Goal: Task Accomplishment & Management: Use online tool/utility

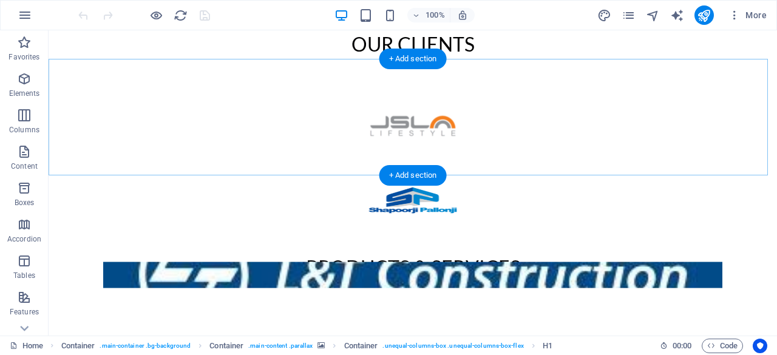
scroll to position [401, 0]
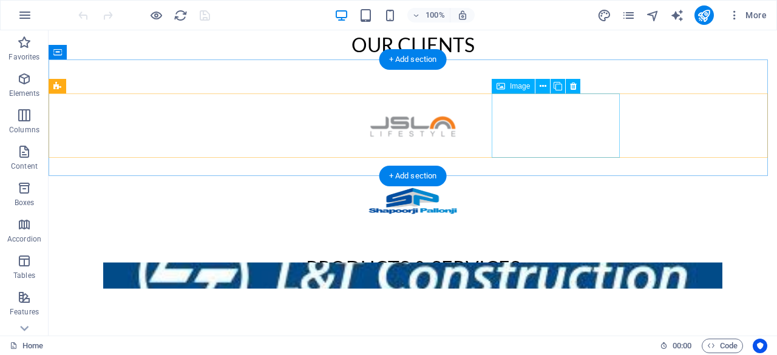
click at [548, 318] on figure at bounding box center [413, 350] width 728 height 65
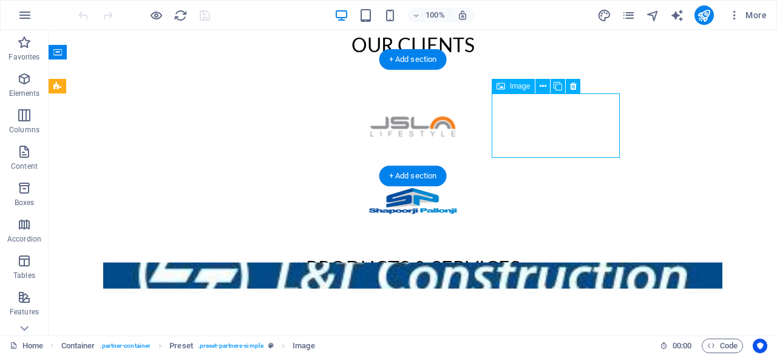
click at [548, 318] on figure at bounding box center [413, 350] width 728 height 65
select select "px"
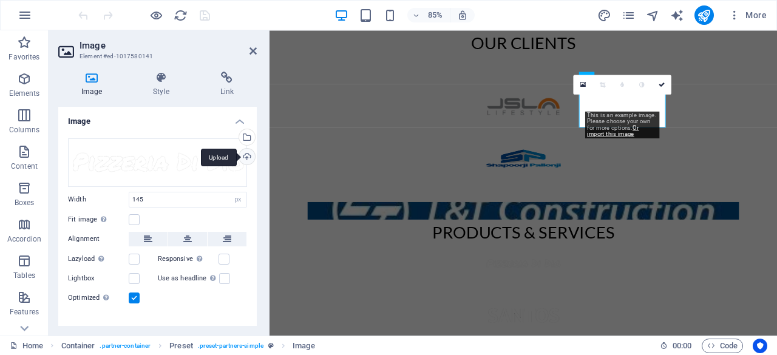
click at [246, 157] on div "Upload" at bounding box center [246, 158] width 18 height 18
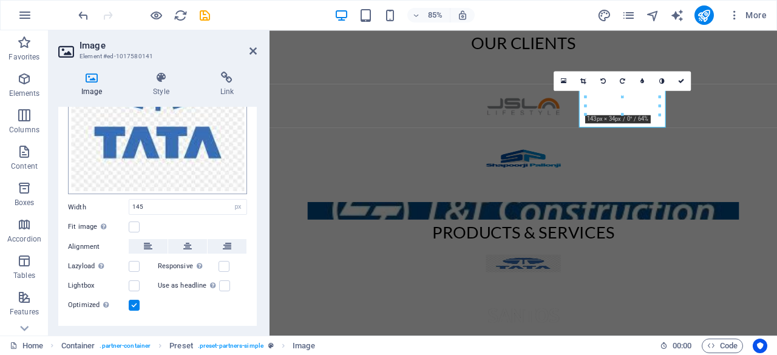
scroll to position [127, 0]
click at [342, 232] on div "Products & Services" at bounding box center [568, 287] width 597 height 223
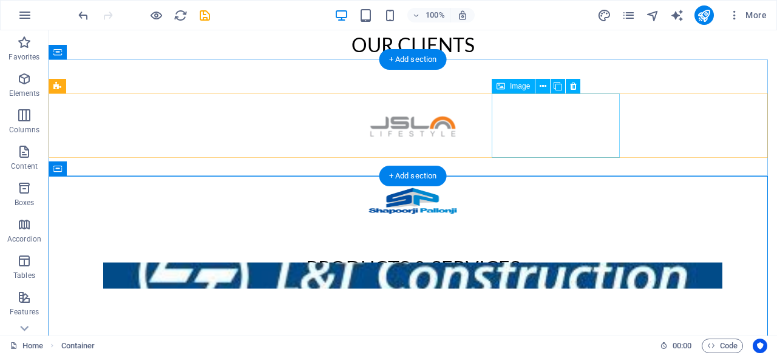
click at [571, 318] on figure at bounding box center [413, 350] width 728 height 65
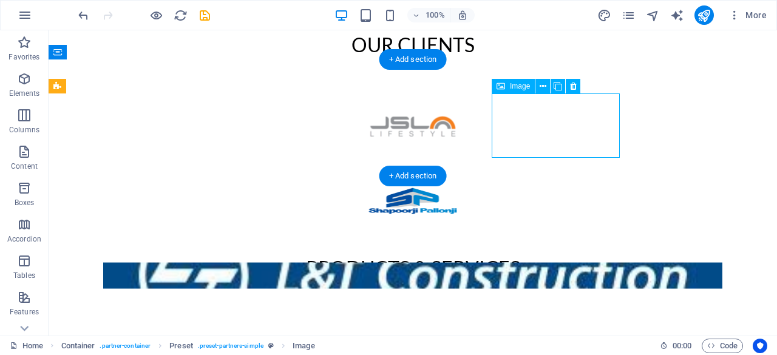
click at [548, 318] on figure at bounding box center [413, 350] width 728 height 65
select select "px"
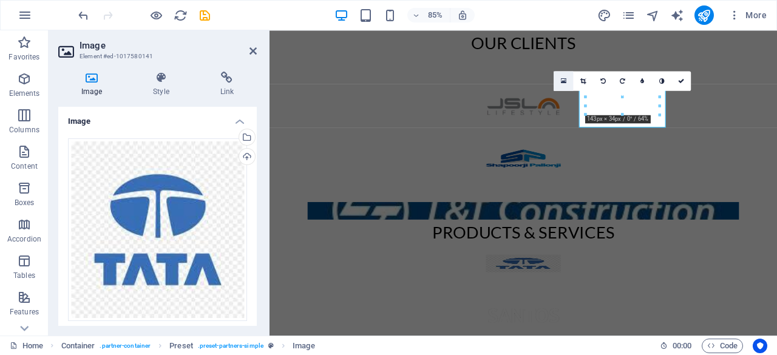
click at [568, 83] on link at bounding box center [563, 80] width 19 height 19
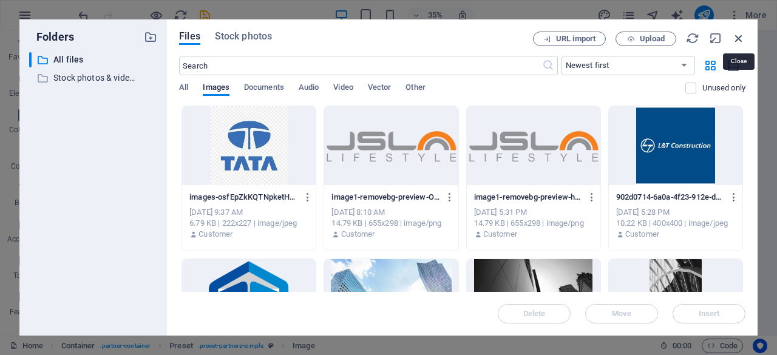
click at [737, 38] on icon "button" at bounding box center [738, 38] width 13 height 13
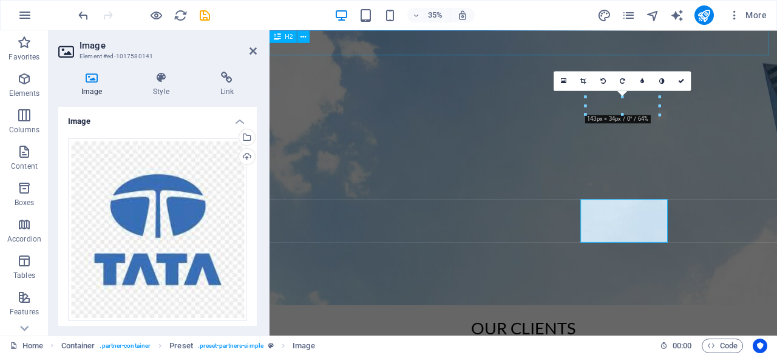
scroll to position [401, 0]
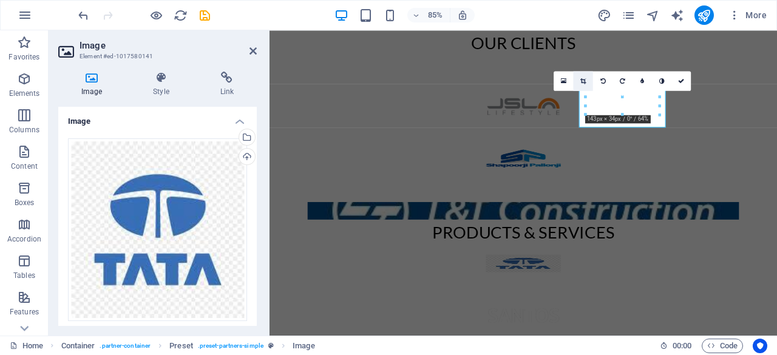
click at [586, 83] on icon at bounding box center [582, 81] width 5 height 6
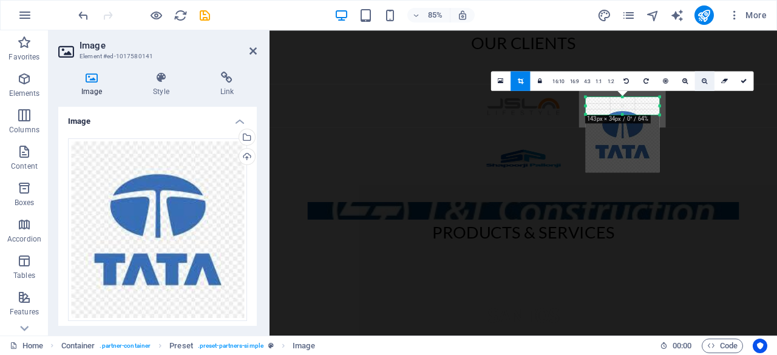
click at [704, 75] on link at bounding box center [704, 80] width 19 height 19
click at [686, 83] on icon at bounding box center [684, 81] width 5 height 6
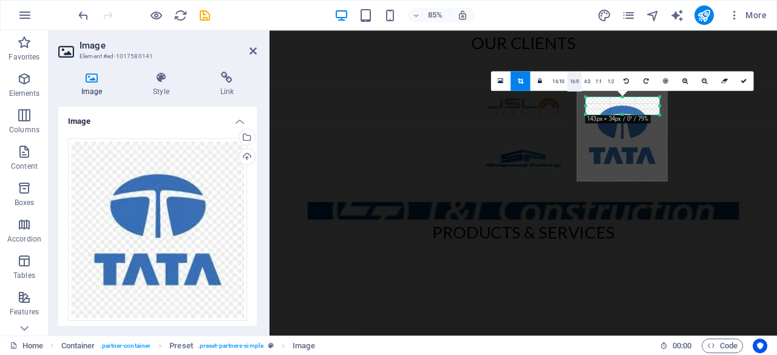
click at [573, 83] on link "16:9" at bounding box center [575, 81] width 15 height 19
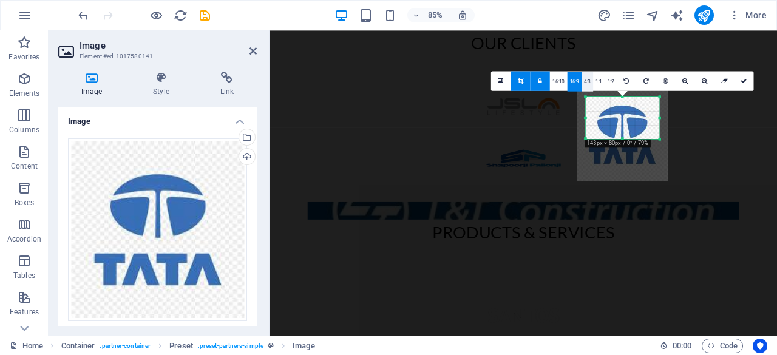
click at [586, 83] on link "4:3" at bounding box center [588, 81] width 12 height 19
click at [600, 83] on link "1:1" at bounding box center [599, 81] width 12 height 19
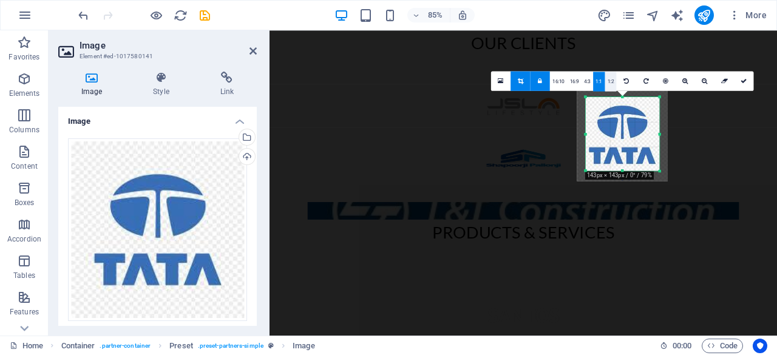
click at [607, 82] on link "1:2" at bounding box center [611, 81] width 12 height 19
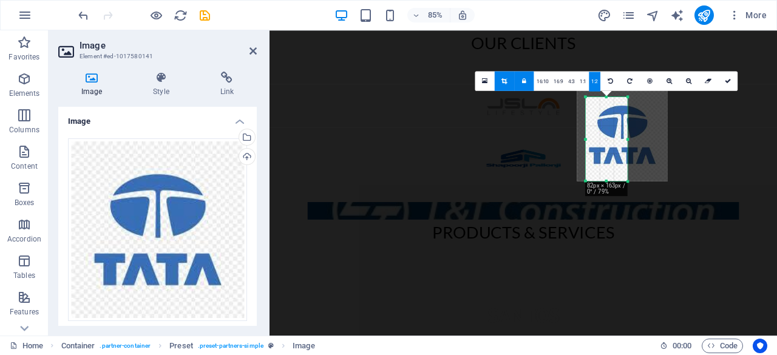
click at [590, 83] on link "1:2" at bounding box center [595, 81] width 12 height 19
click at [584, 83] on link "1:1" at bounding box center [583, 81] width 12 height 19
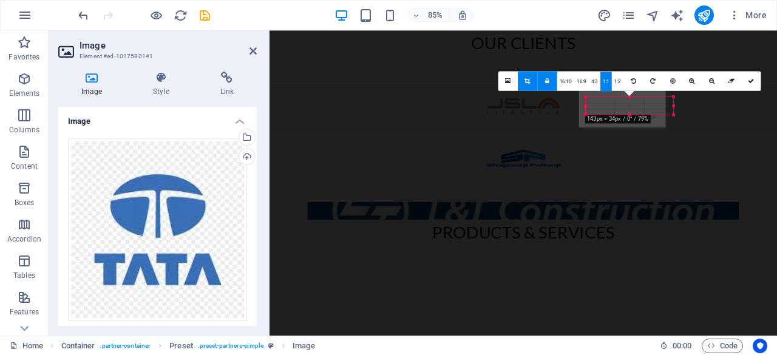
drag, startPoint x: 629, startPoint y: 138, endPoint x: 486, endPoint y: 112, distance: 145.6
click at [486, 112] on div "Container H1 Container Container Container Spacer H3 H2 Container Image Preset …" at bounding box center [524, 13] width 508 height 646
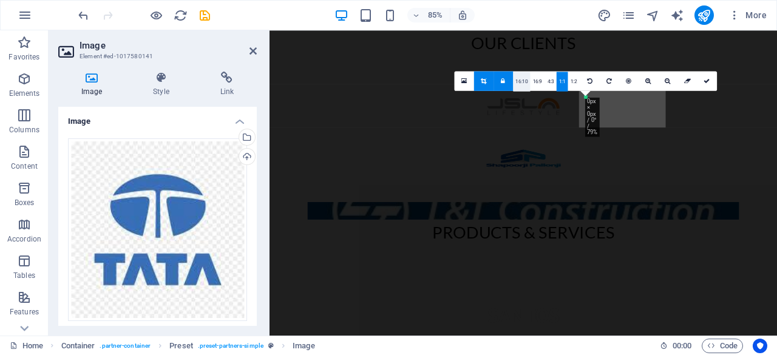
click at [521, 83] on link "16:10" at bounding box center [521, 81] width 17 height 19
click at [519, 217] on figure at bounding box center [568, 243] width 597 height 52
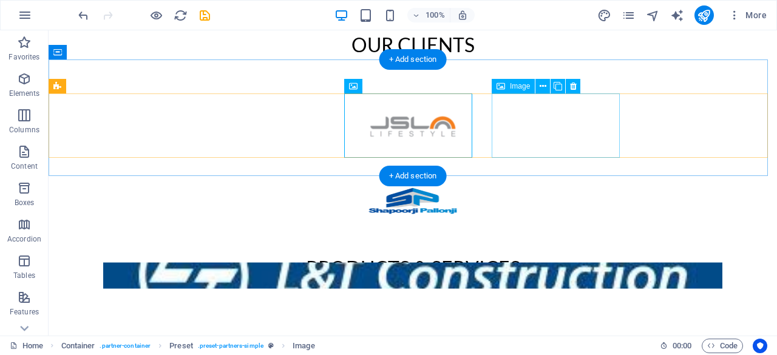
click at [574, 318] on figure at bounding box center [413, 350] width 728 height 65
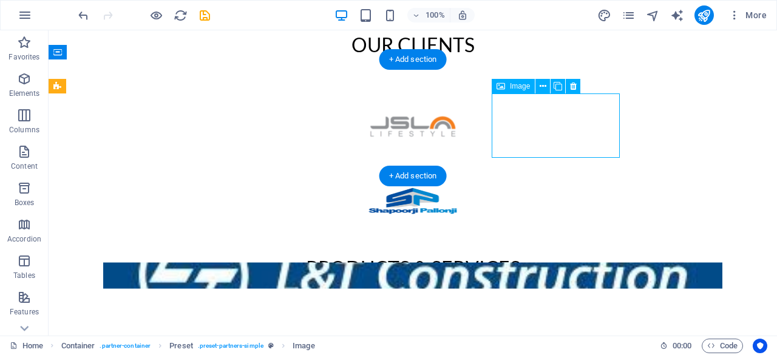
click at [574, 318] on figure at bounding box center [413, 350] width 728 height 65
select select "px"
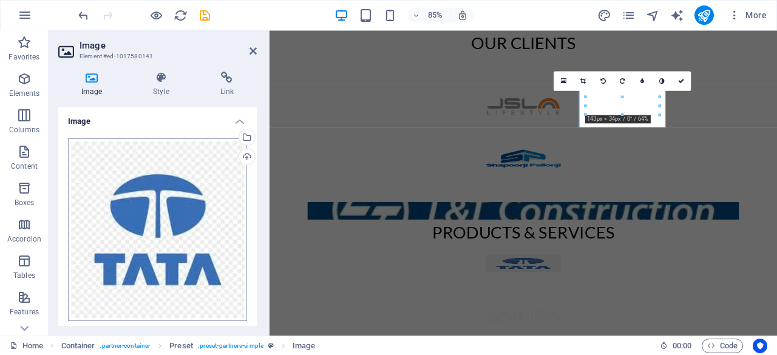
scroll to position [149, 0]
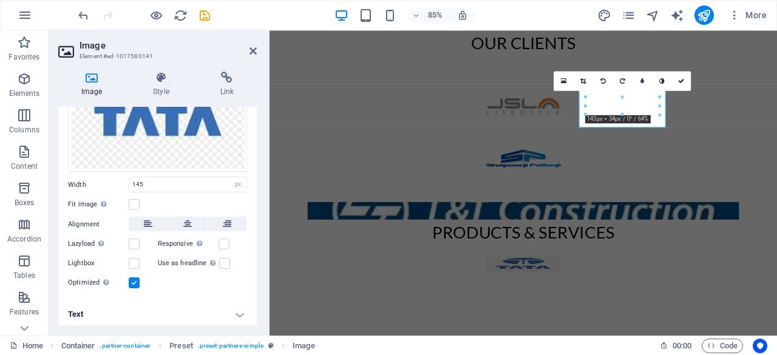
click at [221, 237] on div "Responsive Automatically load retina image and smartphone optimized sizes." at bounding box center [203, 244] width 90 height 15
click at [223, 241] on label at bounding box center [224, 244] width 11 height 11
click at [0, 0] on input "Responsive Automatically load retina image and smartphone optimized sizes." at bounding box center [0, 0] width 0 height 0
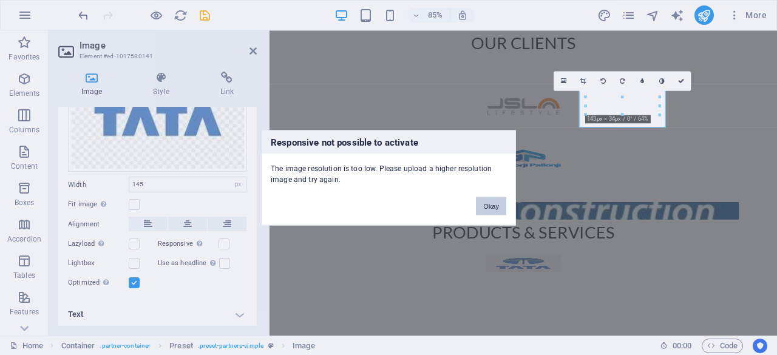
click at [492, 198] on button "Okay" at bounding box center [491, 206] width 30 height 18
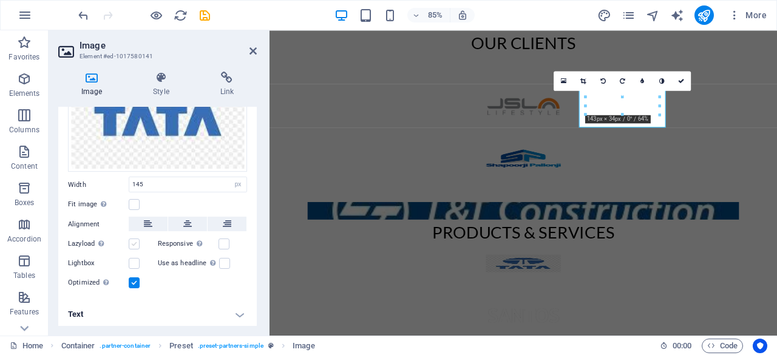
click at [131, 239] on label at bounding box center [134, 244] width 11 height 11
click at [0, 0] on input "Lazyload Loading images after the page loads improves page speed." at bounding box center [0, 0] width 0 height 0
click at [131, 239] on label at bounding box center [134, 244] width 11 height 11
click at [0, 0] on input "Lazyload Loading images after the page loads improves page speed." at bounding box center [0, 0] width 0 height 0
click at [135, 208] on div "Fit image Automatically fit image to a fixed width and height" at bounding box center [157, 204] width 179 height 15
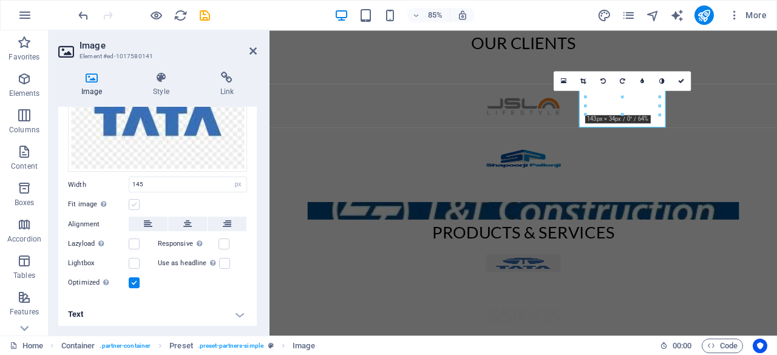
click at [131, 203] on label at bounding box center [134, 204] width 11 height 11
click at [0, 0] on input "Fit image Automatically fit image to a fixed width and height" at bounding box center [0, 0] width 0 height 0
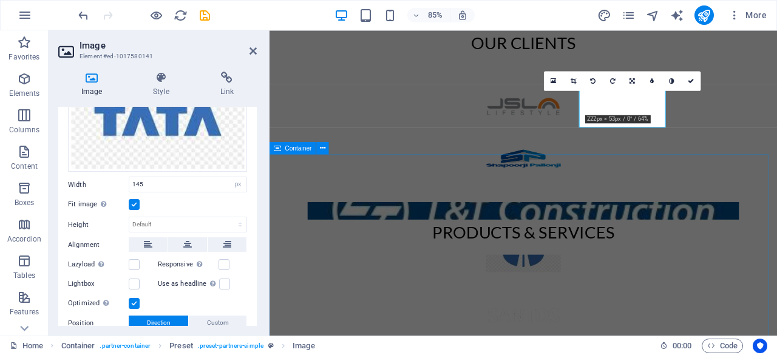
click at [395, 234] on div "Products & Services" at bounding box center [568, 287] width 597 height 223
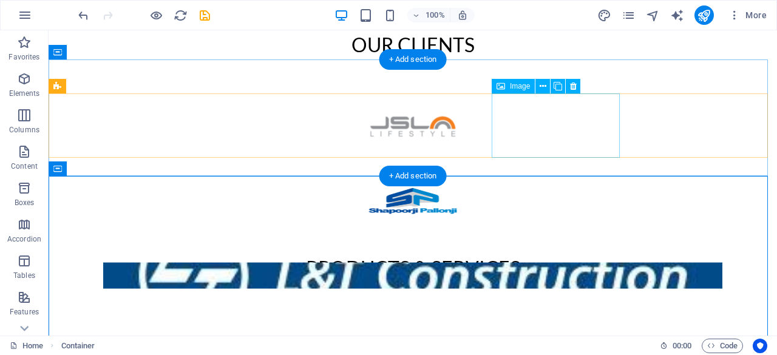
click at [566, 318] on figure at bounding box center [413, 350] width 728 height 65
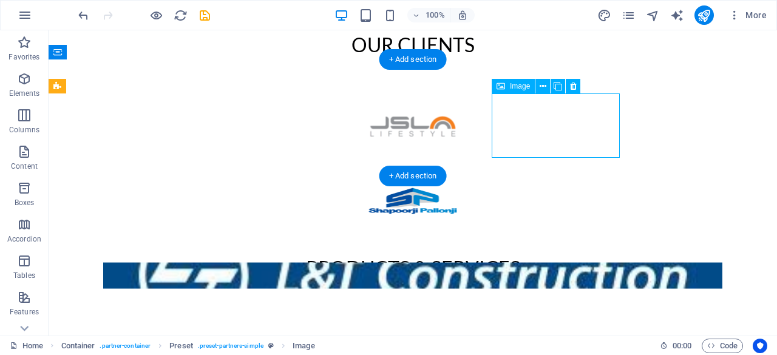
click at [566, 318] on figure at bounding box center [413, 350] width 728 height 65
select select "px"
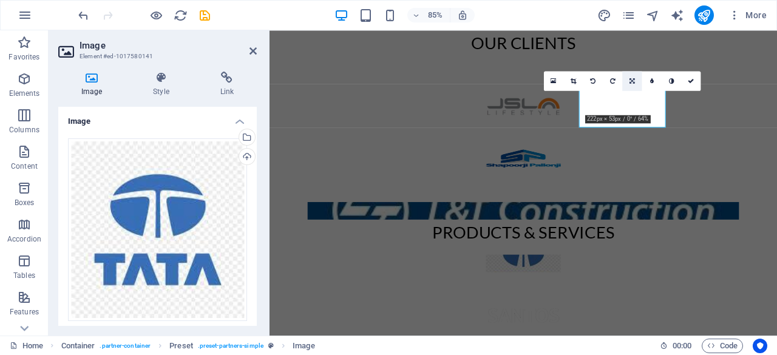
click at [630, 82] on icon at bounding box center [632, 81] width 5 height 6
click at [614, 81] on icon at bounding box center [612, 81] width 5 height 6
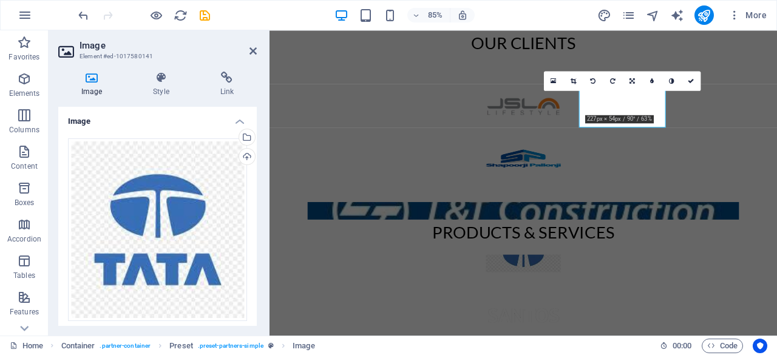
click at [614, 81] on icon at bounding box center [612, 81] width 5 height 6
click at [572, 82] on icon at bounding box center [573, 81] width 5 height 6
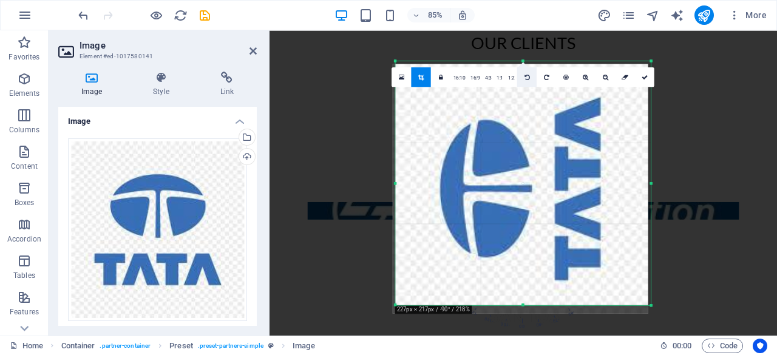
click at [531, 76] on link at bounding box center [526, 76] width 19 height 19
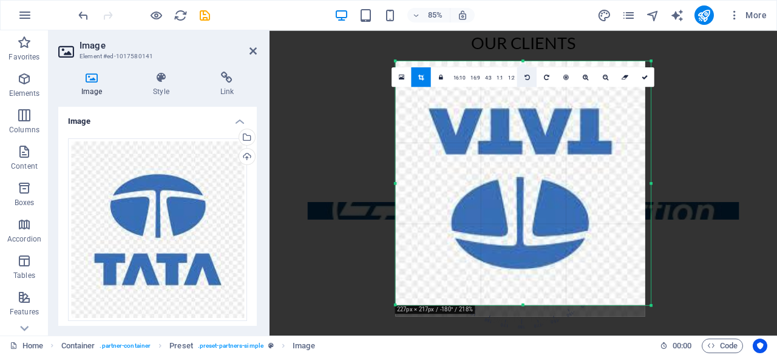
click at [531, 76] on link at bounding box center [526, 76] width 19 height 19
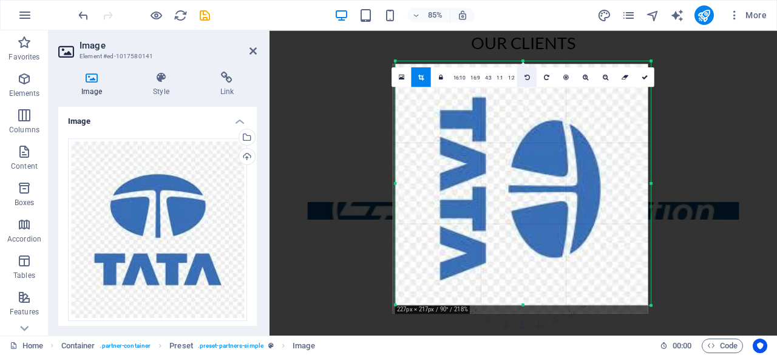
click at [531, 76] on link at bounding box center [526, 76] width 19 height 19
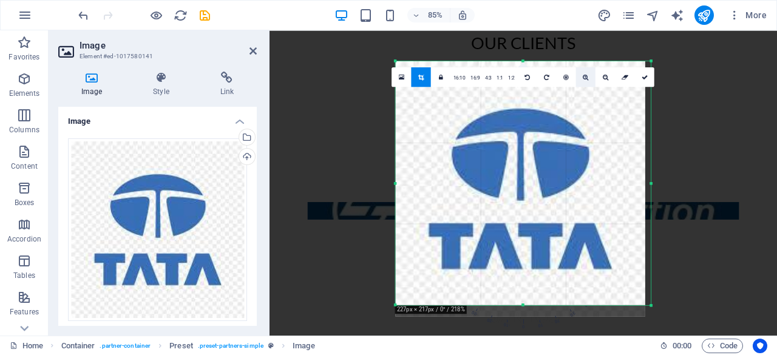
click at [586, 75] on icon at bounding box center [585, 77] width 5 height 6
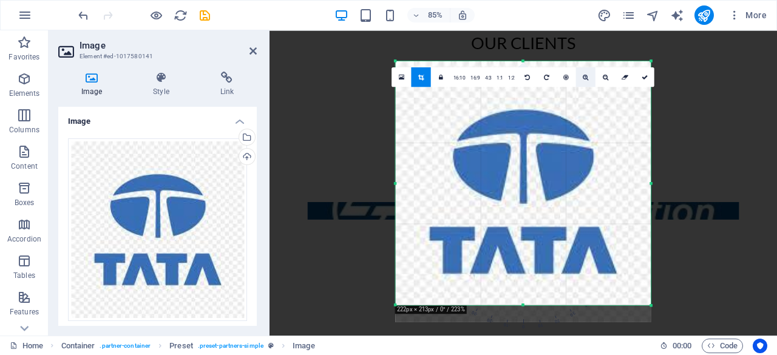
click at [586, 75] on icon at bounding box center [585, 77] width 5 height 6
click at [731, 118] on div at bounding box center [524, 227] width 508 height 394
click at [646, 76] on icon at bounding box center [645, 77] width 6 height 6
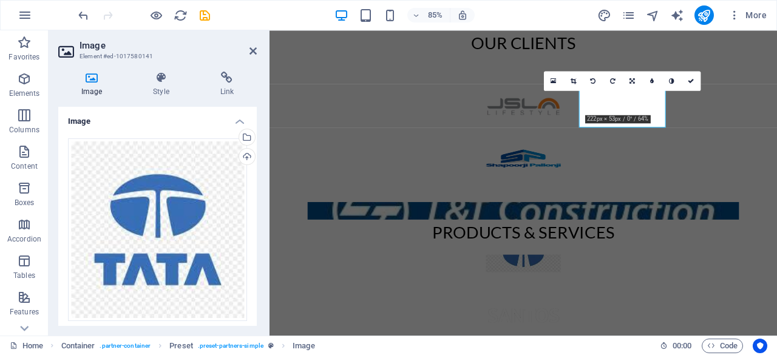
click at [617, 90] on div "16:10 16:9 4:3 1:1 1:2 0" at bounding box center [622, 80] width 157 height 19
click at [650, 171] on div at bounding box center [568, 117] width 597 height 117
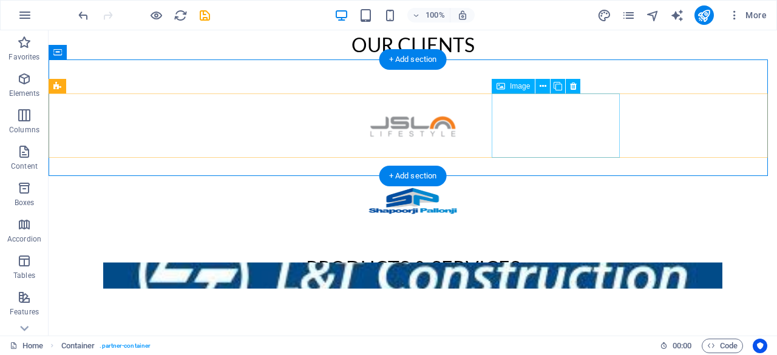
click at [556, 318] on figure at bounding box center [413, 350] width 728 height 65
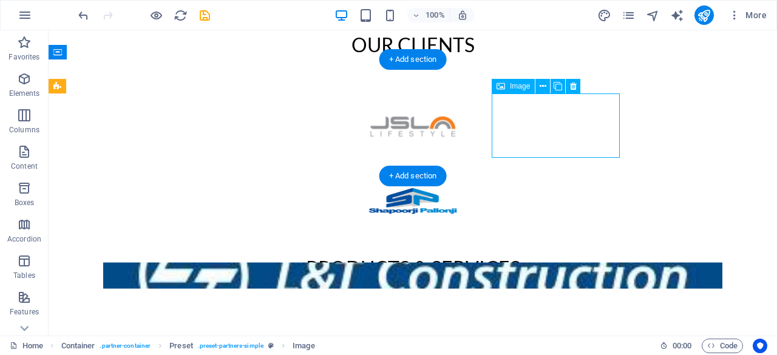
click at [556, 318] on figure at bounding box center [413, 350] width 728 height 65
select select "px"
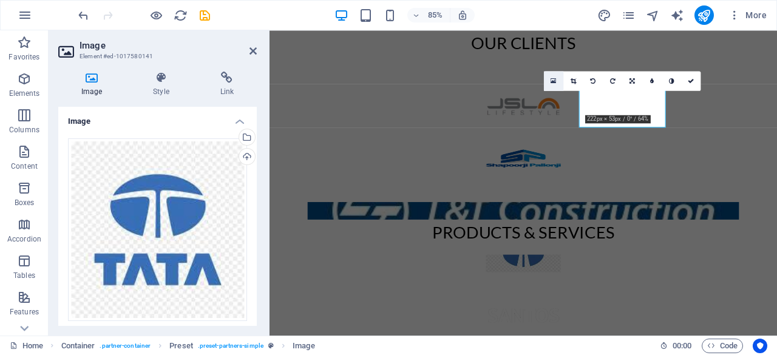
click at [554, 83] on icon at bounding box center [553, 81] width 5 height 7
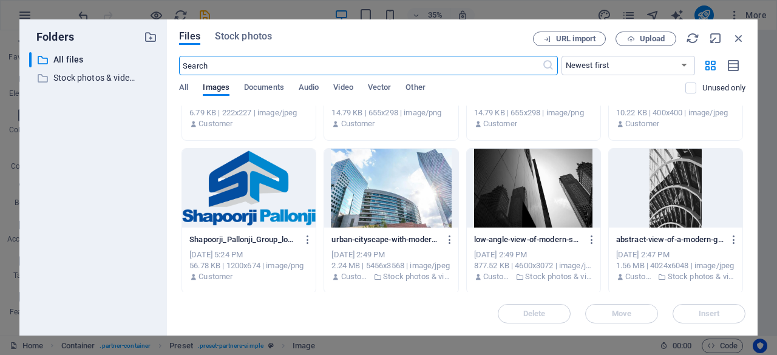
scroll to position [0, 0]
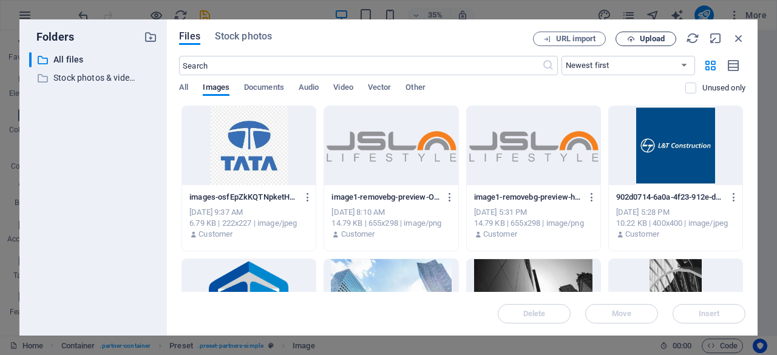
click at [639, 39] on span "Upload" at bounding box center [646, 39] width 50 height 8
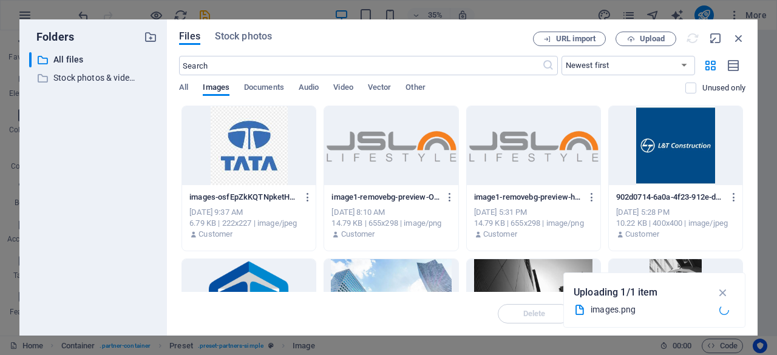
type input "144"
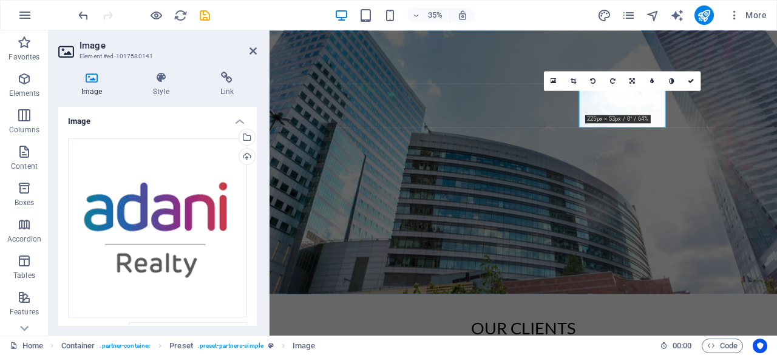
scroll to position [401, 0]
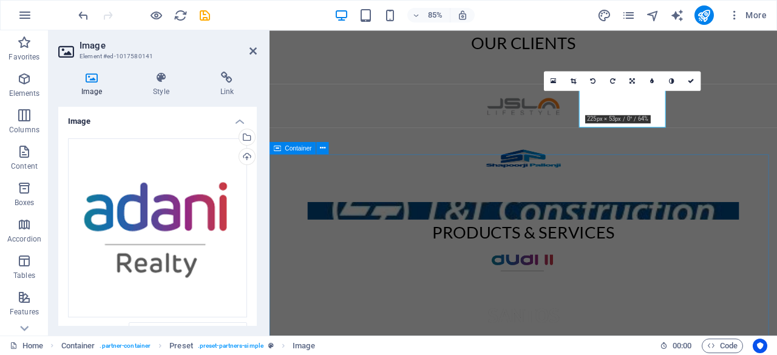
click at [459, 211] on div "Products & Services" at bounding box center [568, 287] width 597 height 223
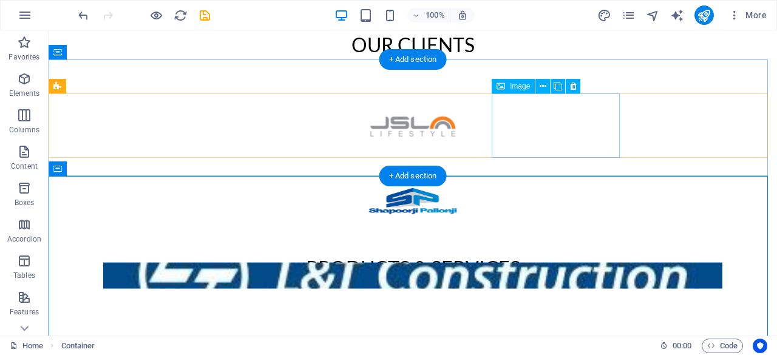
click at [549, 318] on figure at bounding box center [413, 350] width 728 height 65
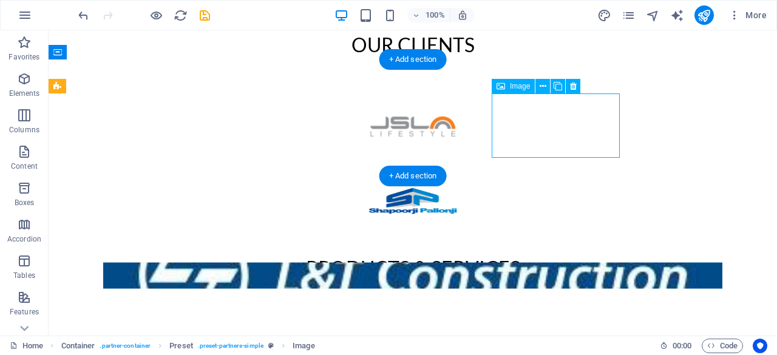
click at [549, 318] on figure at bounding box center [413, 350] width 728 height 65
select select "px"
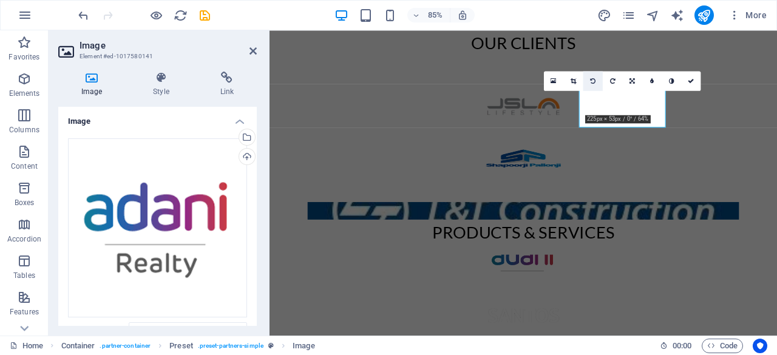
click at [594, 81] on icon at bounding box center [593, 81] width 5 height 6
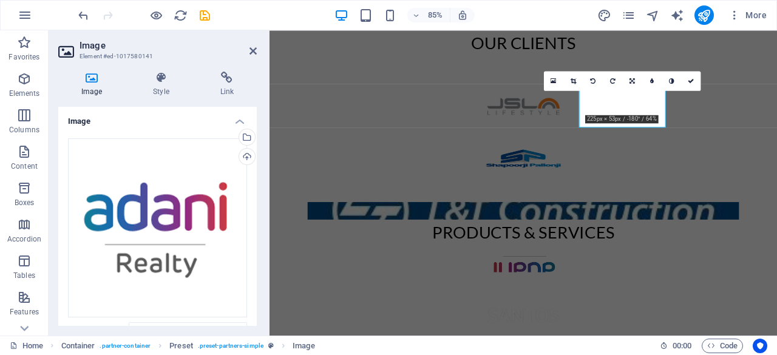
click at [594, 81] on icon at bounding box center [593, 81] width 5 height 6
click at [578, 83] on link at bounding box center [573, 80] width 19 height 19
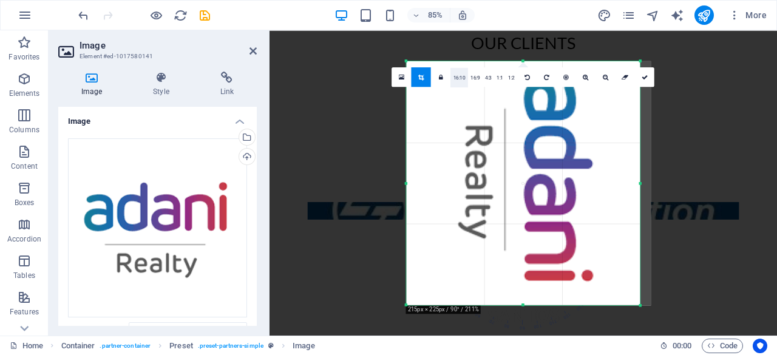
click at [458, 83] on link "16:10" at bounding box center [459, 76] width 17 height 19
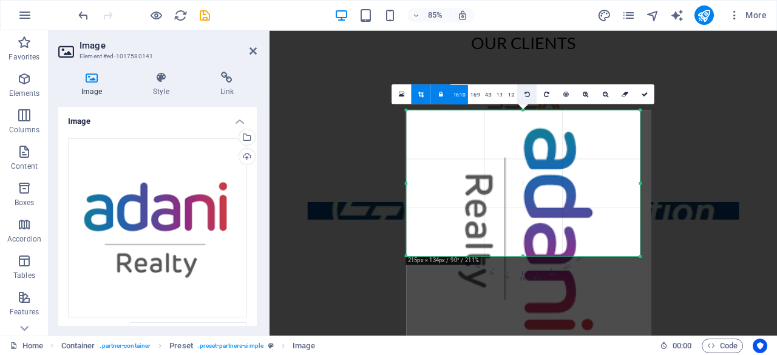
click at [526, 94] on icon at bounding box center [527, 94] width 5 height 6
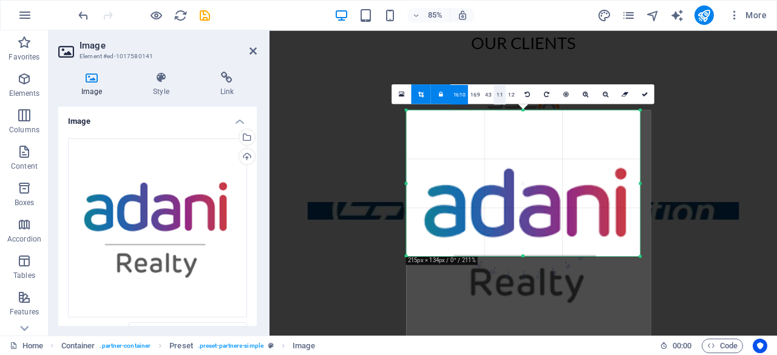
click at [494, 92] on link "1:1" at bounding box center [500, 93] width 12 height 19
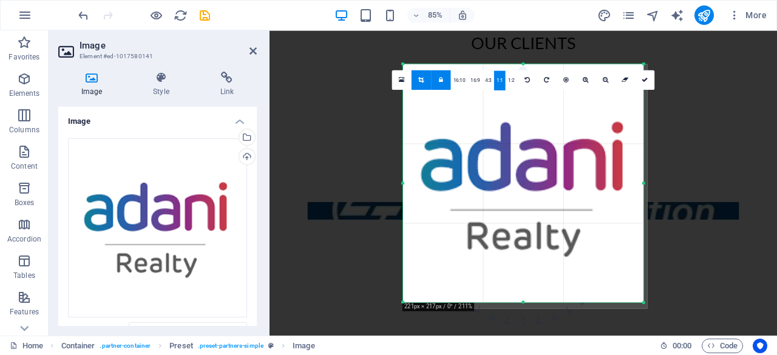
drag, startPoint x: 640, startPoint y: 183, endPoint x: 648, endPoint y: 182, distance: 7.9
click at [643, 182] on div "180 170 160 150 140 130 120 110 100 90 80 70 60 50 40 30 20 10 0 -10 -20 -30 -4…" at bounding box center [523, 183] width 240 height 239
click at [685, 185] on div at bounding box center [524, 227] width 508 height 394
click at [646, 84] on link at bounding box center [644, 79] width 19 height 19
type input "466"
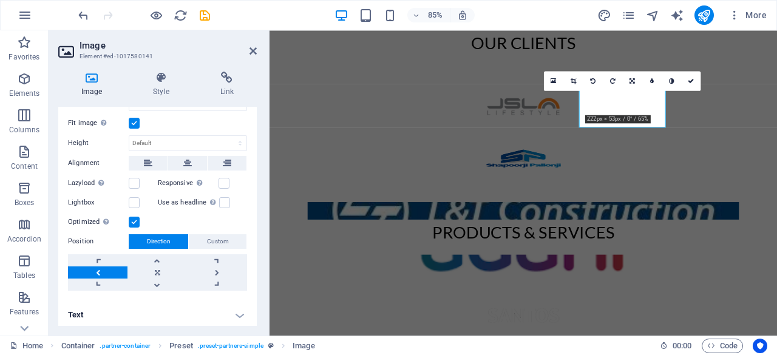
scroll to position [226, 0]
click at [135, 182] on label at bounding box center [134, 184] width 11 height 11
click at [0, 0] on input "Lazyload Loading images after the page loads improves page speed." at bounding box center [0, 0] width 0 height 0
click at [225, 179] on label at bounding box center [224, 184] width 11 height 11
click at [0, 0] on input "Responsive Automatically load retina image and smartphone optimized sizes." at bounding box center [0, 0] width 0 height 0
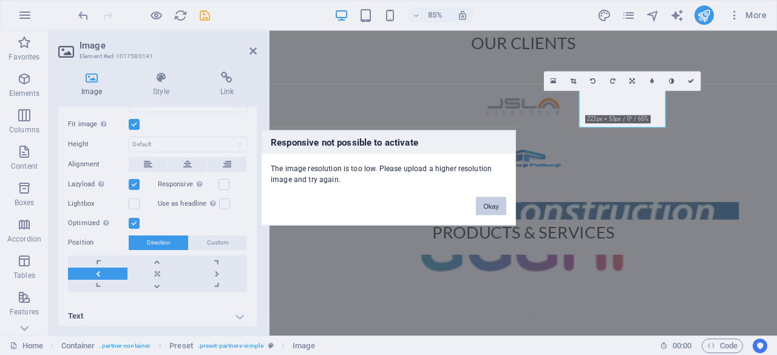
click at [498, 208] on button "Okay" at bounding box center [491, 206] width 30 height 18
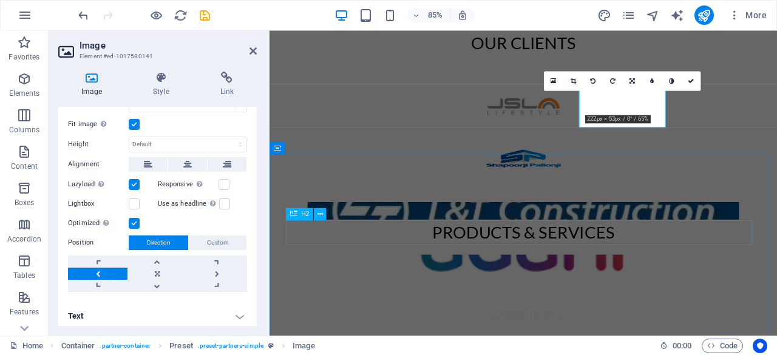
click at [524, 279] on div "Products & Services" at bounding box center [568, 268] width 559 height 29
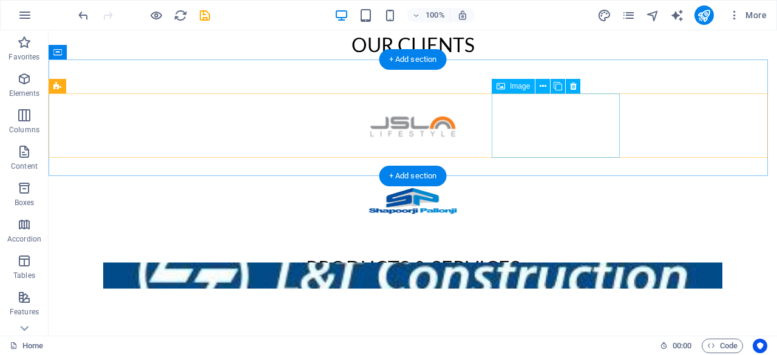
click at [544, 318] on figure at bounding box center [413, 350] width 728 height 65
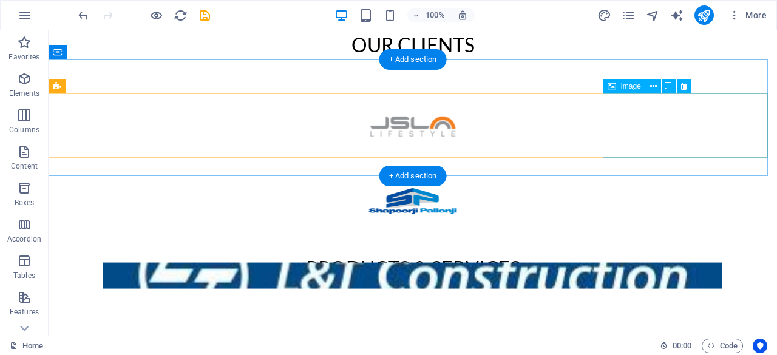
click at [699, 318] on figure at bounding box center [413, 350] width 728 height 65
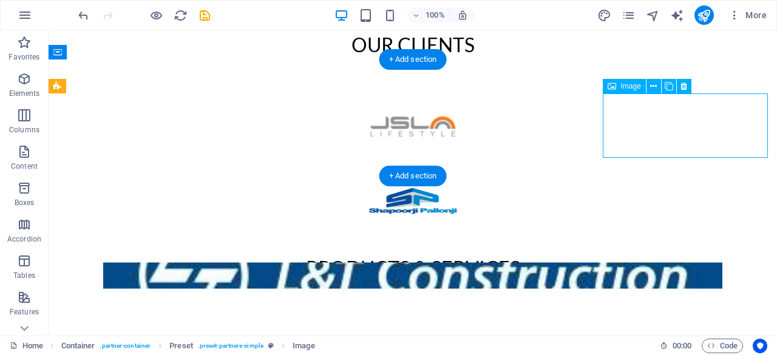
click at [699, 318] on figure at bounding box center [413, 350] width 728 height 65
select select "px"
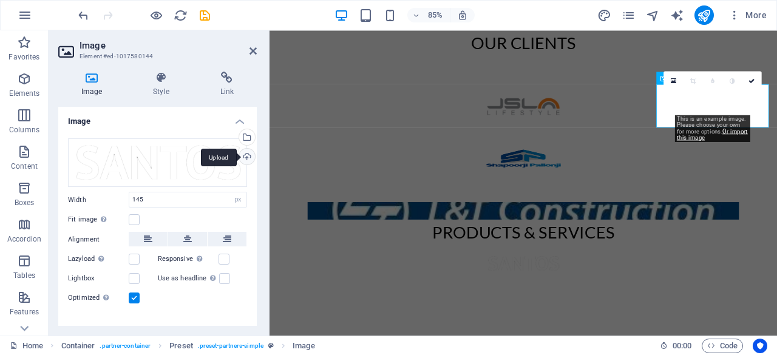
click at [243, 154] on div "Upload" at bounding box center [246, 158] width 18 height 18
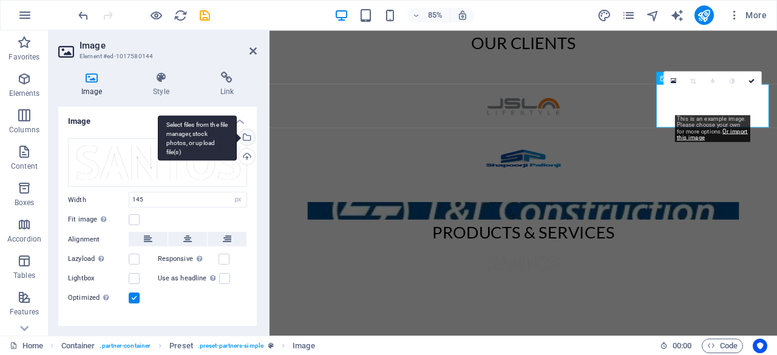
click at [237, 135] on div "Select files from the file manager, stock photos, or upload file(s)" at bounding box center [197, 138] width 79 height 46
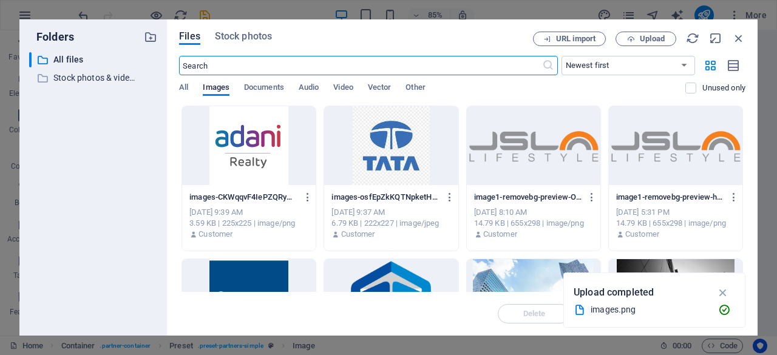
scroll to position [66, 0]
click at [402, 123] on div at bounding box center [391, 145] width 134 height 79
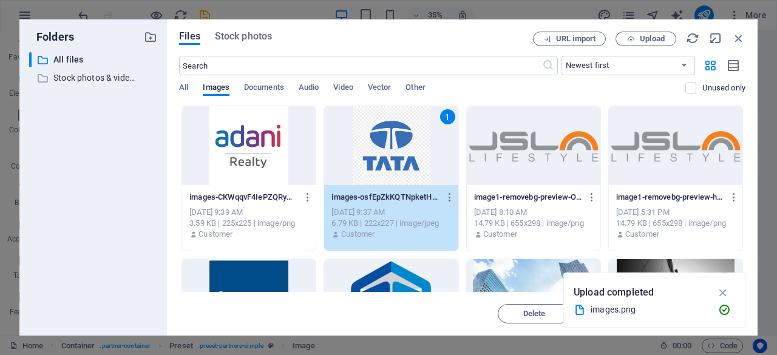
click at [402, 123] on div "1" at bounding box center [391, 145] width 134 height 79
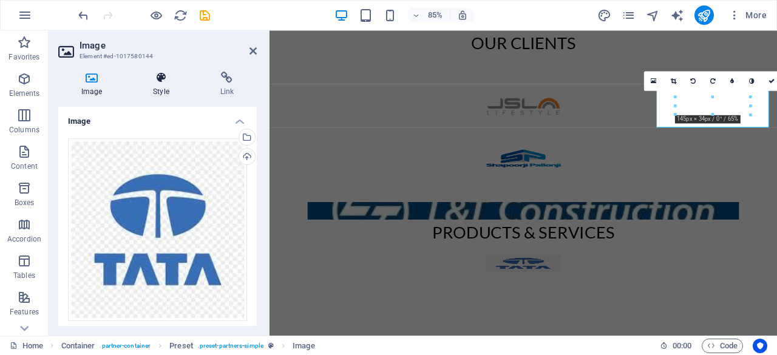
click at [161, 85] on h4 "Style" at bounding box center [163, 84] width 67 height 25
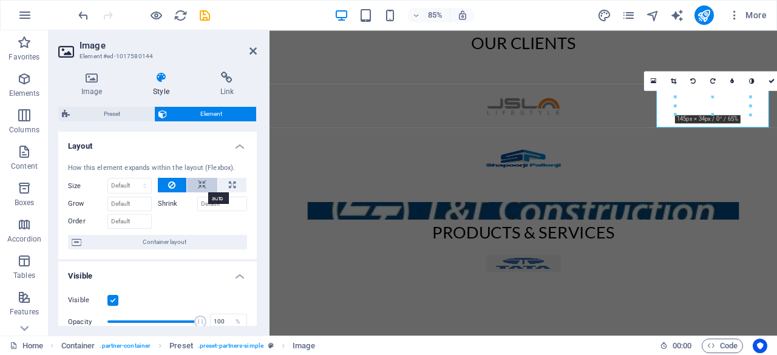
click at [206, 180] on button at bounding box center [202, 185] width 30 height 15
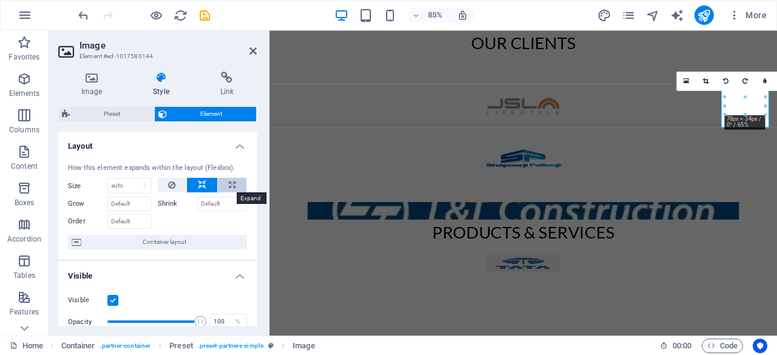
click at [230, 183] on icon at bounding box center [232, 185] width 7 height 15
type input "100"
select select "%"
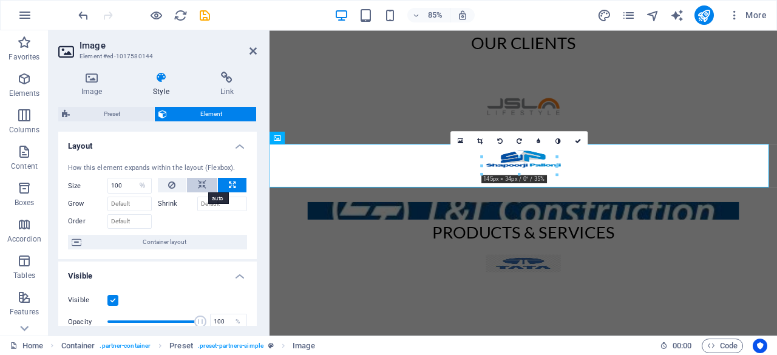
click at [198, 183] on icon at bounding box center [202, 185] width 8 height 15
select select "DISABLED_OPTION_VALUE"
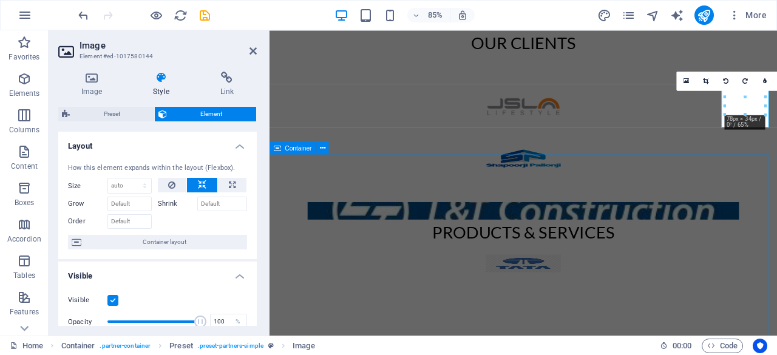
click at [317, 192] on div "Products & Services" at bounding box center [568, 287] width 597 height 223
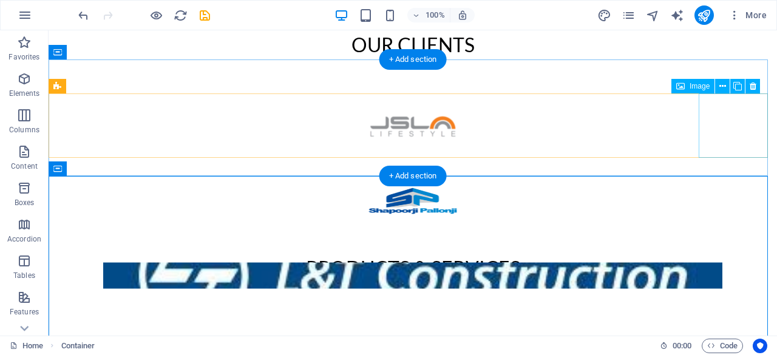
click at [715, 318] on figure at bounding box center [413, 350] width 728 height 65
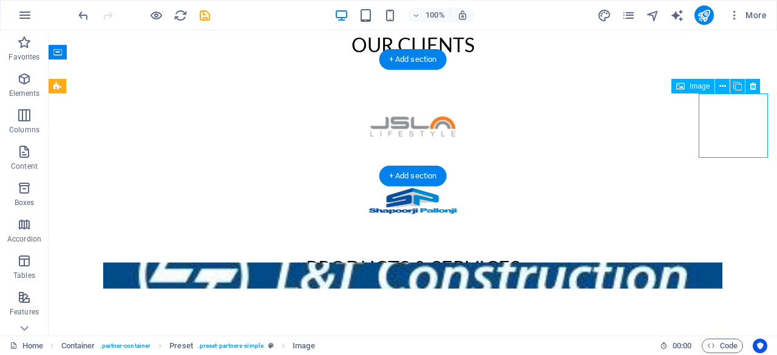
click at [715, 318] on figure at bounding box center [413, 350] width 728 height 65
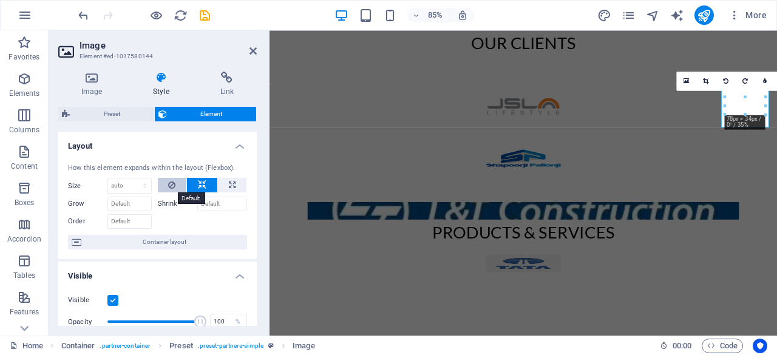
click at [169, 186] on icon at bounding box center [171, 185] width 7 height 15
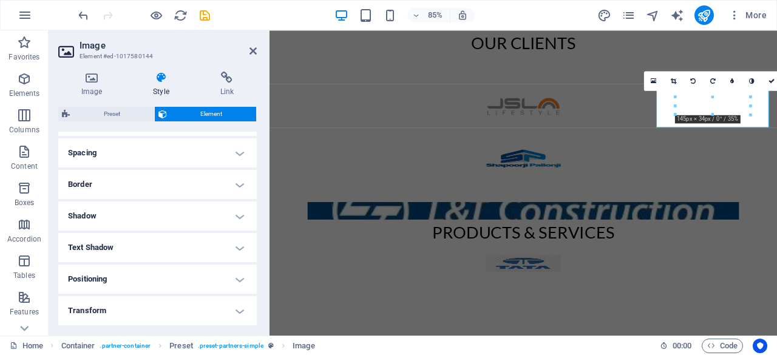
scroll to position [0, 0]
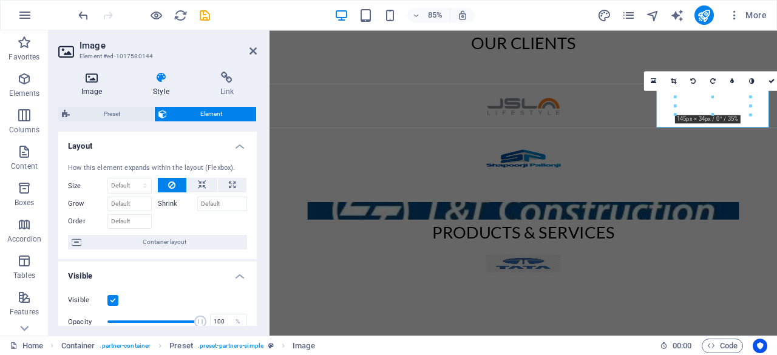
click at [90, 81] on icon at bounding box center [91, 78] width 67 height 12
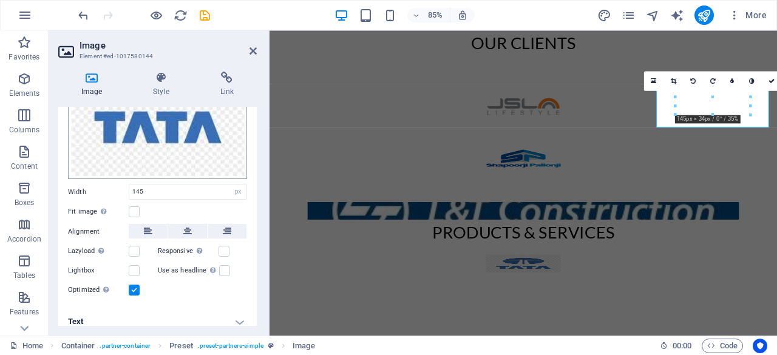
scroll to position [149, 0]
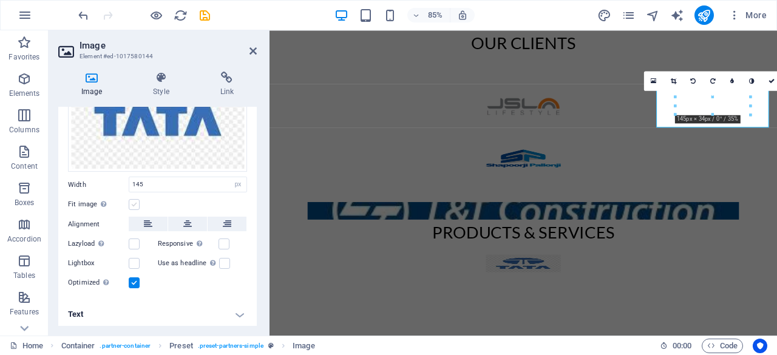
click at [132, 199] on label at bounding box center [134, 204] width 11 height 11
click at [0, 0] on input "Fit image Automatically fit image to a fixed width and height" at bounding box center [0, 0] width 0 height 0
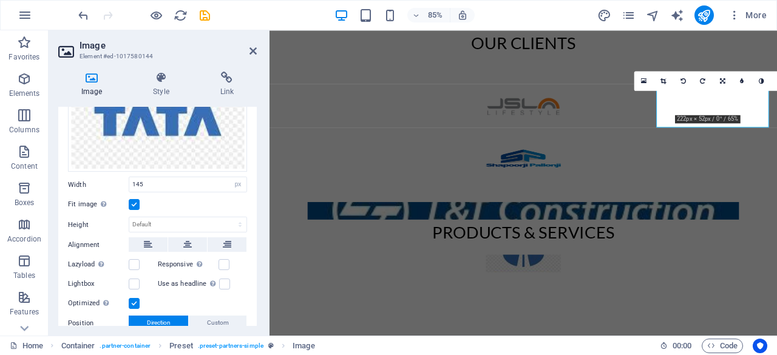
click at [132, 199] on label at bounding box center [134, 204] width 11 height 11
click at [0, 0] on input "Fit image Automatically fit image to a fixed width and height" at bounding box center [0, 0] width 0 height 0
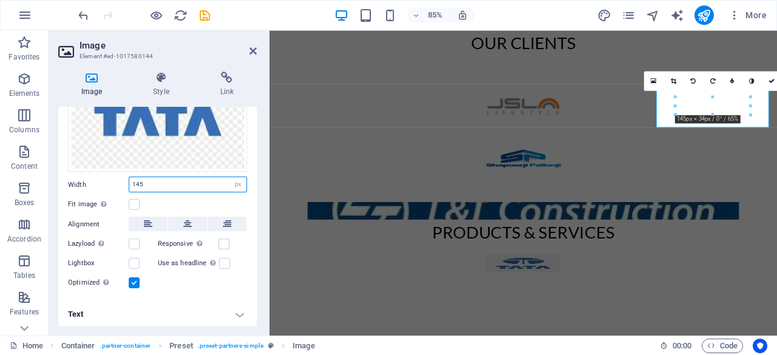
click at [169, 183] on input "145" at bounding box center [187, 184] width 117 height 15
click at [132, 281] on label at bounding box center [134, 282] width 11 height 11
click at [0, 0] on input "Optimized Images are compressed to improve page speed." at bounding box center [0, 0] width 0 height 0
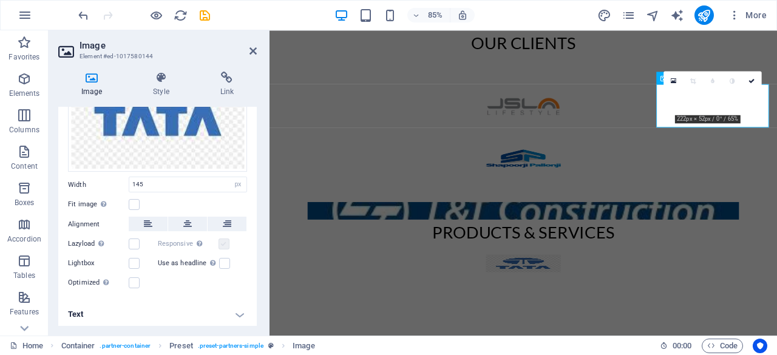
click at [220, 240] on label at bounding box center [224, 244] width 11 height 11
click at [135, 259] on label at bounding box center [134, 263] width 11 height 11
click at [0, 0] on input "Lightbox" at bounding box center [0, 0] width 0 height 0
click at [135, 259] on label at bounding box center [134, 263] width 11 height 11
click at [0, 0] on input "Lightbox" at bounding box center [0, 0] width 0 height 0
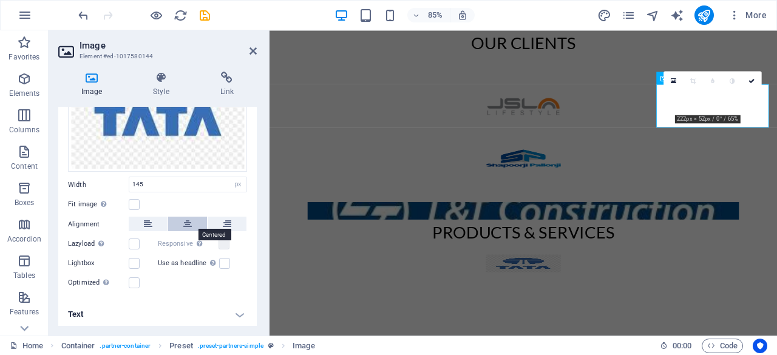
click at [183, 222] on icon at bounding box center [187, 224] width 8 height 15
click at [160, 223] on button at bounding box center [148, 224] width 39 height 15
click at [183, 224] on icon at bounding box center [187, 224] width 8 height 15
click at [137, 202] on label at bounding box center [134, 204] width 11 height 11
click at [0, 0] on input "Fit image Automatically fit image to a fixed width and height" at bounding box center [0, 0] width 0 height 0
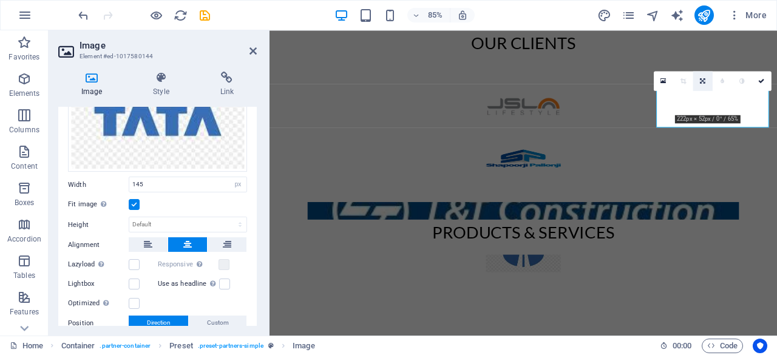
click at [701, 81] on icon at bounding box center [703, 81] width 5 height 6
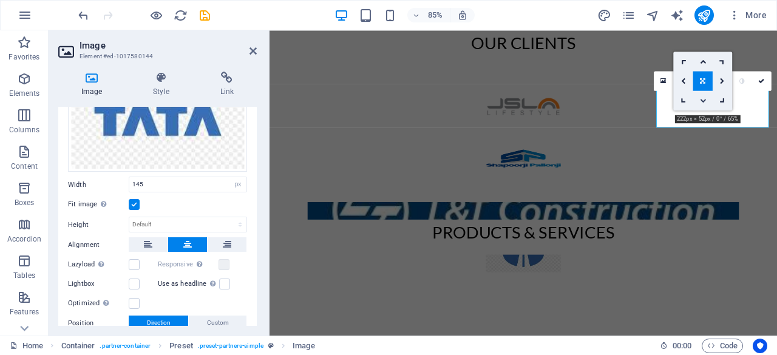
click at [698, 103] on link at bounding box center [702, 100] width 19 height 19
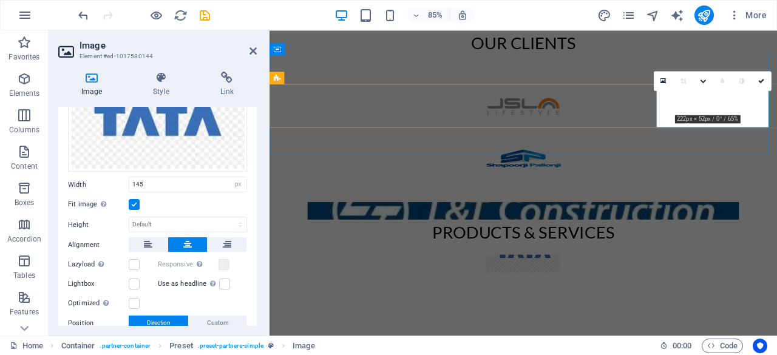
click at [773, 279] on figure at bounding box center [568, 305] width 597 height 52
drag, startPoint x: 968, startPoint y: 133, endPoint x: 773, endPoint y: 115, distance: 195.1
click at [773, 279] on figure at bounding box center [568, 305] width 597 height 52
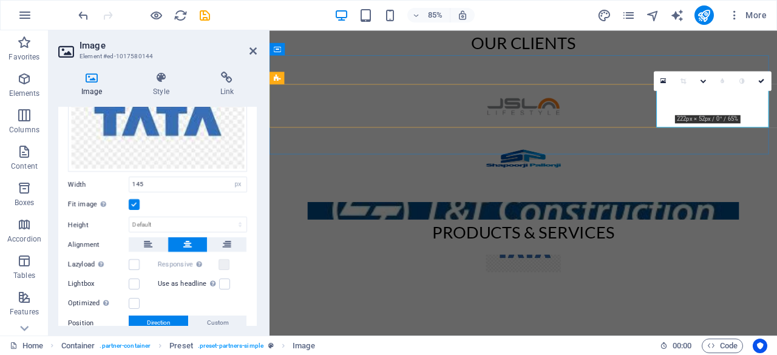
click at [773, 279] on figure at bounding box center [568, 305] width 597 height 52
click at [703, 86] on link at bounding box center [702, 80] width 19 height 19
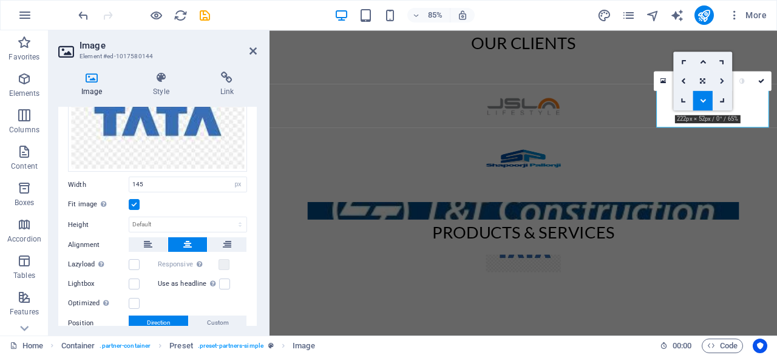
click at [724, 76] on link at bounding box center [722, 80] width 19 height 19
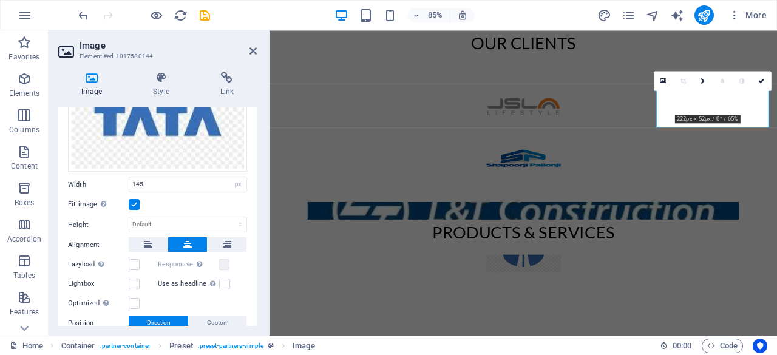
click at [724, 76] on link at bounding box center [722, 80] width 19 height 19
click at [759, 80] on icon at bounding box center [762, 81] width 6 height 6
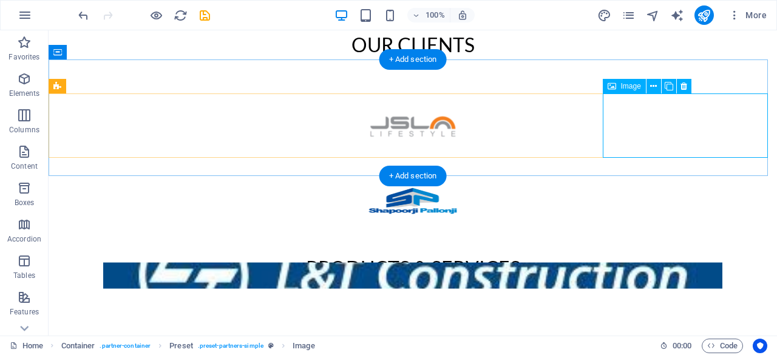
click at [688, 318] on figure at bounding box center [413, 350] width 728 height 65
select select "px"
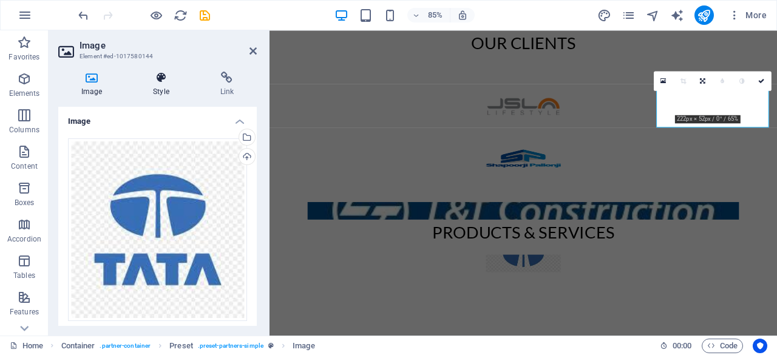
click at [164, 73] on icon at bounding box center [161, 78] width 62 height 12
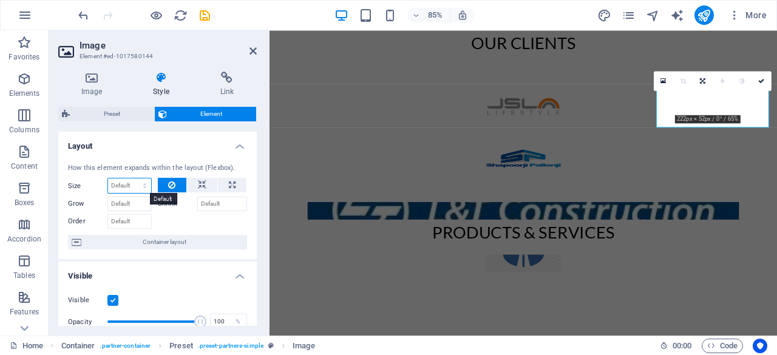
click at [134, 184] on select "Default auto px % 1/1 1/2 1/3 1/4 1/5 1/6 1/7 1/8 1/9 1/10" at bounding box center [129, 185] width 43 height 15
select select "1/2"
click at [133, 178] on select "Default auto px % 1/1 1/2 1/3 1/4 1/5 1/6 1/7 1/8 1/9 1/10" at bounding box center [129, 185] width 43 height 15
type input "50"
select select "%"
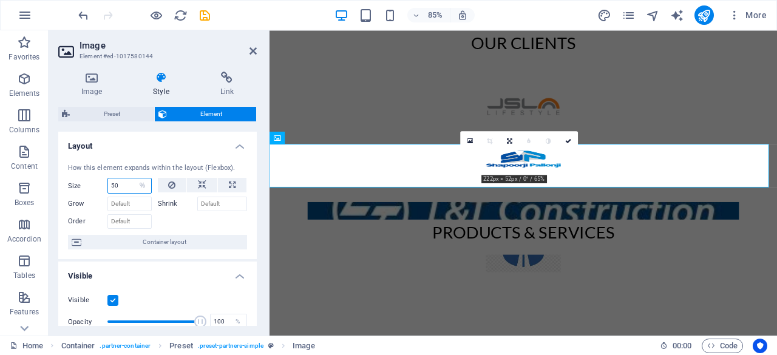
click at [132, 187] on input "50" at bounding box center [129, 185] width 43 height 15
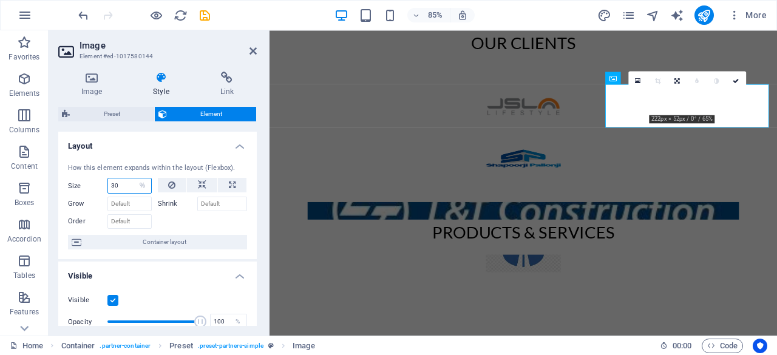
click at [132, 187] on input "30" at bounding box center [129, 185] width 43 height 15
type input "10"
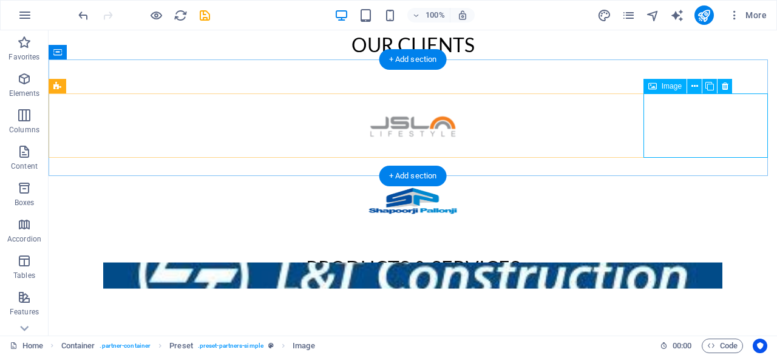
click at [688, 318] on figure at bounding box center [413, 350] width 728 height 65
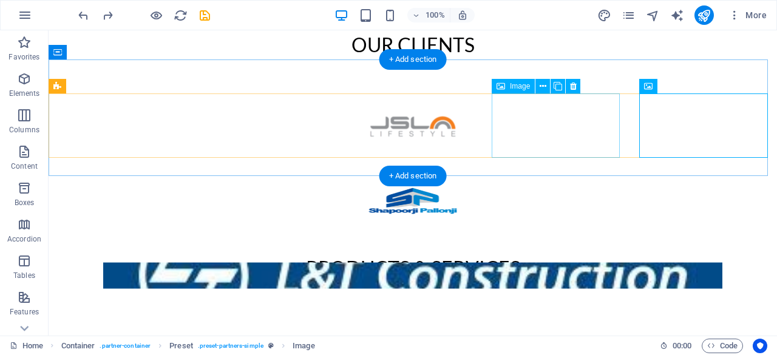
click at [593, 318] on figure at bounding box center [413, 350] width 728 height 65
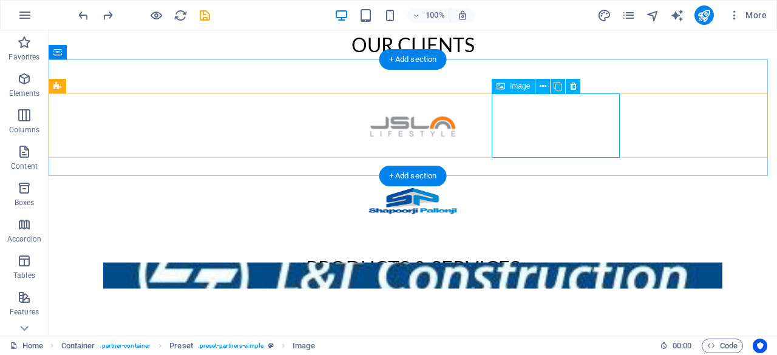
click at [559, 318] on figure at bounding box center [413, 350] width 728 height 65
select select "px"
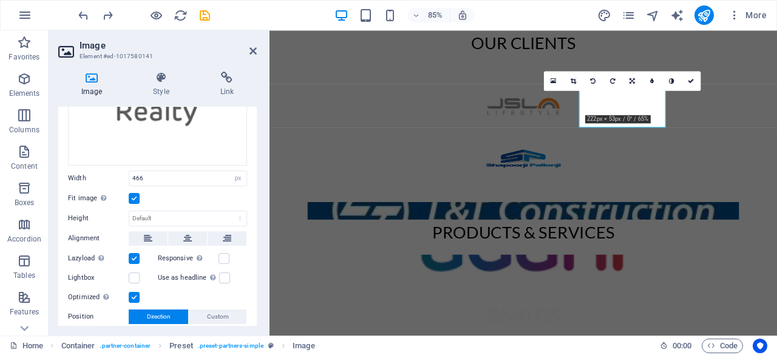
scroll to position [157, 0]
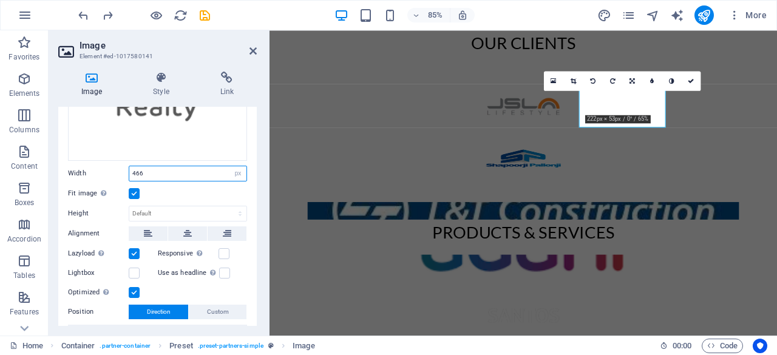
click at [153, 168] on input "466" at bounding box center [187, 173] width 117 height 15
type input "500"
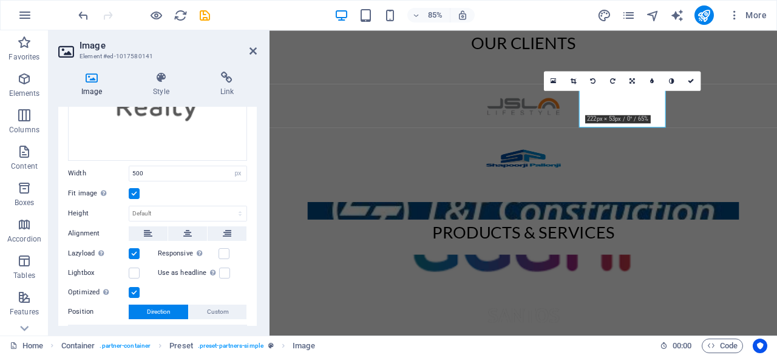
click at [254, 148] on div "Drag files here, click to choose files or select files from Files or our free s…" at bounding box center [157, 171] width 199 height 399
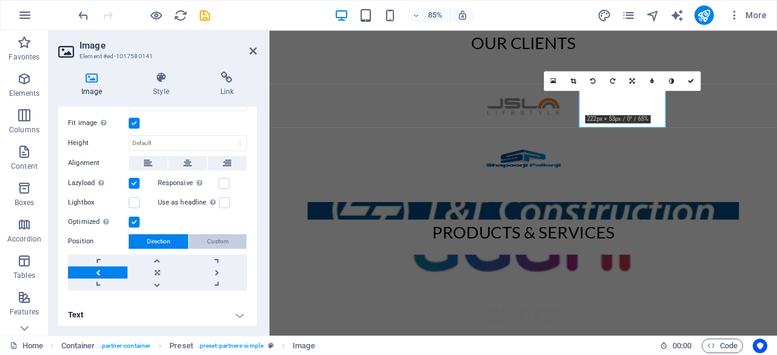
click at [222, 234] on span "Custom" at bounding box center [218, 241] width 22 height 15
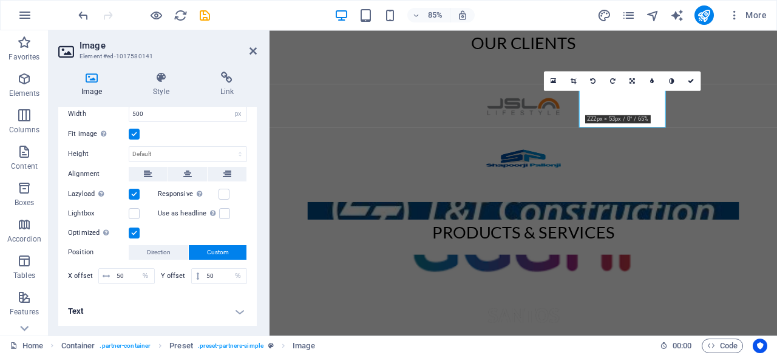
scroll to position [212, 0]
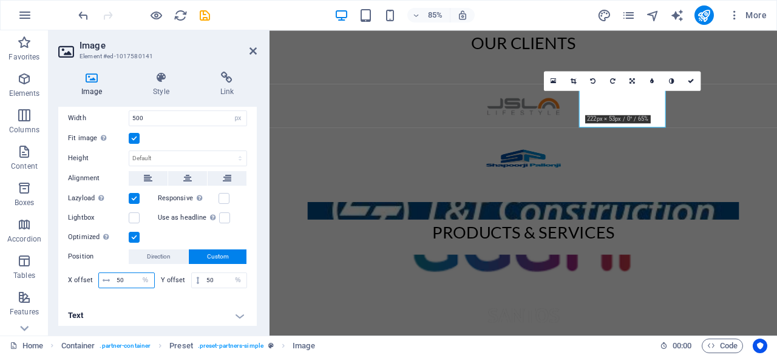
click at [129, 276] on input "50" at bounding box center [134, 280] width 41 height 15
click at [208, 277] on input "50" at bounding box center [224, 280] width 43 height 15
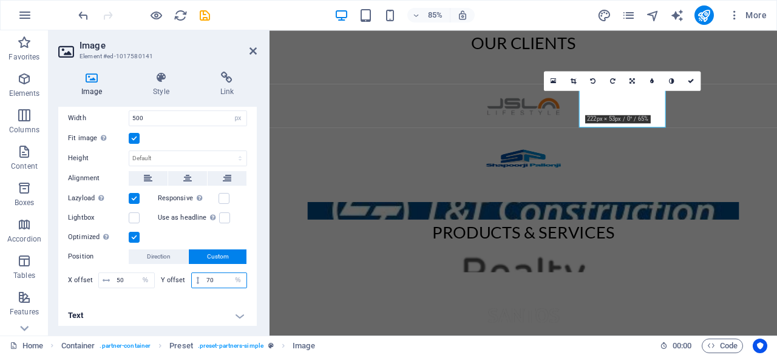
click at [210, 280] on input "70" at bounding box center [224, 280] width 43 height 15
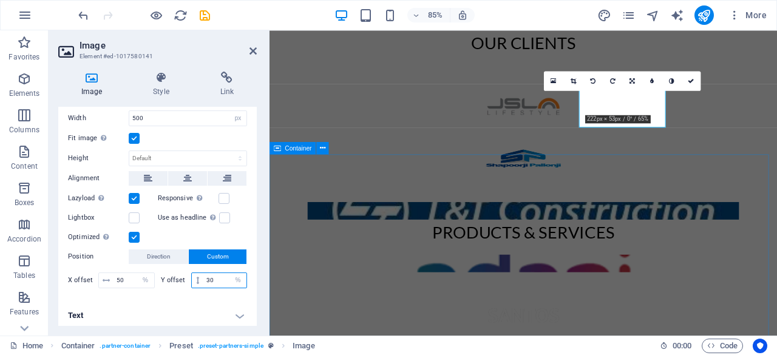
type input "30"
click at [536, 212] on div "Products & Services" at bounding box center [568, 287] width 597 height 223
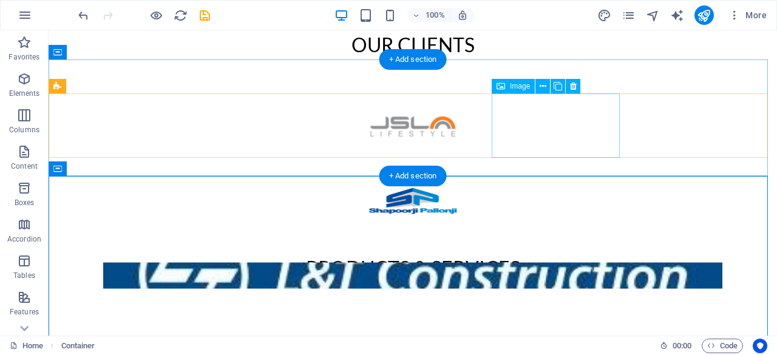
click at [555, 318] on figure at bounding box center [413, 350] width 728 height 65
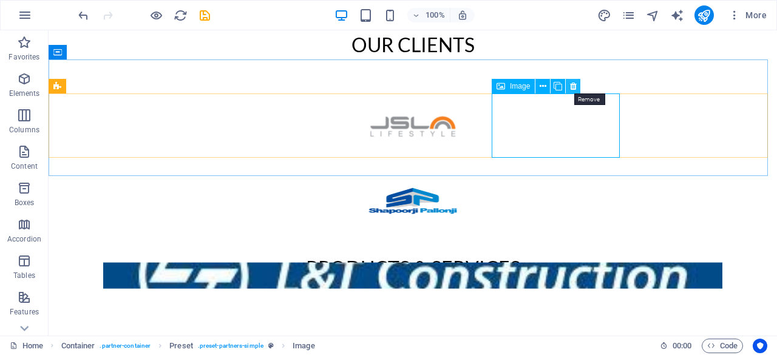
click at [572, 87] on icon at bounding box center [573, 86] width 7 height 13
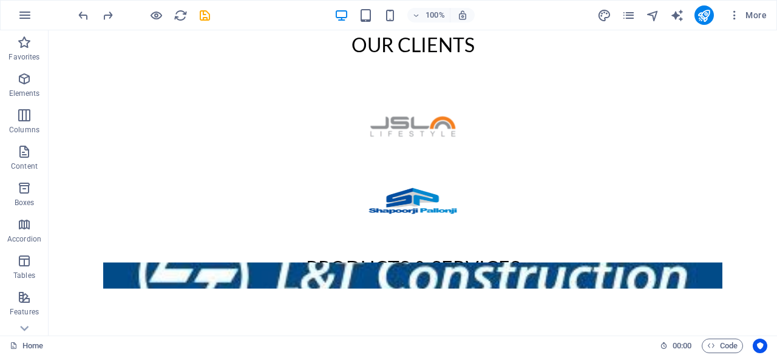
click at [206, 22] on div at bounding box center [144, 14] width 136 height 19
click at [204, 17] on icon "save" at bounding box center [205, 15] width 14 height 14
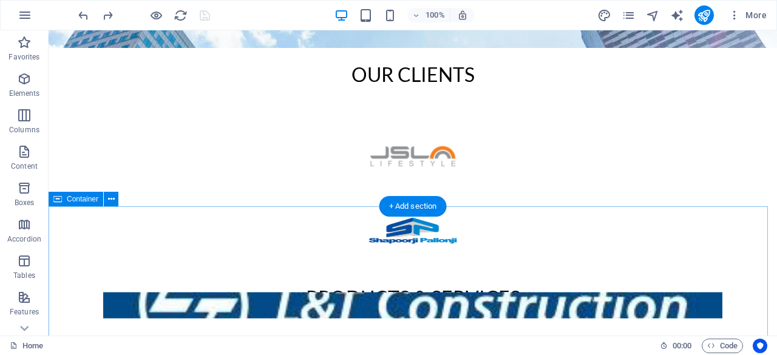
scroll to position [372, 0]
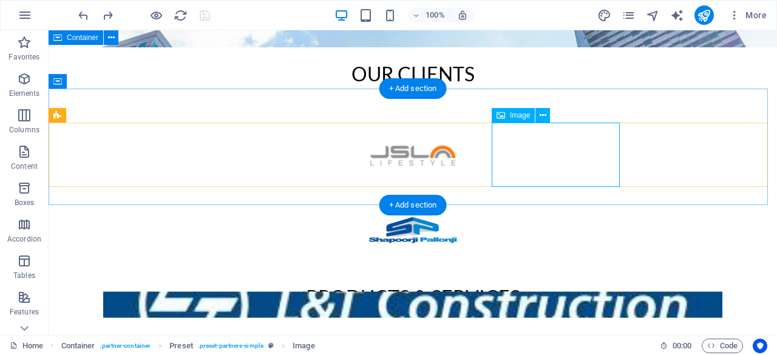
select select "px"
select select "%"
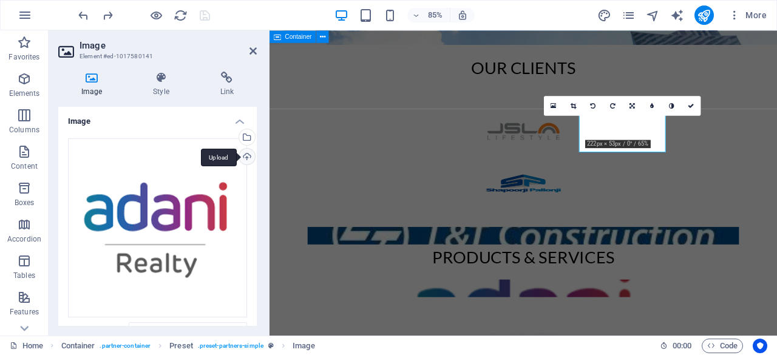
click at [245, 155] on div "Upload" at bounding box center [246, 158] width 18 height 18
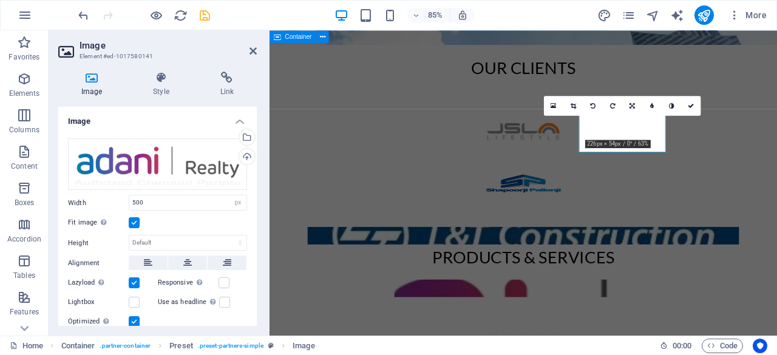
scroll to position [1, 0]
click at [304, 251] on div "Products & Services" at bounding box center [568, 316] width 597 height 223
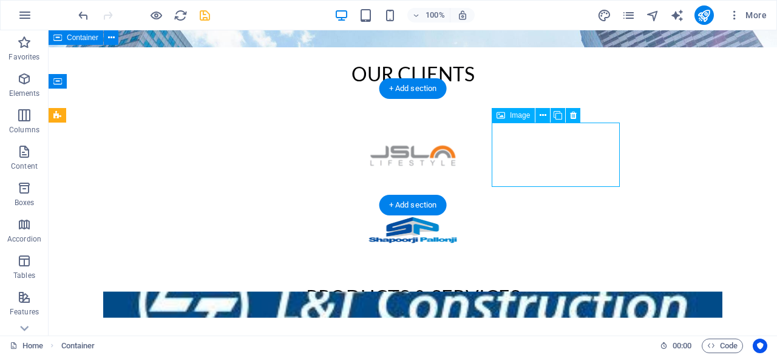
select select "px"
select select "%"
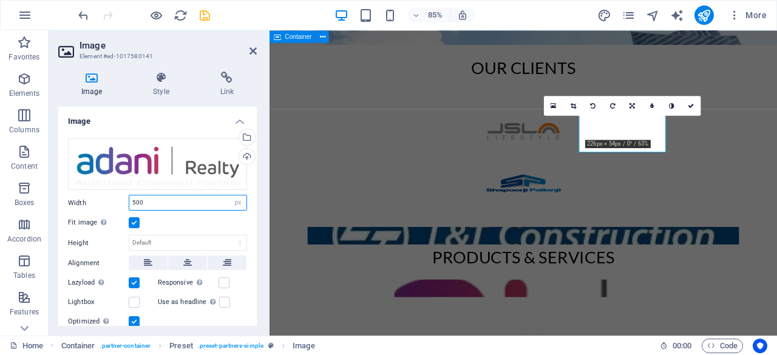
click at [150, 205] on input "500" at bounding box center [187, 202] width 117 height 15
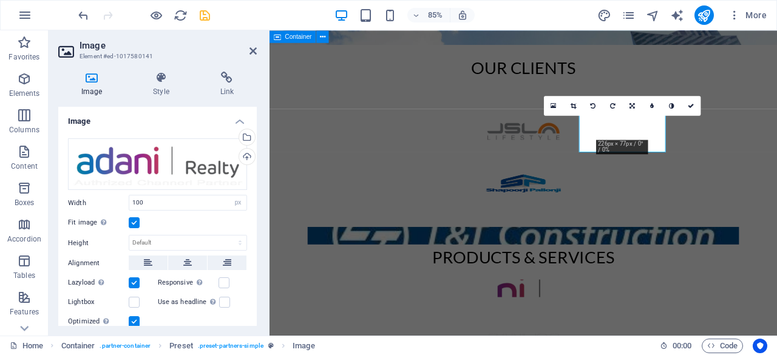
click at [223, 227] on div "Fit image Automatically fit image to a fixed width and height" at bounding box center [157, 223] width 179 height 15
click at [578, 110] on link at bounding box center [573, 105] width 19 height 19
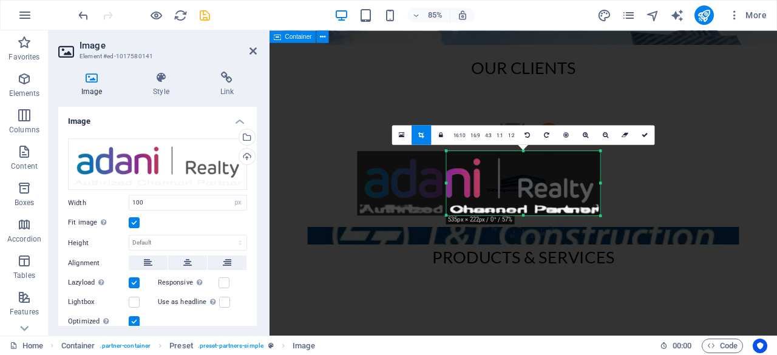
drag, startPoint x: 556, startPoint y: 183, endPoint x: 660, endPoint y: 186, distance: 103.9
click at [660, 186] on div "Container Container H1 Container Container Container Container Spacer H3 H2 Con…" at bounding box center [524, 182] width 508 height 305
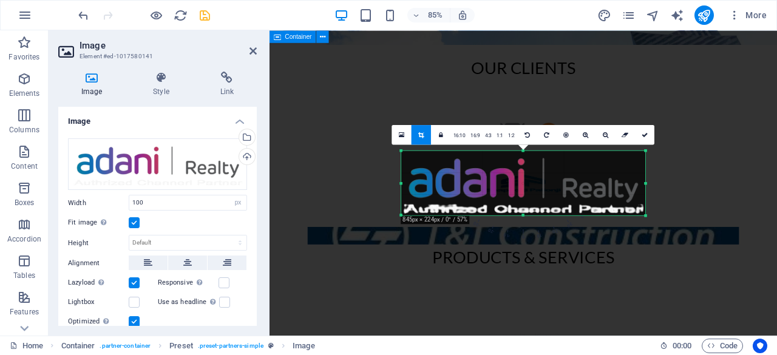
drag, startPoint x: 447, startPoint y: 182, endPoint x: 342, endPoint y: 175, distance: 105.3
click at [342, 175] on div "Container Container H1 Container Container Container Container Spacer H3 H2 Con…" at bounding box center [524, 182] width 508 height 305
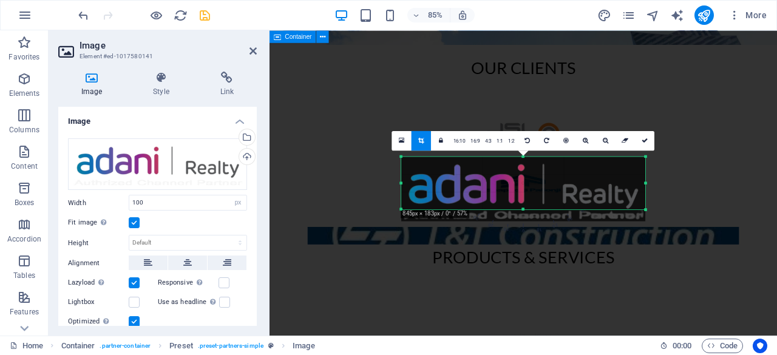
drag, startPoint x: 523, startPoint y: 215, endPoint x: 525, endPoint y: 202, distance: 13.6
click at [525, 202] on div "180 170 160 150 140 130 120 110 100 90 80 70 60 50 40 30 20 10 0 -10 -20 -30 -4…" at bounding box center [523, 183] width 244 height 53
click at [645, 139] on icon at bounding box center [645, 140] width 6 height 6
type input "472"
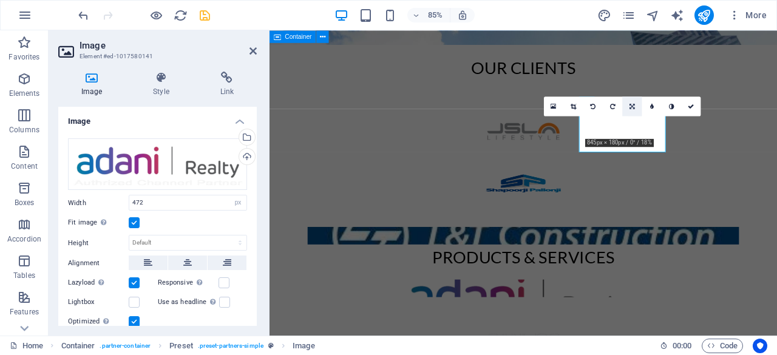
click at [633, 104] on icon at bounding box center [632, 106] width 5 height 6
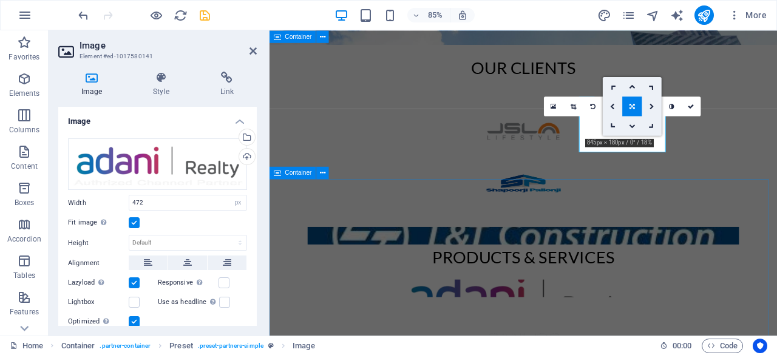
click at [753, 241] on div "Products & Services" at bounding box center [568, 316] width 597 height 223
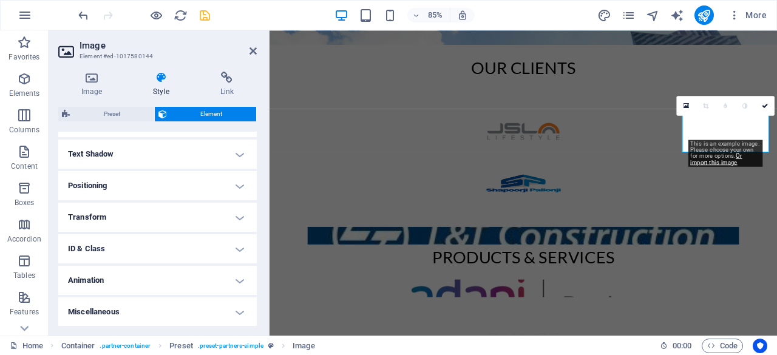
scroll to position [0, 0]
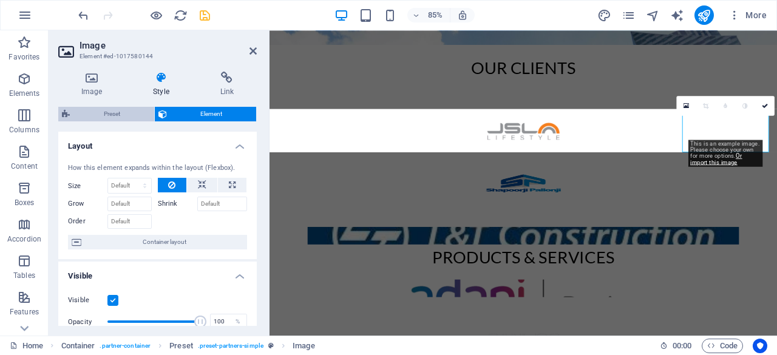
click at [111, 110] on span "Preset" at bounding box center [111, 114] width 77 height 15
select select "2/1"
select select "rem"
select select "px"
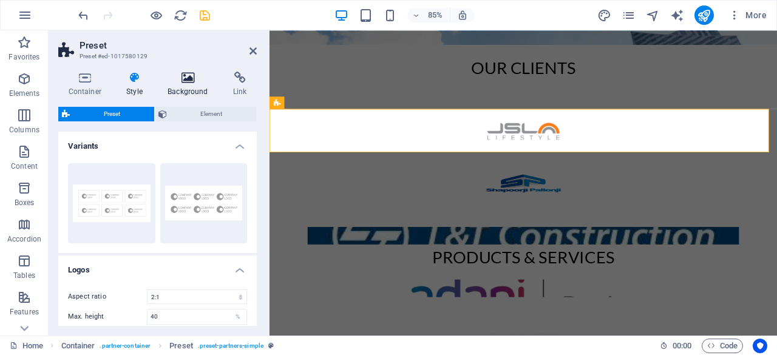
click at [180, 78] on icon at bounding box center [188, 78] width 61 height 12
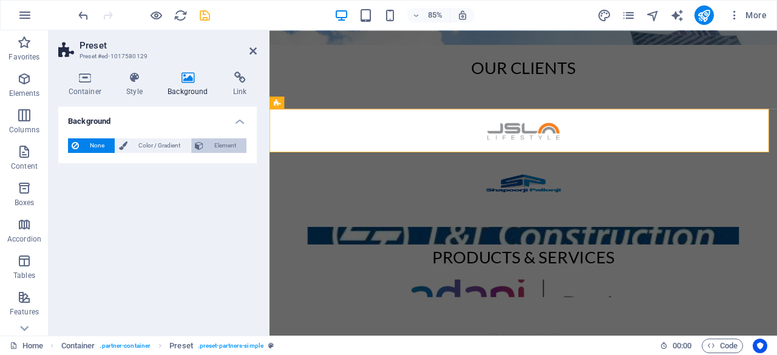
click at [226, 146] on span "Element" at bounding box center [225, 145] width 36 height 15
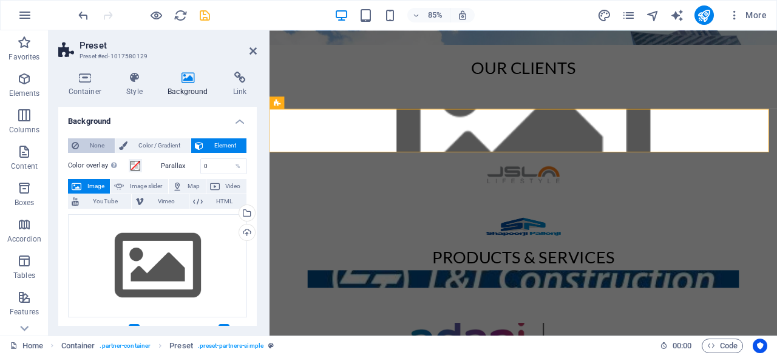
click at [99, 141] on span "None" at bounding box center [97, 145] width 29 height 15
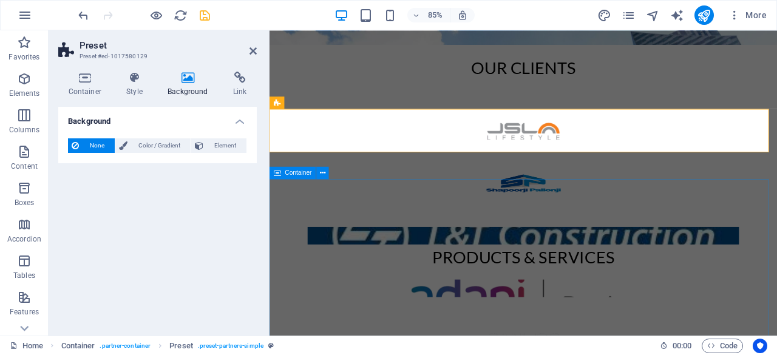
click at [364, 234] on div "Products & Services" at bounding box center [568, 316] width 597 height 223
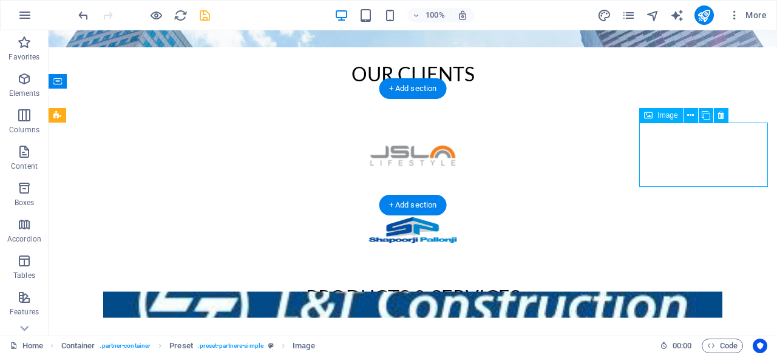
select select "px"
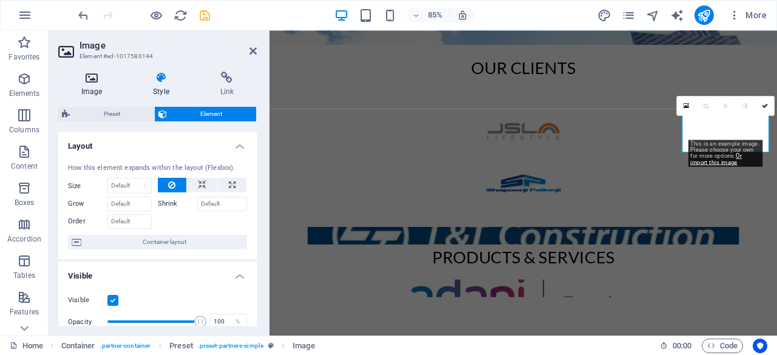
click at [97, 90] on h4 "Image" at bounding box center [94, 84] width 72 height 25
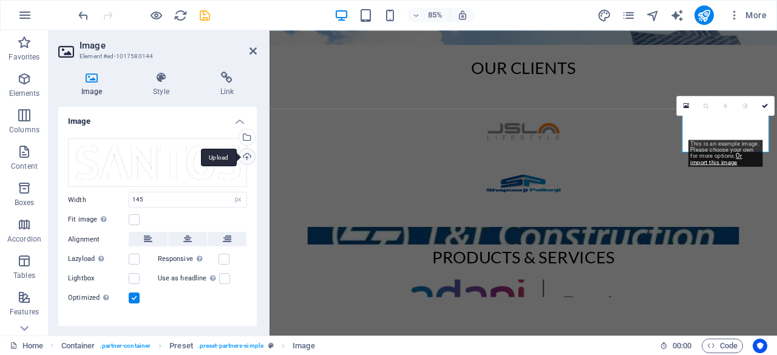
click at [247, 158] on div "Upload" at bounding box center [246, 158] width 18 height 18
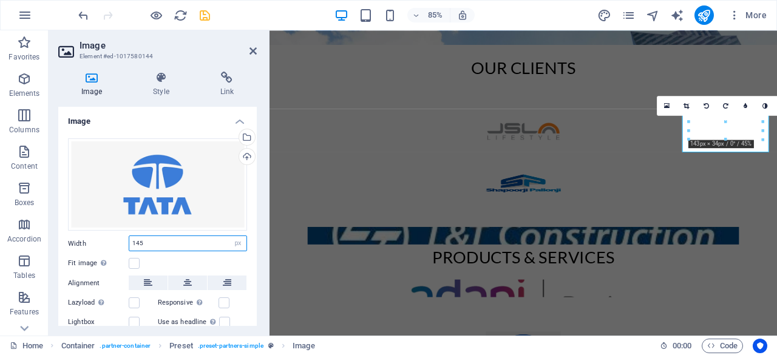
click at [170, 241] on input "145" at bounding box center [187, 243] width 117 height 15
type input "100"
click at [138, 262] on label at bounding box center [134, 263] width 11 height 11
click at [0, 0] on input "Fit image Automatically fit image to a fixed width and height" at bounding box center [0, 0] width 0 height 0
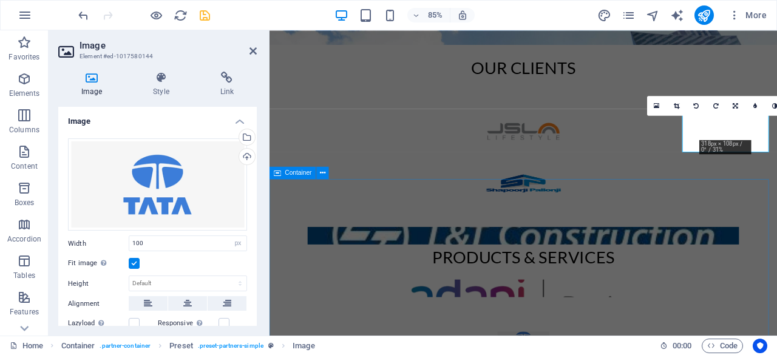
click at [283, 297] on div "Products & Services" at bounding box center [568, 316] width 597 height 223
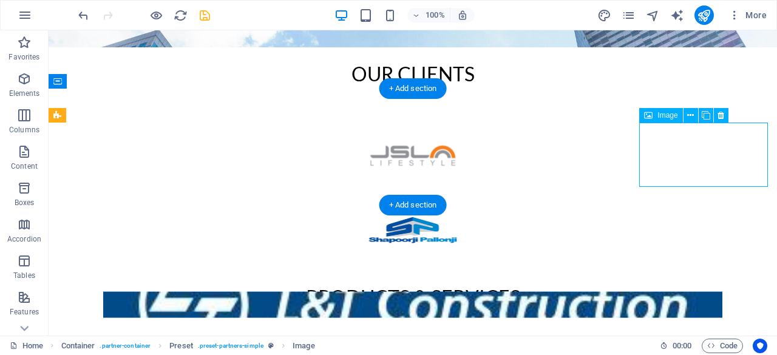
select select "px"
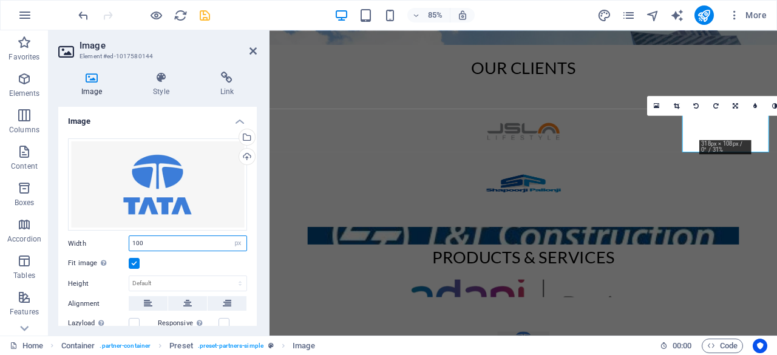
click at [174, 245] on input "100" at bounding box center [187, 243] width 117 height 15
click at [174, 245] on input "200" at bounding box center [187, 243] width 117 height 15
type input "150"
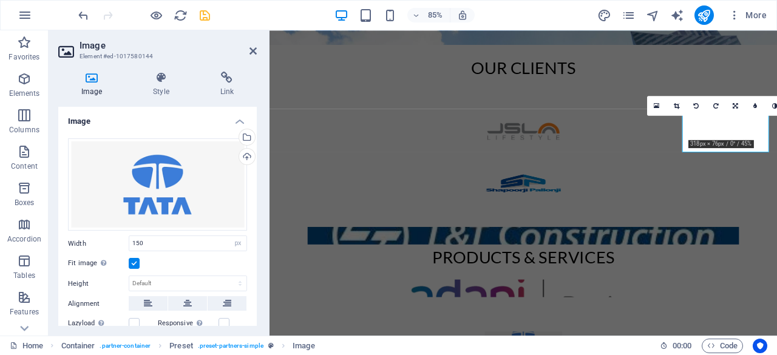
click at [211, 262] on div "Fit image Automatically fit image to a fixed width and height" at bounding box center [157, 263] width 179 height 15
click at [131, 262] on label at bounding box center [134, 263] width 11 height 11
click at [0, 0] on input "Fit image Automatically fit image to a fixed width and height" at bounding box center [0, 0] width 0 height 0
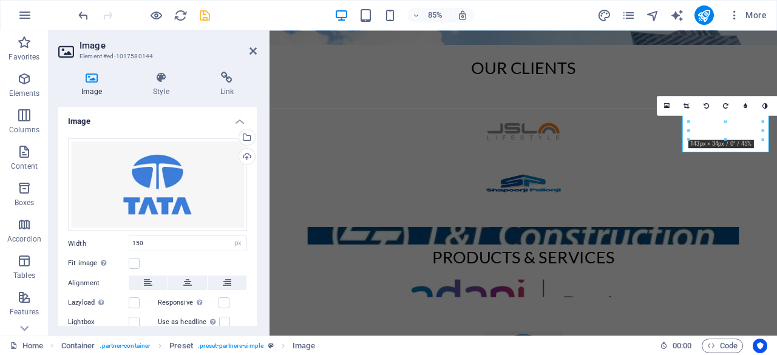
click at [250, 216] on div "Drag files here, click to choose files or select files from Files or our free s…" at bounding box center [157, 244] width 199 height 231
click at [376, 240] on div "Products & Services" at bounding box center [568, 316] width 597 height 223
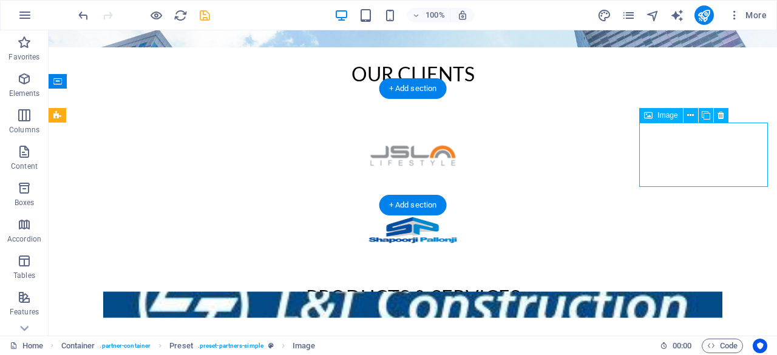
select select "px"
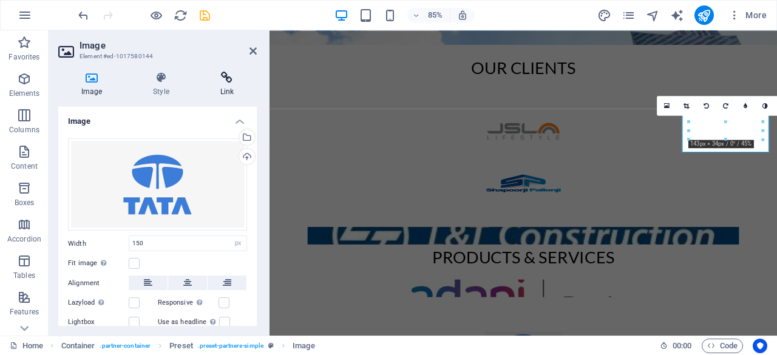
click at [226, 84] on h4 "Link" at bounding box center [226, 84] width 59 height 25
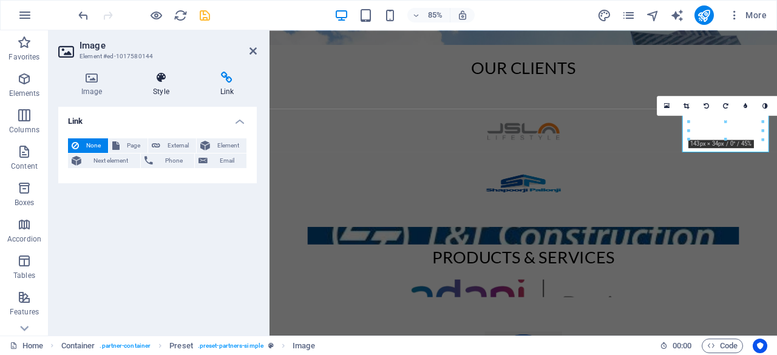
click at [158, 84] on h4 "Style" at bounding box center [163, 84] width 67 height 25
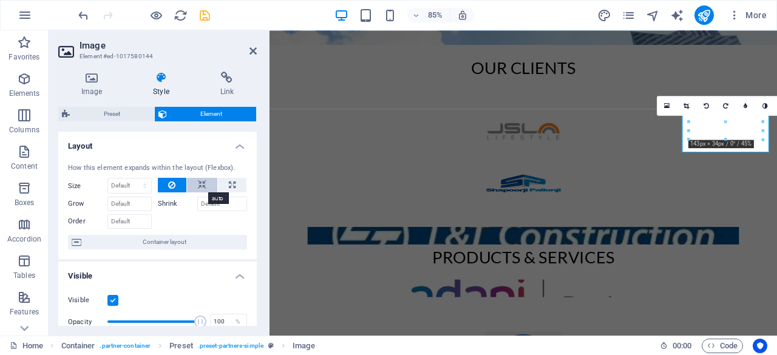
click at [208, 185] on button at bounding box center [202, 185] width 30 height 15
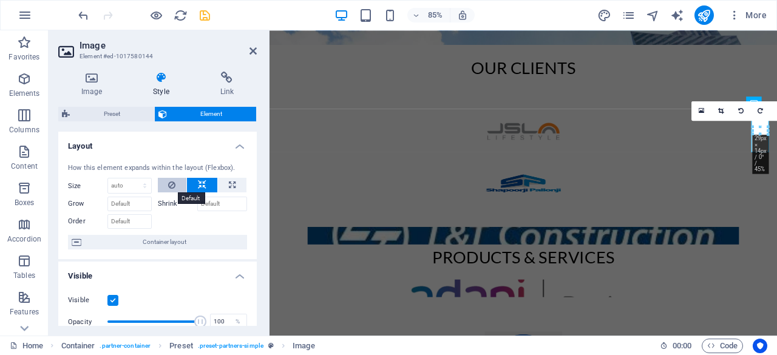
click at [174, 184] on icon at bounding box center [171, 185] width 7 height 15
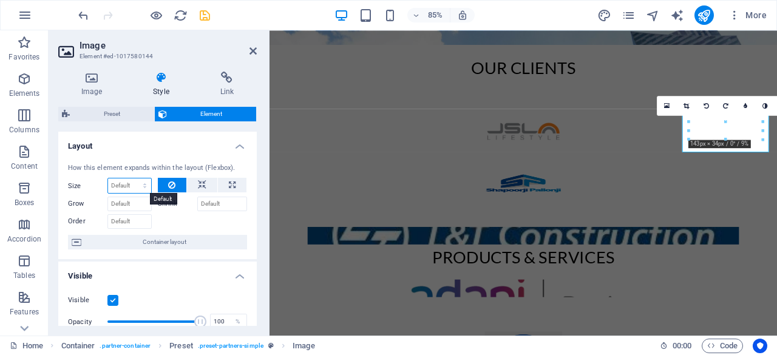
click at [132, 184] on select "Default auto px % 1/1 1/2 1/3 1/4 1/5 1/6 1/7 1/8 1/9 1/10" at bounding box center [129, 185] width 43 height 15
select select "1/3"
click at [133, 178] on select "Default auto px % 1/1 1/2 1/3 1/4 1/5 1/6 1/7 1/8 1/9 1/10" at bounding box center [129, 185] width 43 height 15
type input "33.33"
select select "%"
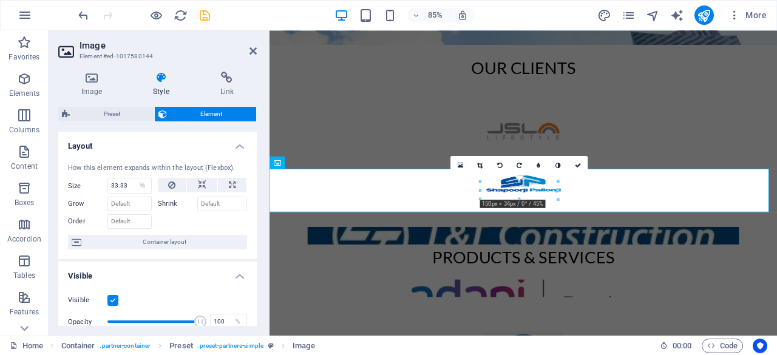
select select "DISABLED_OPTION_VALUE"
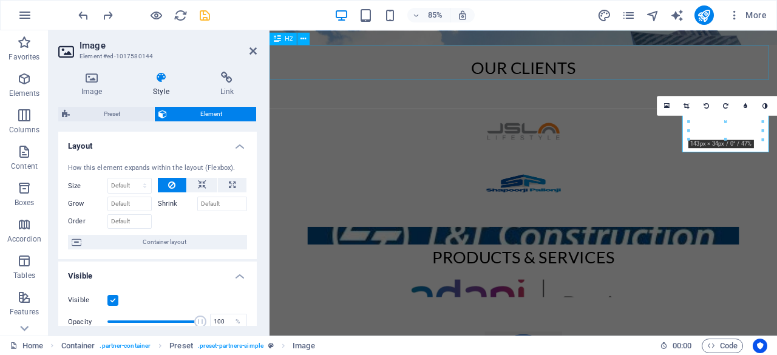
click at [351, 74] on div "OUR CLIENTS" at bounding box center [568, 67] width 597 height 41
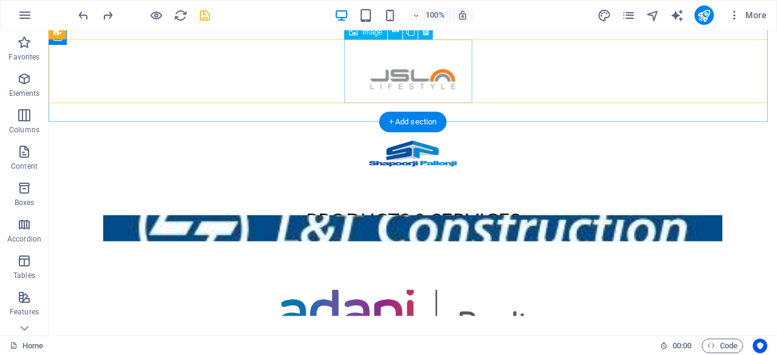
scroll to position [390, 0]
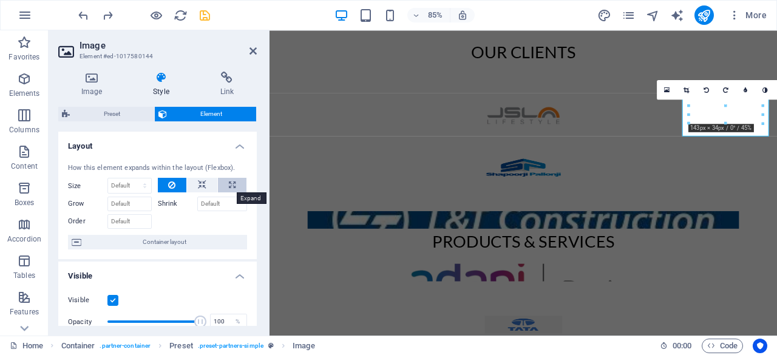
click at [230, 183] on icon at bounding box center [232, 185] width 7 height 15
type input "100"
select select "%"
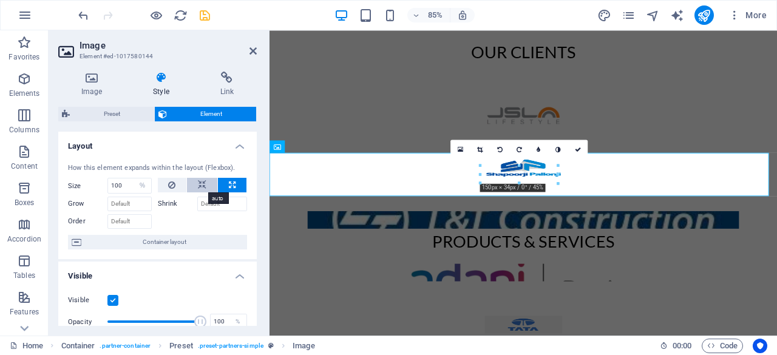
click at [205, 183] on button at bounding box center [202, 185] width 30 height 15
select select "DISABLED_OPTION_VALUE"
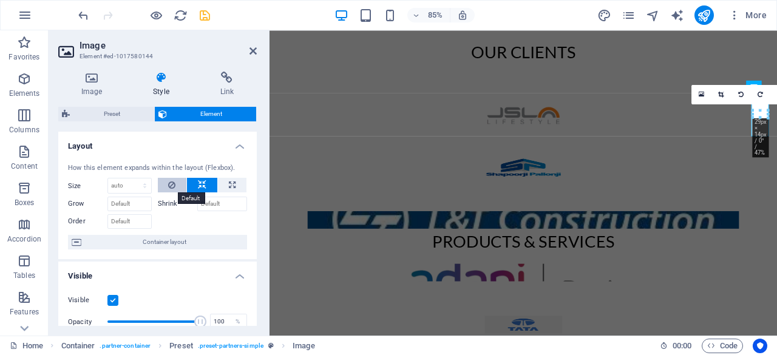
click at [183, 184] on button at bounding box center [172, 185] width 29 height 15
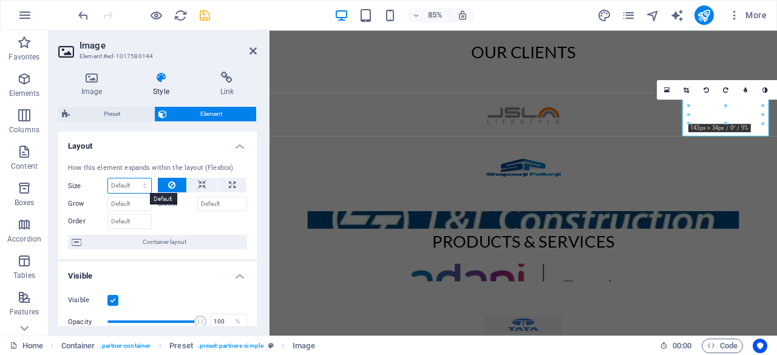
click at [138, 186] on select "Default auto px % 1/1 1/2 1/3 1/4 1/5 1/6 1/7 1/8 1/9 1/10" at bounding box center [129, 185] width 43 height 15
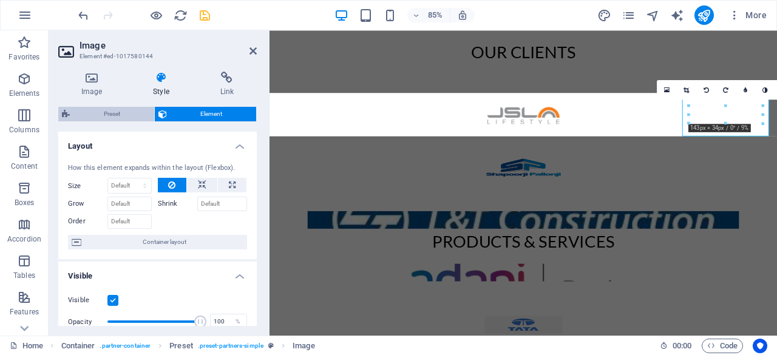
click at [118, 116] on span "Preset" at bounding box center [111, 114] width 77 height 15
select select "2/1"
select select "rem"
select select "px"
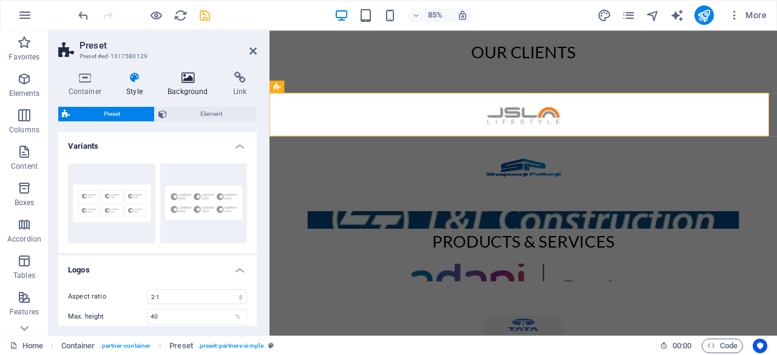
click at [194, 78] on icon at bounding box center [188, 78] width 61 height 12
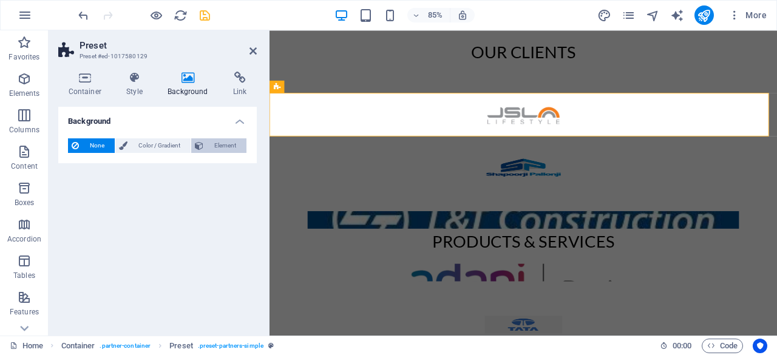
click at [224, 143] on span "Element" at bounding box center [225, 145] width 36 height 15
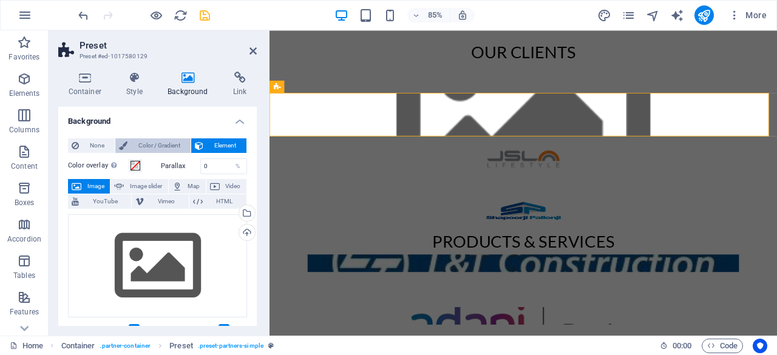
click at [177, 146] on span "Color / Gradient" at bounding box center [159, 145] width 56 height 15
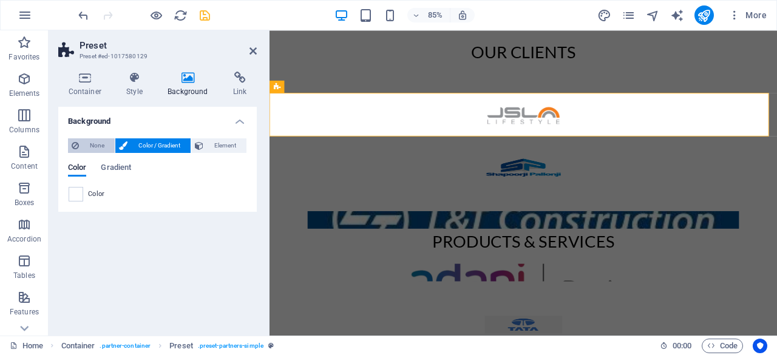
click at [98, 151] on span "None" at bounding box center [97, 145] width 29 height 15
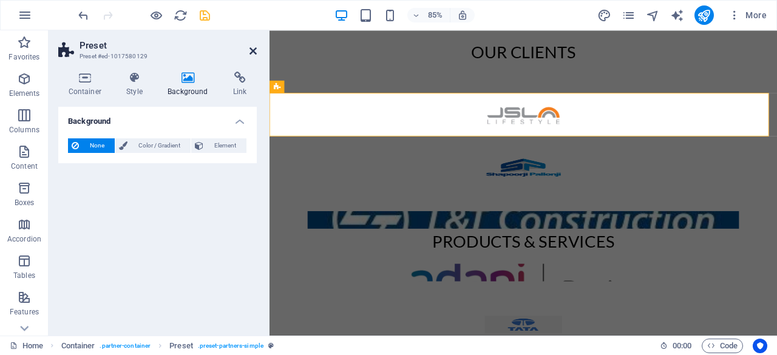
click at [256, 49] on icon at bounding box center [253, 51] width 7 height 10
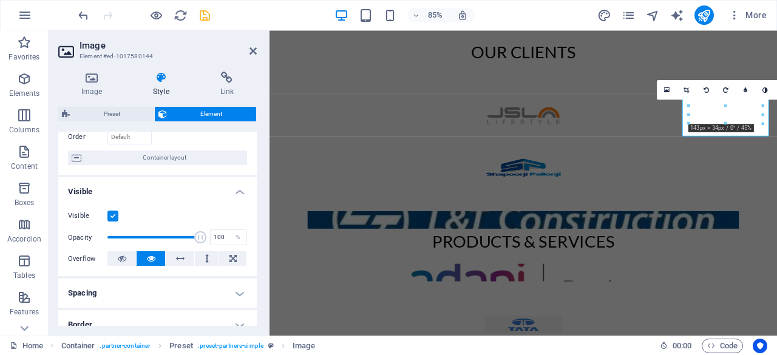
scroll to position [85, 0]
click at [143, 163] on span "Container layout" at bounding box center [164, 157] width 158 height 15
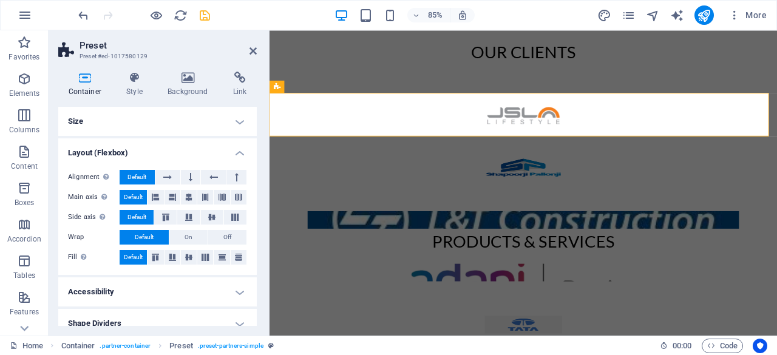
click at [232, 116] on h4 "Size" at bounding box center [157, 121] width 199 height 29
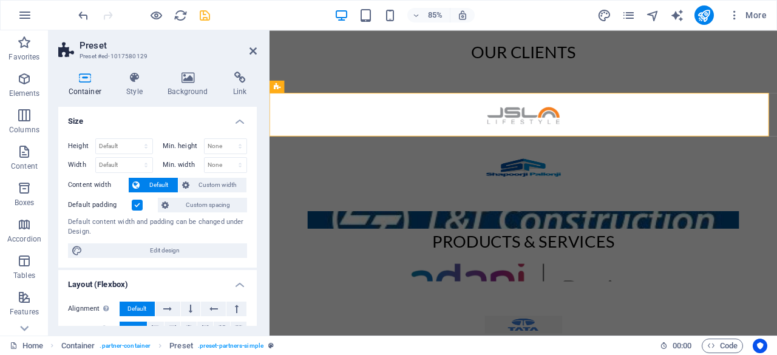
click at [232, 116] on h4 "Size" at bounding box center [157, 118] width 199 height 22
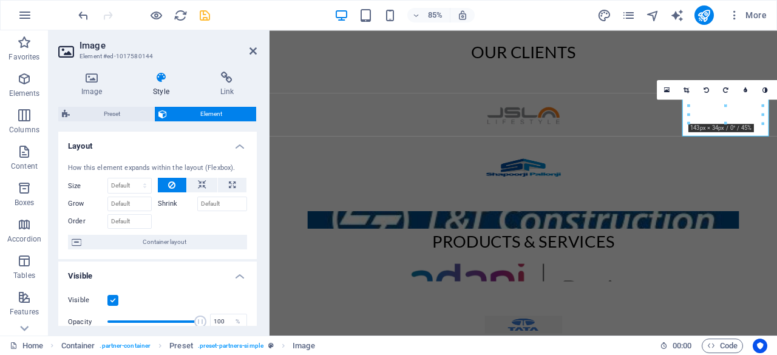
scroll to position [97, 0]
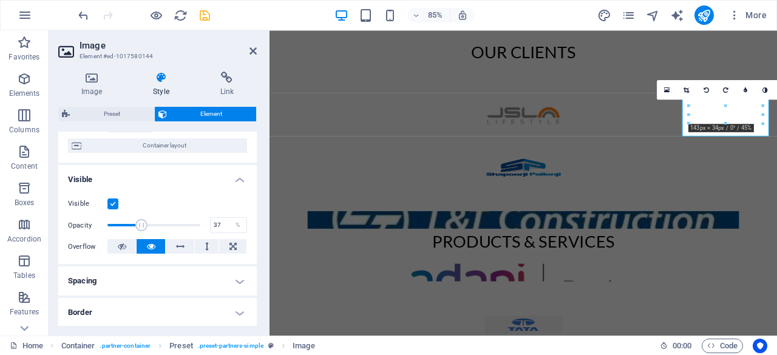
drag, startPoint x: 195, startPoint y: 225, endPoint x: 141, endPoint y: 228, distance: 54.7
click at [141, 228] on span at bounding box center [141, 225] width 12 height 12
drag, startPoint x: 141, startPoint y: 228, endPoint x: 167, endPoint y: 233, distance: 26.4
click at [167, 233] on span at bounding box center [153, 225] width 93 height 18
drag, startPoint x: 167, startPoint y: 233, endPoint x: 182, endPoint y: 233, distance: 15.2
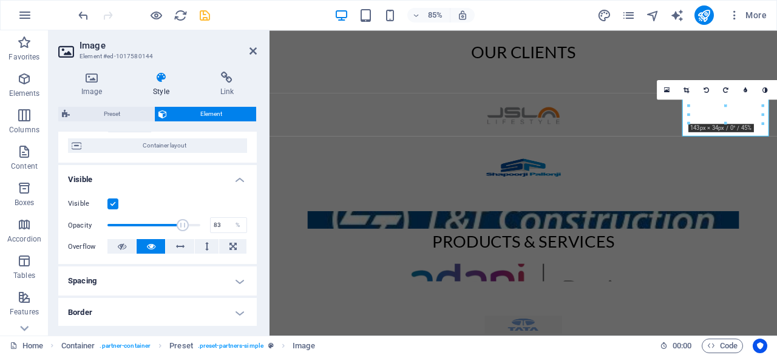
click at [182, 233] on span at bounding box center [153, 225] width 93 height 18
drag, startPoint x: 182, startPoint y: 233, endPoint x: 168, endPoint y: 231, distance: 14.6
click at [168, 231] on span at bounding box center [153, 225] width 93 height 18
click at [127, 246] on button at bounding box center [121, 246] width 29 height 15
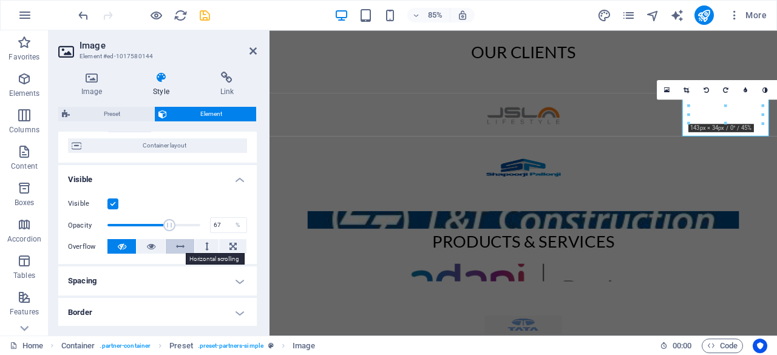
click at [177, 240] on icon at bounding box center [180, 246] width 8 height 15
click at [200, 237] on div "Visible Opacity 67 % Overflow" at bounding box center [157, 225] width 199 height 77
click at [219, 247] on button at bounding box center [232, 246] width 27 height 15
click at [170, 256] on div "Visible Opacity 67 % Overflow" at bounding box center [157, 225] width 199 height 77
click at [179, 251] on icon at bounding box center [180, 246] width 8 height 15
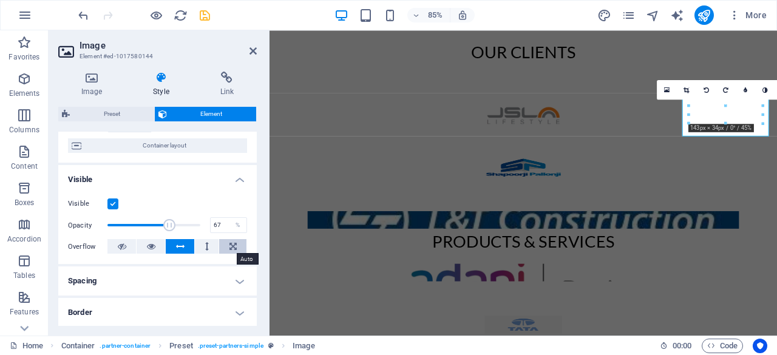
click at [229, 242] on icon at bounding box center [232, 246] width 7 height 15
drag, startPoint x: 168, startPoint y: 227, endPoint x: 212, endPoint y: 228, distance: 43.7
click at [212, 228] on div "Opacity 100 %" at bounding box center [157, 225] width 179 height 18
type input "89"
drag, startPoint x: 195, startPoint y: 224, endPoint x: 188, endPoint y: 224, distance: 7.3
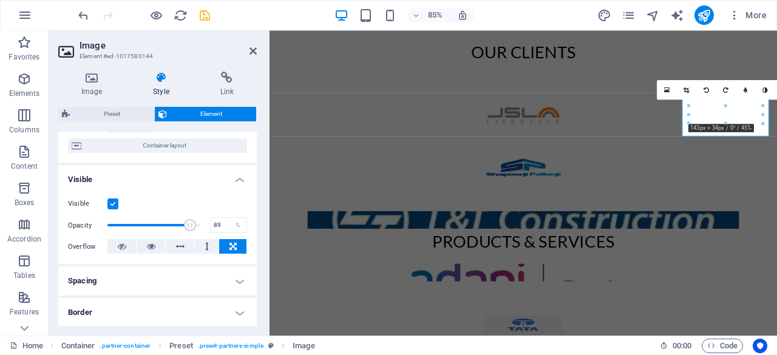
click at [188, 224] on span at bounding box center [190, 225] width 12 height 12
click at [329, 213] on div "Products & Services" at bounding box center [568, 297] width 597 height 223
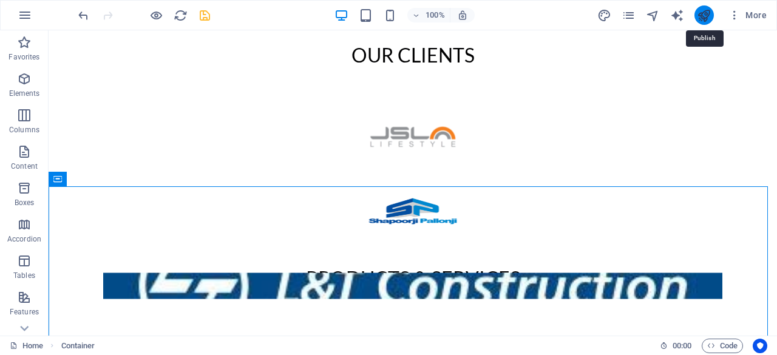
click at [701, 20] on icon "publish" at bounding box center [704, 15] width 14 height 14
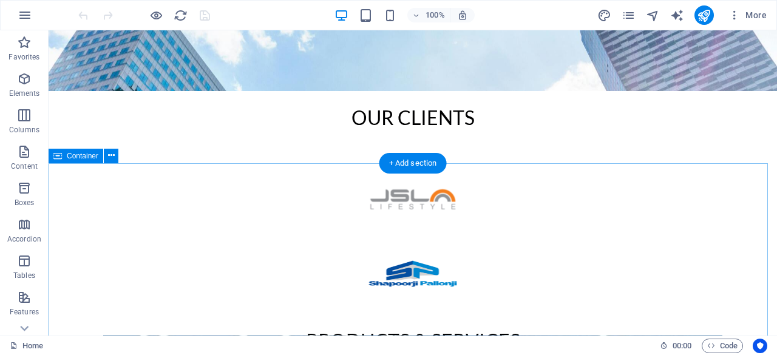
scroll to position [327, 0]
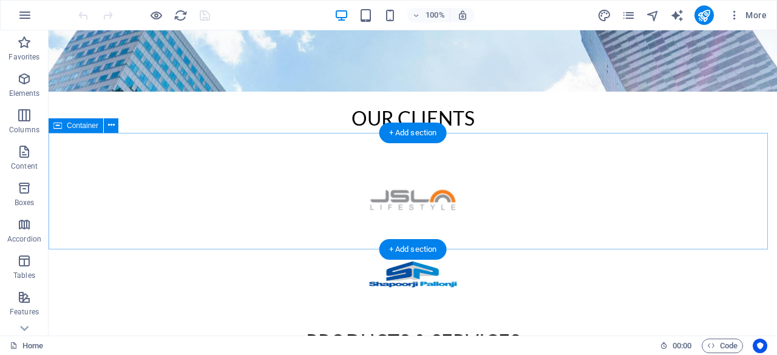
click at [330, 151] on div at bounding box center [413, 191] width 728 height 117
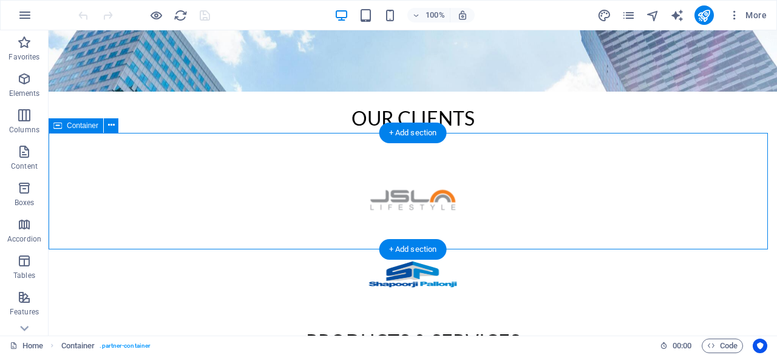
click at [330, 151] on div at bounding box center [413, 191] width 728 height 117
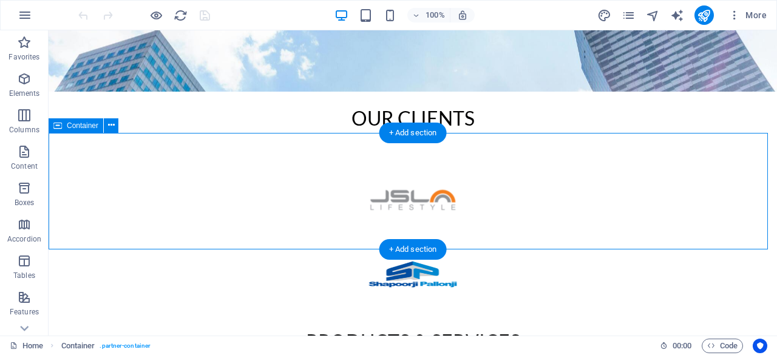
select select "rem"
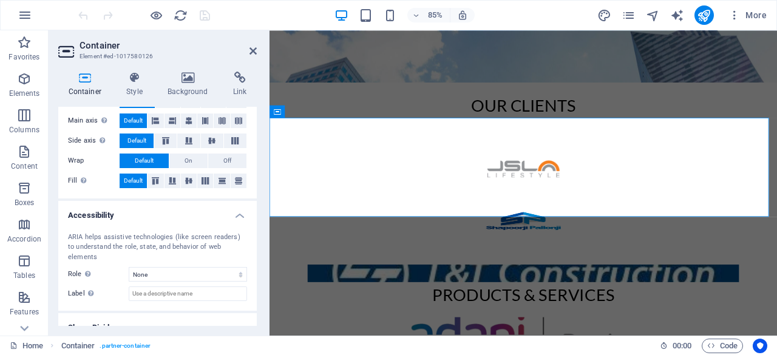
scroll to position [260, 0]
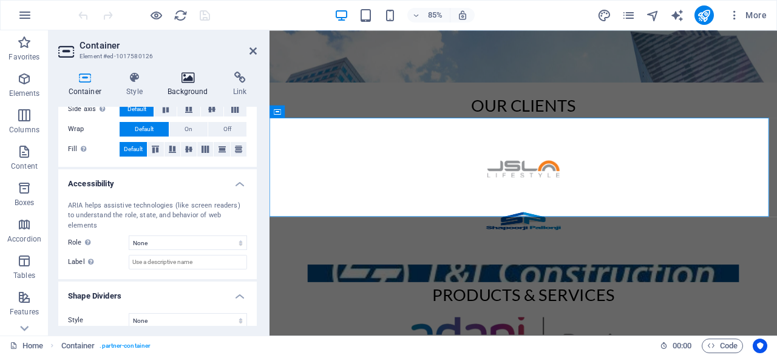
click at [174, 80] on icon at bounding box center [188, 78] width 61 height 12
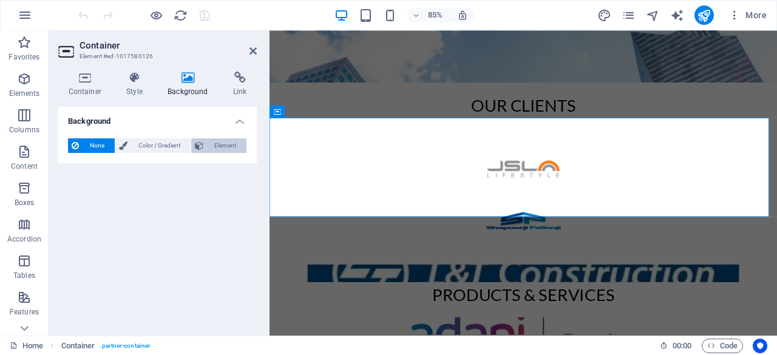
click at [212, 143] on span "Element" at bounding box center [225, 145] width 36 height 15
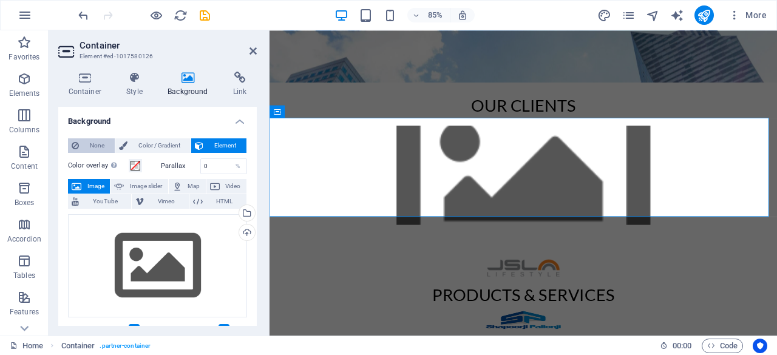
click at [90, 143] on span "None" at bounding box center [97, 145] width 29 height 15
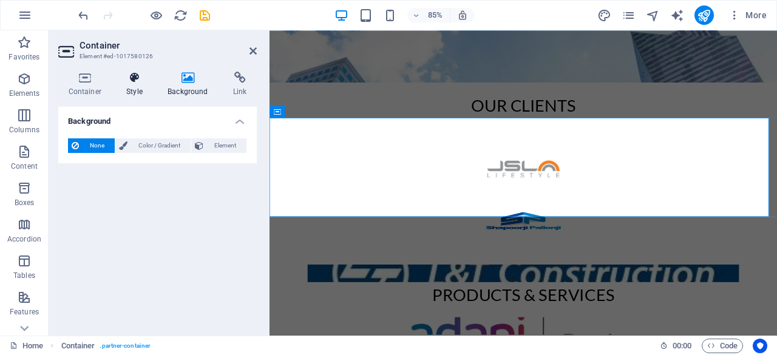
click at [127, 81] on icon at bounding box center [135, 78] width 36 height 12
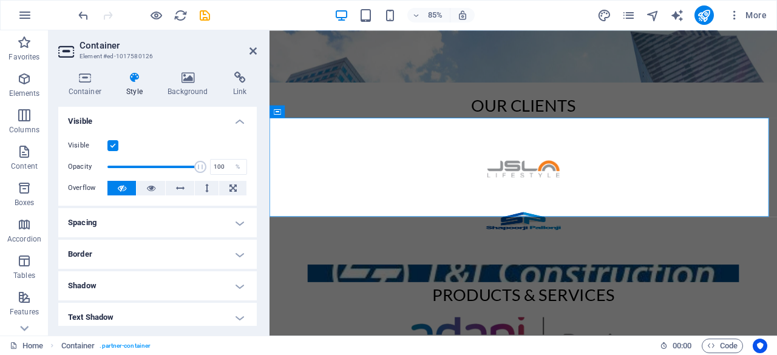
scroll to position [1, 0]
click at [101, 86] on h4 "Container" at bounding box center [87, 84] width 58 height 25
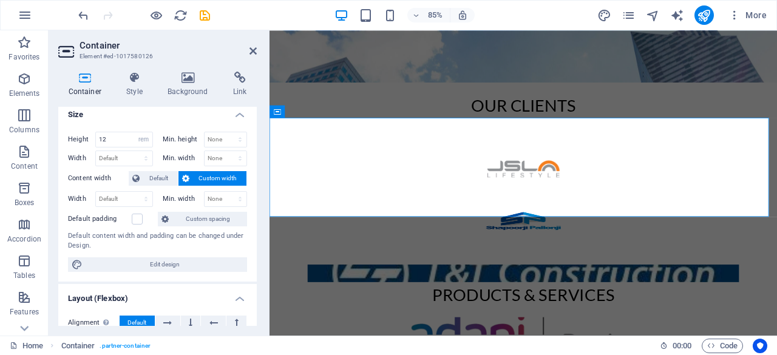
scroll to position [6, 0]
click at [139, 216] on label at bounding box center [137, 219] width 11 height 11
click at [0, 0] on input "Default padding" at bounding box center [0, 0] width 0 height 0
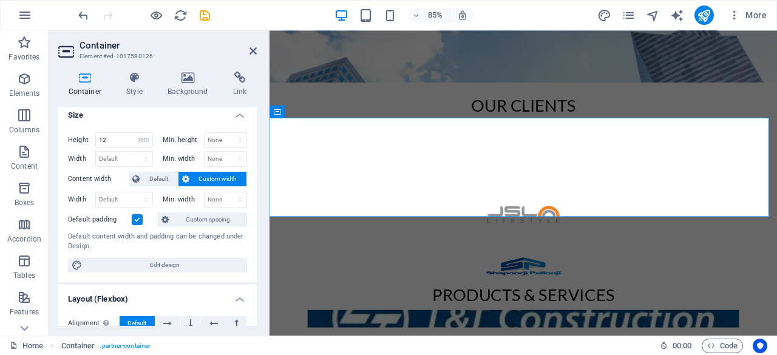
click at [139, 216] on label at bounding box center [137, 219] width 11 height 11
click at [0, 0] on input "Default padding" at bounding box center [0, 0] width 0 height 0
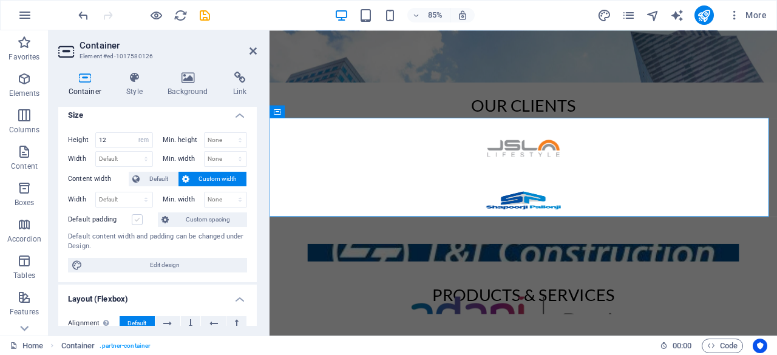
click at [139, 216] on label at bounding box center [137, 219] width 11 height 11
click at [0, 0] on input "Default padding" at bounding box center [0, 0] width 0 height 0
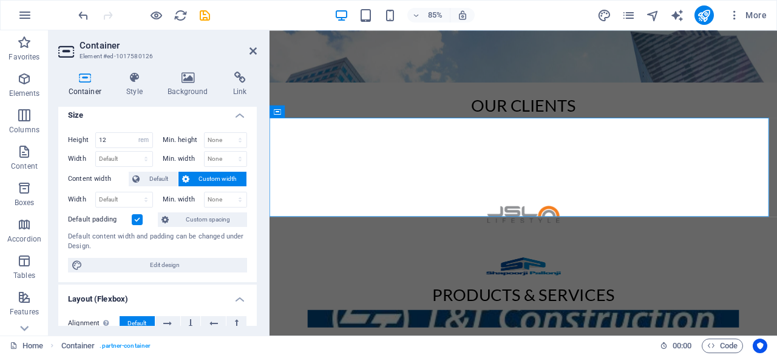
click at [139, 216] on label at bounding box center [137, 219] width 11 height 11
click at [0, 0] on input "Default padding" at bounding box center [0, 0] width 0 height 0
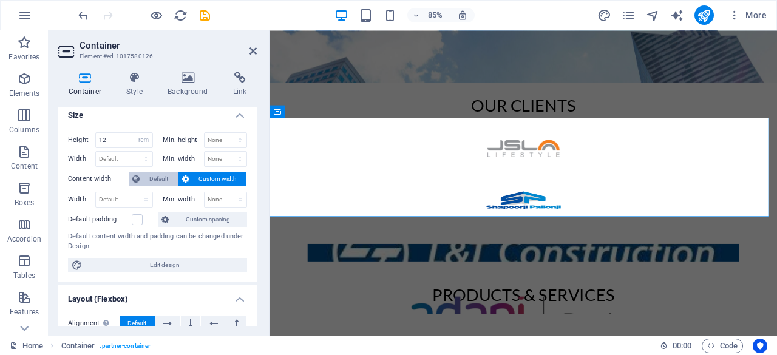
click at [151, 179] on span "Default" at bounding box center [158, 179] width 31 height 15
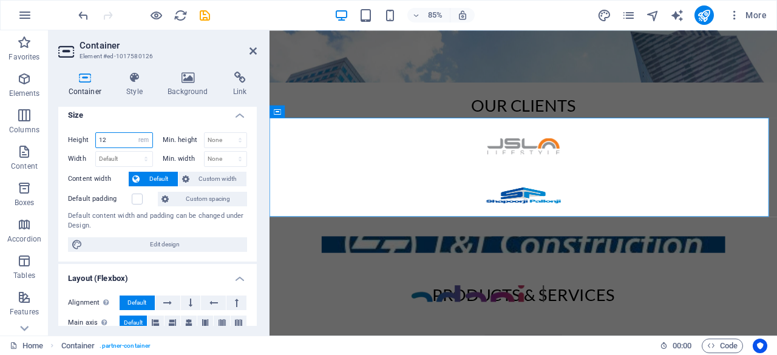
click at [118, 137] on input "12" at bounding box center [124, 140] width 56 height 15
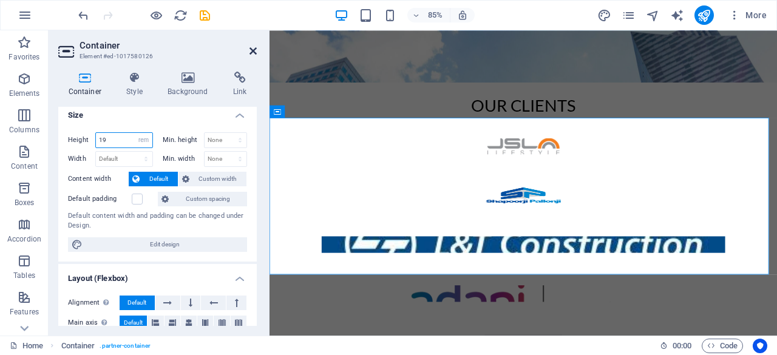
type input "19"
click at [254, 52] on icon at bounding box center [253, 51] width 7 height 10
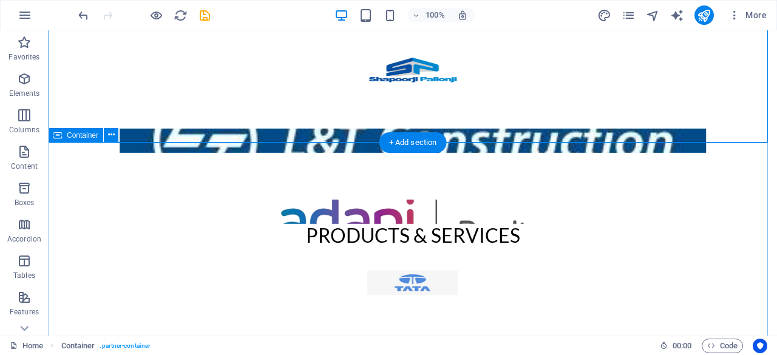
scroll to position [502, 0]
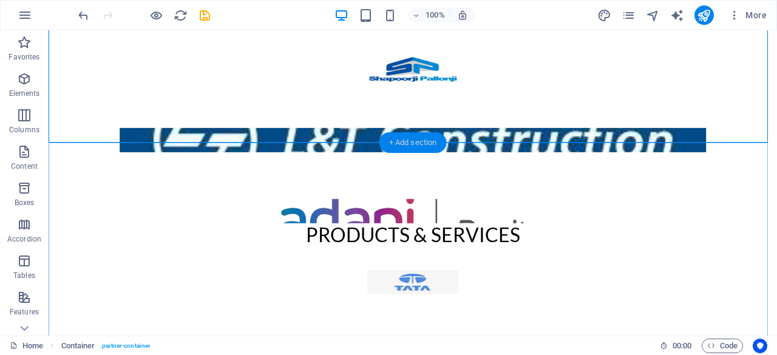
click at [421, 141] on div "+ Add section" at bounding box center [412, 142] width 67 height 21
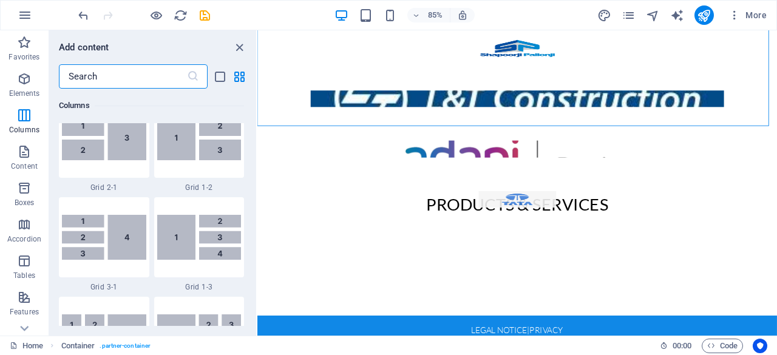
scroll to position [1525, 0]
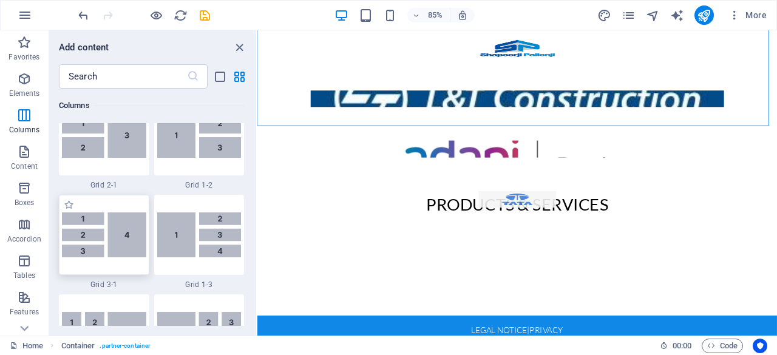
click at [126, 245] on img at bounding box center [104, 234] width 84 height 45
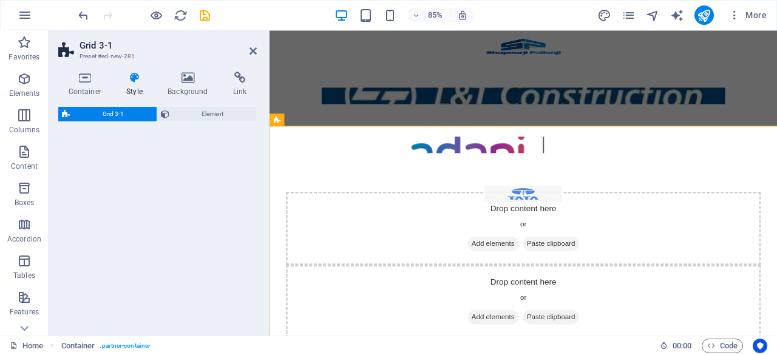
select select "rem"
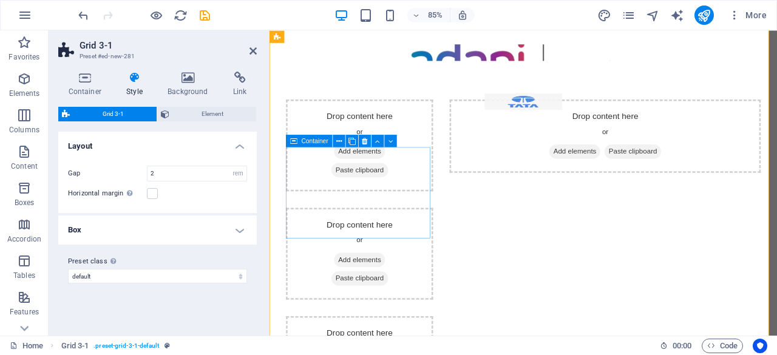
scroll to position [603, 0]
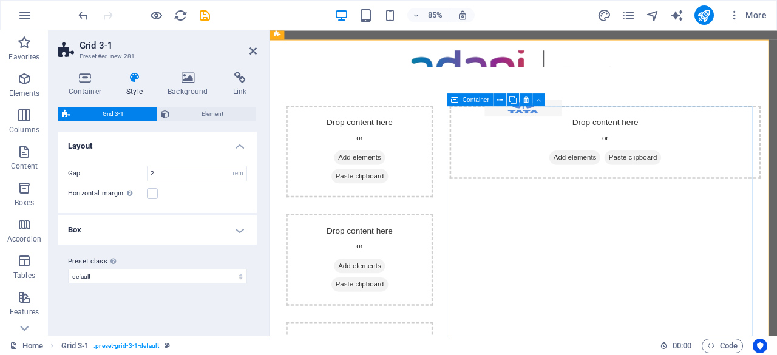
click at [620, 176] on span "Add elements" at bounding box center [629, 180] width 60 height 17
click at [572, 174] on div "Drop content here or Add elements Paste clipboard" at bounding box center [664, 162] width 366 height 86
click at [569, 158] on div "Drop content here or Add elements Paste clipboard" at bounding box center [664, 162] width 366 height 86
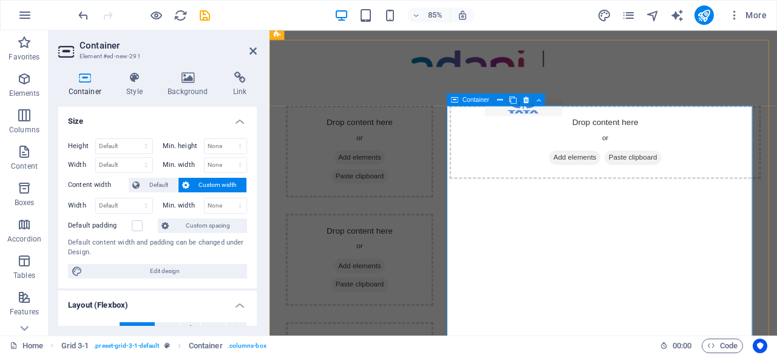
click at [583, 234] on div "Drop content here or Add elements Paste clipboard" at bounding box center [664, 300] width 366 height 363
click at [203, 71] on div "Container Style Background Link Size Height Default px rem % vh vw Min. height …" at bounding box center [158, 199] width 218 height 274
click at [197, 74] on icon at bounding box center [188, 78] width 61 height 12
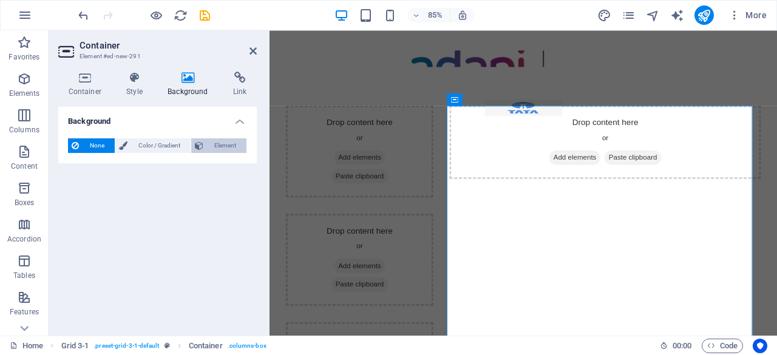
click at [209, 141] on span "Element" at bounding box center [225, 145] width 36 height 15
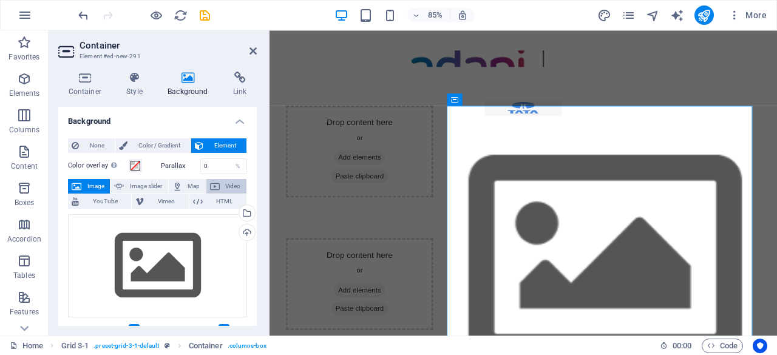
click at [231, 185] on span "Video" at bounding box center [232, 186] width 19 height 15
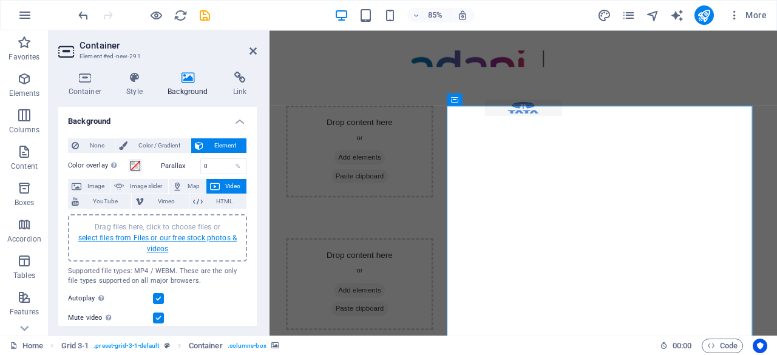
click at [178, 236] on link "select files from Files or our free stock photos & videos" at bounding box center [157, 243] width 158 height 19
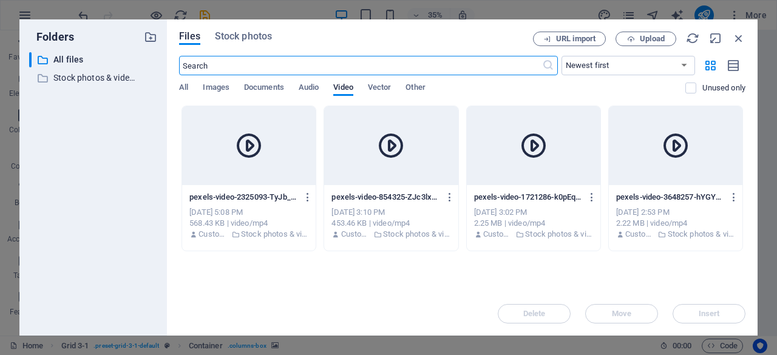
scroll to position [651, 0]
click at [449, 196] on icon "button" at bounding box center [450, 197] width 12 height 11
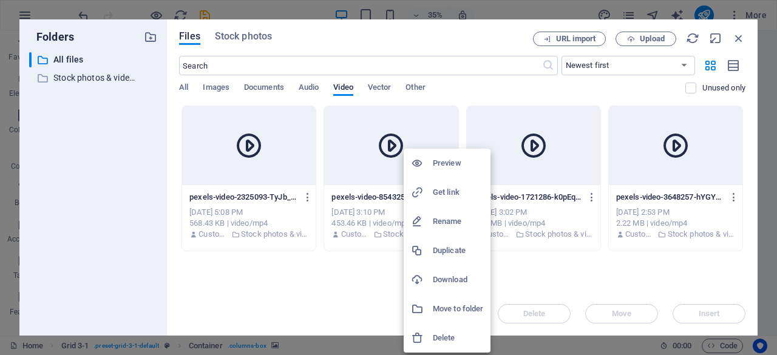
click at [372, 173] on div at bounding box center [388, 177] width 777 height 355
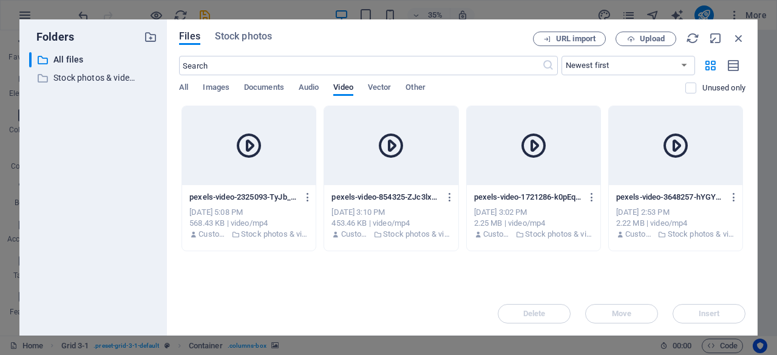
click at [407, 188] on div "pexels-video-854325-ZJc3lxk_4iP-Qt0Nuum-Ow.mp4 pexels-video-854325-ZJc3lxk_4iP-…" at bounding box center [390, 197] width 119 height 19
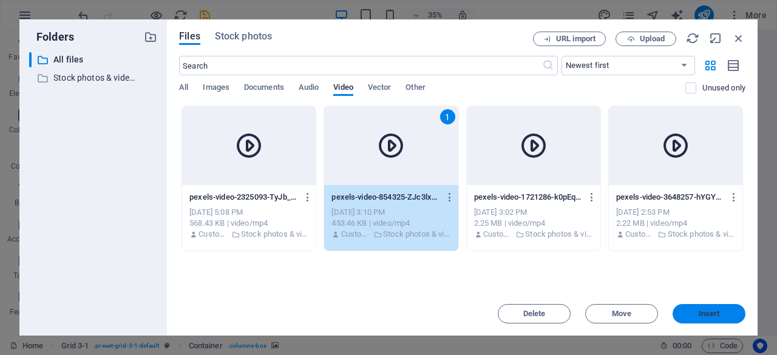
click at [694, 316] on span "Insert" at bounding box center [708, 313] width 63 height 7
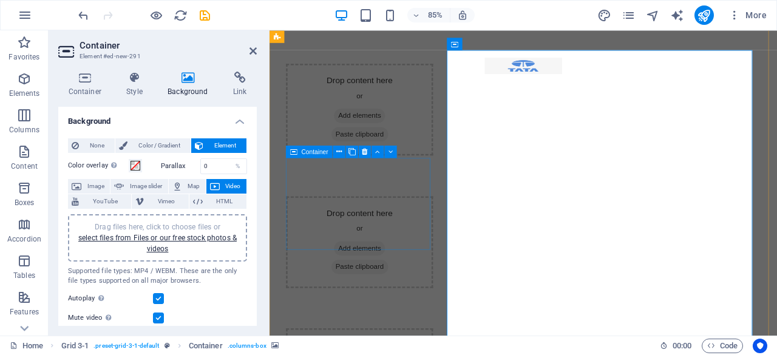
scroll to position [652, 0]
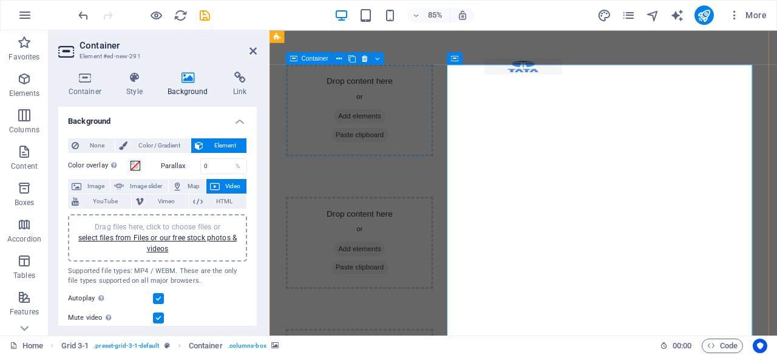
click at [359, 134] on span "Add elements" at bounding box center [375, 131] width 60 height 17
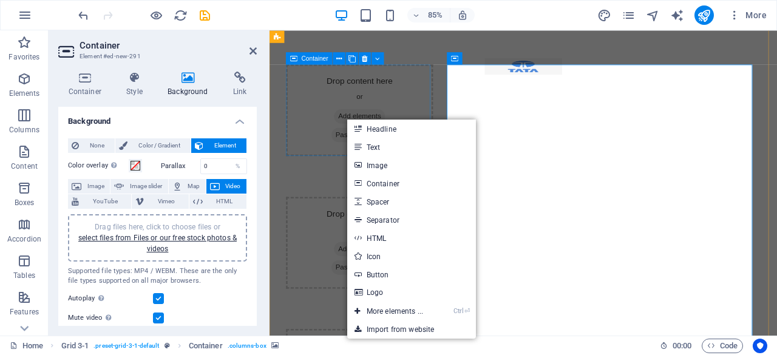
click at [340, 127] on div "Drop content here or Add elements Paste clipboard" at bounding box center [375, 124] width 173 height 108
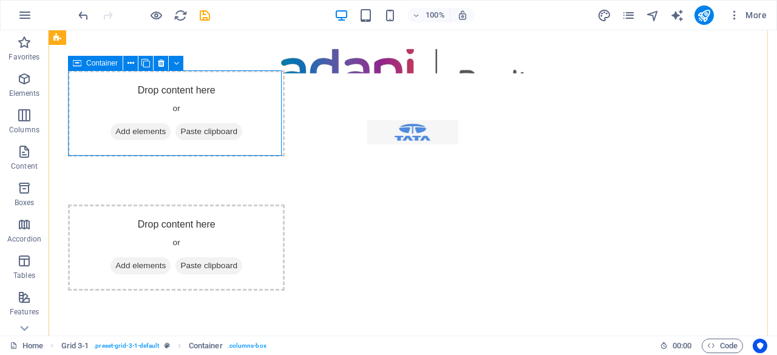
click at [151, 128] on span "Add elements" at bounding box center [140, 131] width 60 height 17
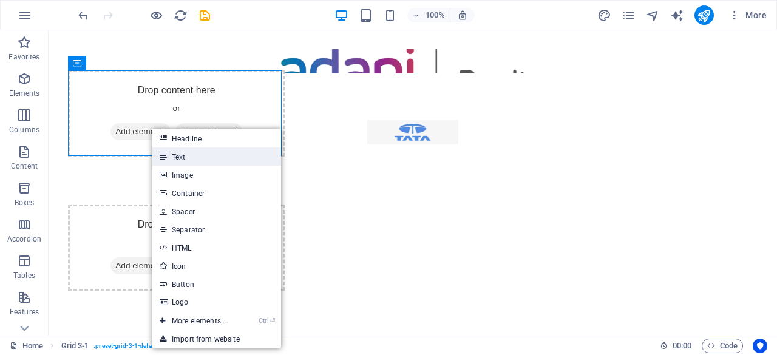
click at [178, 152] on link "Text" at bounding box center [216, 157] width 129 height 18
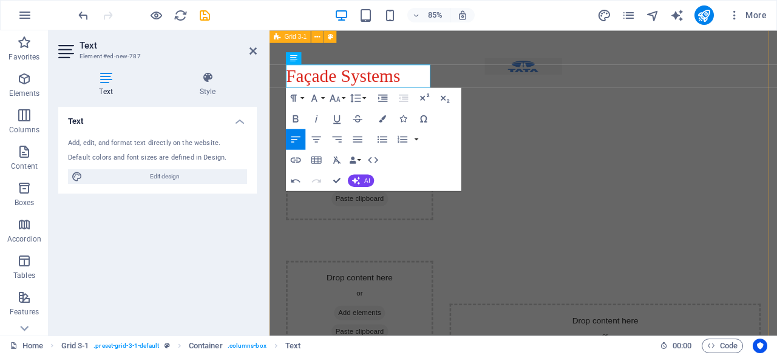
click at [466, 355] on div "Façade Systems Drop content here or Add elements Paste clipboard Drop content h…" at bounding box center [568, 254] width 597 height 523
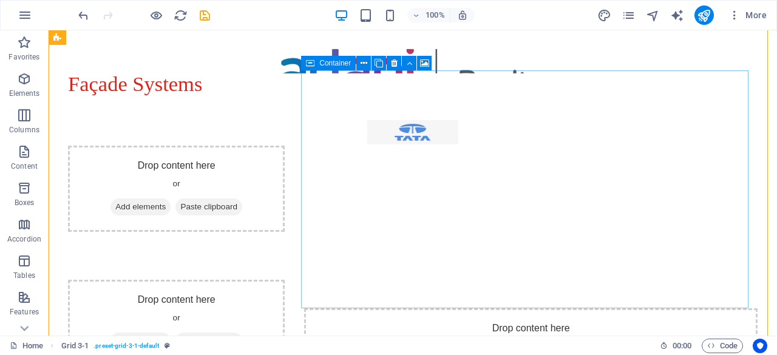
click at [380, 308] on div "Drop content here or Add elements Paste clipboard" at bounding box center [530, 351] width 453 height 86
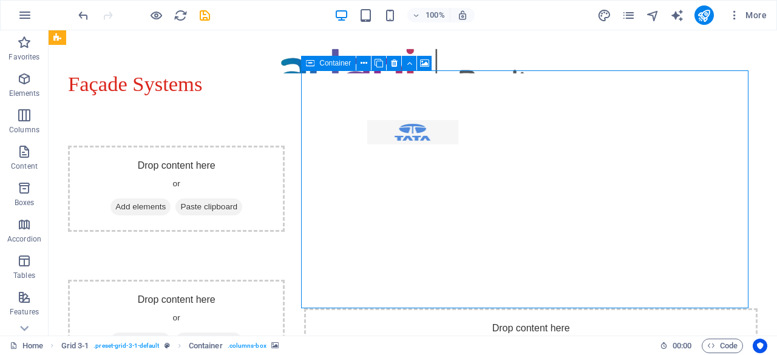
click at [380, 308] on div "Drop content here or Add elements Paste clipboard" at bounding box center [530, 351] width 453 height 86
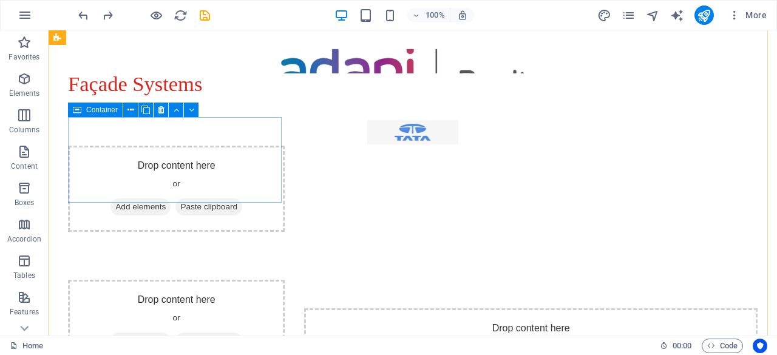
click at [142, 199] on span "Add elements" at bounding box center [140, 207] width 60 height 17
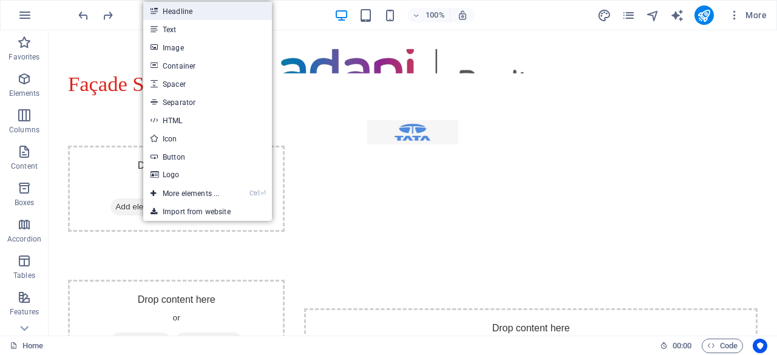
click at [189, 7] on link "Headline" at bounding box center [207, 11] width 129 height 18
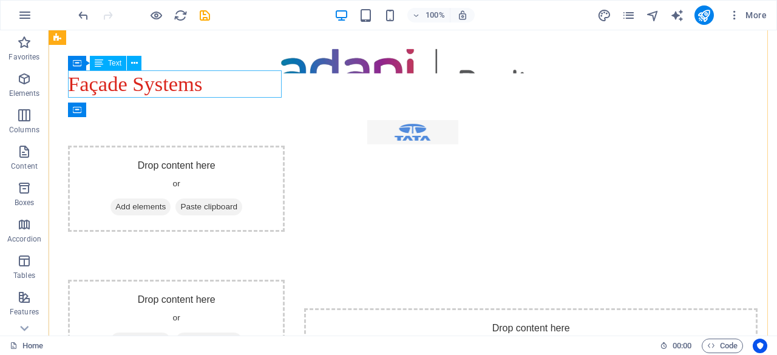
click at [127, 83] on div "Façade Systems" at bounding box center [176, 83] width 217 height 27
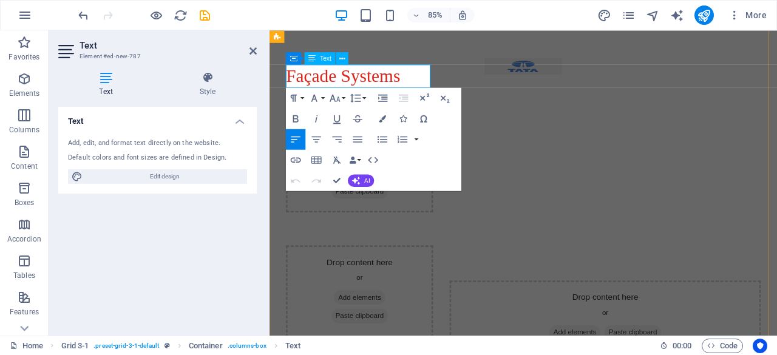
click at [310, 93] on span "Façade Systems" at bounding box center [356, 83] width 134 height 23
click at [406, 82] on span "Facade Systems" at bounding box center [356, 83] width 134 height 23
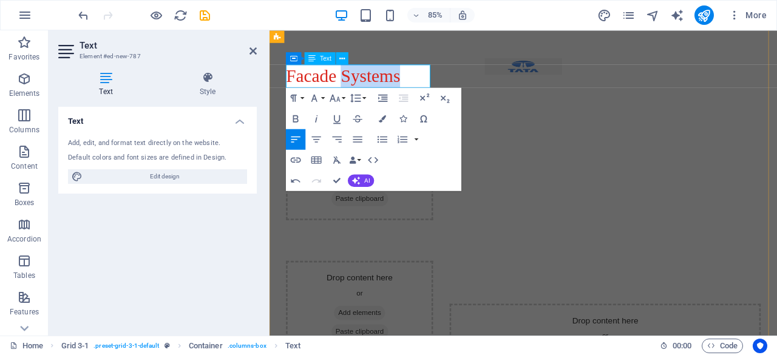
click at [406, 82] on span "Facade Systems" at bounding box center [356, 83] width 134 height 23
copy span "Facade Systems"
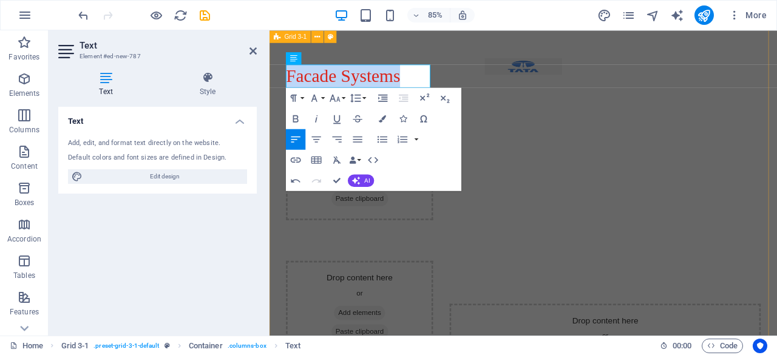
click at [478, 61] on div "Facade Systems Drop content here or Add elements Paste clipboard Drop content h…" at bounding box center [568, 254] width 597 height 523
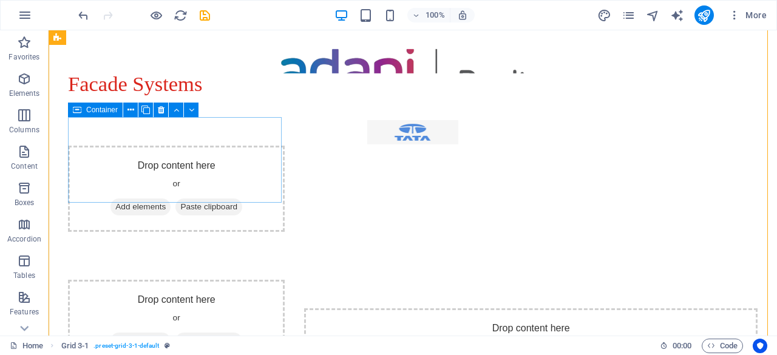
click at [132, 199] on span "Add elements" at bounding box center [140, 207] width 60 height 17
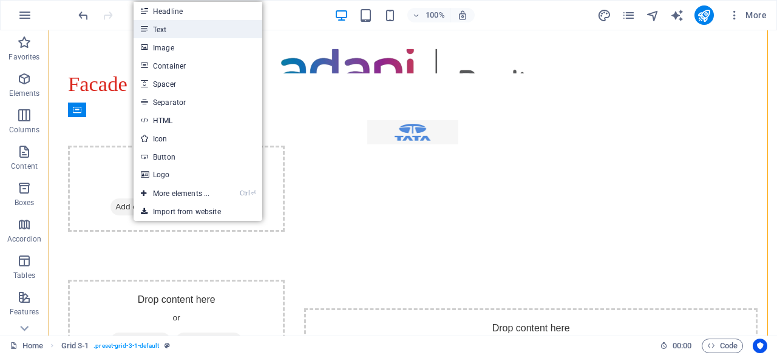
click at [171, 29] on link "Text" at bounding box center [198, 29] width 129 height 18
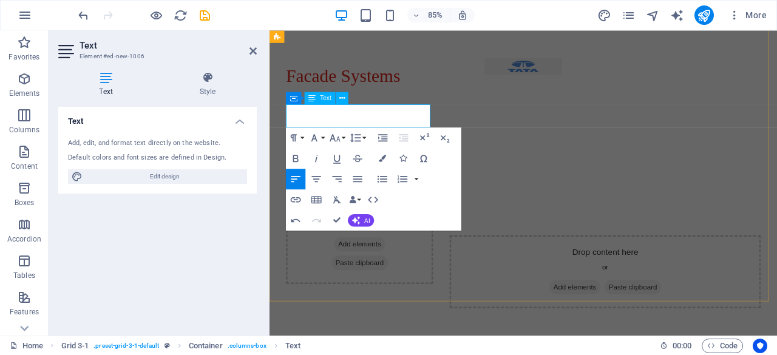
click at [299, 148] on span "FMetal Fabrication" at bounding box center [369, 159] width 161 height 23
click at [463, 97] on div "Facade Systems Metal Fabrication Drop content here or Add elements Paste clipbo…" at bounding box center [568, 214] width 597 height 443
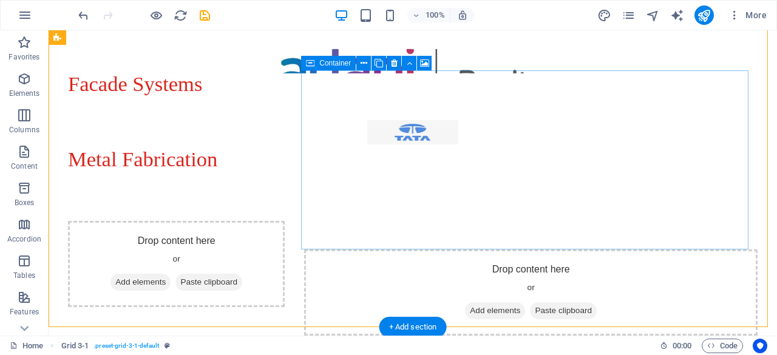
click at [413, 250] on div "Drop content here or Add elements Paste clipboard" at bounding box center [530, 293] width 453 height 86
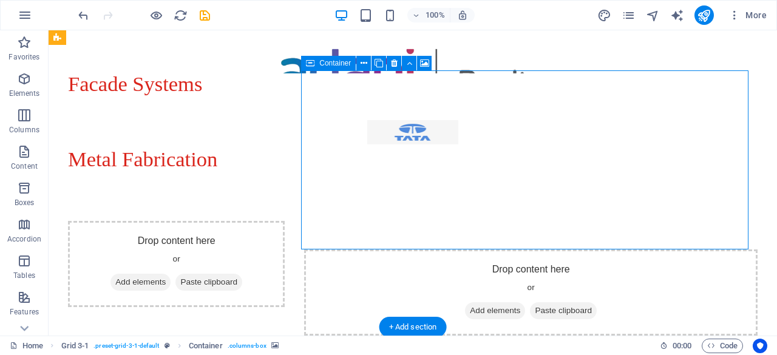
click at [413, 250] on div "Drop content here or Add elements Paste clipboard" at bounding box center [530, 293] width 453 height 86
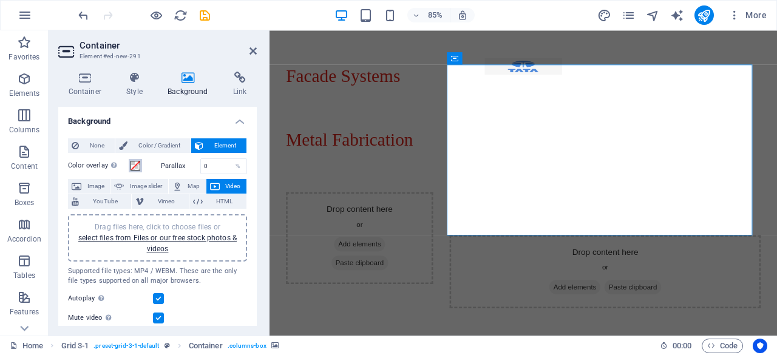
click at [137, 166] on span at bounding box center [136, 166] width 10 height 10
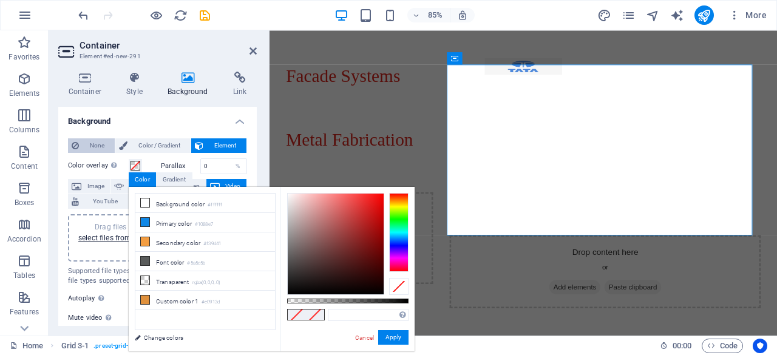
click at [100, 144] on span "None" at bounding box center [97, 145] width 29 height 15
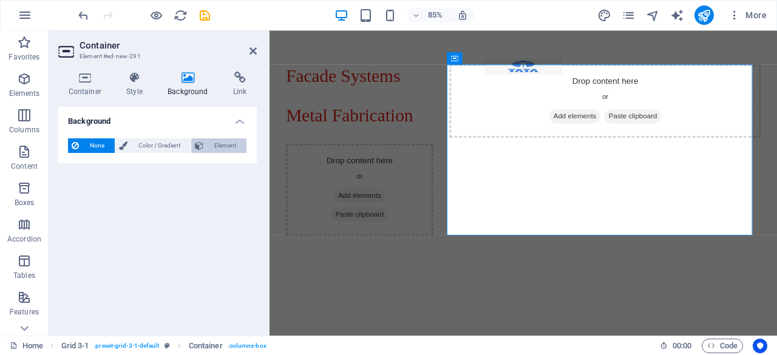
click at [229, 144] on span "Element" at bounding box center [225, 145] width 36 height 15
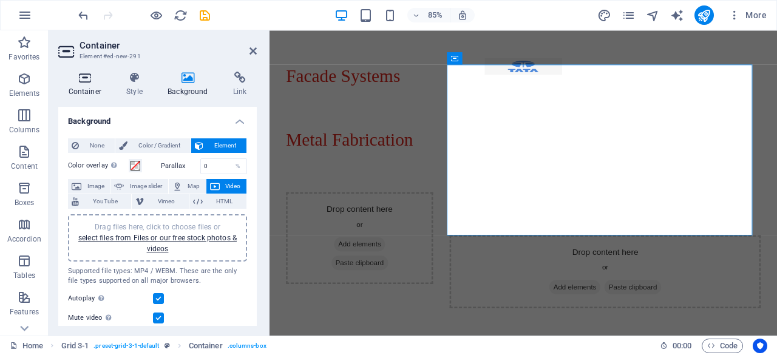
click at [90, 86] on h4 "Container" at bounding box center [87, 84] width 58 height 25
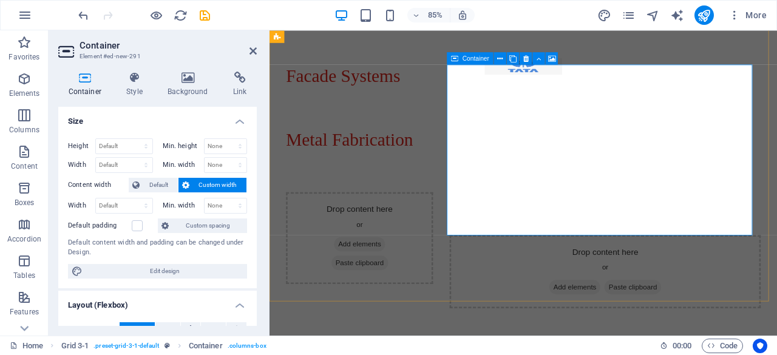
click at [594, 271] on div "Drop content here or Add elements Paste clipboard" at bounding box center [664, 314] width 366 height 86
click at [501, 59] on icon at bounding box center [499, 58] width 5 height 11
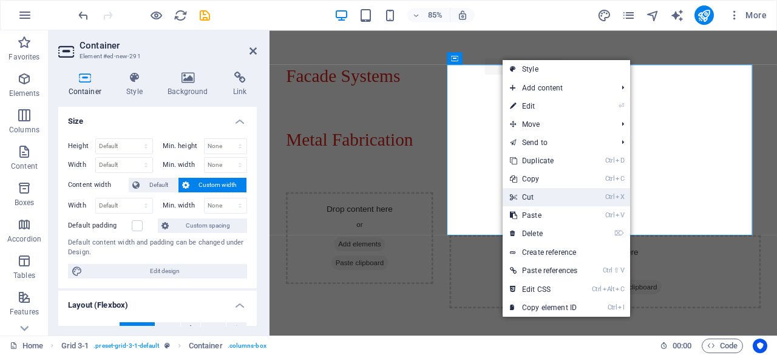
click at [562, 191] on link "Ctrl X Cut" at bounding box center [544, 197] width 82 height 18
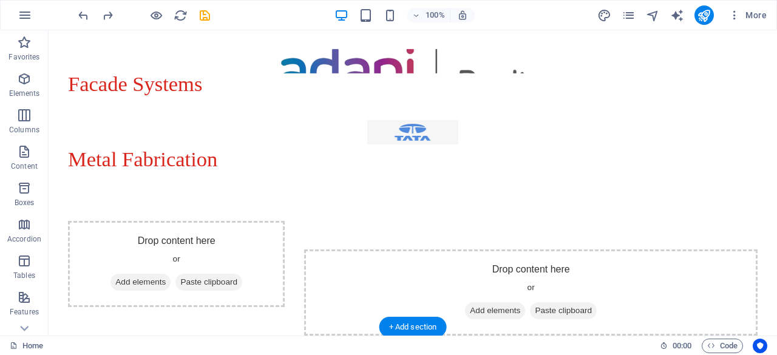
click at [426, 167] on figure at bounding box center [530, 159] width 453 height 179
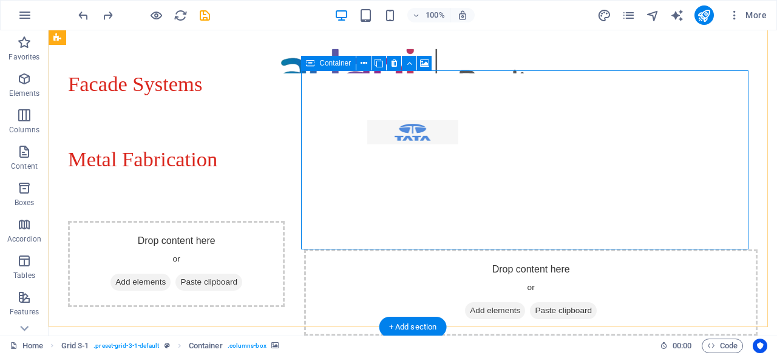
click at [498, 302] on span "Add elements" at bounding box center [495, 310] width 60 height 17
click at [470, 250] on div "Drop content here or Add elements Paste clipboard" at bounding box center [530, 293] width 453 height 86
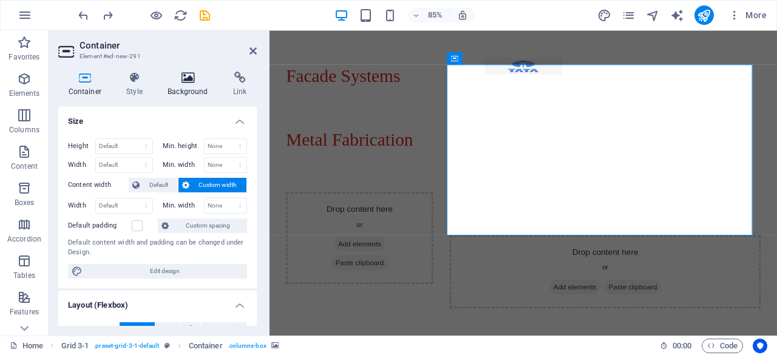
click at [191, 90] on h4 "Background" at bounding box center [191, 84] width 66 height 25
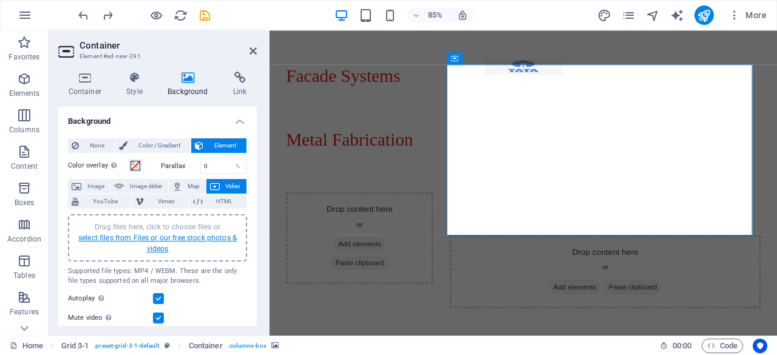
click at [188, 234] on link "select files from Files or our free stock photos & videos" at bounding box center [157, 243] width 158 height 19
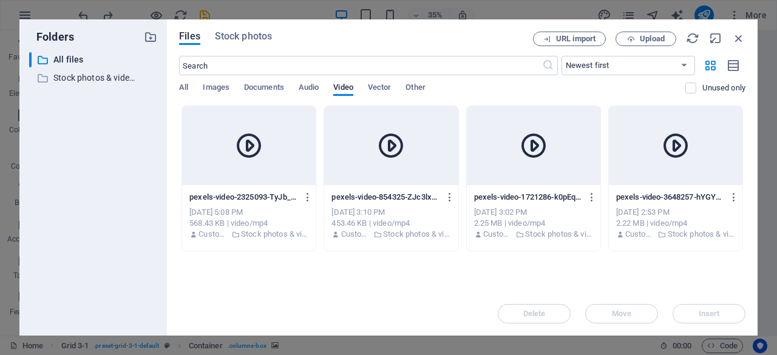
click at [625, 189] on div "pexels-video-3648257-hYGY9mtlbMUNqb9_Vq7lFg.mp4 pexels-video-3648257-hYGY9mtlbM…" at bounding box center [675, 197] width 119 height 19
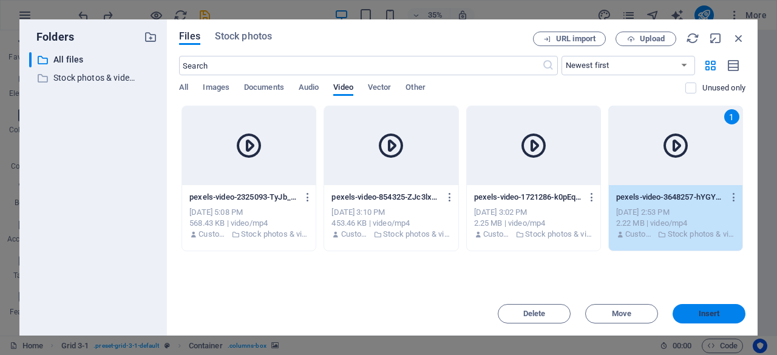
click at [687, 308] on button "Insert" at bounding box center [709, 313] width 73 height 19
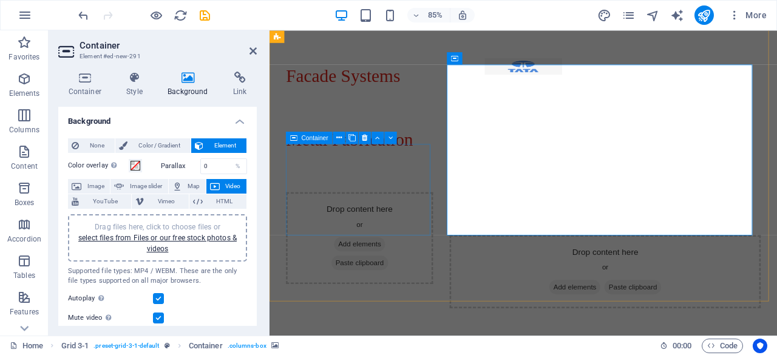
click at [364, 221] on div "Drop content here or Add elements Paste clipboard" at bounding box center [375, 275] width 173 height 108
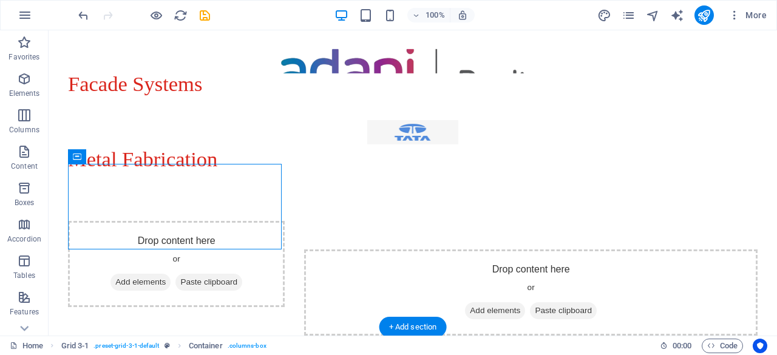
click at [550, 183] on figure at bounding box center [530, 159] width 453 height 179
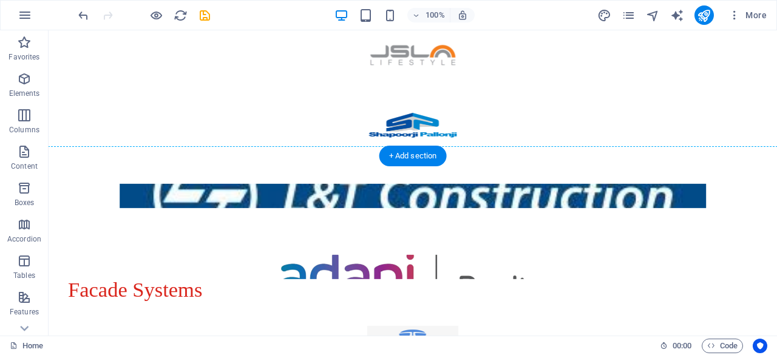
scroll to position [513, 0]
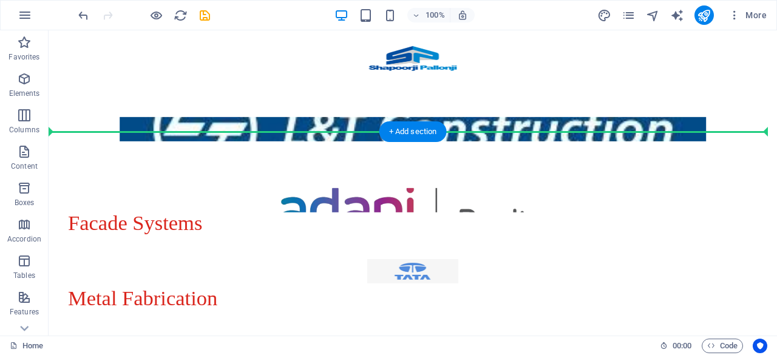
drag, startPoint x: 503, startPoint y: 173, endPoint x: 477, endPoint y: 151, distance: 33.6
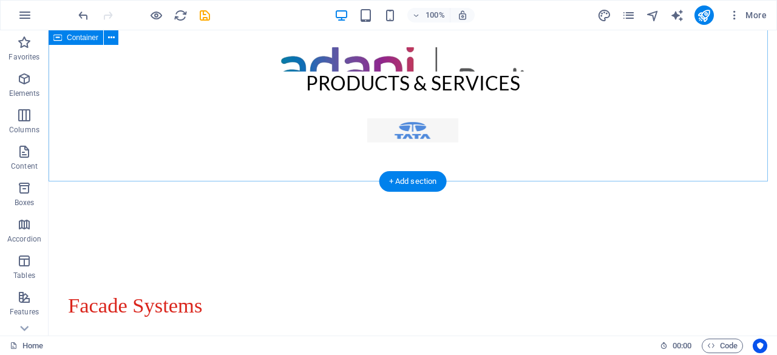
scroll to position [643, 0]
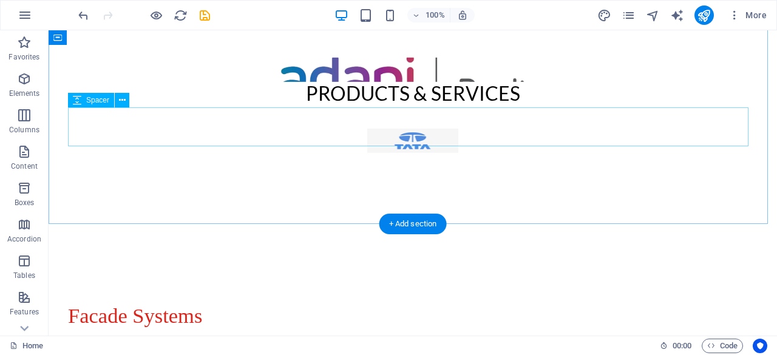
click at [200, 135] on div at bounding box center [413, 127] width 690 height 39
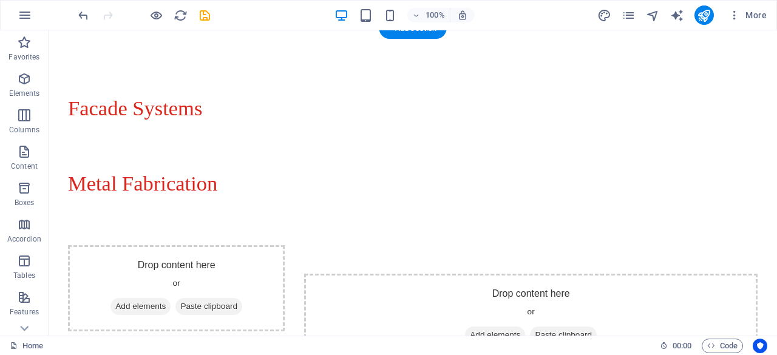
scroll to position [814, 0]
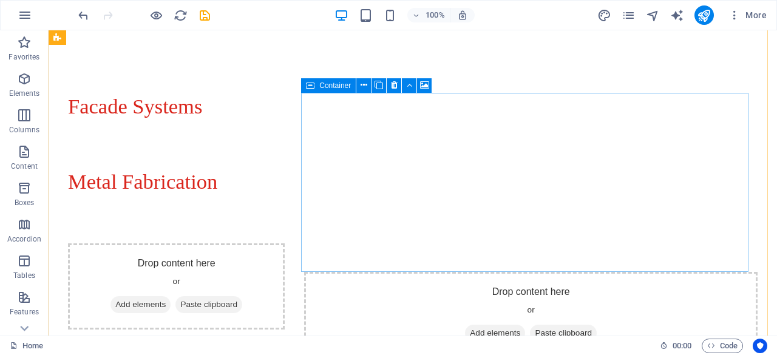
click at [334, 272] on div "Drop content here or Add elements Paste clipboard" at bounding box center [530, 315] width 453 height 86
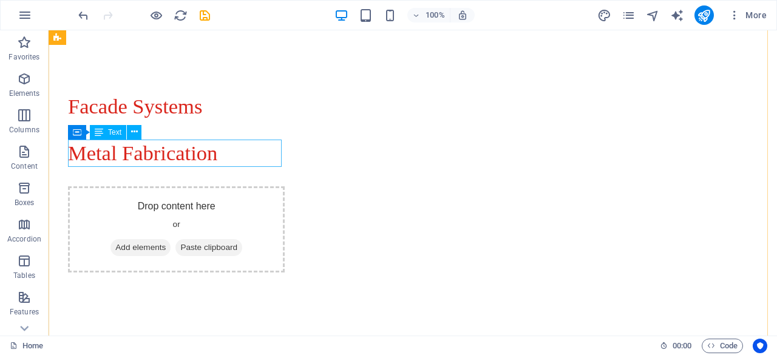
click at [155, 155] on div "Metal Fabrication" at bounding box center [176, 153] width 217 height 27
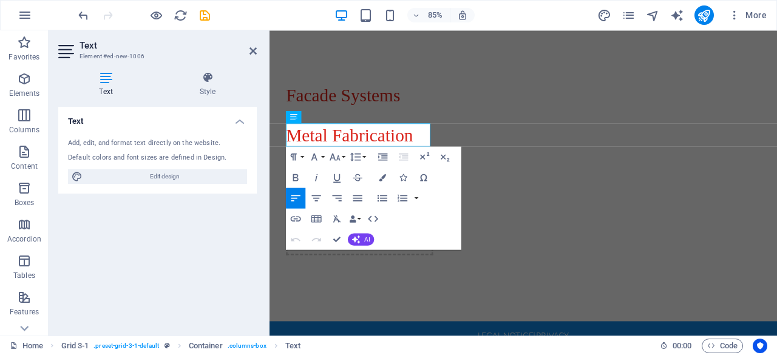
click at [155, 155] on div "Default colors and font sizes are defined in Design." at bounding box center [157, 158] width 179 height 10
click at [598, 104] on div "Facade Systems Glass Facade Glass facade Drop content here or Add elements Past…" at bounding box center [568, 193] width 597 height 357
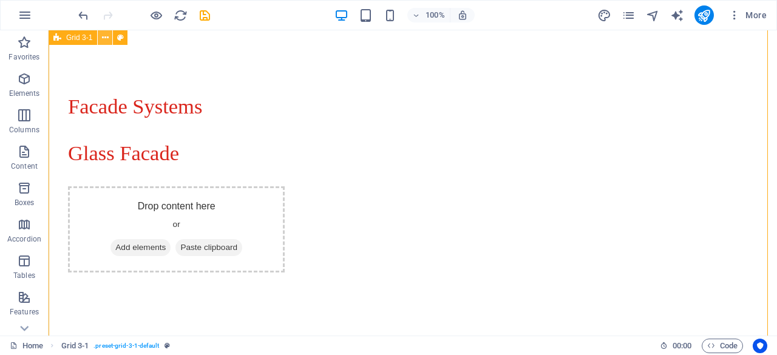
click at [103, 42] on icon at bounding box center [105, 38] width 7 height 13
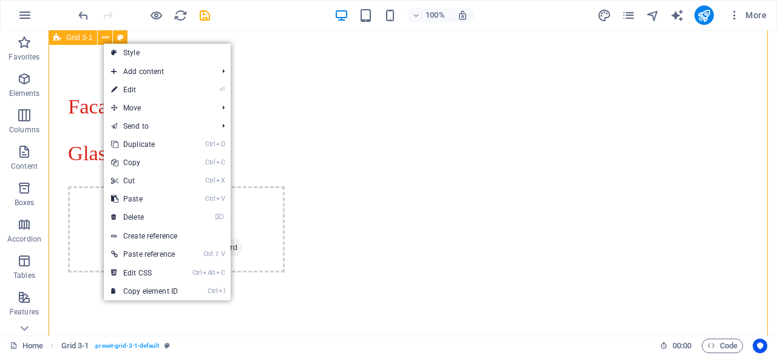
click at [84, 38] on span "Grid 3-1" at bounding box center [79, 37] width 26 height 7
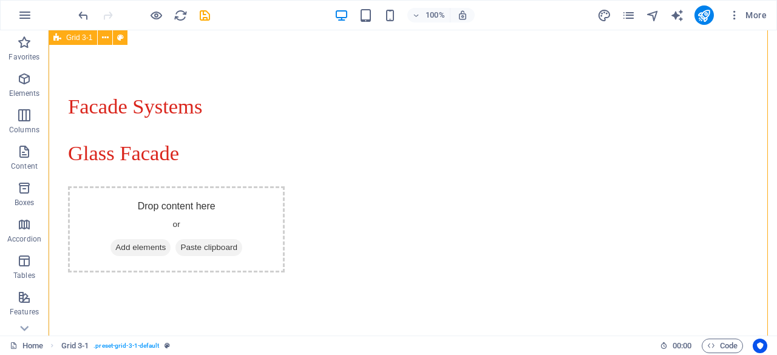
click at [84, 38] on span "Grid 3-1" at bounding box center [79, 37] width 26 height 7
select select "rem"
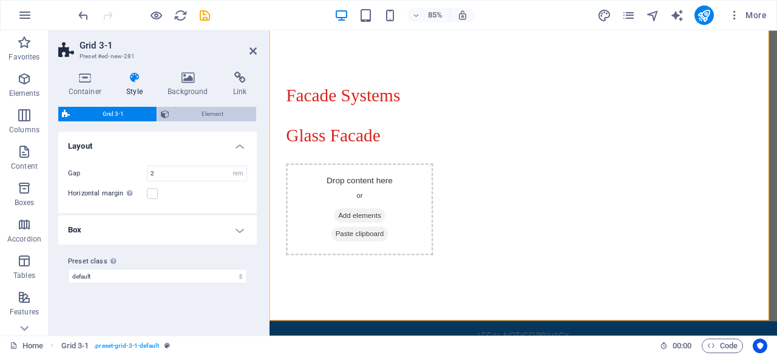
click at [203, 114] on span "Element" at bounding box center [213, 114] width 80 height 15
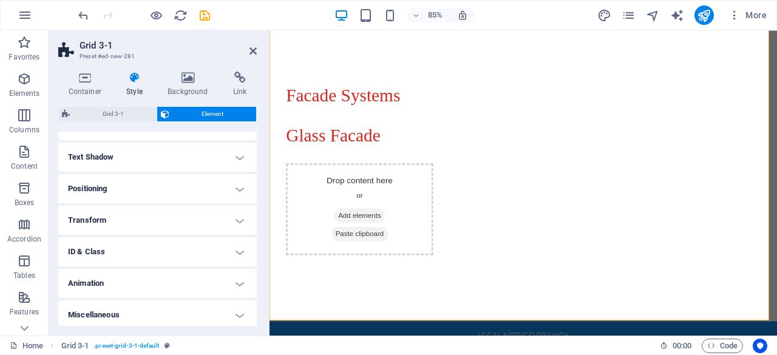
scroll to position [188, 0]
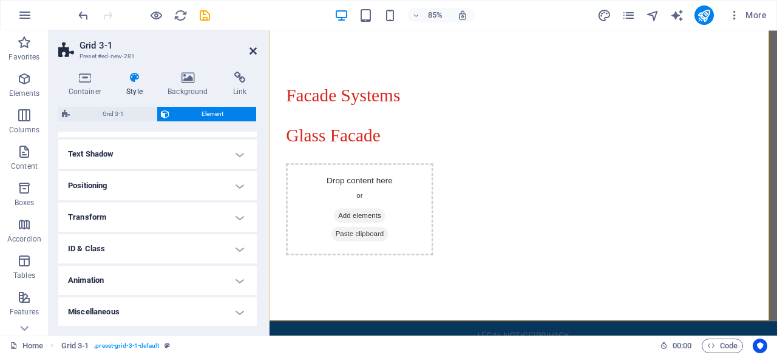
click at [254, 56] on link at bounding box center [253, 51] width 7 height 10
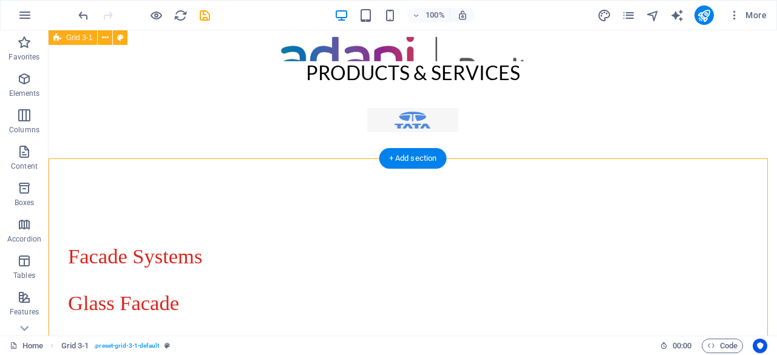
scroll to position [659, 0]
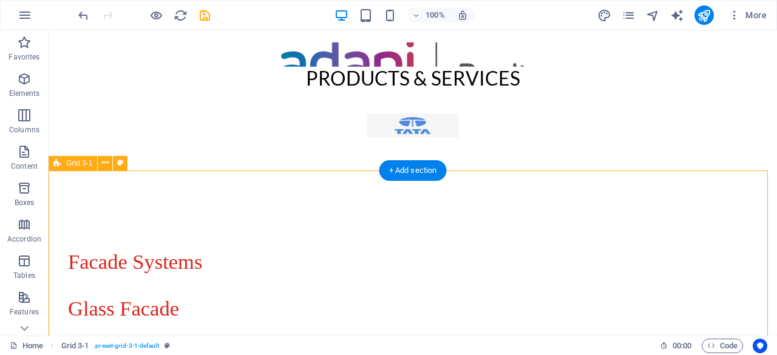
click at [348, 198] on div "Facade Systems Glass Facade Drop content here or Add elements Paste clipboard" at bounding box center [413, 338] width 728 height 335
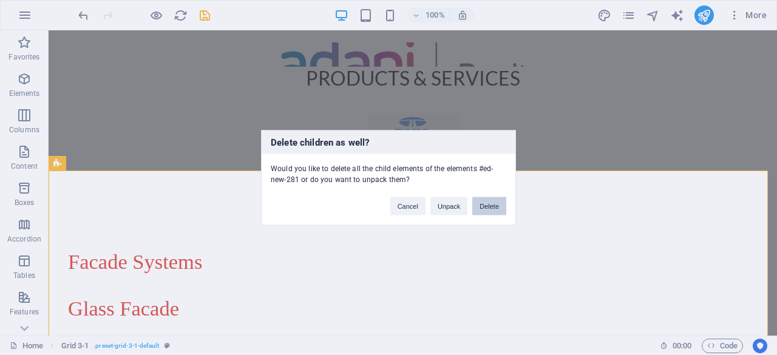
click at [484, 203] on button "Delete" at bounding box center [489, 206] width 34 height 18
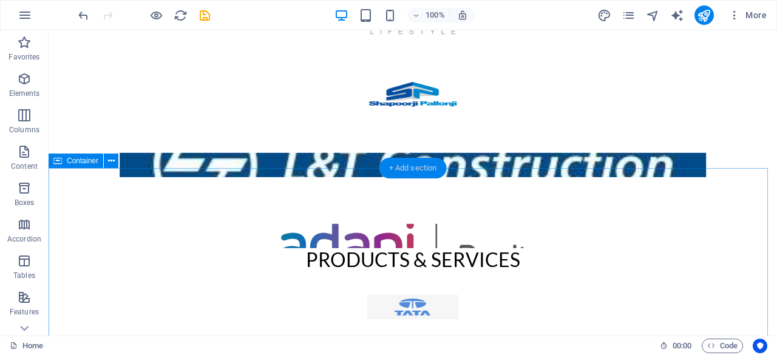
scroll to position [478, 0]
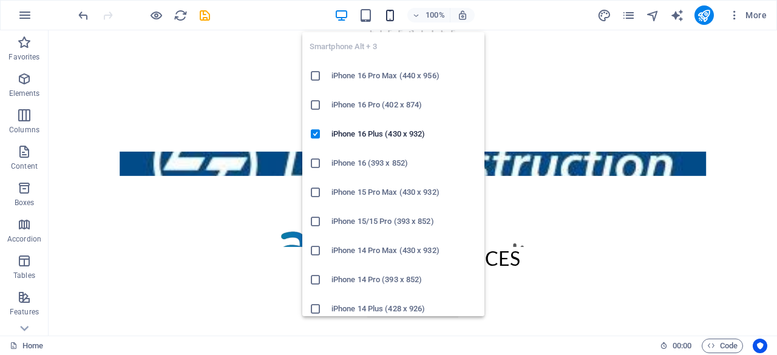
click at [391, 18] on icon "button" at bounding box center [390, 15] width 14 height 14
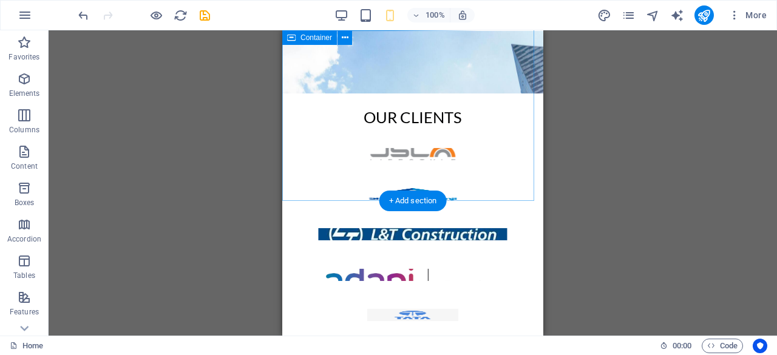
scroll to position [311, 0]
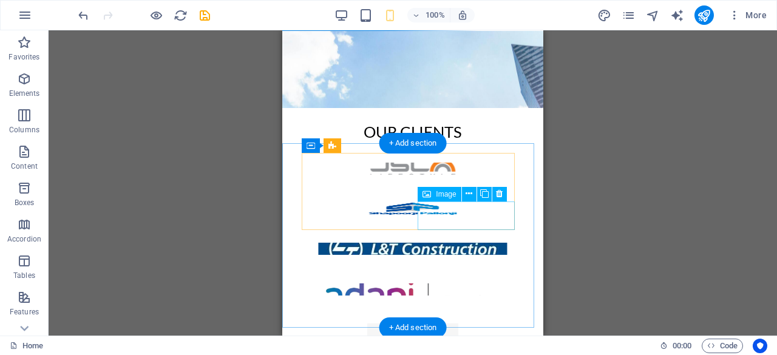
click at [419, 314] on figure at bounding box center [413, 329] width 222 height 30
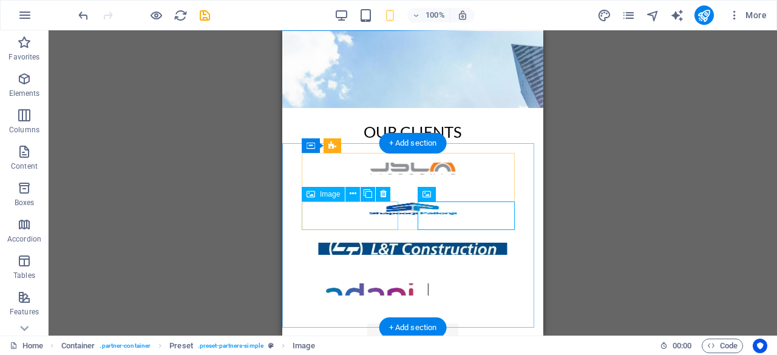
click at [396, 274] on figure at bounding box center [413, 289] width 222 height 30
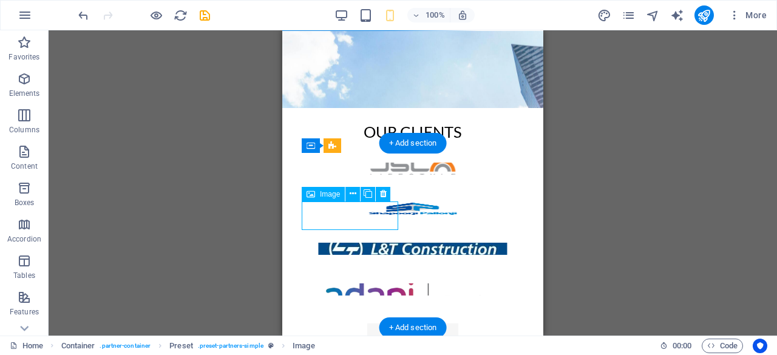
click at [396, 274] on figure at bounding box center [413, 289] width 222 height 30
select select "px"
select select "%"
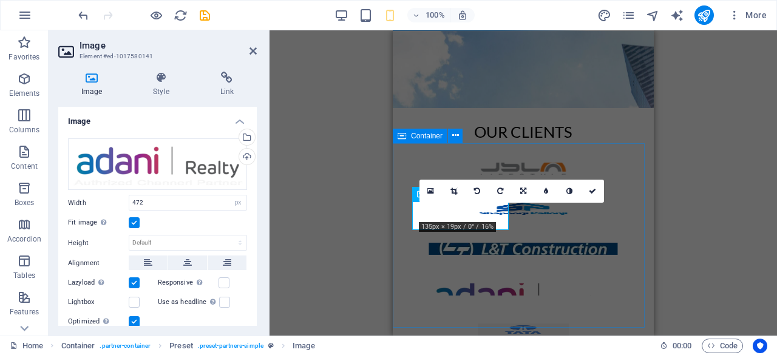
click at [544, 282] on div at bounding box center [523, 235] width 261 height 185
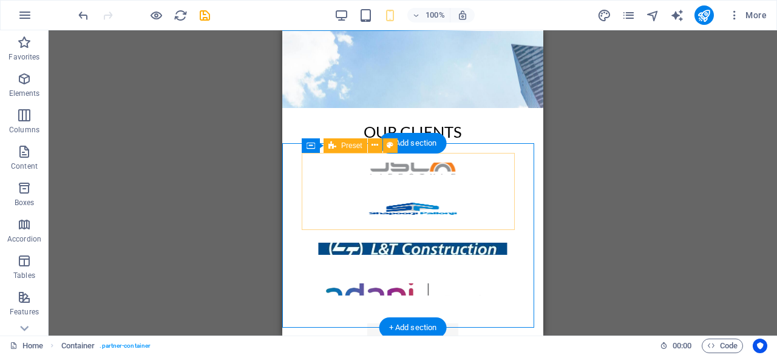
click at [402, 211] on div at bounding box center [413, 249] width 222 height 192
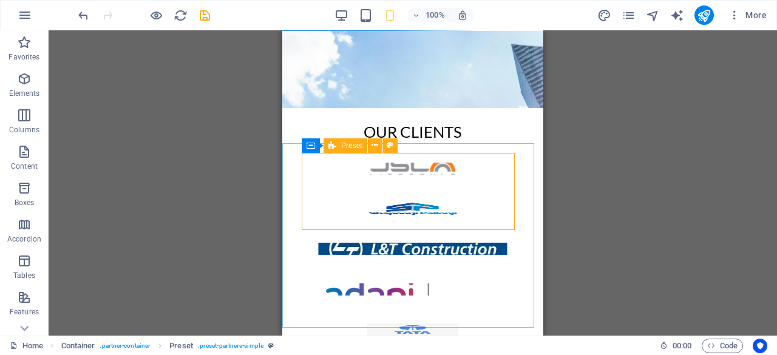
click at [333, 147] on icon at bounding box center [332, 145] width 8 height 15
click at [373, 141] on icon at bounding box center [375, 145] width 7 height 13
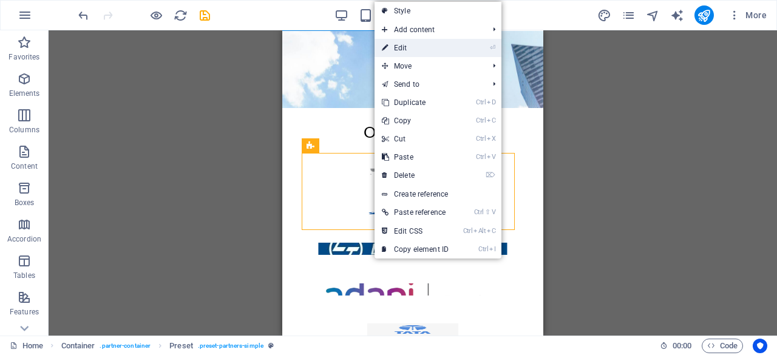
click at [421, 47] on link "⏎ Edit" at bounding box center [415, 48] width 81 height 18
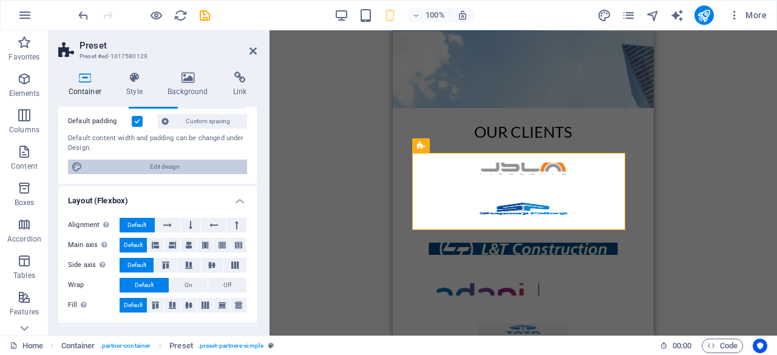
scroll to position [90, 0]
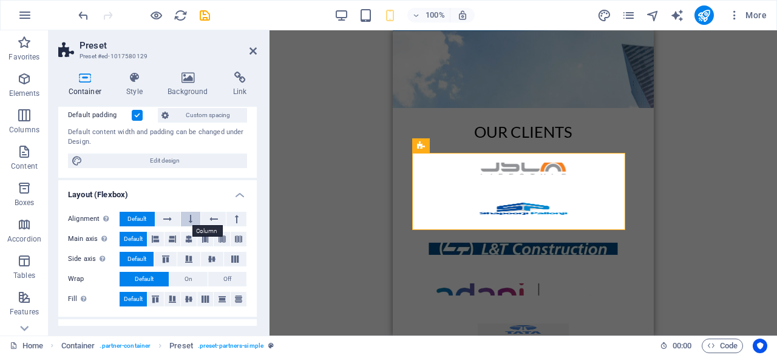
click at [189, 221] on icon at bounding box center [191, 219] width 4 height 15
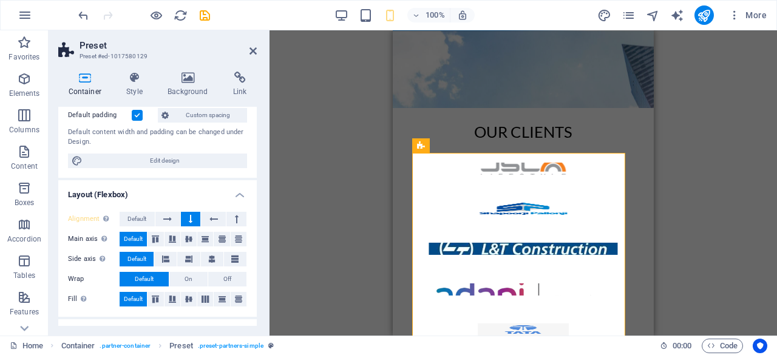
click at [189, 221] on icon at bounding box center [191, 219] width 4 height 15
click at [177, 220] on button at bounding box center [167, 219] width 25 height 15
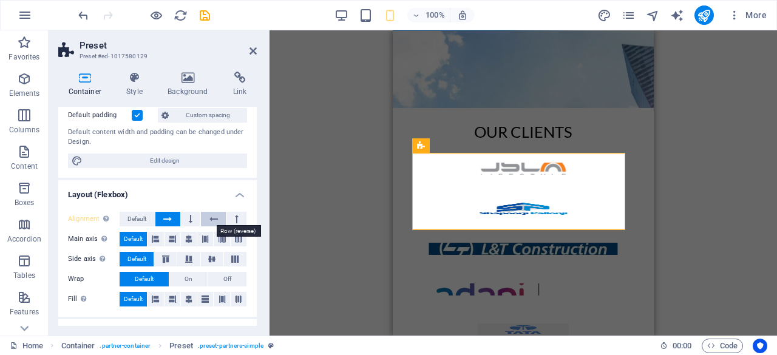
click at [203, 222] on button at bounding box center [213, 219] width 25 height 15
click at [196, 222] on button at bounding box center [191, 219] width 20 height 15
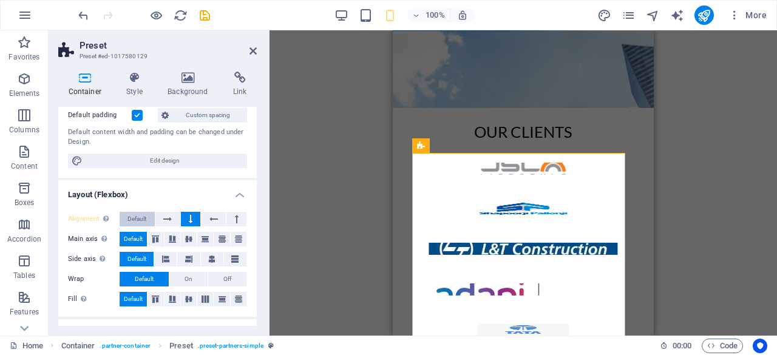
click at [139, 219] on span "Default" at bounding box center [136, 219] width 19 height 15
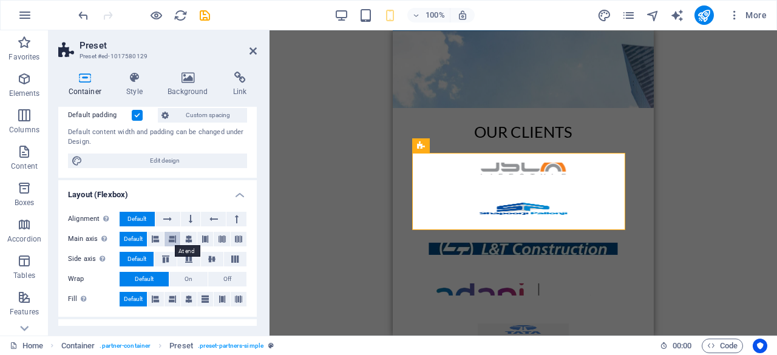
click at [171, 238] on icon at bounding box center [172, 239] width 7 height 15
click at [194, 239] on button at bounding box center [189, 239] width 16 height 15
click at [205, 240] on icon at bounding box center [205, 239] width 7 height 15
click at [208, 256] on icon at bounding box center [212, 259] width 15 height 7
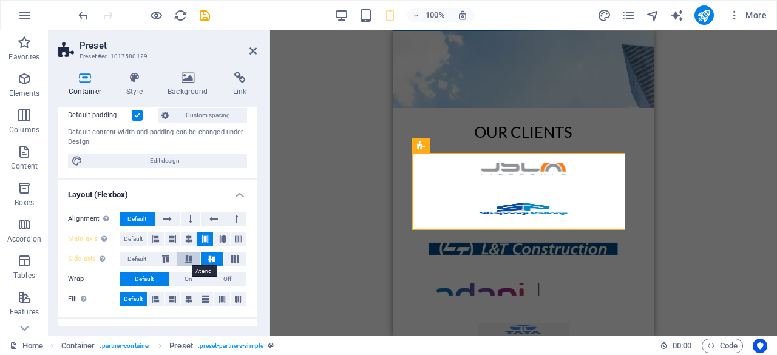
click at [187, 257] on icon at bounding box center [189, 259] width 15 height 7
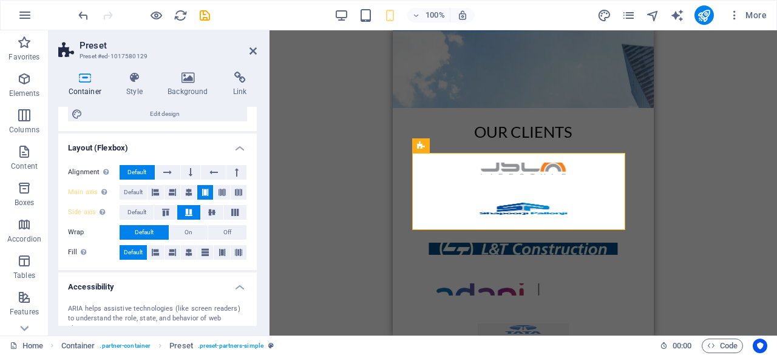
scroll to position [138, 0]
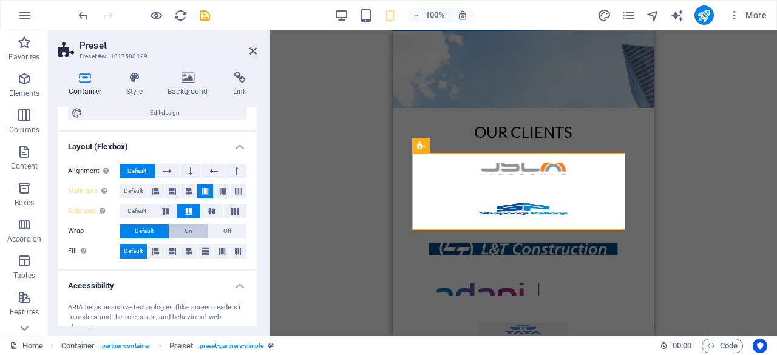
click at [187, 231] on span "On" at bounding box center [189, 231] width 8 height 15
click at [219, 230] on button "Off" at bounding box center [227, 231] width 38 height 15
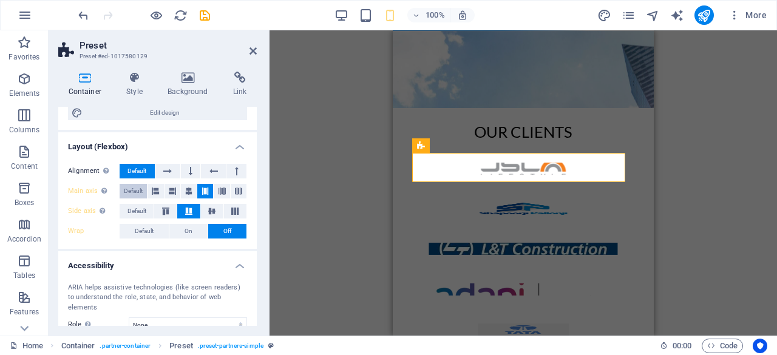
click at [129, 188] on span "Default" at bounding box center [133, 191] width 19 height 15
click at [130, 208] on span "Default" at bounding box center [136, 211] width 19 height 15
click at [290, 234] on div "Container H1 Container Container Container H3 H3 H2 Container Image Container P…" at bounding box center [524, 182] width 508 height 305
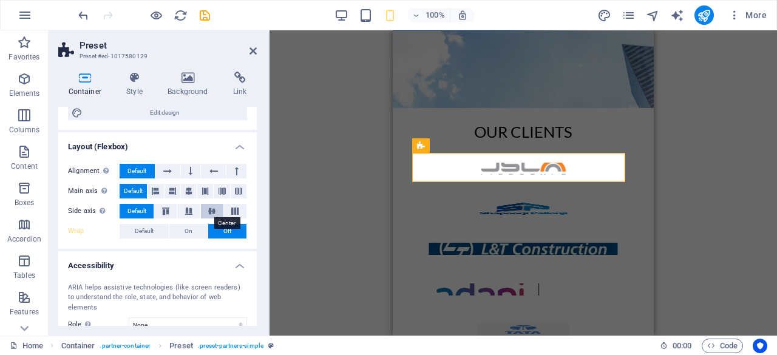
scroll to position [220, 0]
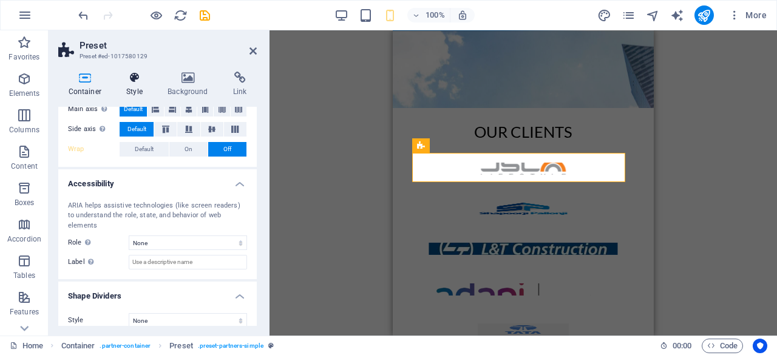
click at [144, 80] on icon at bounding box center [135, 78] width 36 height 12
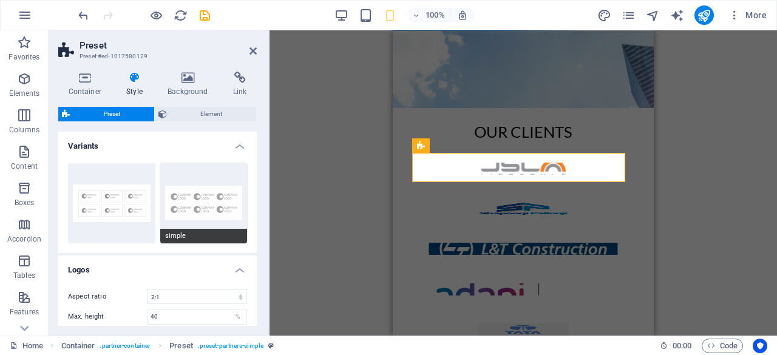
click at [210, 204] on button "simple" at bounding box center [203, 203] width 87 height 80
select select "2/1"
type input "100"
type input "0"
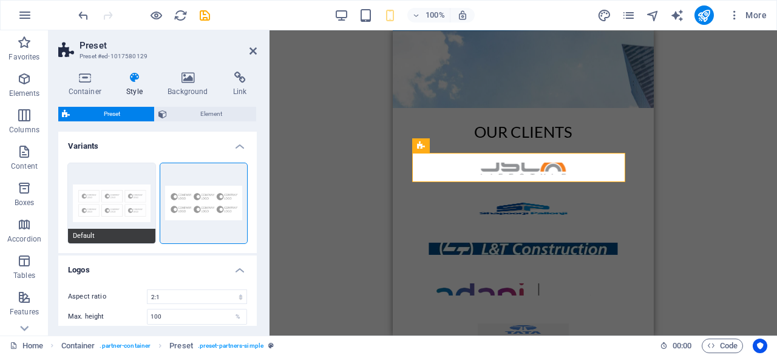
click at [109, 198] on button "Default" at bounding box center [111, 203] width 87 height 80
select select "16/9"
type input "70"
type input "1"
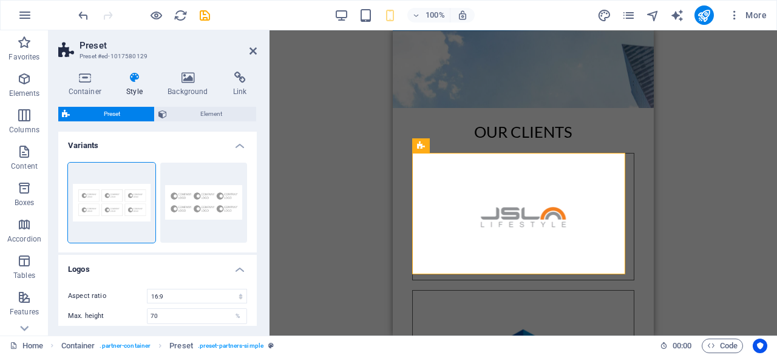
scroll to position [0, 0]
click at [197, 190] on button "simple" at bounding box center [203, 203] width 87 height 80
select select "2/1"
type input "100"
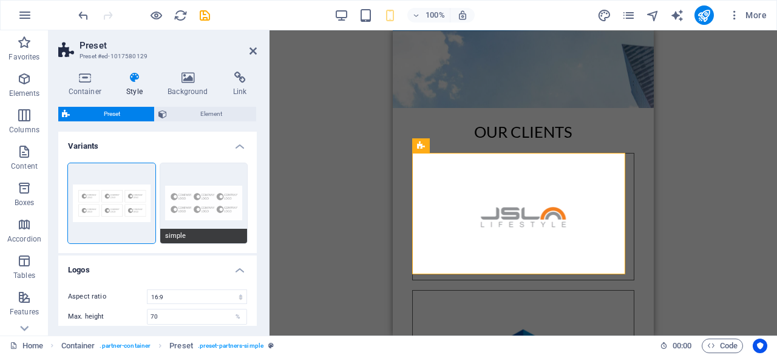
type input "0"
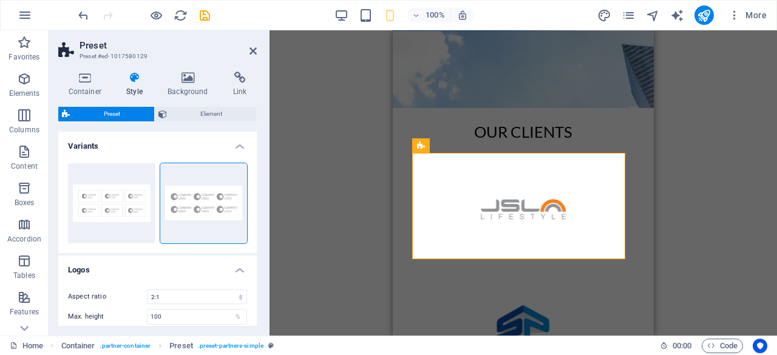
click at [331, 157] on div "Drag here to replace the existing content. Press “Ctrl” if you want to create a…" at bounding box center [524, 182] width 508 height 305
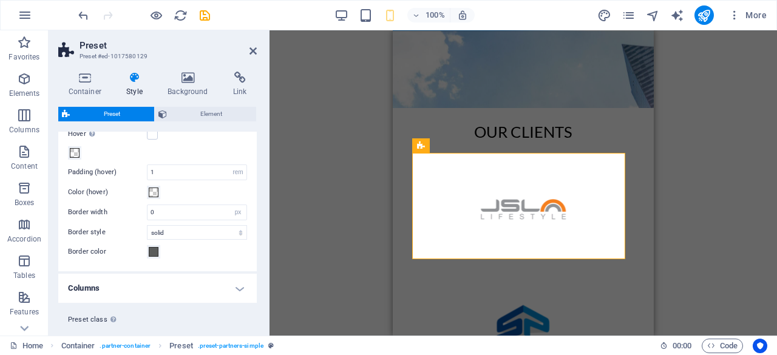
scroll to position [266, 0]
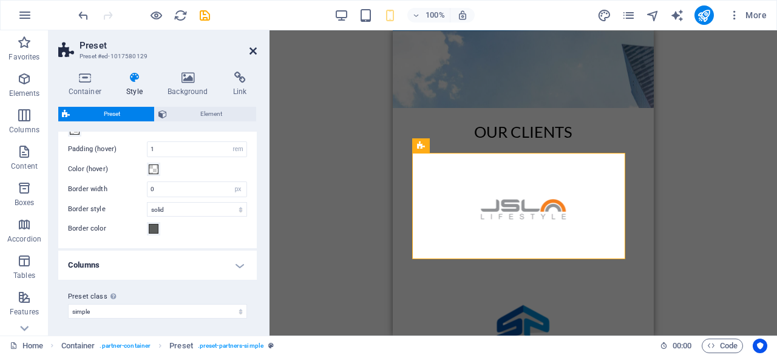
click at [253, 50] on icon at bounding box center [253, 51] width 7 height 10
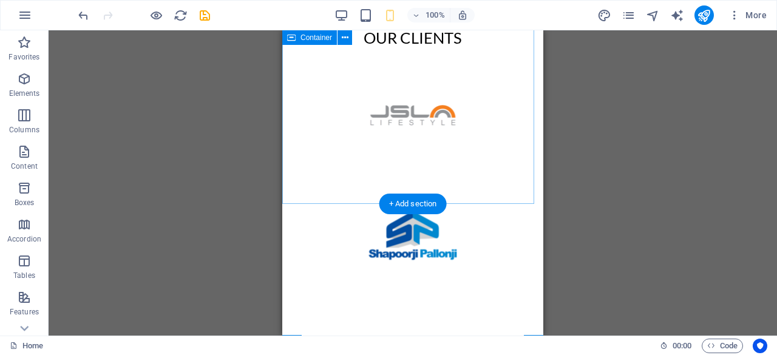
scroll to position [404, 0]
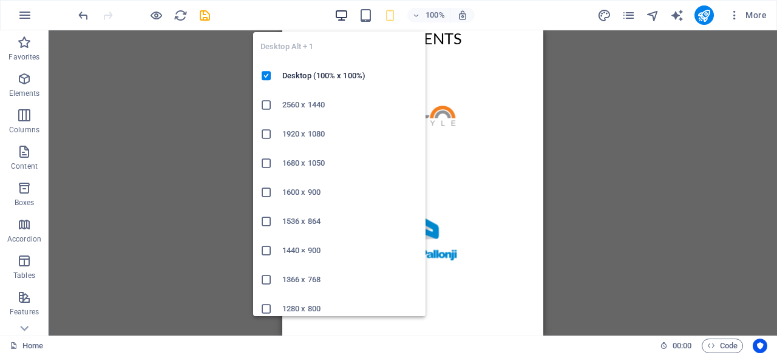
click at [338, 16] on icon "button" at bounding box center [341, 15] width 14 height 14
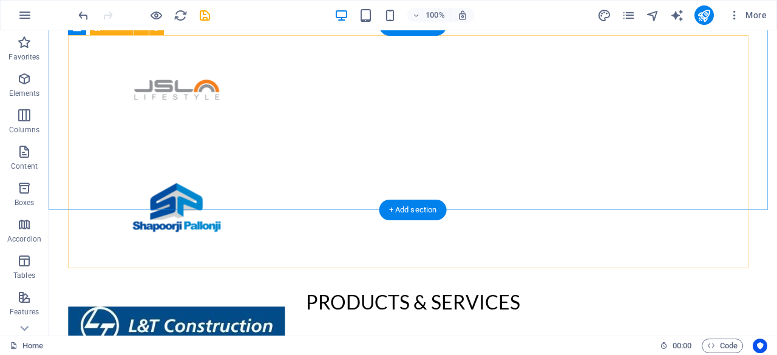
scroll to position [481, 0]
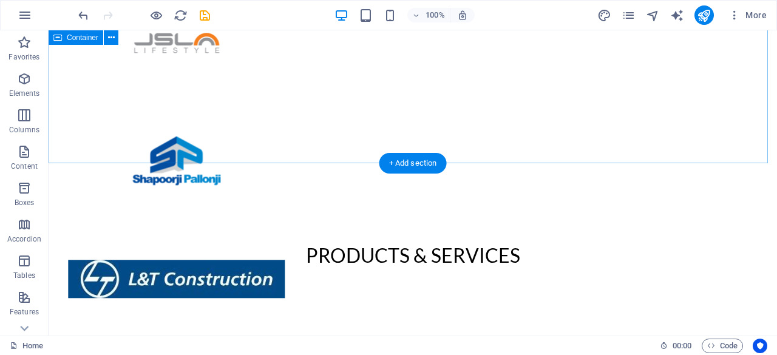
click at [55, 107] on div at bounding box center [413, 71] width 728 height 185
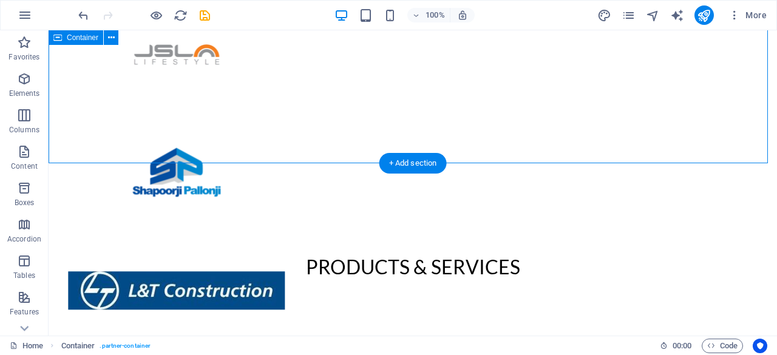
select select "rem"
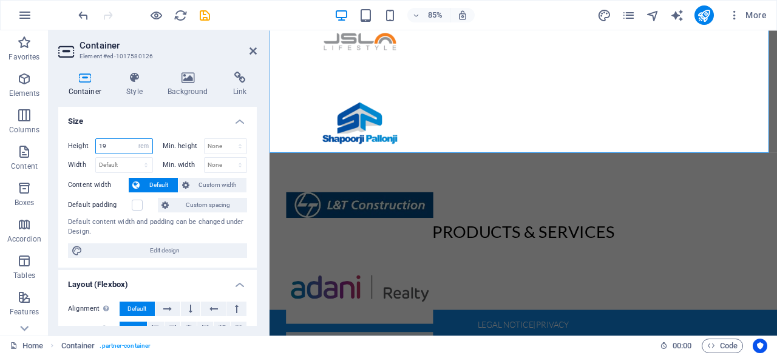
click at [116, 141] on input "19" at bounding box center [124, 146] width 56 height 15
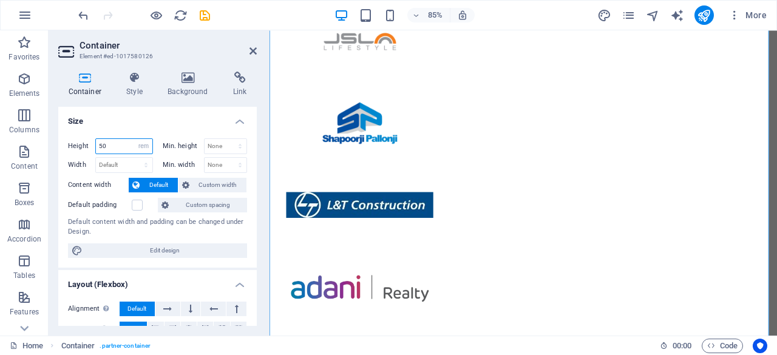
type input "5"
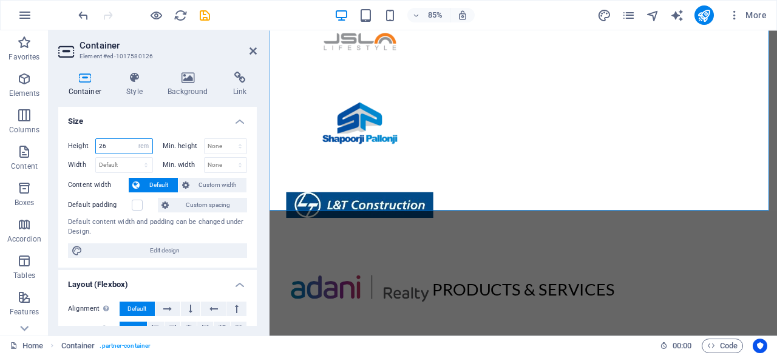
type input "26"
click at [246, 47] on h2 "Container" at bounding box center [168, 45] width 177 height 11
click at [256, 50] on icon at bounding box center [253, 51] width 7 height 10
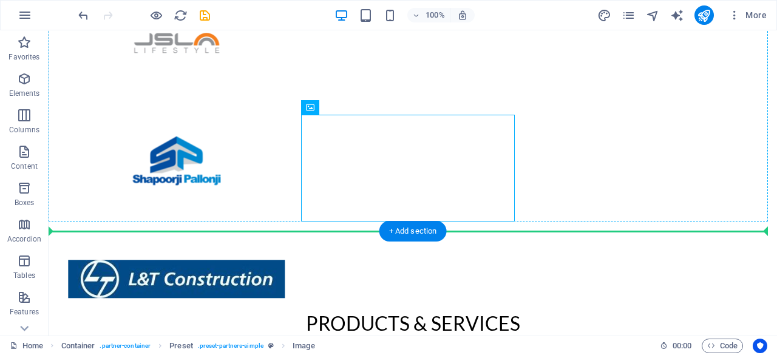
drag, startPoint x: 391, startPoint y: 118, endPoint x: 577, endPoint y: 137, distance: 187.3
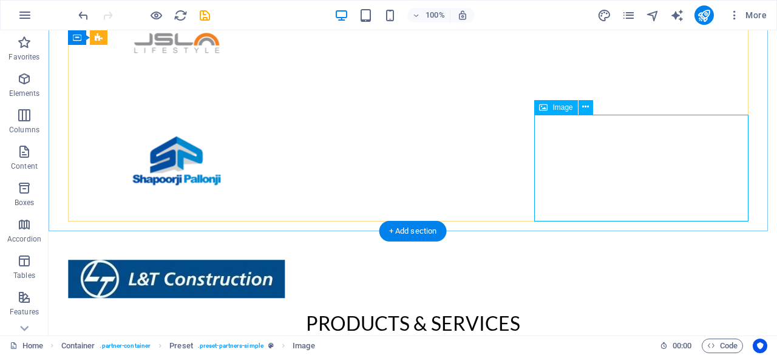
select select "px"
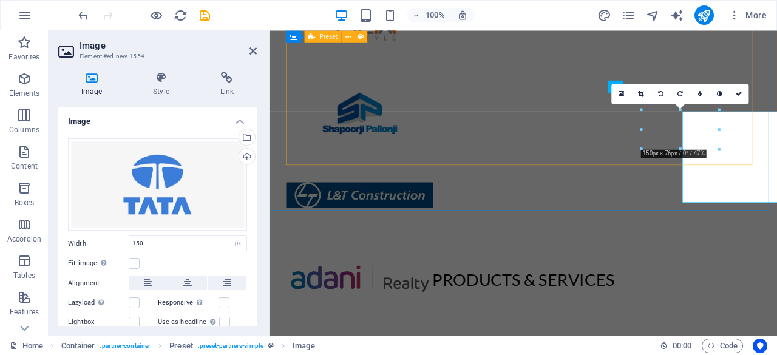
scroll to position [470, 0]
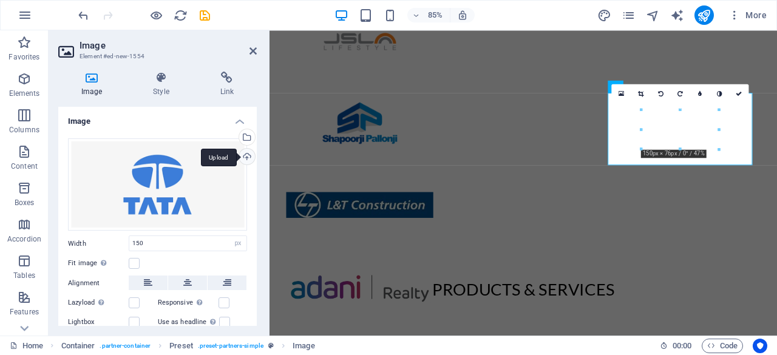
click at [244, 157] on div "Upload" at bounding box center [246, 158] width 18 height 18
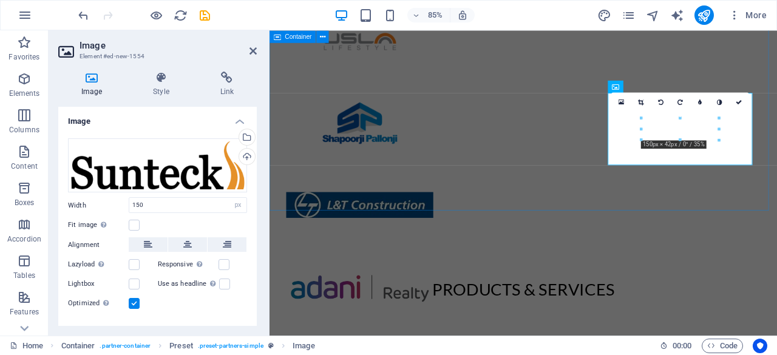
click at [698, 214] on div at bounding box center [568, 116] width 597 height 253
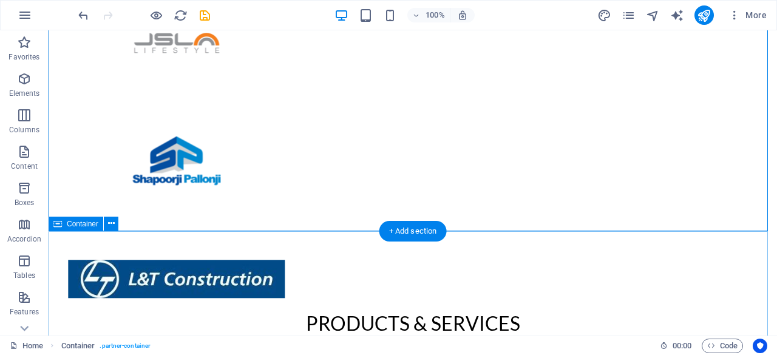
click at [466, 288] on div "Products & Services" at bounding box center [413, 323] width 728 height 185
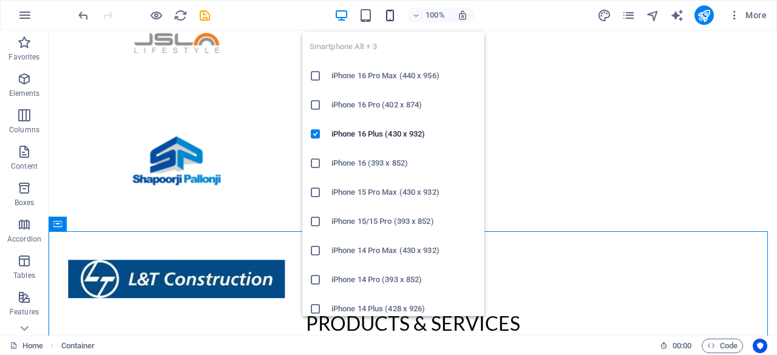
click at [394, 18] on icon "button" at bounding box center [390, 15] width 14 height 14
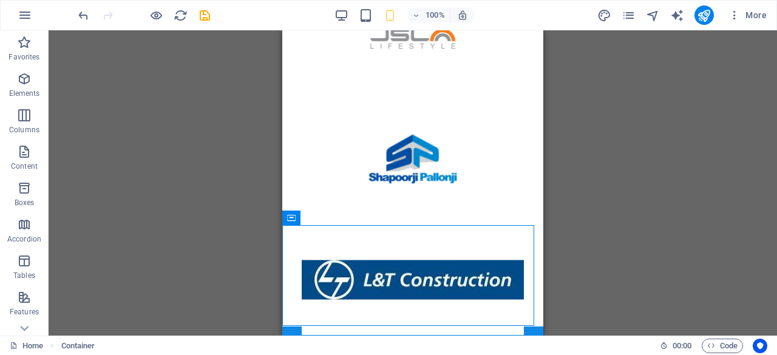
click at [631, 135] on div "Container H1 Container Container Container H3 H3 H2 Container Image Container P…" at bounding box center [413, 182] width 728 height 305
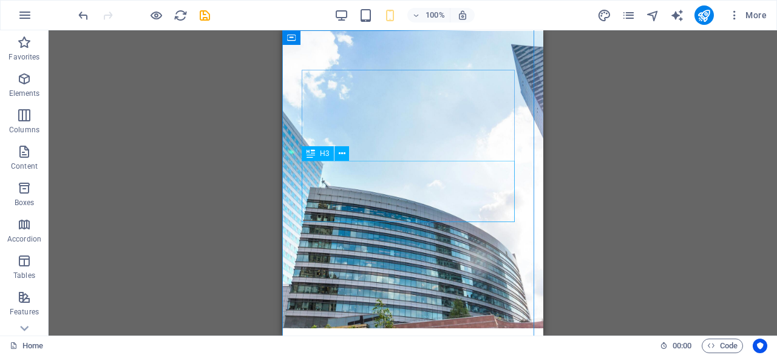
scroll to position [0, 0]
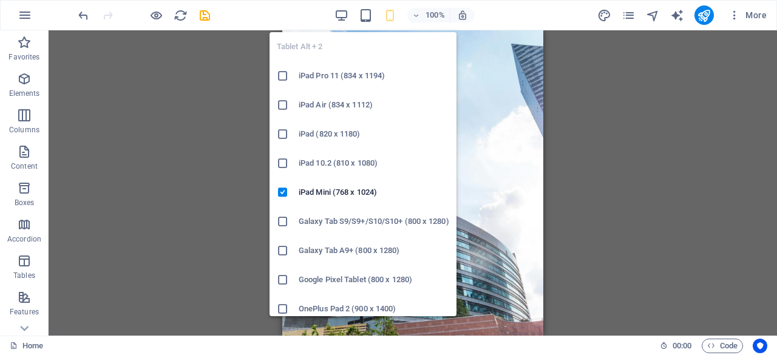
click at [333, 225] on h6 "Galaxy Tab S9/S9+/S10/S10+ (800 x 1280)" at bounding box center [374, 221] width 151 height 15
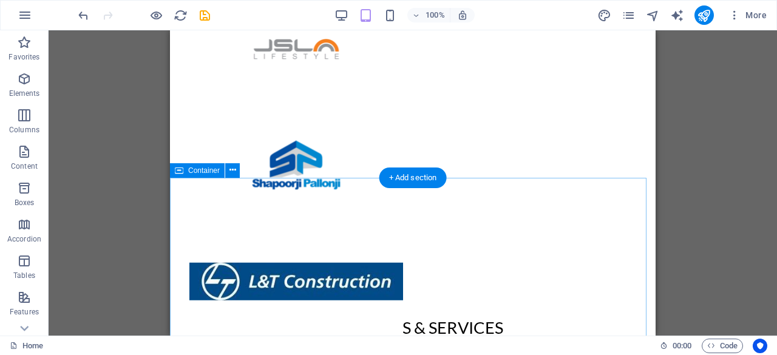
scroll to position [423, 0]
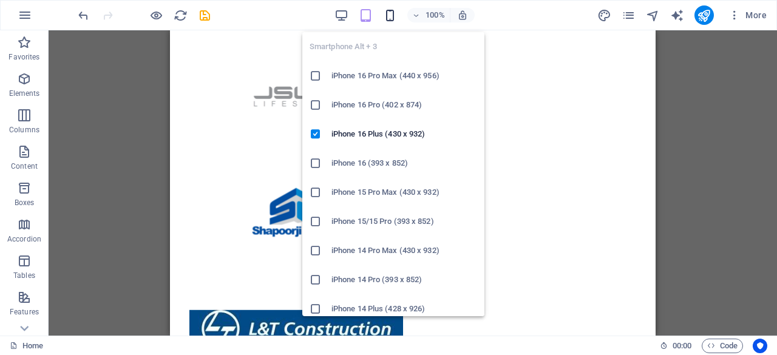
click at [388, 21] on icon "button" at bounding box center [390, 15] width 14 height 14
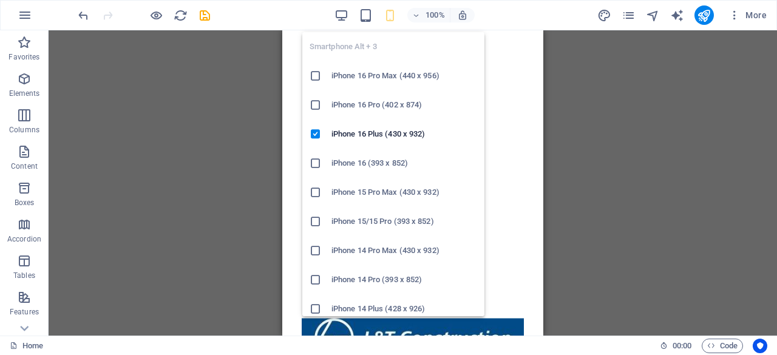
click at [356, 246] on h6 "iPhone 14 Pro Max (430 x 932)" at bounding box center [404, 250] width 146 height 15
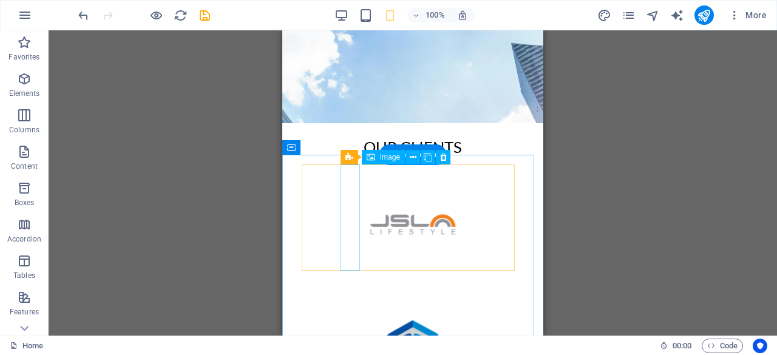
scroll to position [295, 0]
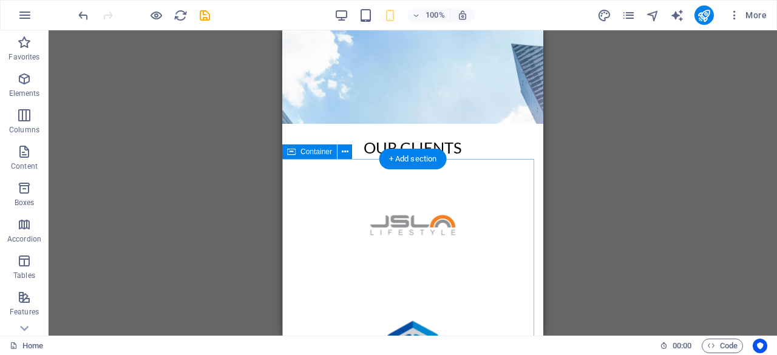
click at [293, 205] on div at bounding box center [412, 285] width 261 height 253
select select "rem"
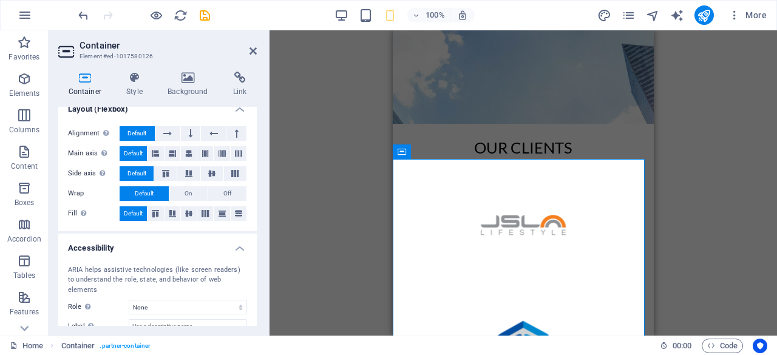
scroll to position [181, 0]
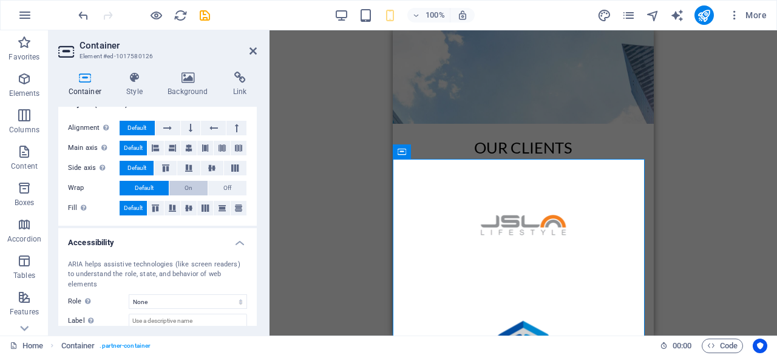
click at [199, 187] on button "On" at bounding box center [188, 188] width 38 height 15
click at [135, 187] on span "Default" at bounding box center [144, 188] width 19 height 15
click at [217, 189] on button "Off" at bounding box center [227, 188] width 38 height 15
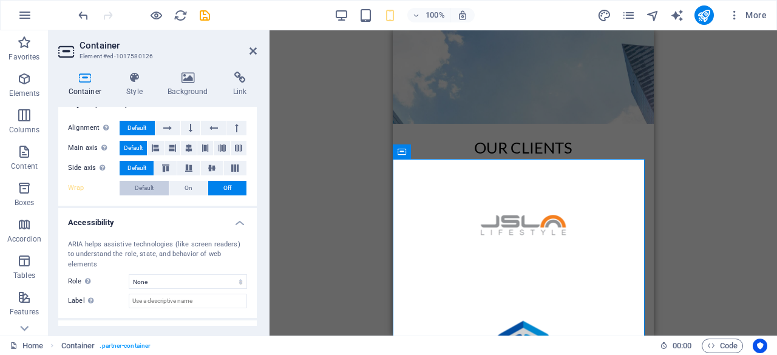
click at [156, 192] on button "Default" at bounding box center [144, 188] width 49 height 15
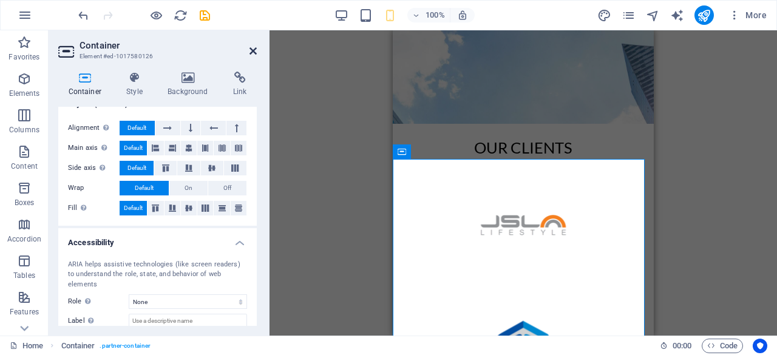
click at [251, 49] on icon at bounding box center [253, 51] width 7 height 10
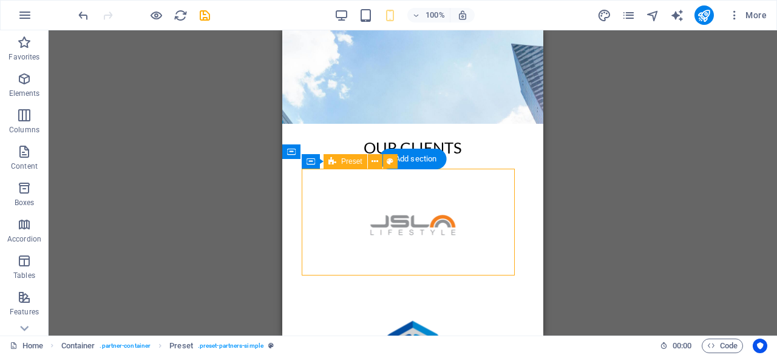
select select "2/1"
select select "rem"
select select "px"
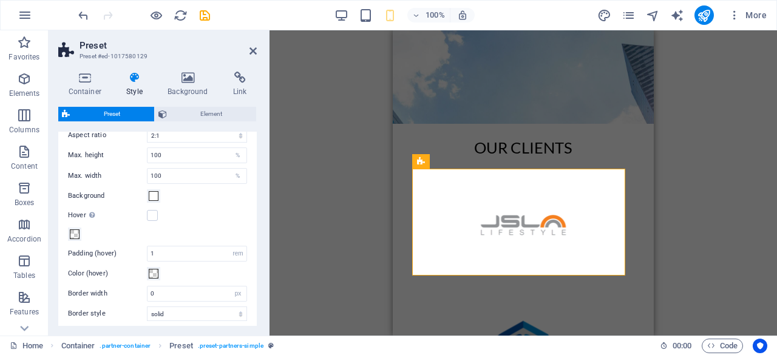
scroll to position [266, 0]
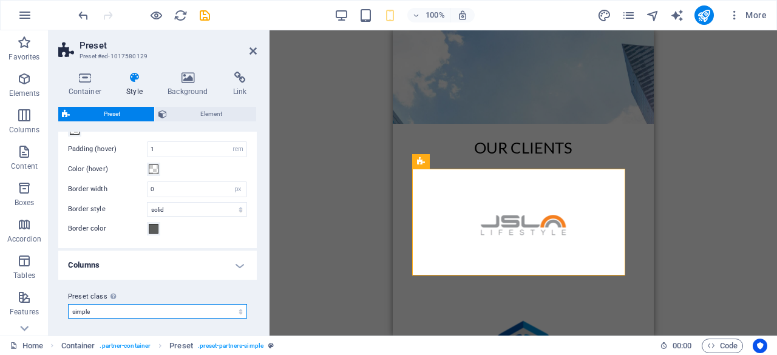
click at [177, 308] on select "simple Add preset class" at bounding box center [157, 311] width 179 height 15
click at [68, 304] on select "simple Add preset class" at bounding box center [157, 311] width 179 height 15
select select "preset-partners-simple"
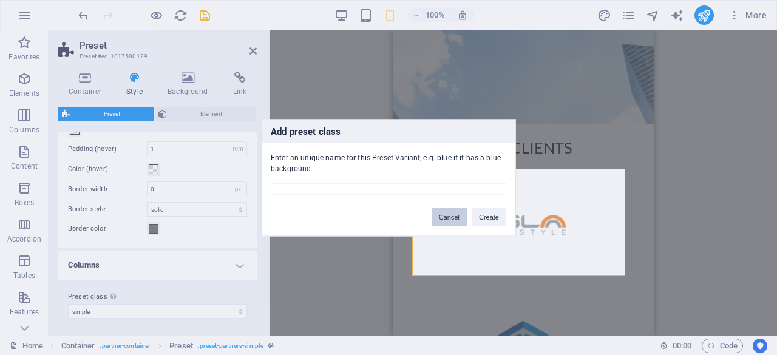
click at [440, 220] on button "Cancel" at bounding box center [449, 217] width 35 height 18
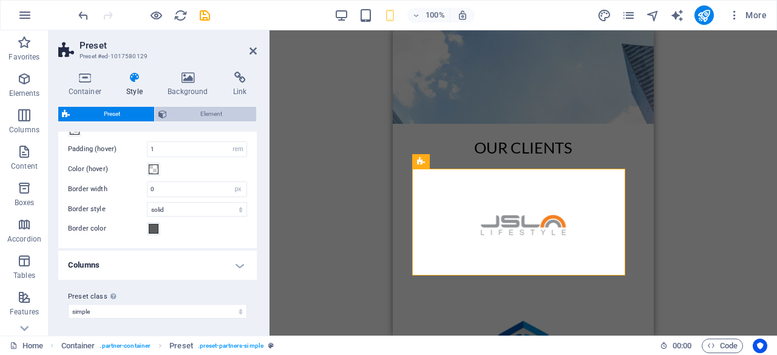
click at [205, 112] on span "Element" at bounding box center [212, 114] width 83 height 15
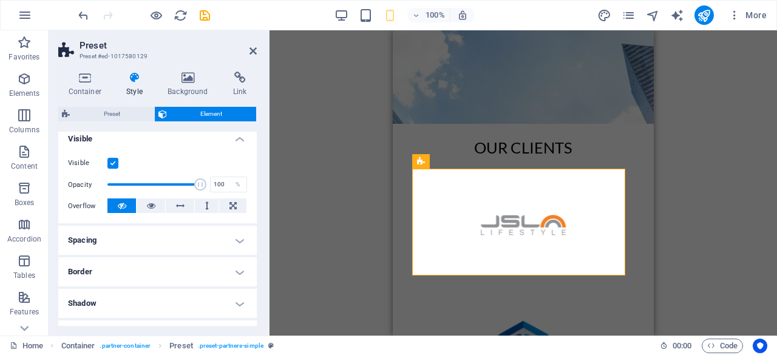
scroll to position [138, 0]
click at [223, 208] on button at bounding box center [232, 205] width 27 height 15
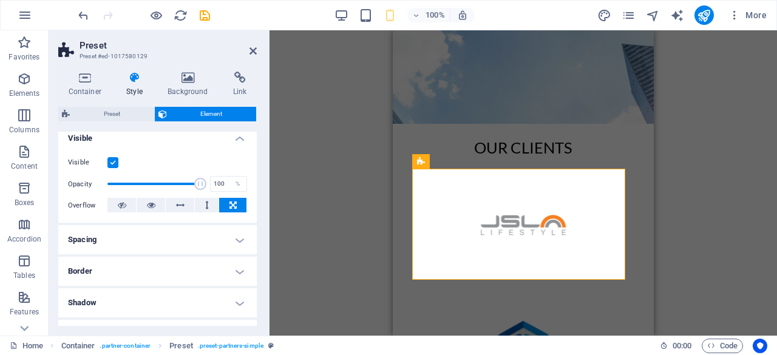
click at [223, 208] on button at bounding box center [232, 205] width 27 height 15
click at [149, 204] on icon at bounding box center [151, 205] width 8 height 15
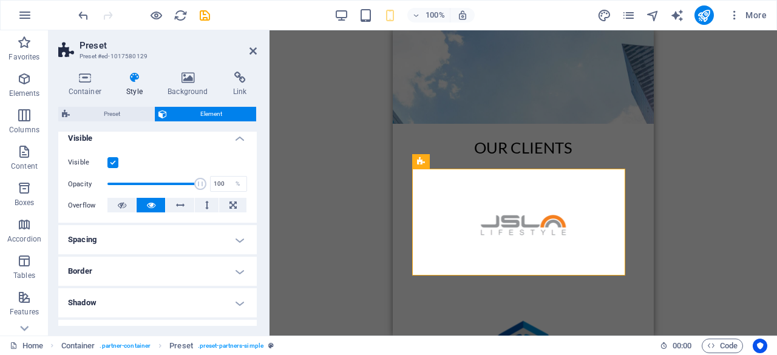
click at [144, 245] on h4 "Spacing" at bounding box center [157, 239] width 199 height 29
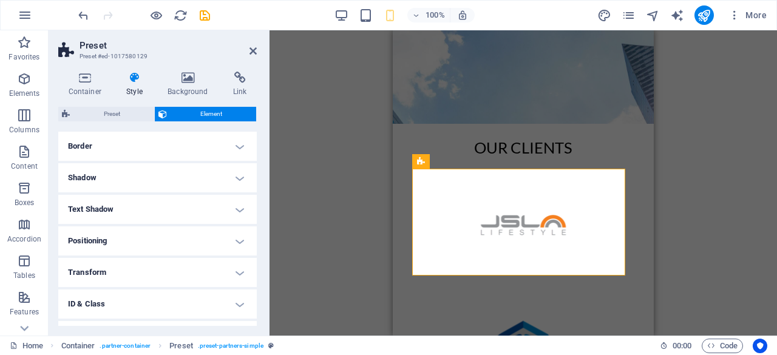
scroll to position [365, 0]
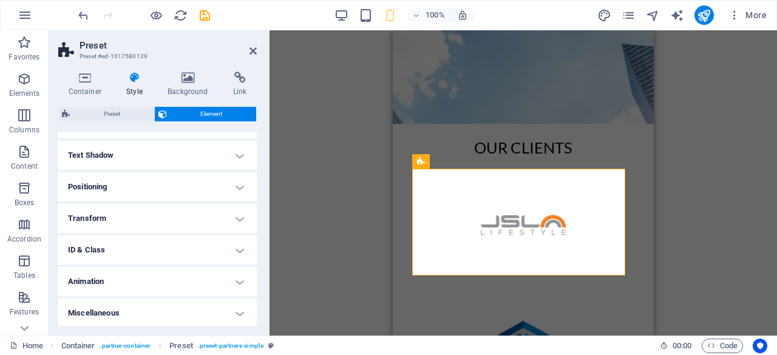
click at [182, 185] on h4 "Positioning" at bounding box center [157, 186] width 199 height 29
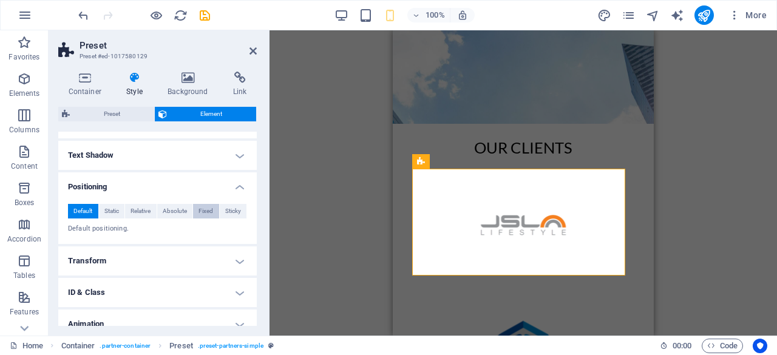
click at [203, 209] on span "Fixed" at bounding box center [206, 211] width 15 height 15
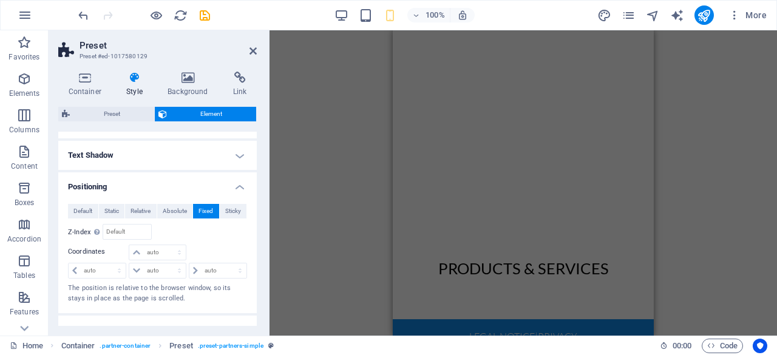
scroll to position [506, 0]
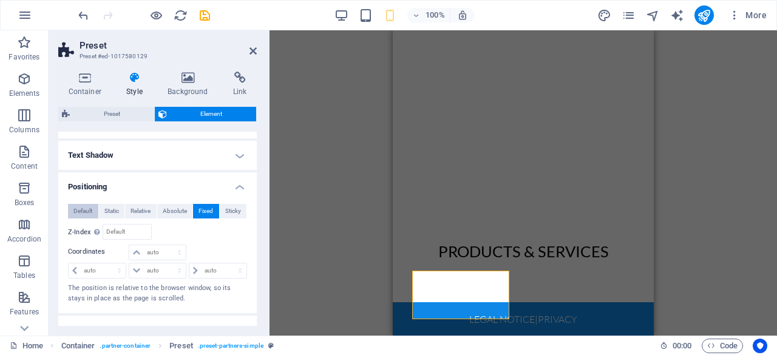
click at [86, 209] on span "Default" at bounding box center [82, 211] width 19 height 15
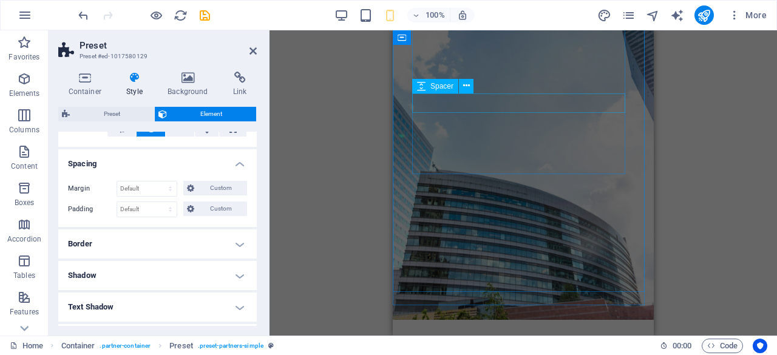
scroll to position [83, 0]
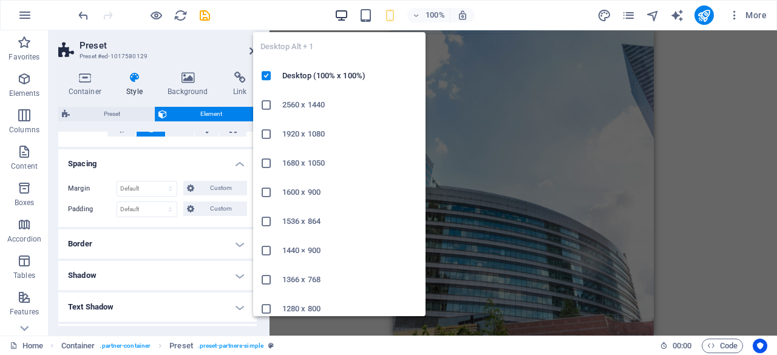
click at [341, 13] on icon "button" at bounding box center [341, 15] width 14 height 14
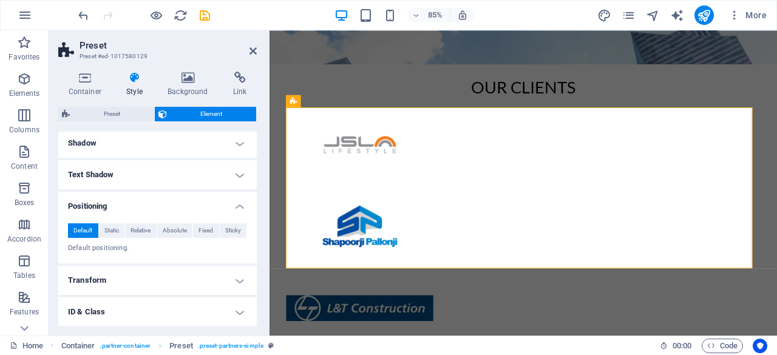
scroll to position [408, 0]
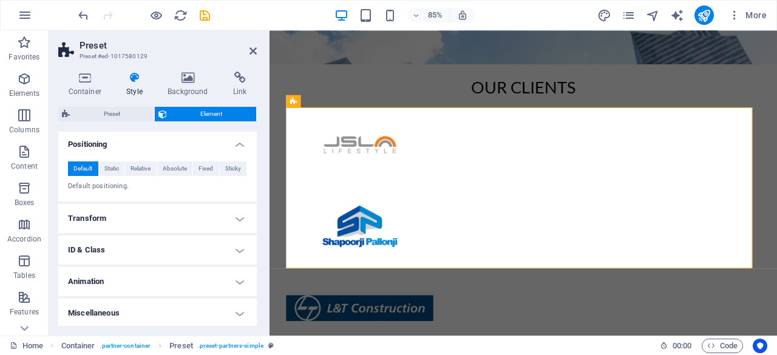
click at [154, 276] on h4 "Animation" at bounding box center [157, 281] width 199 height 29
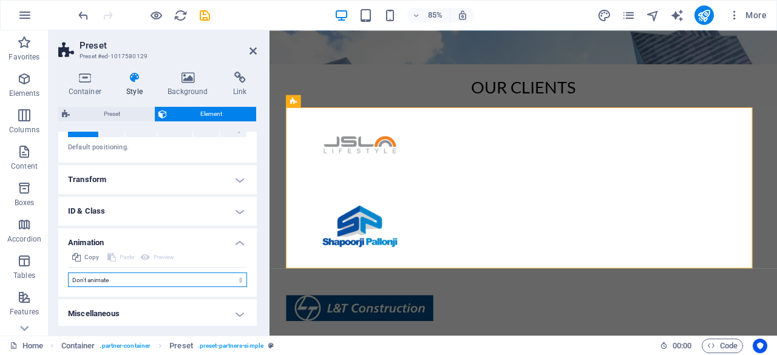
click at [135, 280] on select "Don't animate Show / Hide Slide up/down Zoom in/out Slide left to right Slide r…" at bounding box center [157, 280] width 179 height 15
select select "move-right-to-left"
click at [68, 273] on select "Don't animate Show / Hide Slide up/down Zoom in/out Slide left to right Slide r…" at bounding box center [157, 280] width 179 height 15
select select "scroll"
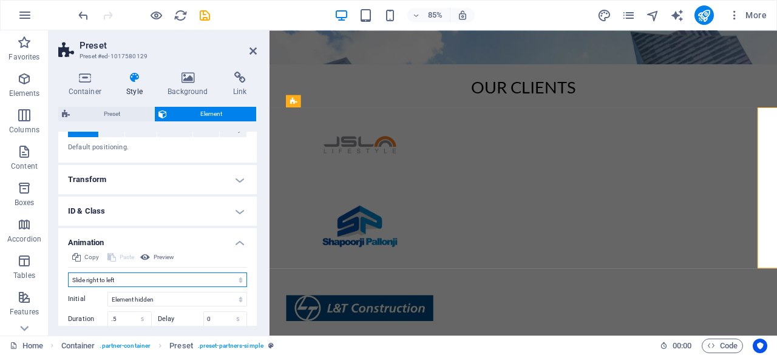
scroll to position [532, 0]
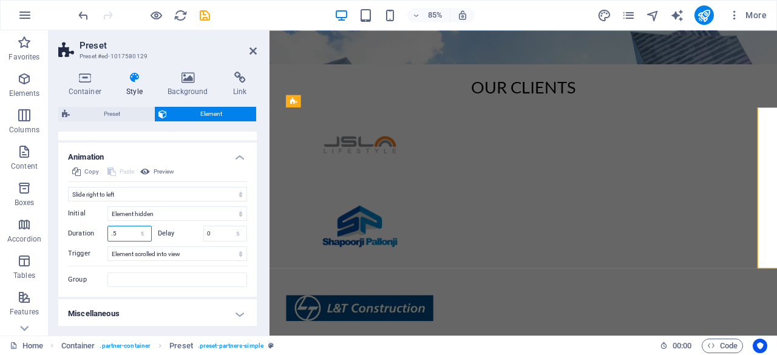
click at [132, 228] on input ".5" at bounding box center [129, 233] width 43 height 15
type input ".1"
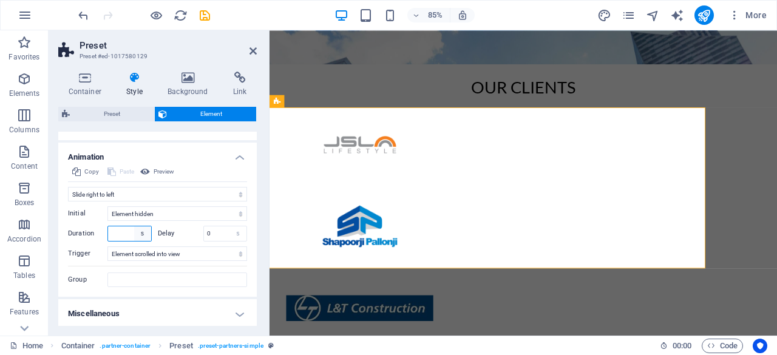
type input ".8"
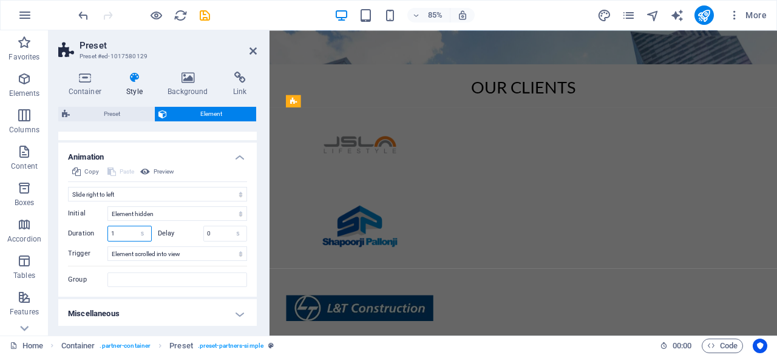
type input "1"
click at [188, 151] on h4 "Animation" at bounding box center [157, 154] width 199 height 22
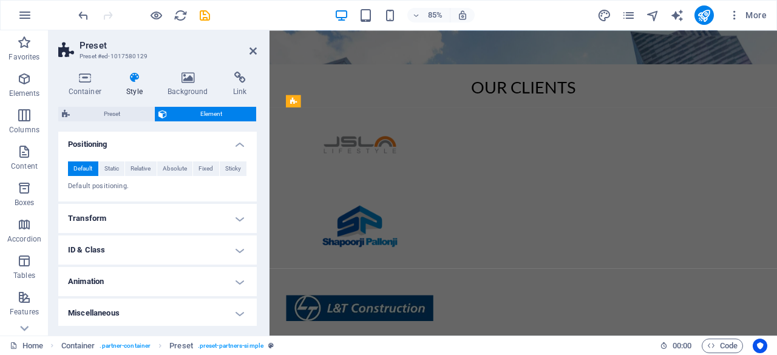
scroll to position [408, 0]
click at [153, 307] on h4 "Miscellaneous" at bounding box center [157, 313] width 199 height 29
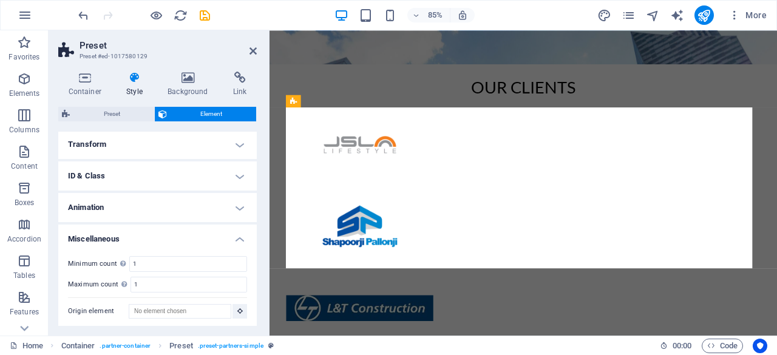
click at [187, 202] on h4 "Animation" at bounding box center [157, 207] width 199 height 29
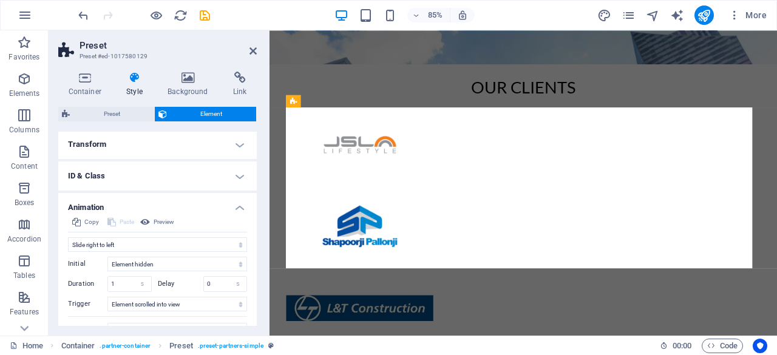
click at [187, 202] on h4 "Animation" at bounding box center [157, 204] width 199 height 22
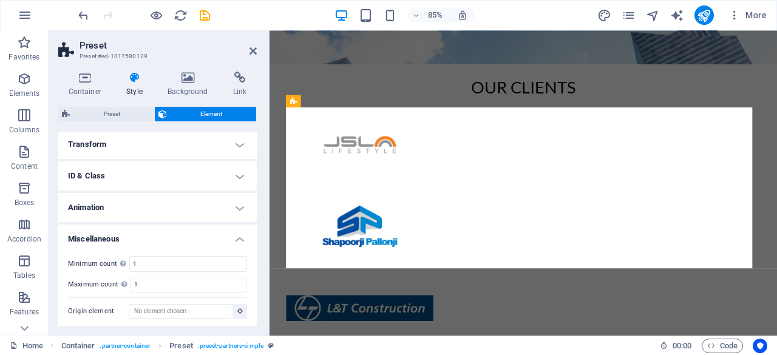
click at [257, 48] on aside "Preset Preset #ed-1017580129 Container Style Background Link Size Height Defaul…" at bounding box center [159, 182] width 221 height 305
click at [255, 49] on icon at bounding box center [253, 51] width 7 height 10
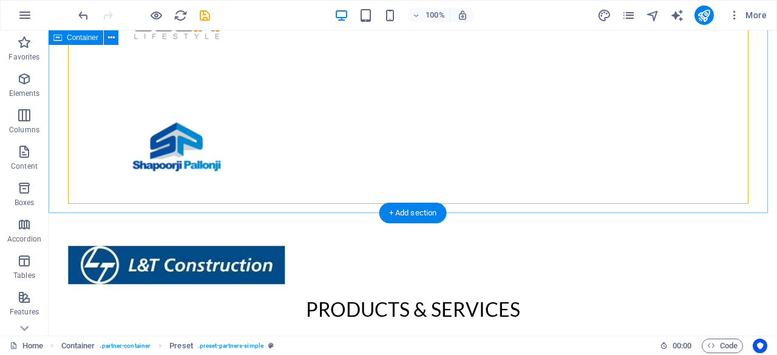
scroll to position [492, 0]
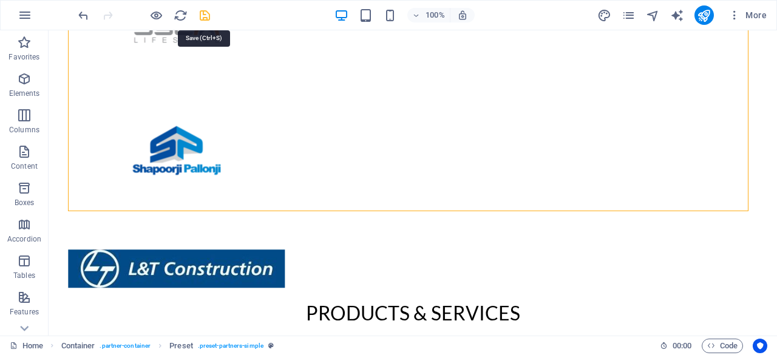
click at [208, 12] on icon "save" at bounding box center [205, 15] width 14 height 14
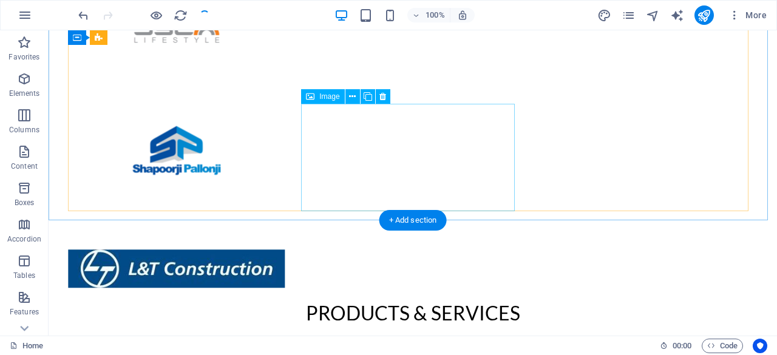
select select "px"
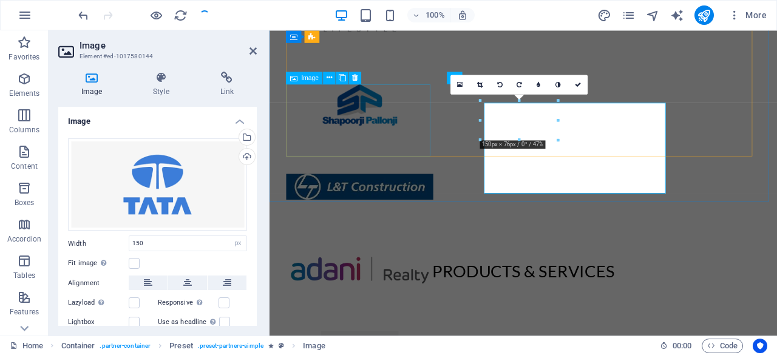
scroll to position [481, 0]
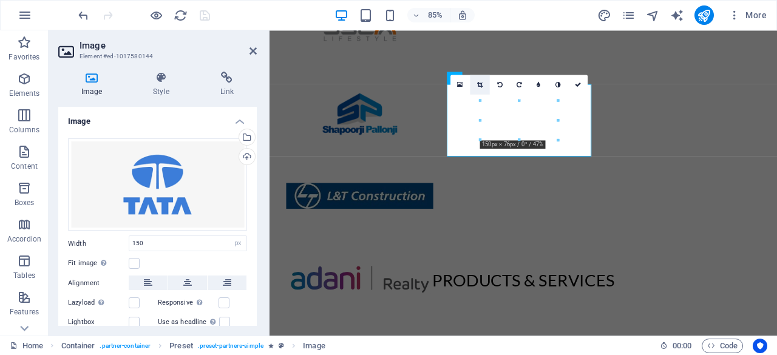
click at [483, 86] on link at bounding box center [479, 84] width 19 height 19
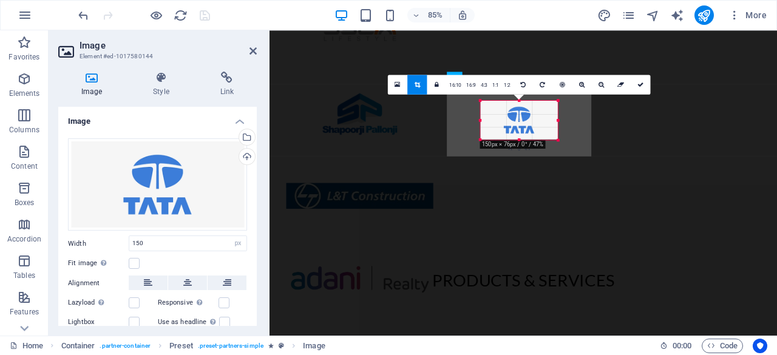
scroll to position [60, 0]
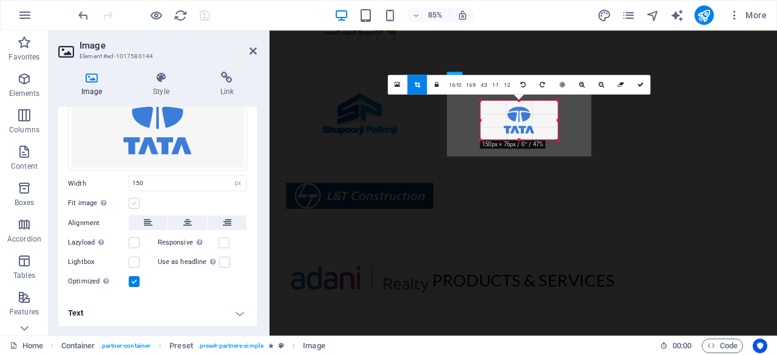
click at [132, 200] on label at bounding box center [134, 203] width 11 height 11
click at [0, 0] on input "Fit image Automatically fit image to a fixed width and height" at bounding box center [0, 0] width 0 height 0
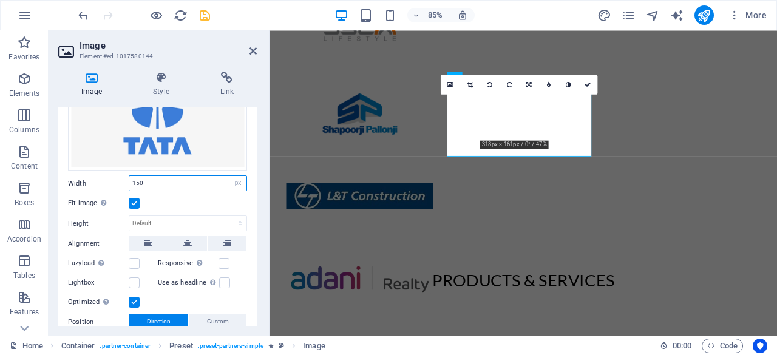
click at [187, 178] on input "150" at bounding box center [187, 183] width 117 height 15
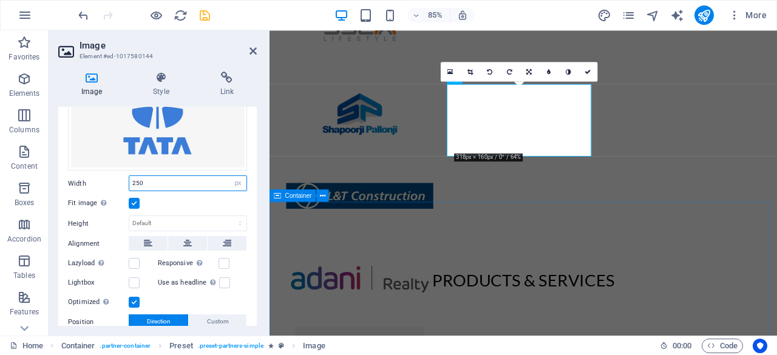
type input "250"
click at [538, 269] on div "Products & Services" at bounding box center [568, 324] width 597 height 185
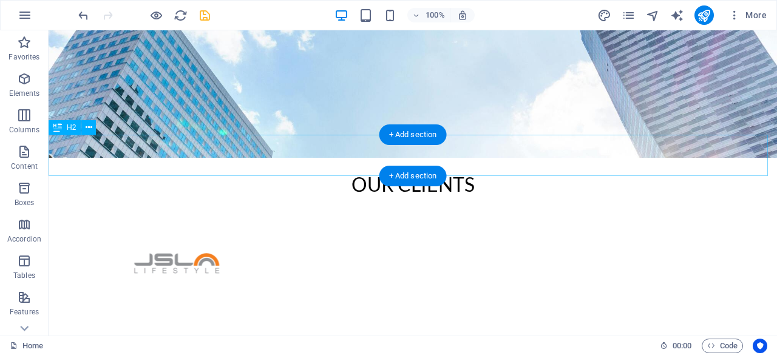
scroll to position [260, 0]
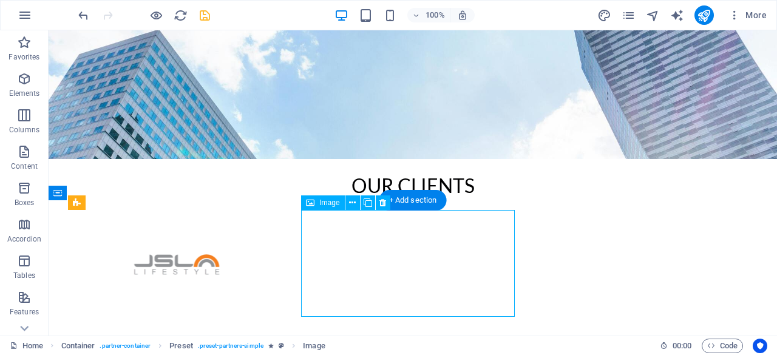
select select "px"
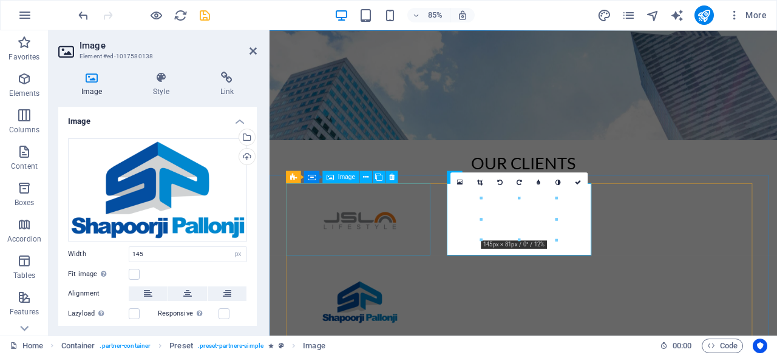
click at [373, 259] on figure at bounding box center [375, 253] width 173 height 87
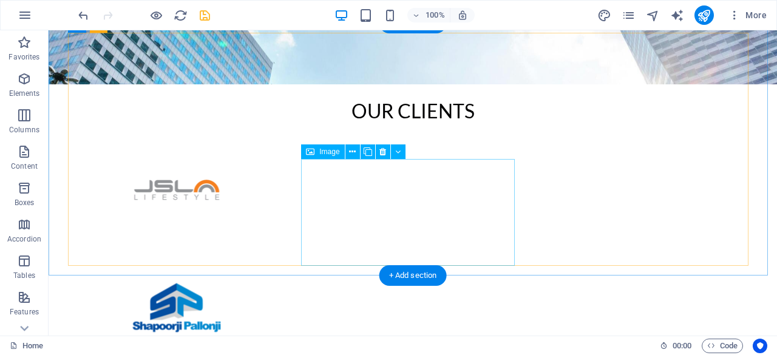
scroll to position [595, 0]
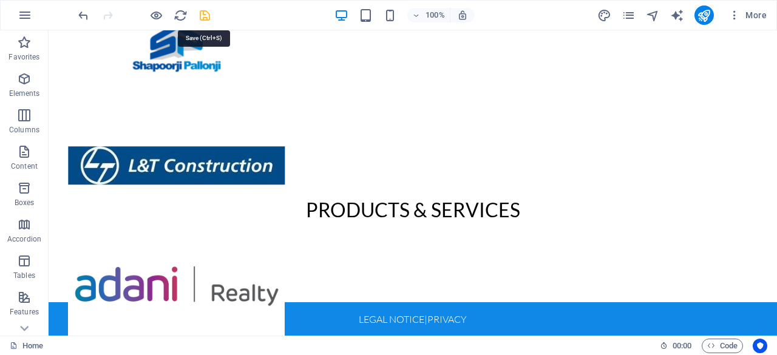
click at [202, 10] on icon "save" at bounding box center [205, 15] width 14 height 14
click at [707, 10] on icon "publish" at bounding box center [704, 15] width 14 height 14
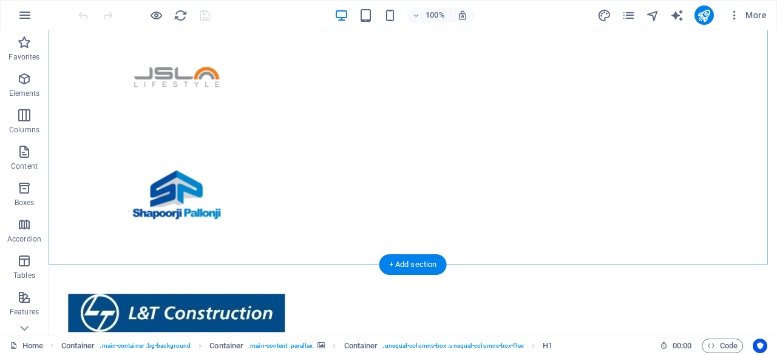
scroll to position [448, 0]
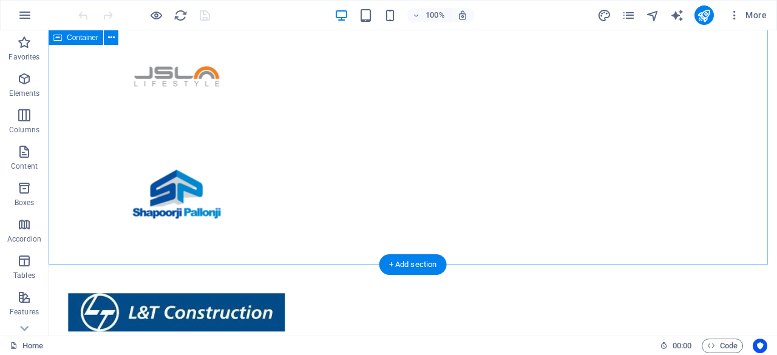
click at [58, 104] on div at bounding box center [413, 138] width 728 height 253
select select "rem"
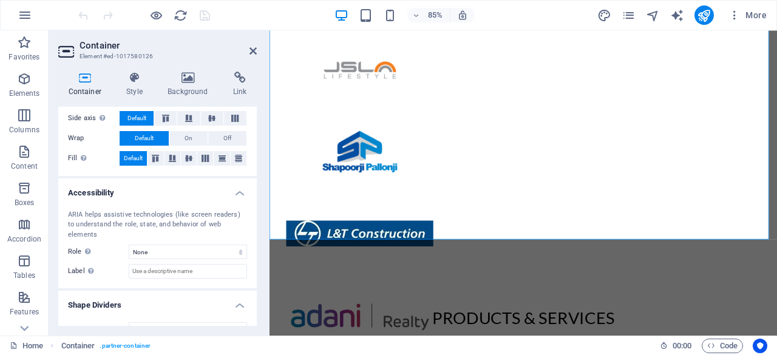
scroll to position [231, 0]
click at [225, 137] on span "Off" at bounding box center [227, 138] width 8 height 15
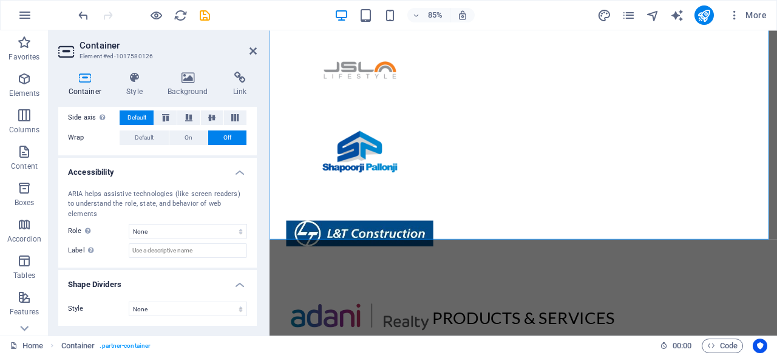
scroll to position [220, 0]
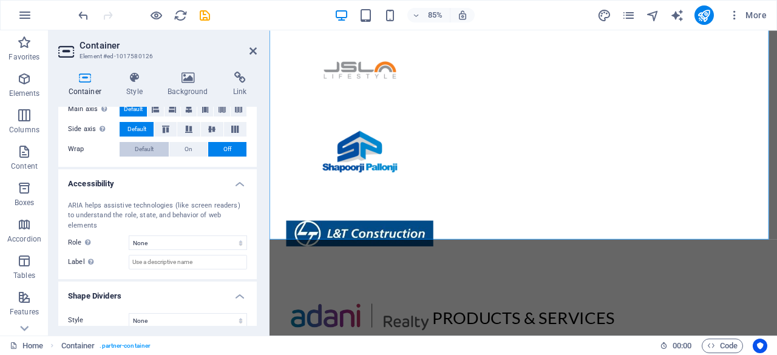
click at [141, 146] on span "Default" at bounding box center [144, 149] width 19 height 15
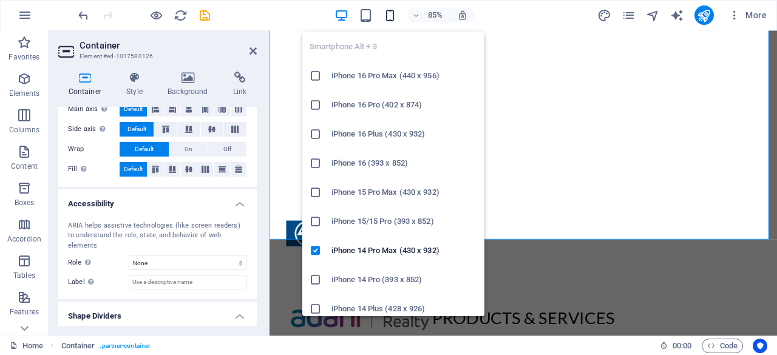
click at [384, 12] on icon "button" at bounding box center [390, 15] width 14 height 14
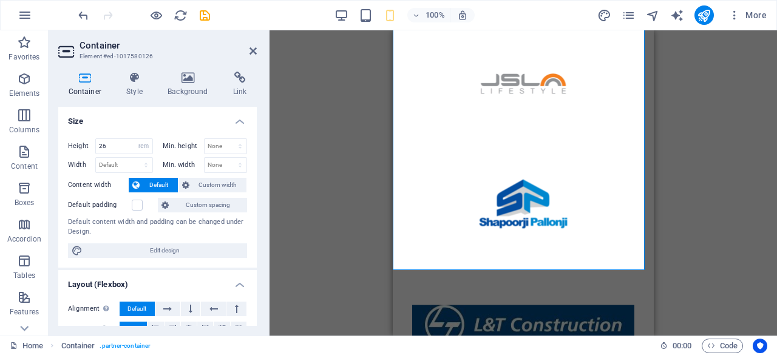
scroll to position [0, 0]
click at [212, 184] on span "Custom width" at bounding box center [218, 185] width 50 height 15
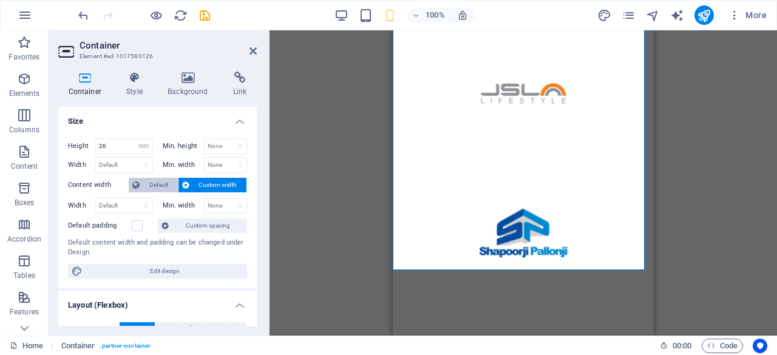
click at [173, 183] on span "Default" at bounding box center [158, 185] width 31 height 15
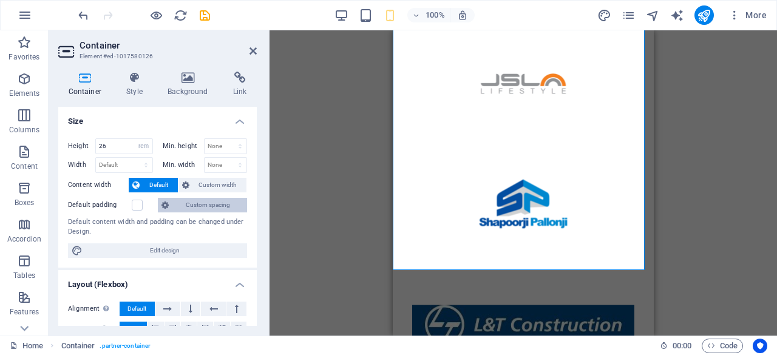
click at [192, 202] on span "Custom spacing" at bounding box center [207, 205] width 71 height 15
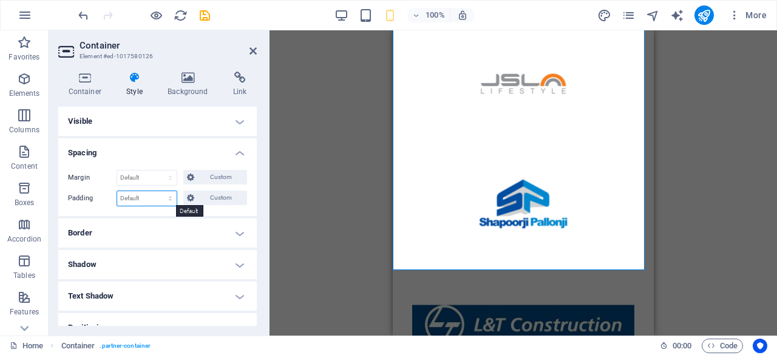
click at [158, 196] on select "Default px rem % vh vw Custom" at bounding box center [146, 198] width 59 height 15
click at [180, 153] on h4 "Spacing" at bounding box center [157, 149] width 199 height 22
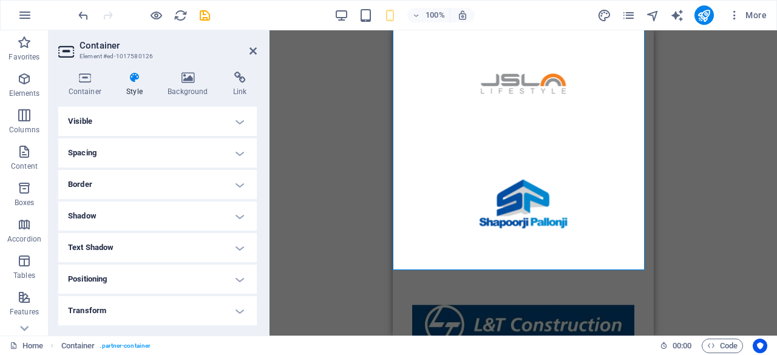
scroll to position [93, 0]
click at [160, 247] on h4 "ID & Class" at bounding box center [157, 248] width 199 height 29
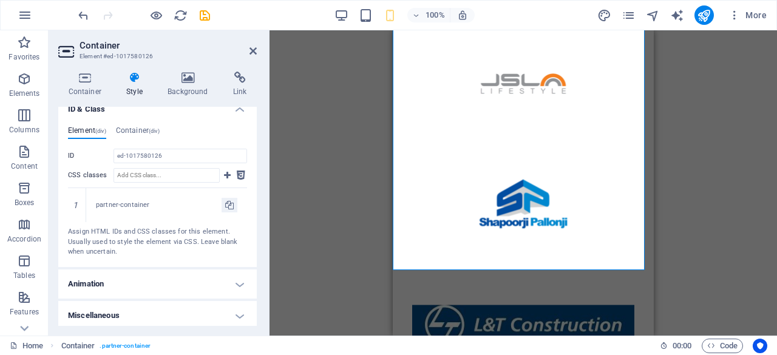
scroll to position [234, 0]
click at [162, 285] on h4 "Animation" at bounding box center [157, 283] width 199 height 29
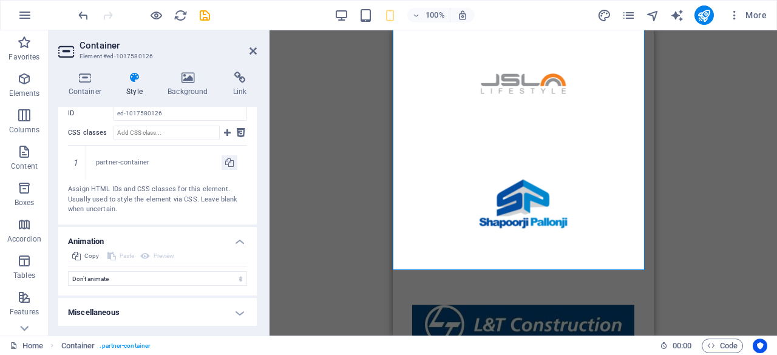
click at [159, 319] on h4 "Miscellaneous" at bounding box center [157, 312] width 199 height 29
click at [165, 304] on h4 "Miscellaneous" at bounding box center [157, 309] width 199 height 22
click at [165, 304] on h4 "Miscellaneous" at bounding box center [157, 312] width 199 height 29
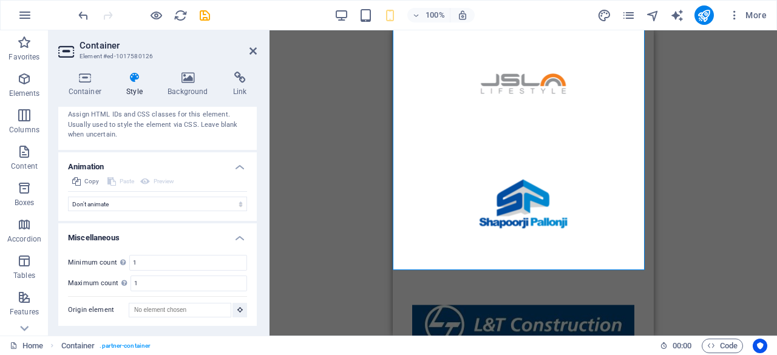
scroll to position [350, 0]
click at [409, 97] on div at bounding box center [523, 144] width 261 height 253
click at [195, 89] on h4 "Background" at bounding box center [191, 84] width 66 height 25
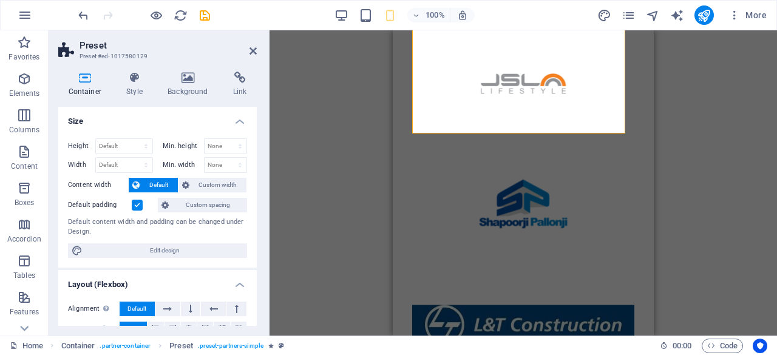
scroll to position [220, 0]
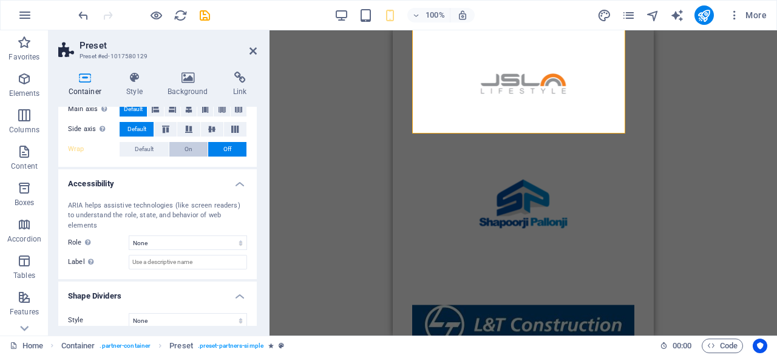
click at [189, 152] on span "On" at bounding box center [189, 149] width 8 height 15
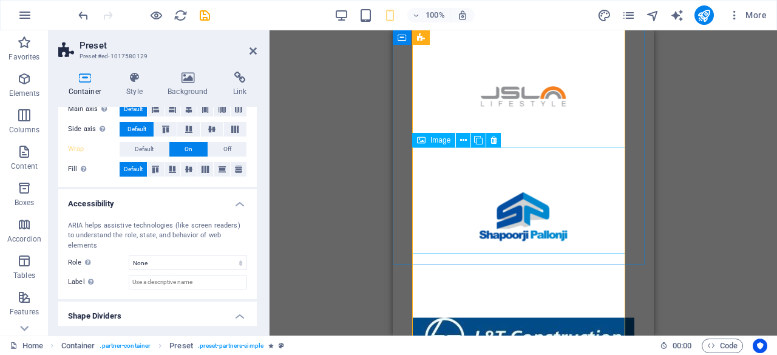
scroll to position [423, 0]
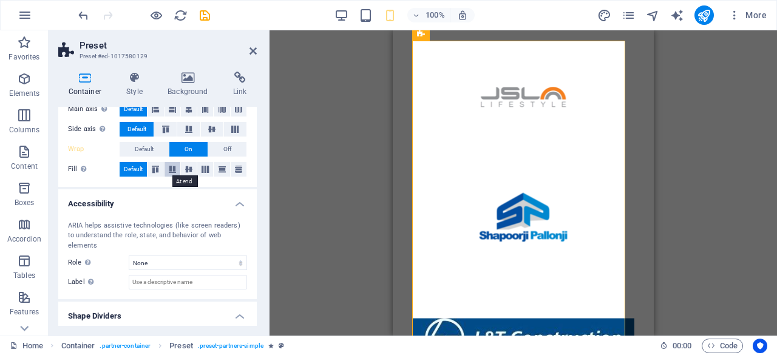
click at [169, 166] on icon at bounding box center [172, 169] width 15 height 7
click at [182, 166] on icon at bounding box center [189, 169] width 15 height 7
click at [206, 171] on icon at bounding box center [205, 169] width 15 height 7
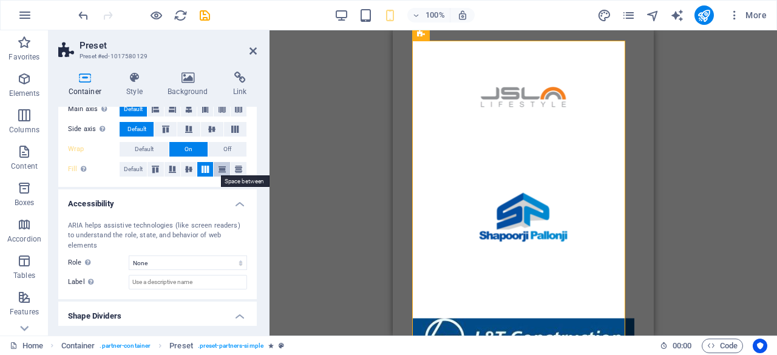
click at [223, 169] on icon at bounding box center [222, 169] width 15 height 7
click at [233, 168] on icon at bounding box center [238, 169] width 15 height 7
click at [149, 171] on icon at bounding box center [155, 169] width 15 height 7
click at [223, 146] on span "Off" at bounding box center [227, 149] width 8 height 15
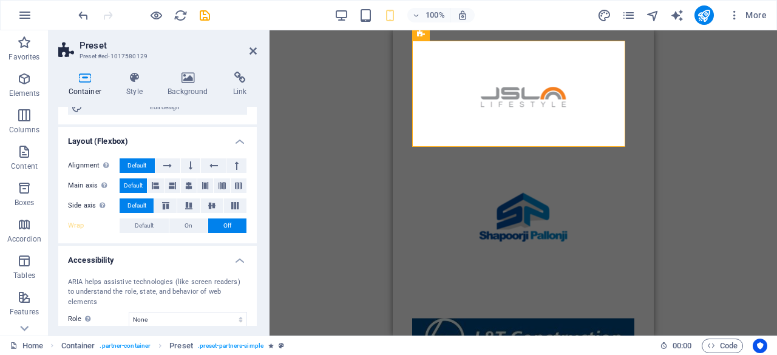
scroll to position [142, 0]
click at [166, 203] on icon at bounding box center [165, 206] width 15 height 7
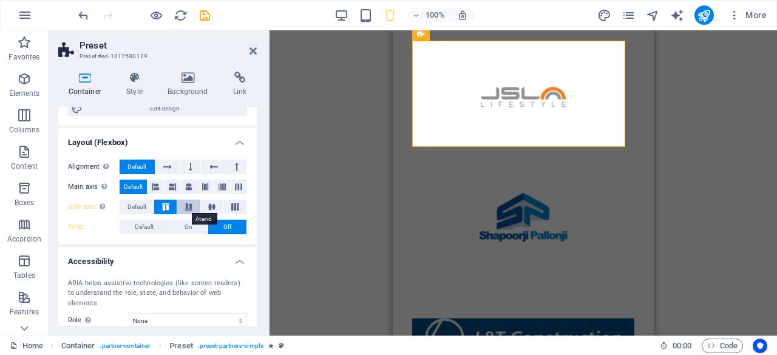
click at [187, 205] on icon at bounding box center [189, 206] width 15 height 7
click at [208, 205] on icon at bounding box center [212, 206] width 15 height 7
click at [175, 188] on icon at bounding box center [172, 187] width 7 height 15
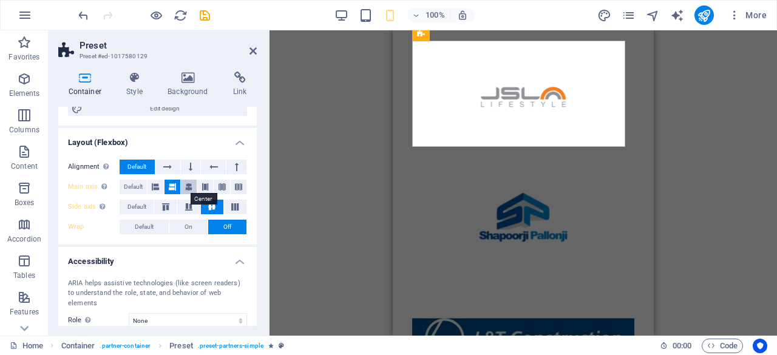
click at [195, 188] on button at bounding box center [189, 187] width 16 height 15
click at [219, 186] on icon at bounding box center [222, 187] width 7 height 15
click at [214, 168] on icon at bounding box center [213, 167] width 8 height 15
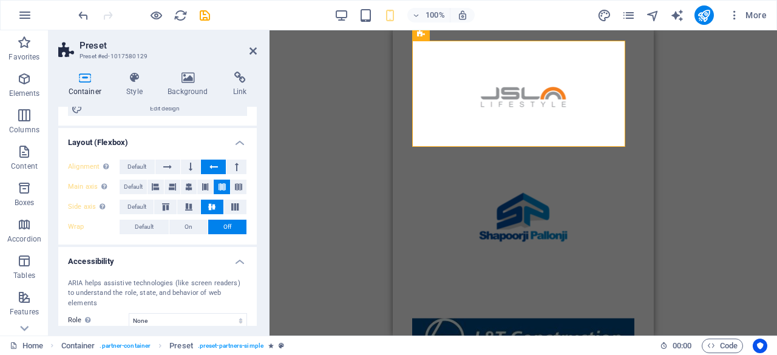
click at [214, 168] on icon at bounding box center [213, 167] width 8 height 15
click at [197, 166] on button at bounding box center [191, 167] width 20 height 15
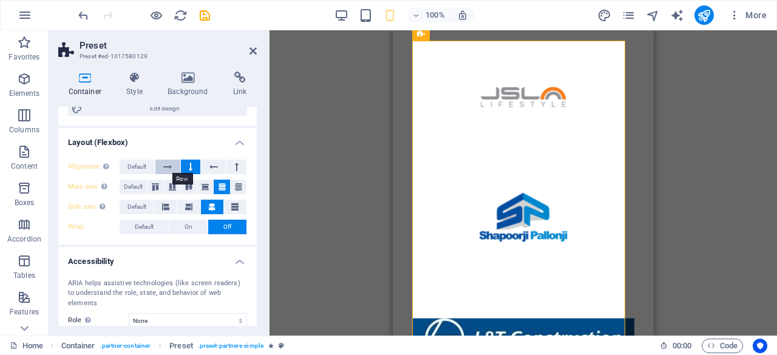
click at [172, 169] on button at bounding box center [167, 167] width 25 height 15
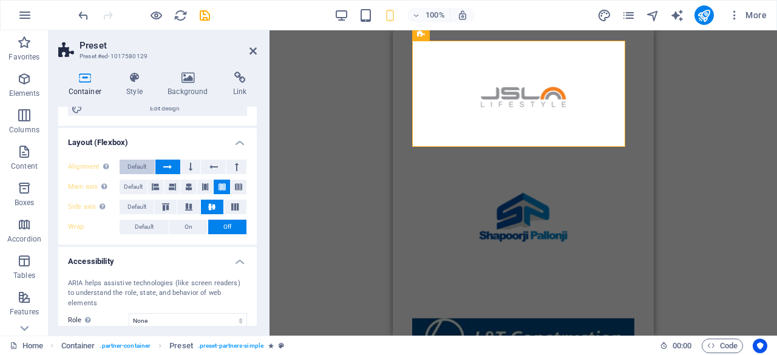
click at [148, 165] on button "Default" at bounding box center [137, 167] width 35 height 15
click at [142, 182] on span "Default" at bounding box center [133, 187] width 19 height 15
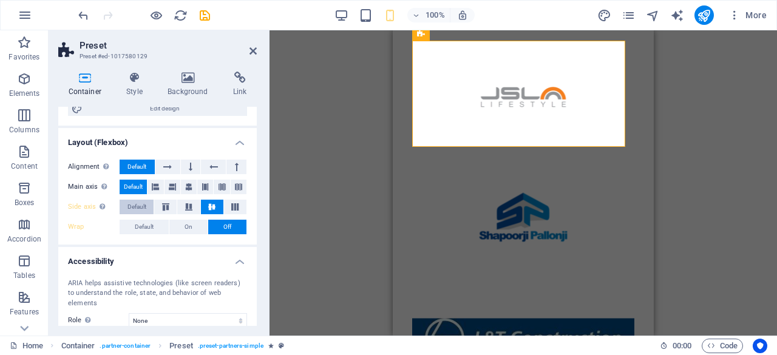
click at [141, 203] on span "Default" at bounding box center [136, 207] width 19 height 15
click at [185, 225] on span "On" at bounding box center [189, 227] width 8 height 15
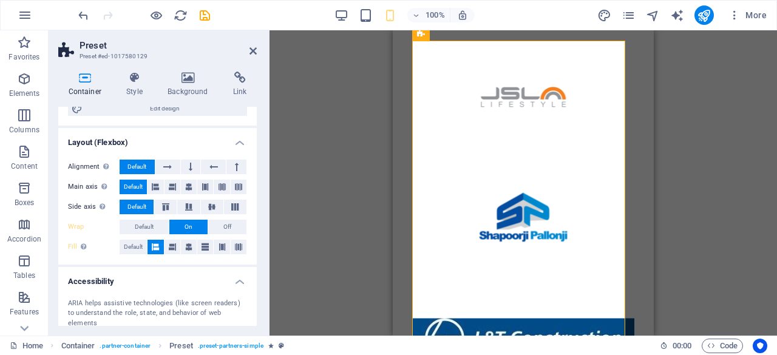
scroll to position [240, 0]
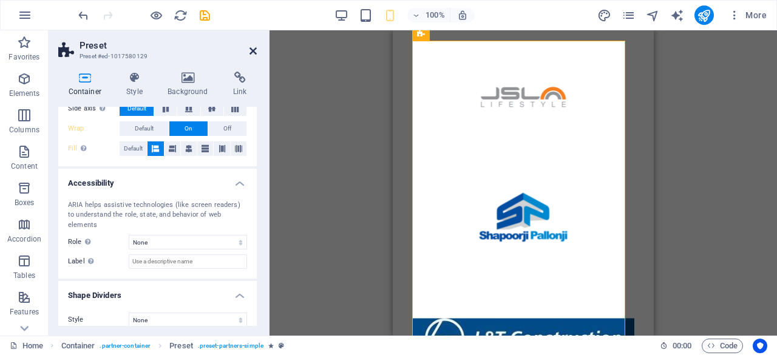
click at [256, 54] on icon at bounding box center [253, 51] width 7 height 10
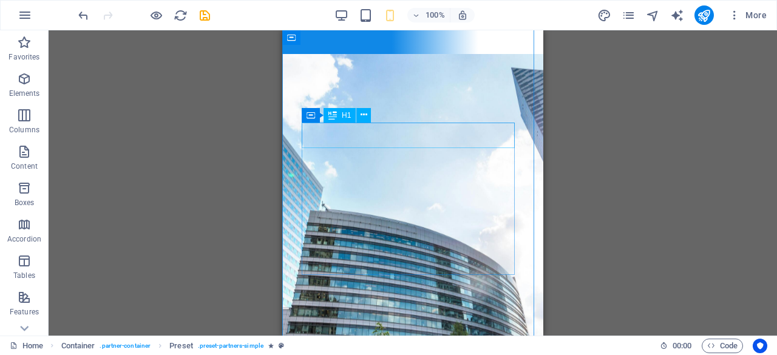
scroll to position [0, 0]
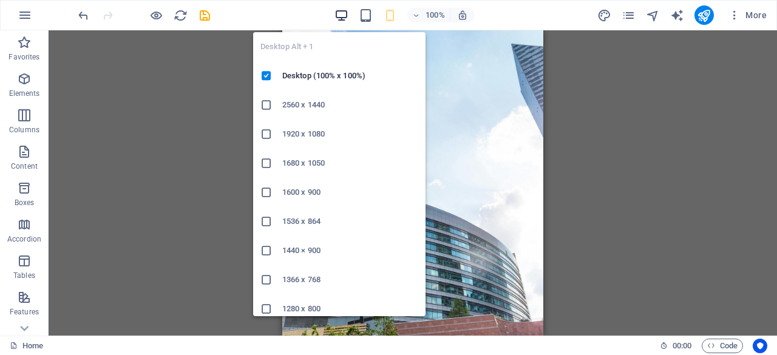
click at [348, 16] on icon "button" at bounding box center [341, 15] width 14 height 14
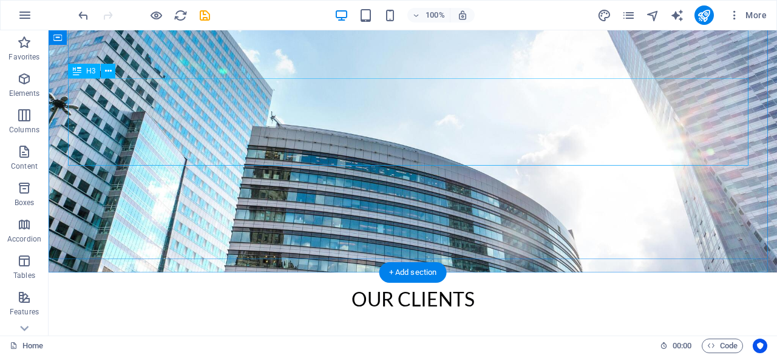
scroll to position [51, 0]
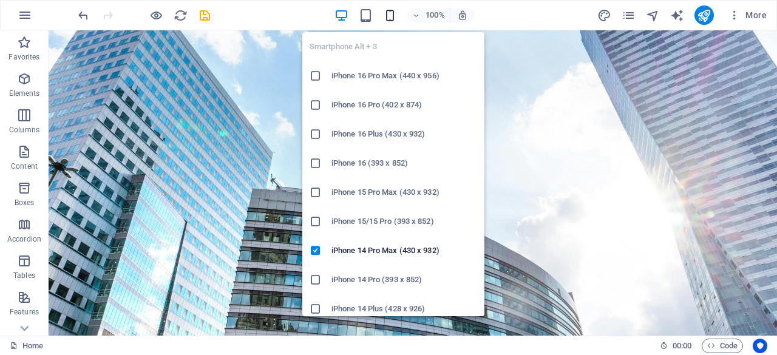
click at [388, 18] on icon "button" at bounding box center [390, 15] width 14 height 14
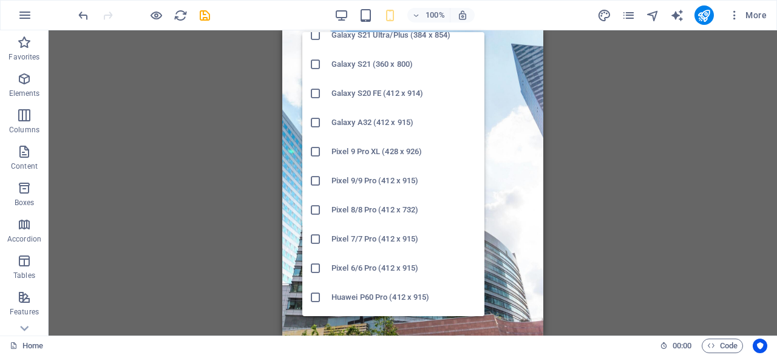
scroll to position [566, 0]
click at [390, 207] on h6 "Pixel 7/7 Pro (412 x 915)" at bounding box center [404, 209] width 146 height 15
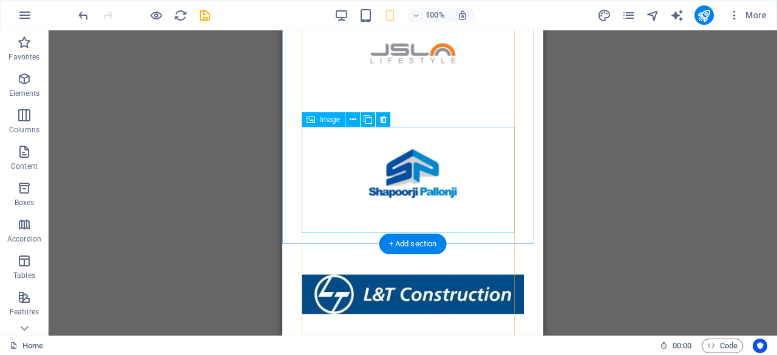
scroll to position [467, 0]
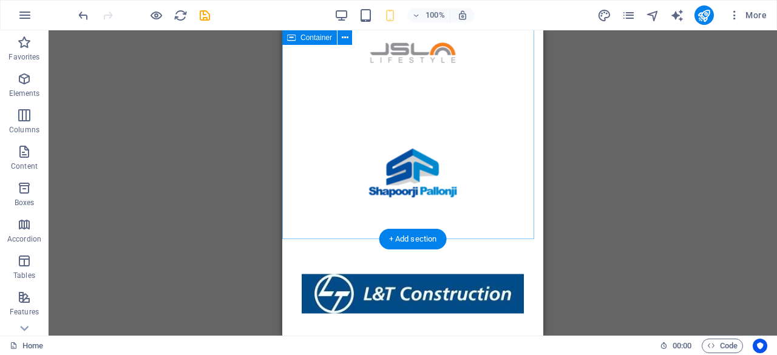
click at [522, 171] on div at bounding box center [412, 113] width 261 height 253
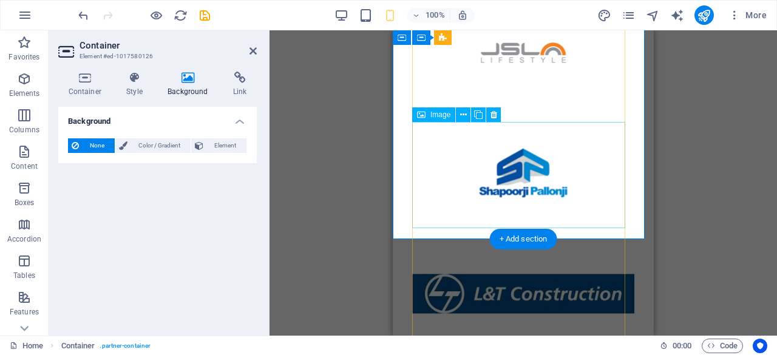
scroll to position [506, 0]
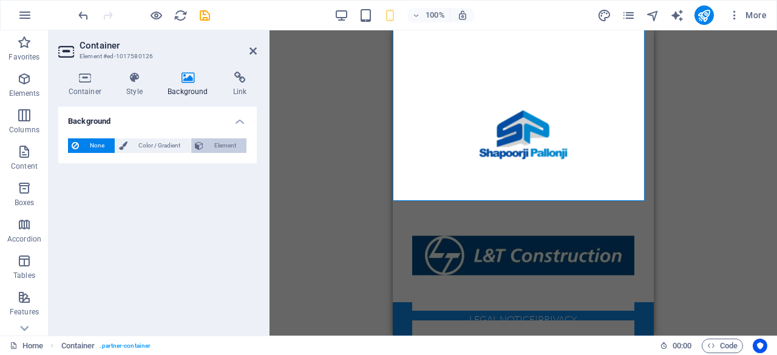
click at [219, 144] on span "Element" at bounding box center [225, 145] width 36 height 15
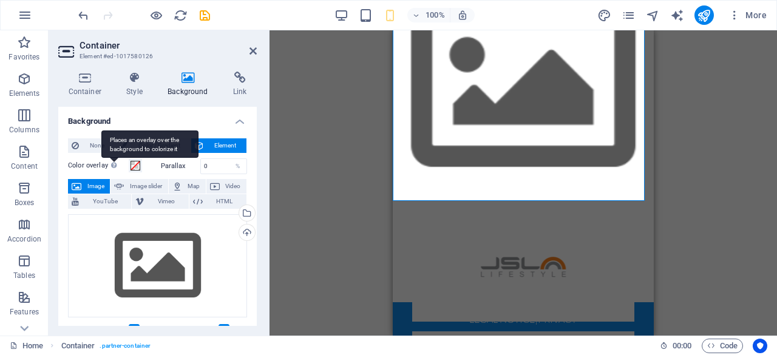
click at [107, 148] on div "Places an overlay over the background to colorize it" at bounding box center [149, 144] width 97 height 27
click at [129, 159] on button "Color overlay Places an overlay over the background to colorize it" at bounding box center [135, 165] width 13 height 13
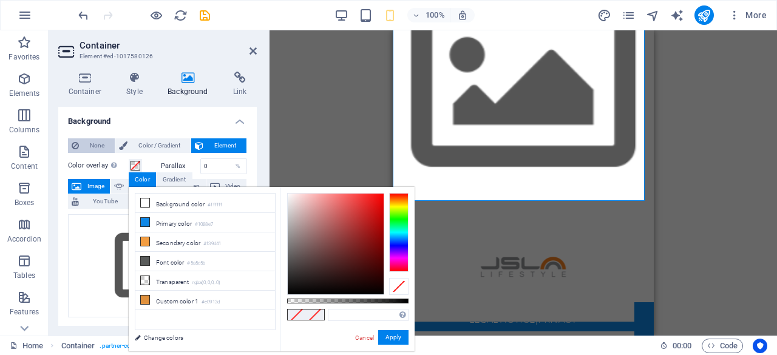
click at [90, 143] on span "None" at bounding box center [97, 145] width 29 height 15
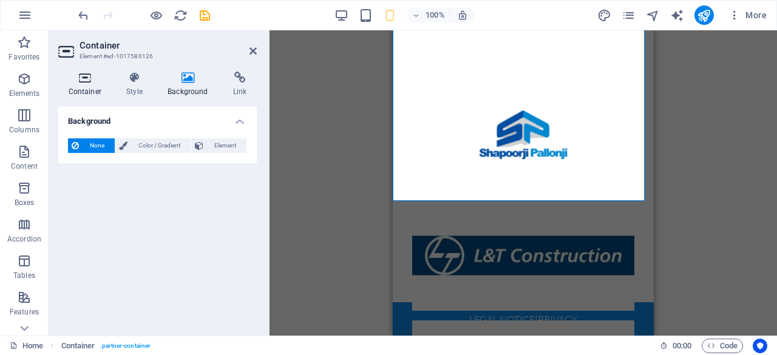
click at [88, 82] on icon at bounding box center [84, 78] width 53 height 12
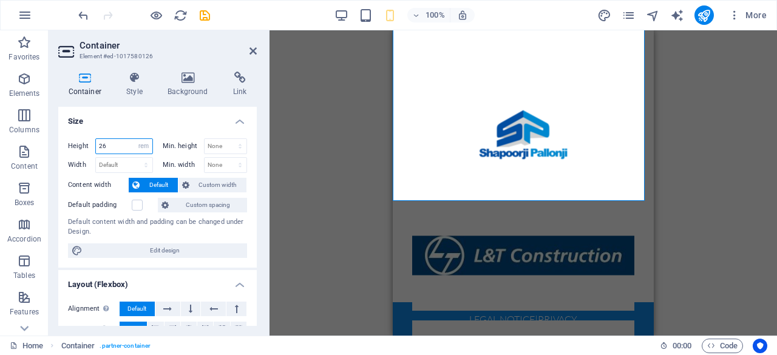
click at [117, 146] on input "26" at bounding box center [124, 146] width 56 height 15
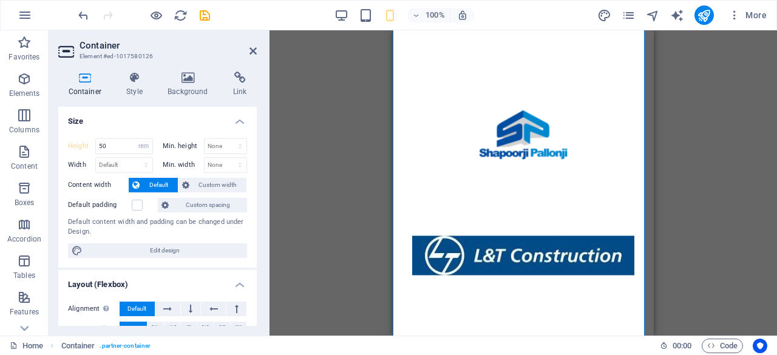
click at [289, 155] on div "Drag here to replace the existing content. Press “Ctrl” if you want to create a…" at bounding box center [524, 182] width 508 height 305
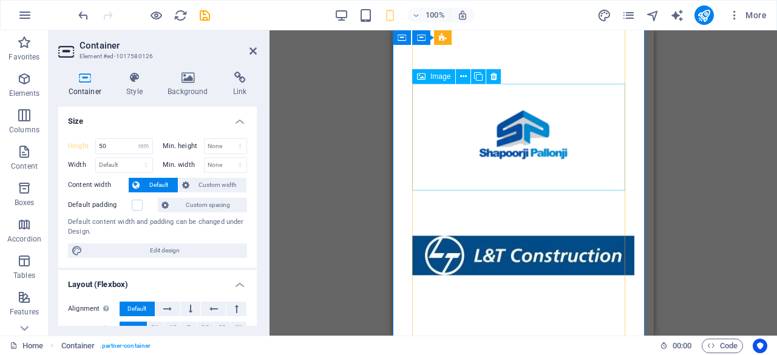
scroll to position [739, 0]
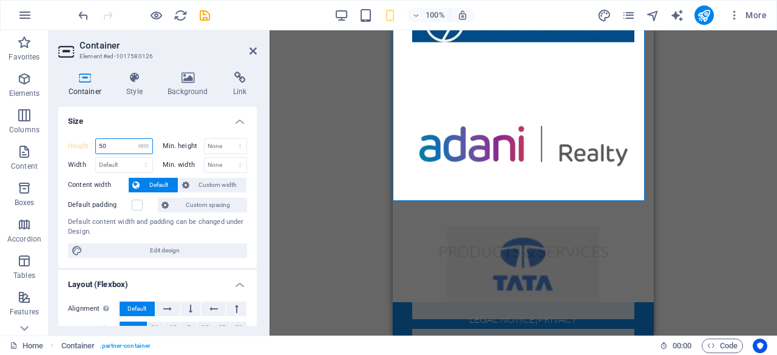
click at [119, 144] on input "50" at bounding box center [124, 146] width 56 height 15
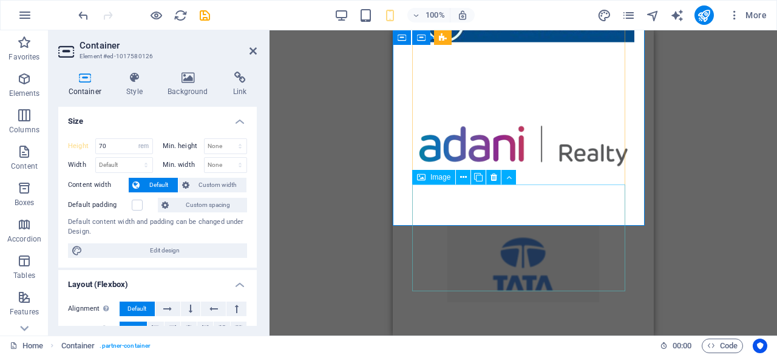
scroll to position [933, 0]
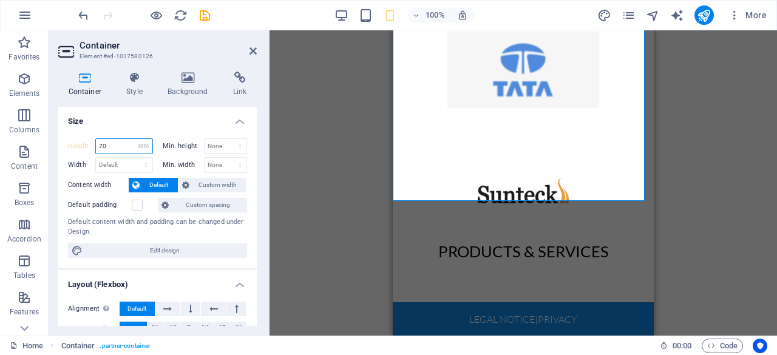
click at [115, 144] on input "70" at bounding box center [124, 146] width 56 height 15
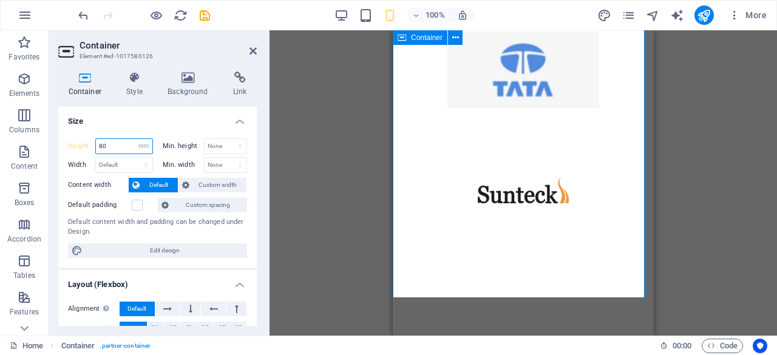
type input "80"
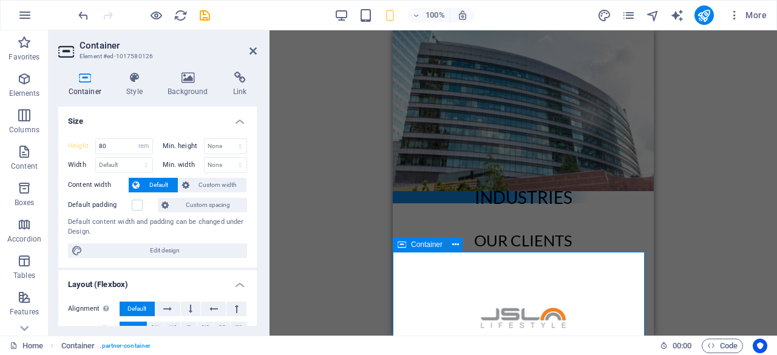
scroll to position [0, 0]
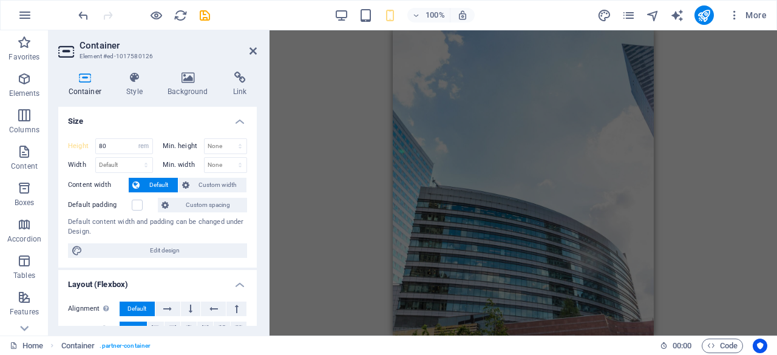
click at [240, 123] on h4 "Size" at bounding box center [157, 118] width 199 height 22
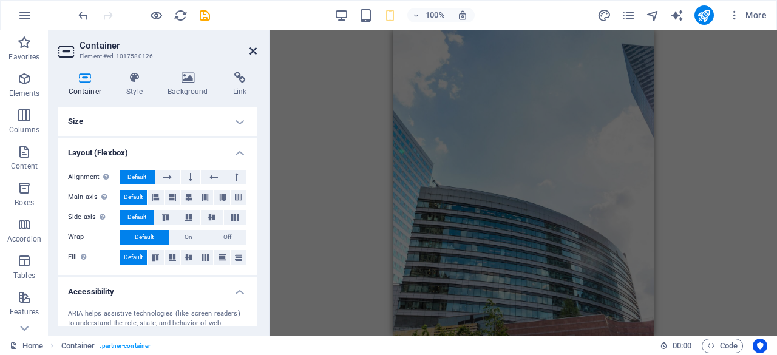
click at [255, 52] on icon at bounding box center [253, 51] width 7 height 10
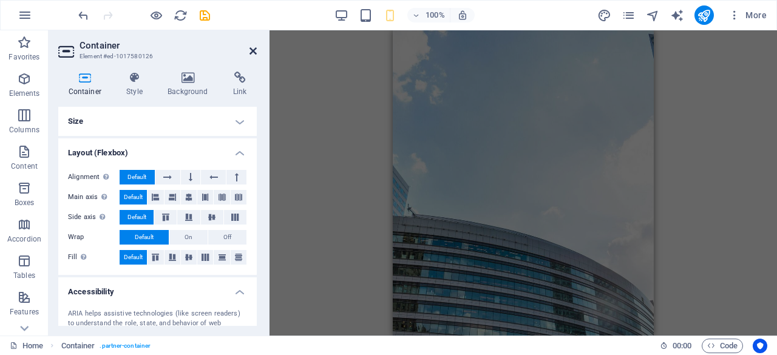
scroll to position [659, 0]
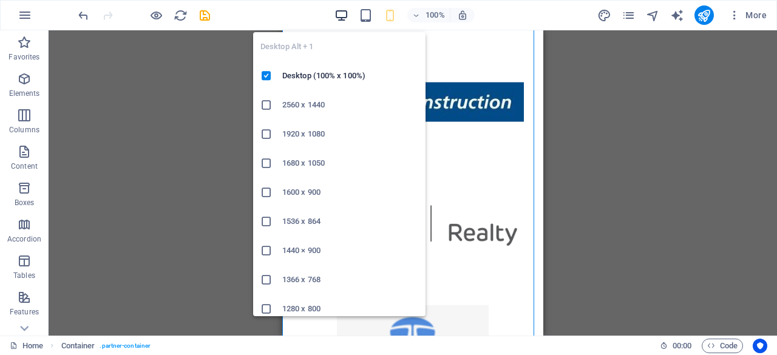
click at [336, 19] on icon "button" at bounding box center [341, 15] width 14 height 14
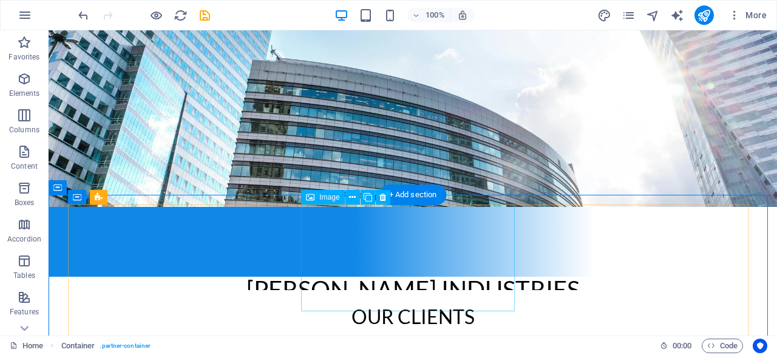
scroll to position [0, 0]
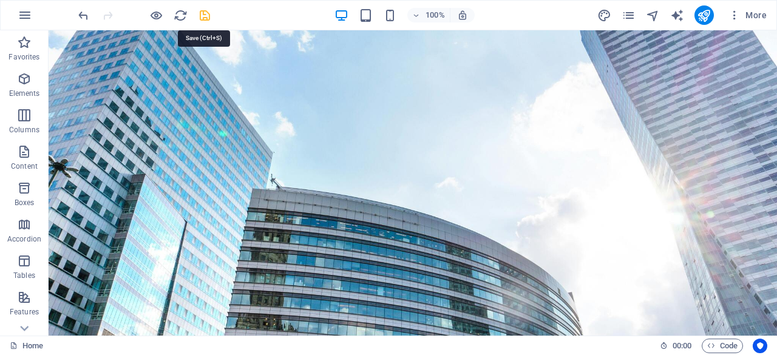
click at [206, 13] on icon "save" at bounding box center [205, 15] width 14 height 14
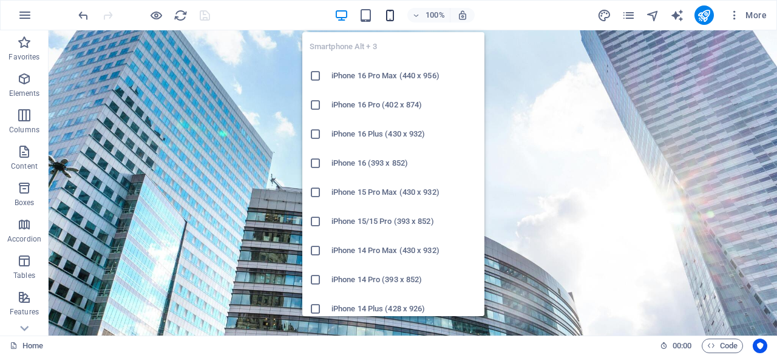
click at [387, 16] on icon "button" at bounding box center [390, 15] width 14 height 14
click at [372, 202] on li "iPhone 15 Pro Max (430 x 932)" at bounding box center [393, 192] width 182 height 29
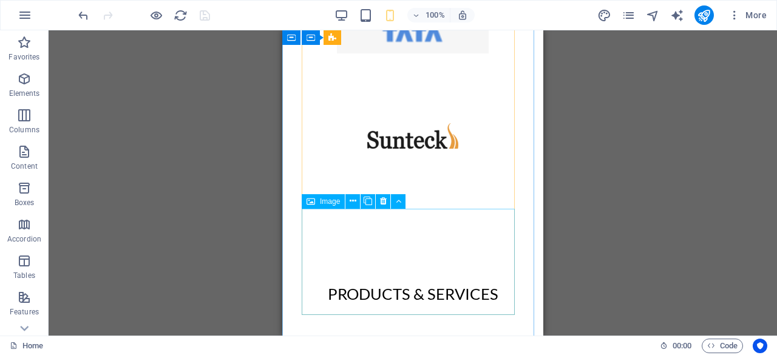
scroll to position [1030, 0]
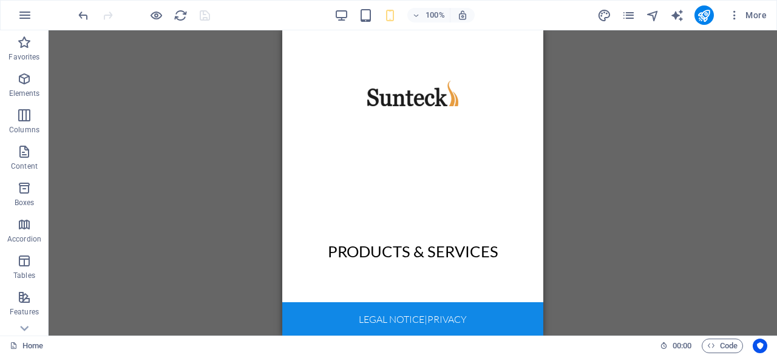
click at [365, 24] on div "100%" at bounding box center [404, 14] width 140 height 19
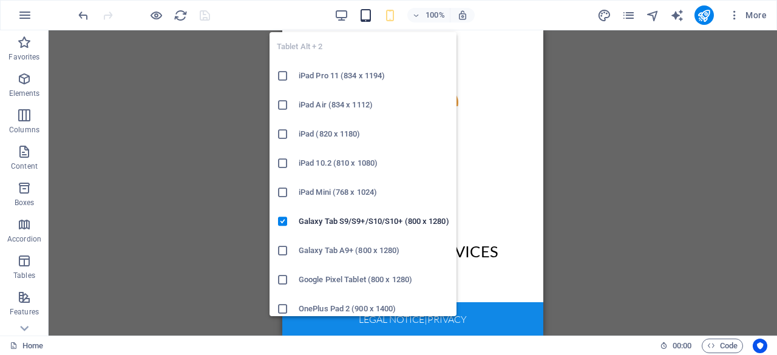
click at [373, 9] on span "button" at bounding box center [366, 15] width 15 height 14
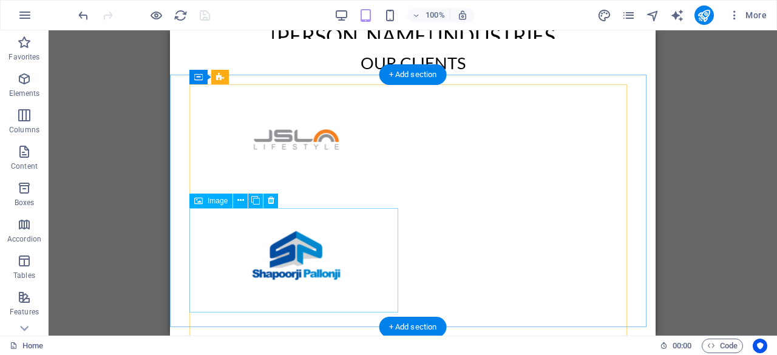
scroll to position [377, 0]
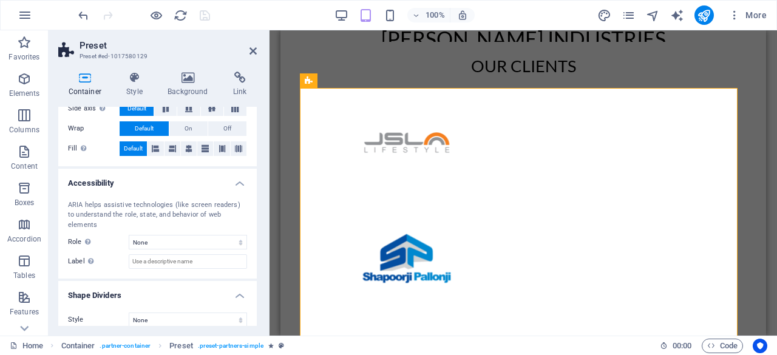
scroll to position [0, 0]
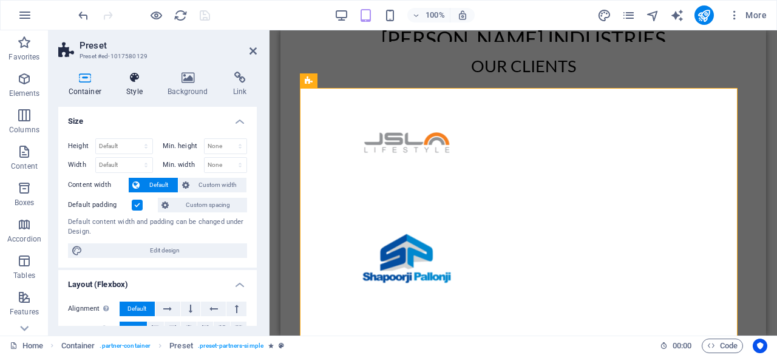
click at [132, 93] on h4 "Style" at bounding box center [137, 84] width 41 height 25
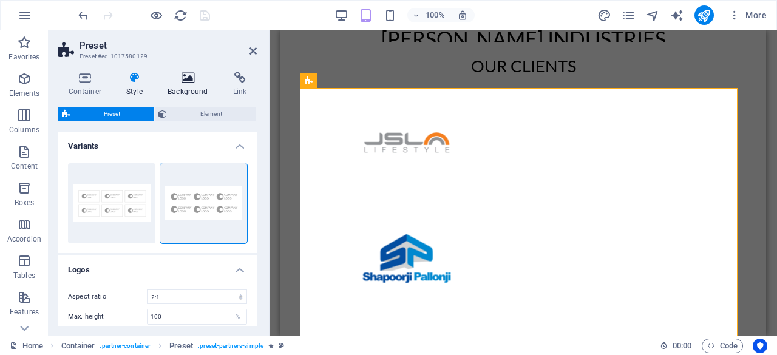
click at [167, 93] on h4 "Background" at bounding box center [191, 84] width 66 height 25
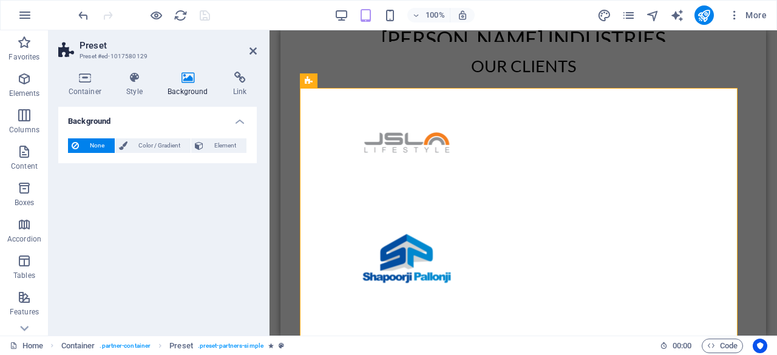
click at [198, 90] on h4 "Background" at bounding box center [191, 84] width 66 height 25
click at [78, 72] on icon at bounding box center [84, 78] width 53 height 12
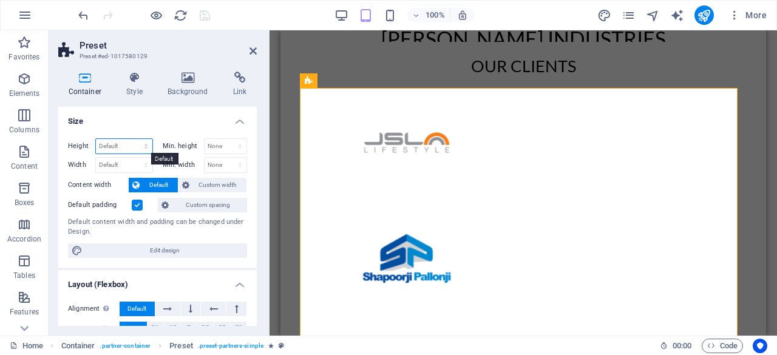
click at [115, 144] on select "Default px rem % vh vw" at bounding box center [124, 146] width 56 height 15
select select "px"
click at [134, 139] on select "Default px rem % vh vw" at bounding box center [124, 146] width 56 height 15
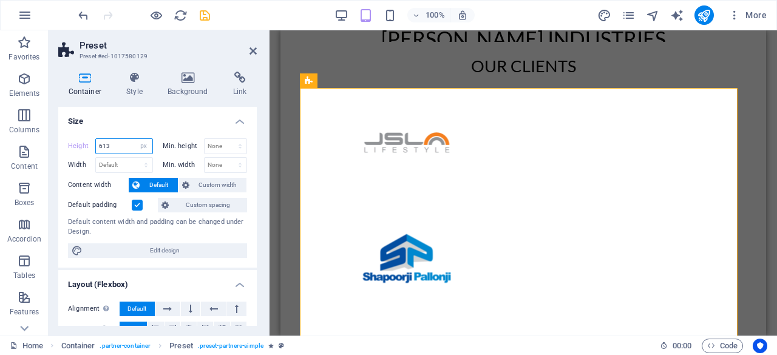
click at [120, 144] on input "613" at bounding box center [124, 146] width 56 height 15
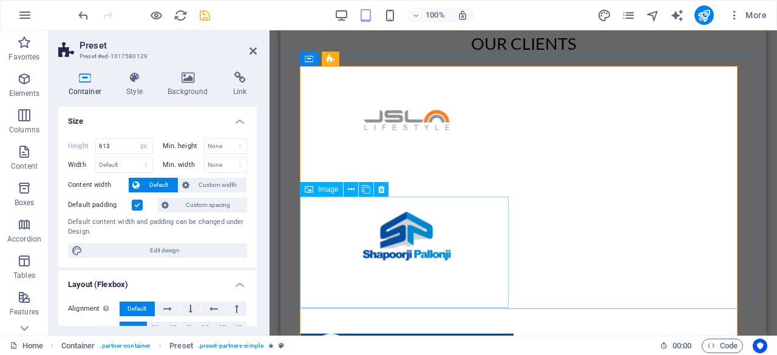
scroll to position [399, 0]
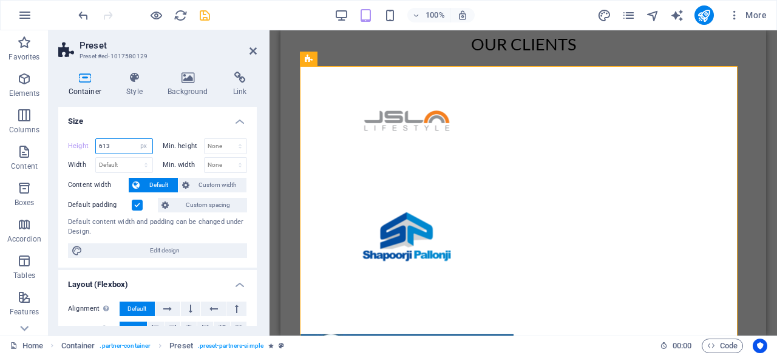
click at [130, 143] on input "613" at bounding box center [124, 146] width 56 height 15
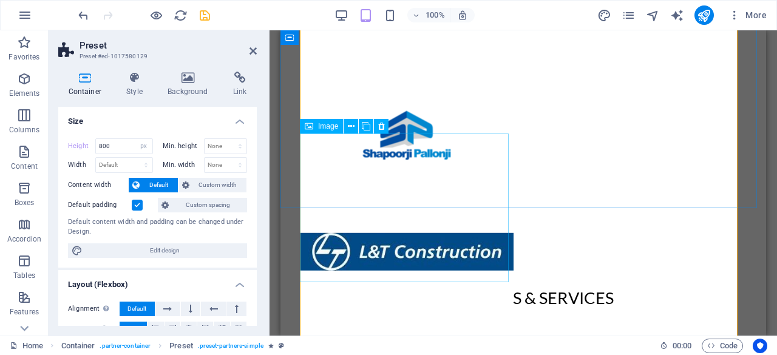
scroll to position [451, 0]
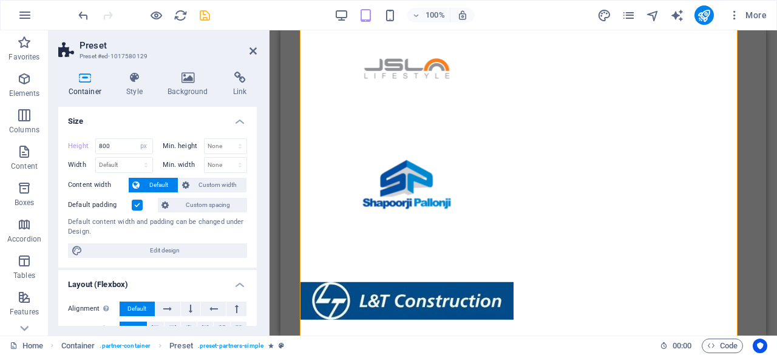
type input "613"
select select "DISABLED_OPTION_VALUE"
click at [241, 121] on h4 "Size" at bounding box center [157, 118] width 199 height 22
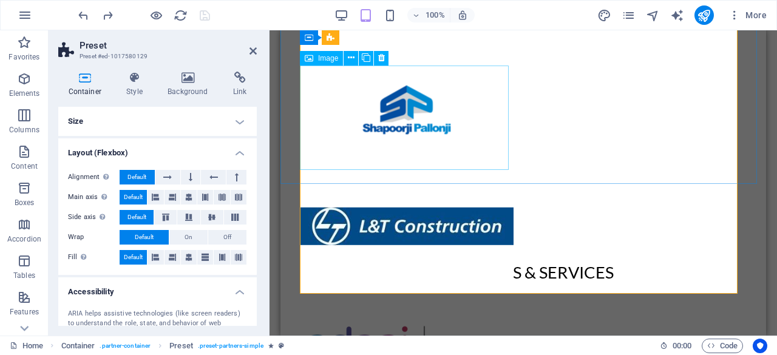
scroll to position [523, 0]
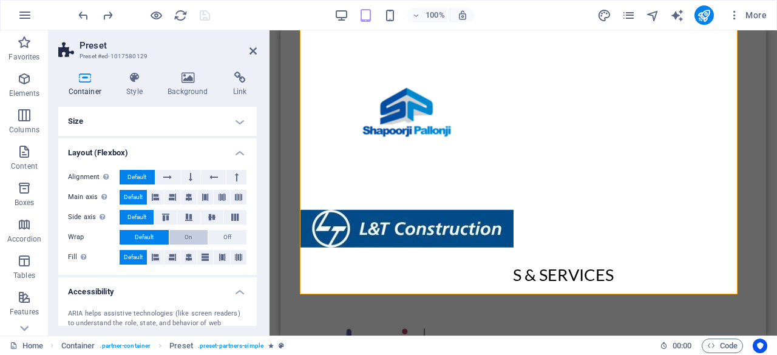
click at [194, 241] on button "On" at bounding box center [188, 237] width 38 height 15
click at [226, 239] on span "Off" at bounding box center [227, 237] width 8 height 15
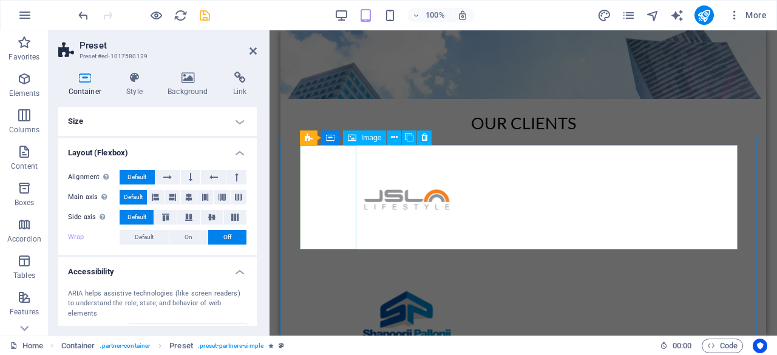
scroll to position [321, 0]
click at [250, 50] on icon at bounding box center [253, 51] width 7 height 10
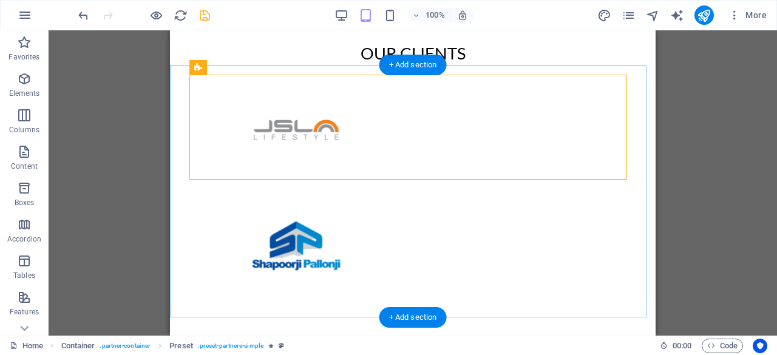
scroll to position [390, 0]
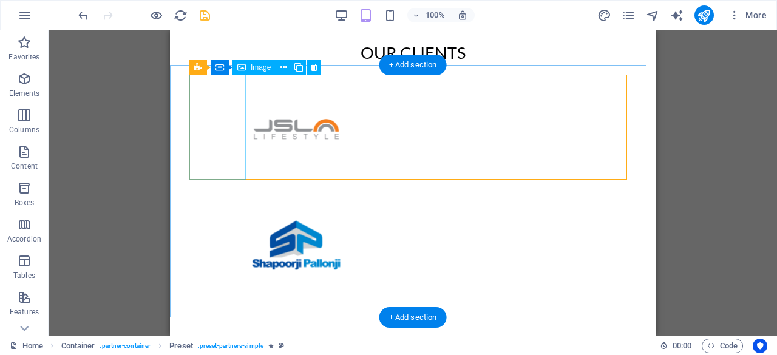
click at [199, 83] on figure at bounding box center [296, 128] width 214 height 107
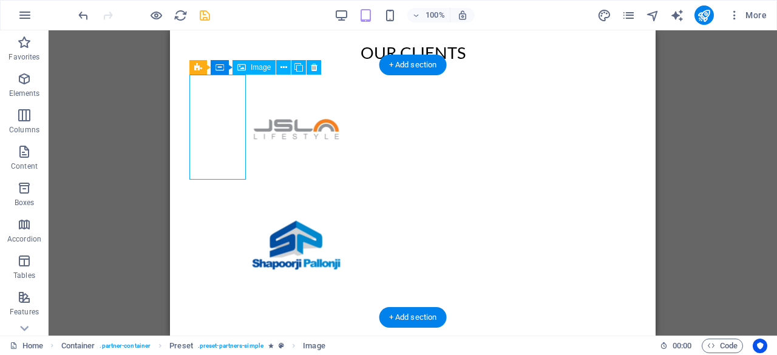
click at [199, 83] on figure at bounding box center [296, 128] width 214 height 107
select select "px"
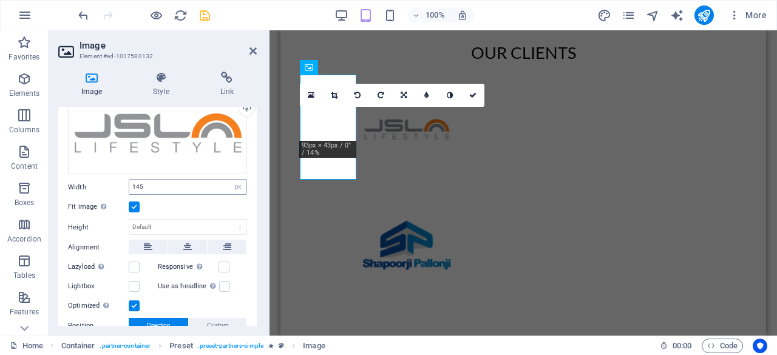
scroll to position [50, 0]
click at [310, 262] on div at bounding box center [523, 192] width 486 height 253
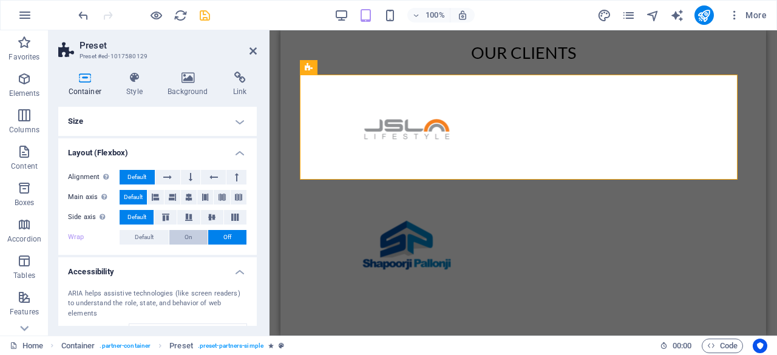
click at [194, 236] on button "On" at bounding box center [188, 237] width 38 height 15
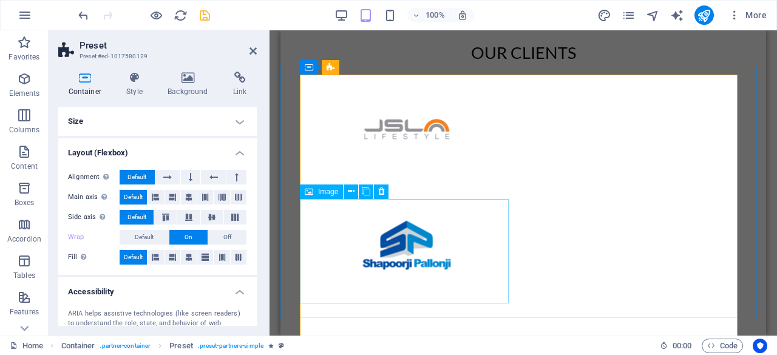
scroll to position [526, 0]
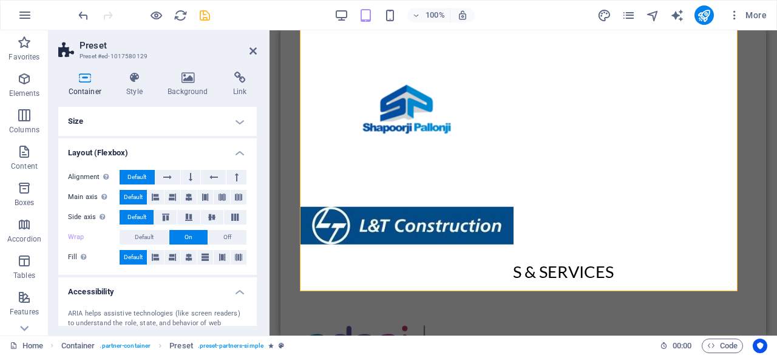
click at [155, 123] on h4 "Size" at bounding box center [157, 121] width 199 height 29
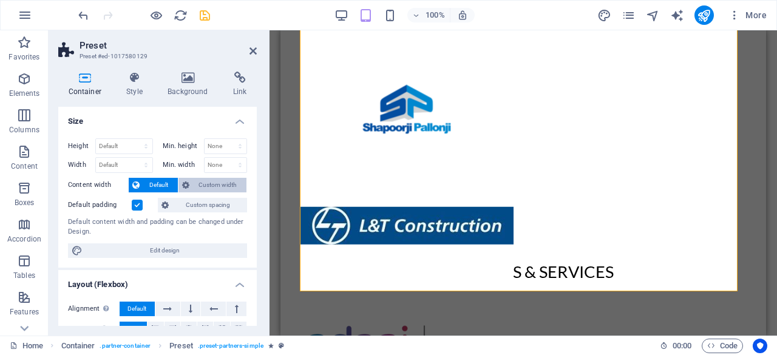
click at [208, 182] on span "Custom width" at bounding box center [218, 185] width 50 height 15
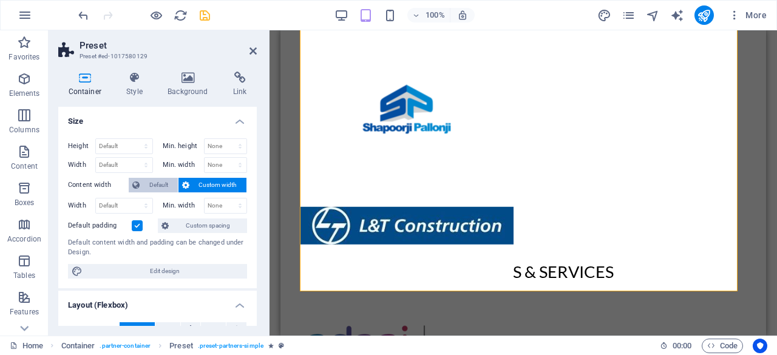
click at [175, 182] on button "Default" at bounding box center [153, 185] width 49 height 15
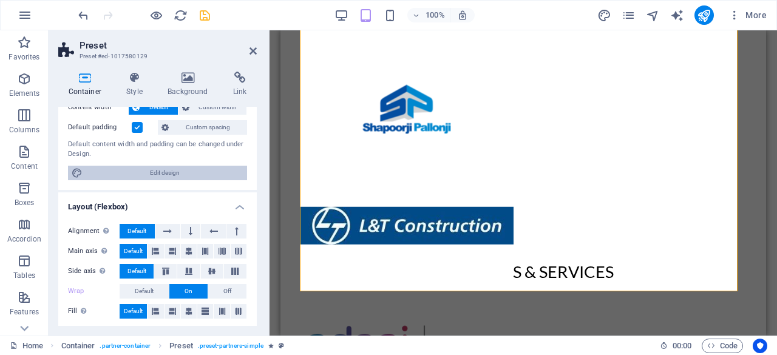
scroll to position [78, 0]
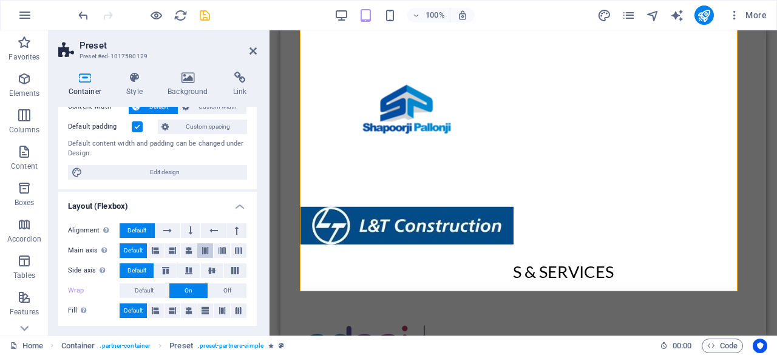
click at [197, 250] on button at bounding box center [205, 250] width 16 height 15
click at [228, 248] on button at bounding box center [222, 250] width 16 height 15
click at [176, 267] on div "Side axis Control the vertical direction of the element inside of the container…" at bounding box center [157, 270] width 179 height 15
click at [184, 268] on icon at bounding box center [189, 270] width 15 height 7
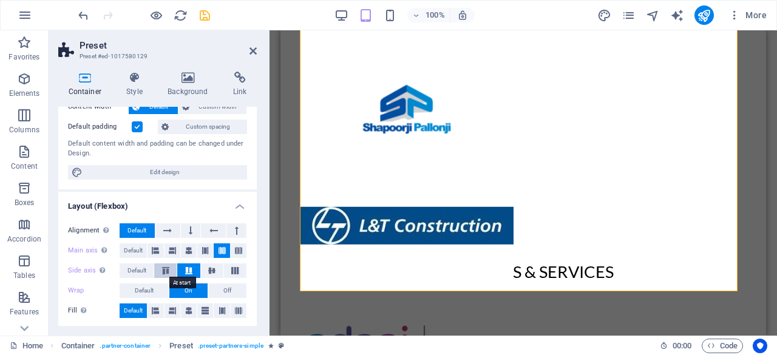
click at [169, 268] on icon at bounding box center [165, 270] width 15 height 7
click at [140, 264] on span "Default" at bounding box center [136, 270] width 19 height 15
click at [134, 254] on span "Default" at bounding box center [133, 250] width 19 height 15
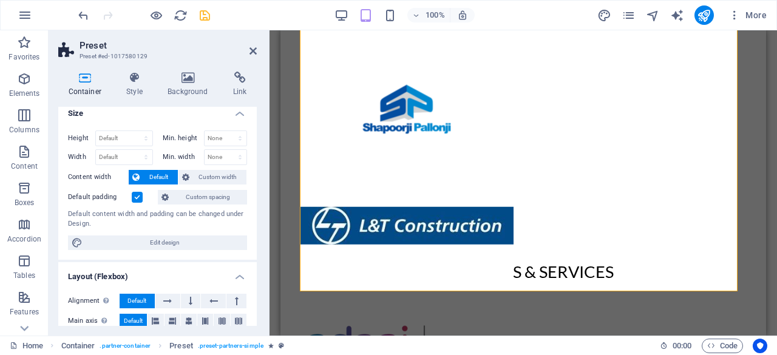
scroll to position [0, 0]
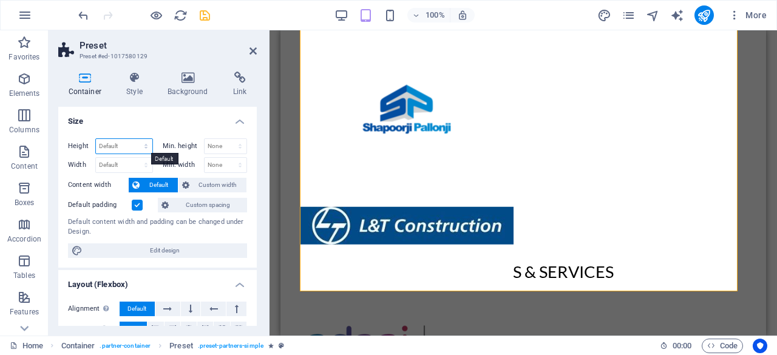
click at [134, 143] on select "Default px rem % vh vw" at bounding box center [124, 146] width 56 height 15
select select "%"
click at [134, 139] on select "Default px rem % vh vw" at bounding box center [124, 146] width 56 height 15
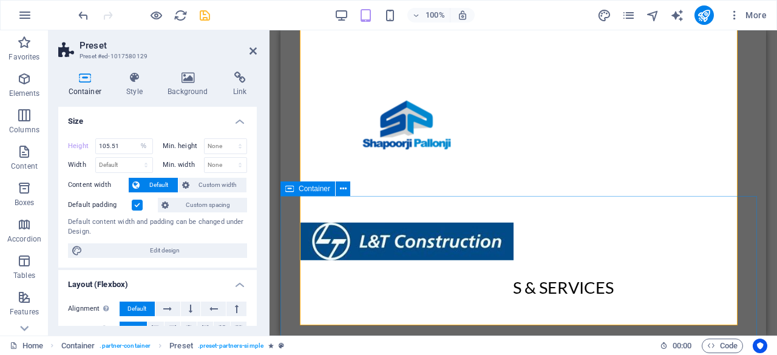
scroll to position [512, 0]
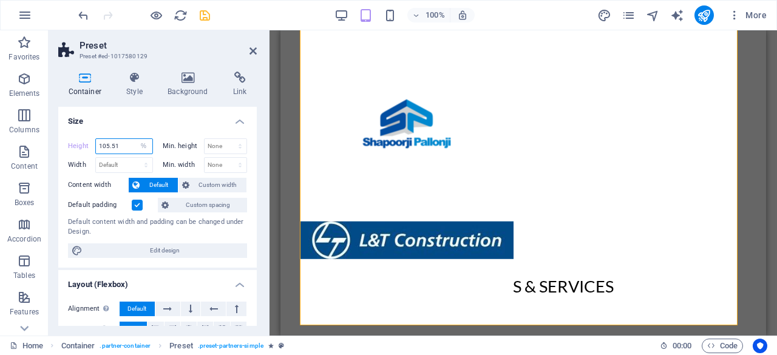
click at [127, 152] on input "105.51" at bounding box center [124, 146] width 56 height 15
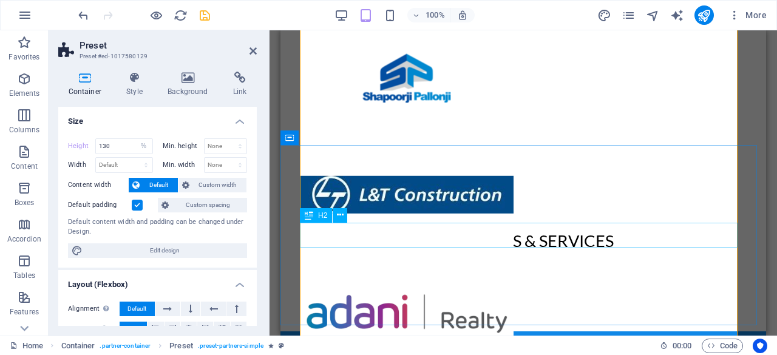
scroll to position [543, 0]
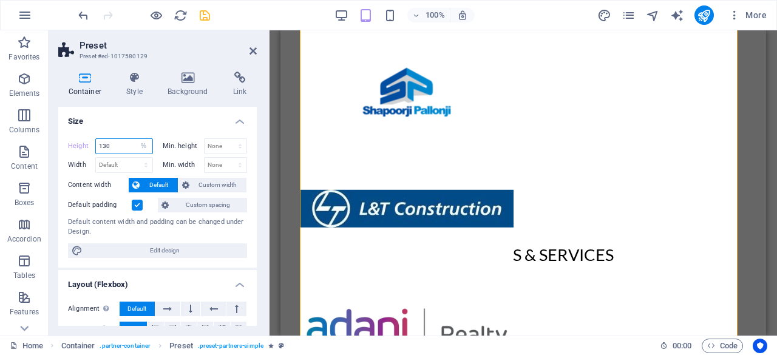
click at [107, 146] on input "130" at bounding box center [124, 146] width 56 height 15
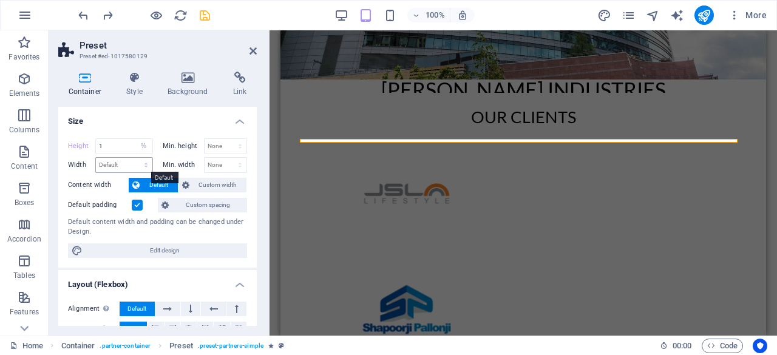
scroll to position [284, 0]
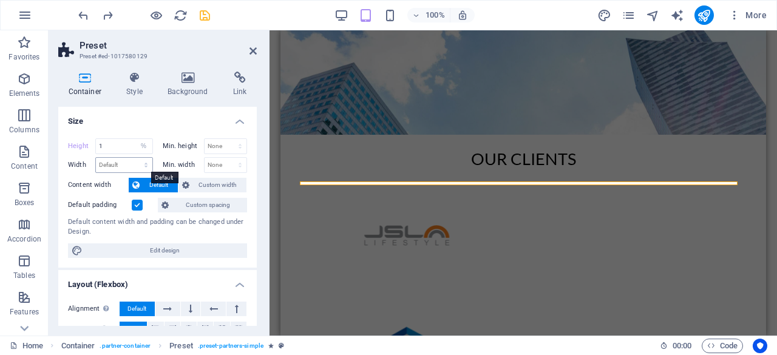
type input "105.51"
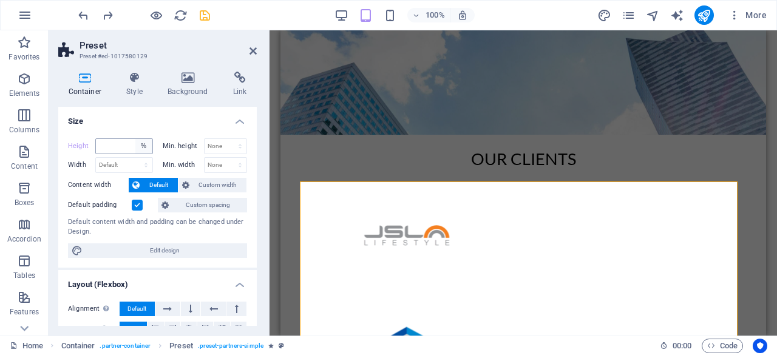
select select "DISABLED_OPTION_VALUE"
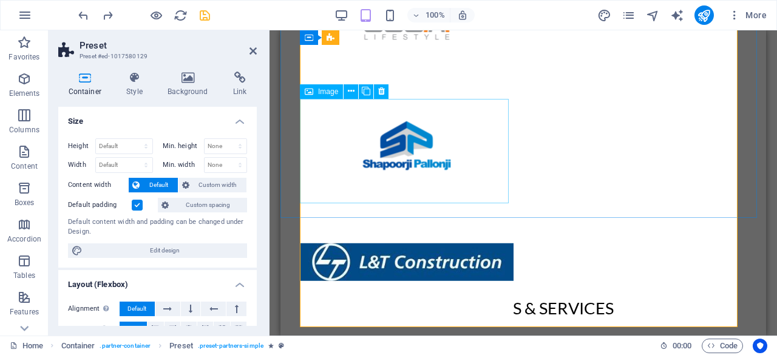
scroll to position [491, 0]
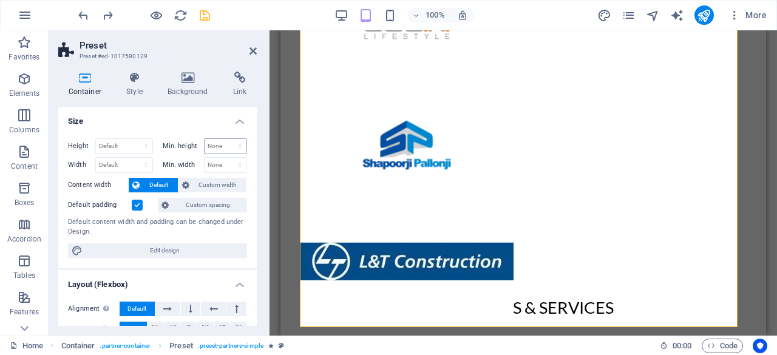
click at [222, 153] on div "None px rem % vh vw" at bounding box center [226, 146] width 44 height 16
click at [220, 151] on select "None px rem % vh vw" at bounding box center [226, 146] width 42 height 15
select select "px"
click at [227, 139] on select "None px rem % vh vw" at bounding box center [226, 146] width 42 height 15
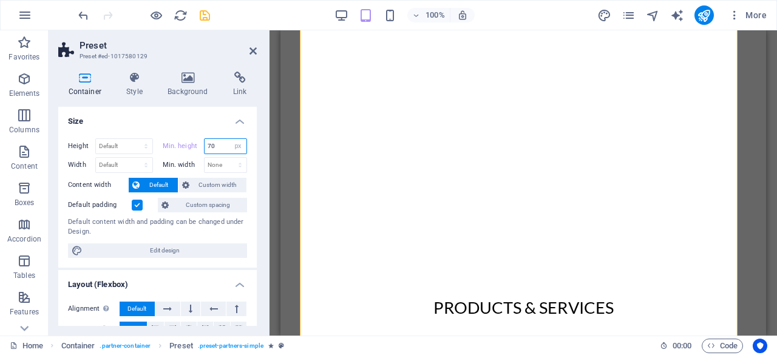
type input "7"
click at [237, 144] on select "None px rem % vh vw" at bounding box center [237, 146] width 17 height 15
select select "med47d56kno"
click at [229, 139] on select "None px rem % vh vw" at bounding box center [237, 146] width 17 height 15
type input "7000"
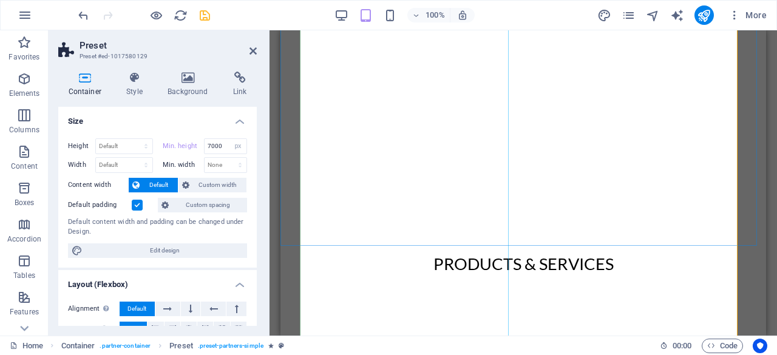
scroll to position [586, 0]
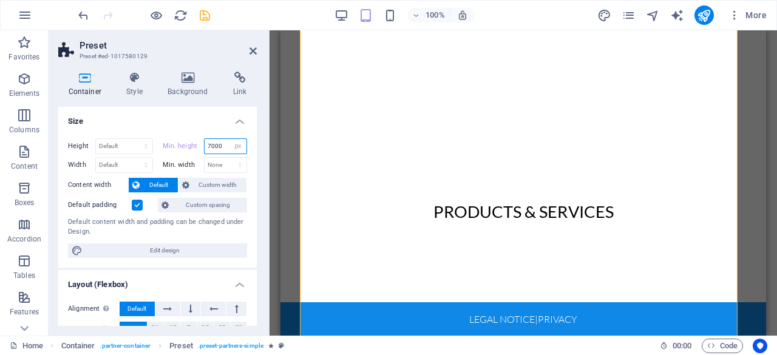
click at [220, 143] on input "7000" at bounding box center [226, 146] width 42 height 15
click at [239, 143] on select "None px rem % vh vw" at bounding box center [237, 146] width 17 height 15
select select "med47d56kno"
click at [229, 139] on select "None px rem % vh vw" at bounding box center [237, 146] width 17 height 15
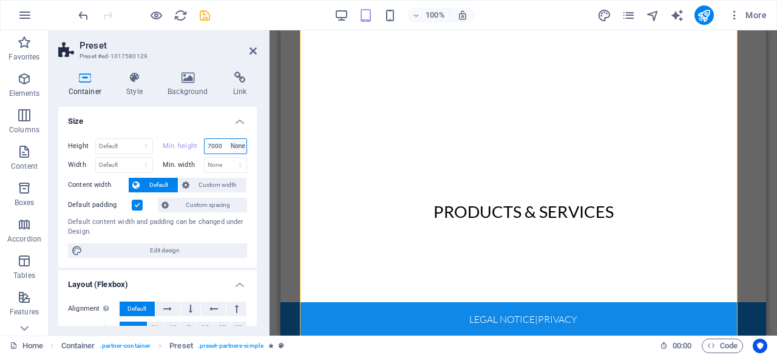
type input "7000"
select select "px"
click at [223, 145] on input "number" at bounding box center [226, 146] width 42 height 15
click at [174, 129] on div "Height Default px rem % vh vw Min. height None px rem % vh vw Width Default px …" at bounding box center [157, 198] width 199 height 139
click at [215, 160] on select "None px rem % vh vw" at bounding box center [226, 165] width 42 height 15
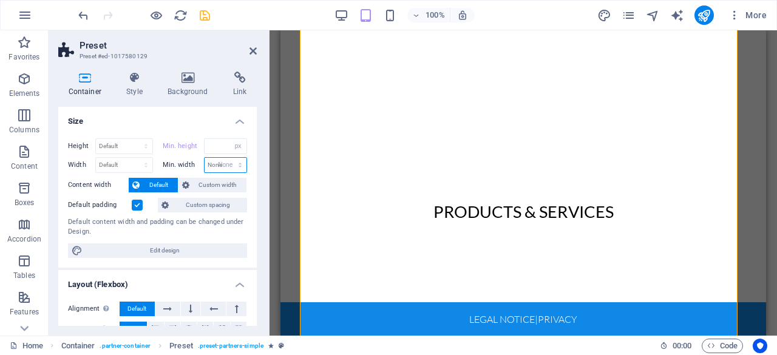
click at [205, 158] on select "None px rem % vh vw" at bounding box center [226, 165] width 42 height 15
select select "DISABLED_OPTION_VALUE"
click at [236, 146] on select "None px rem % vh vw" at bounding box center [237, 146] width 17 height 15
select select "med47d56kno"
click at [229, 139] on select "None px rem % vh vw" at bounding box center [237, 146] width 17 height 15
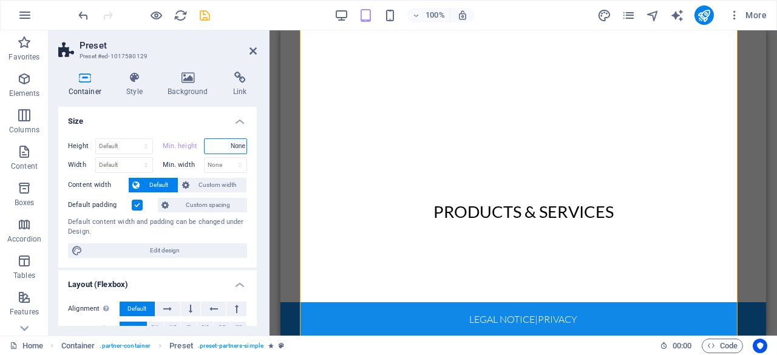
type input "7000"
select select "px"
type input "1"
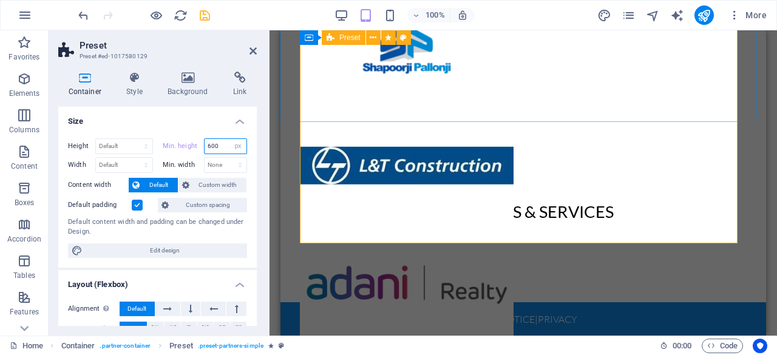
type input "600"
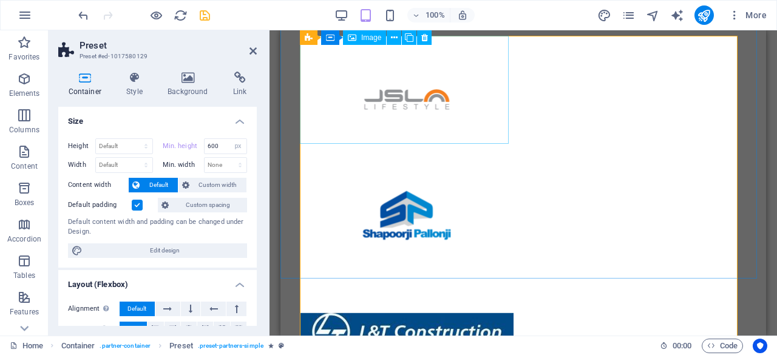
scroll to position [409, 0]
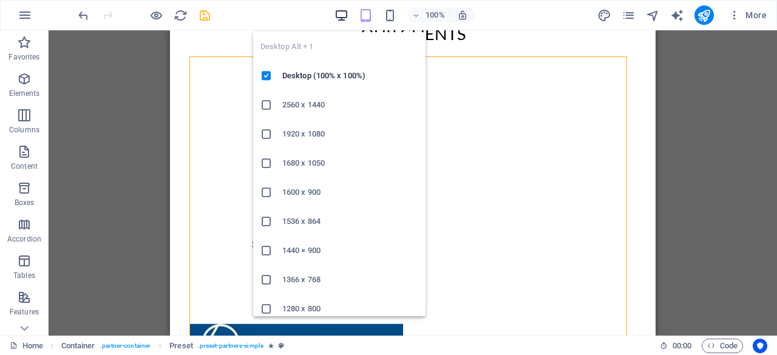
click at [348, 15] on icon "button" at bounding box center [341, 15] width 14 height 14
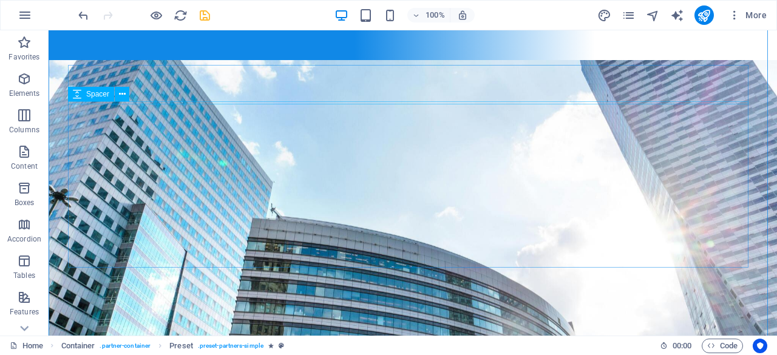
scroll to position [0, 0]
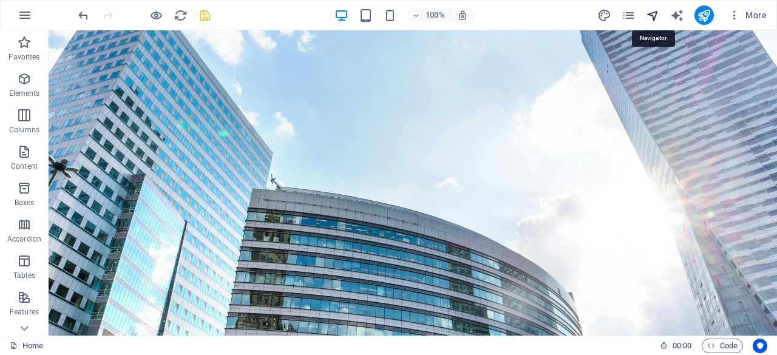
click at [656, 8] on icon "navigator" at bounding box center [653, 15] width 14 height 14
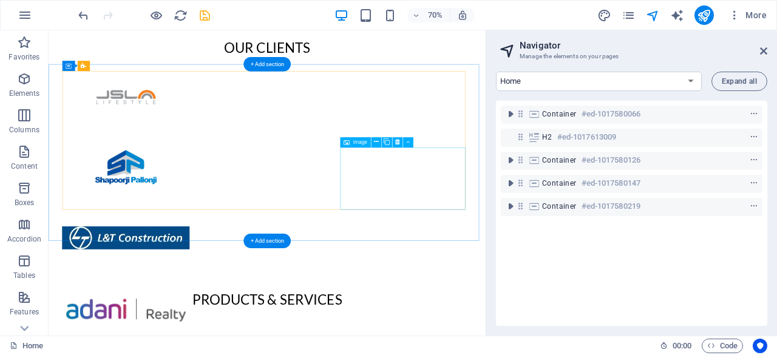
scroll to position [401, 0]
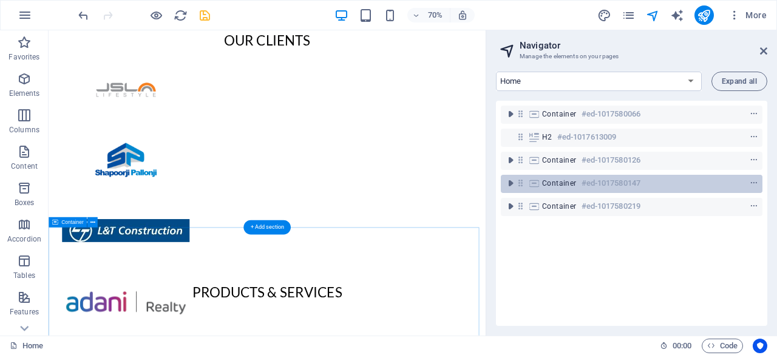
click at [534, 186] on icon at bounding box center [534, 183] width 13 height 10
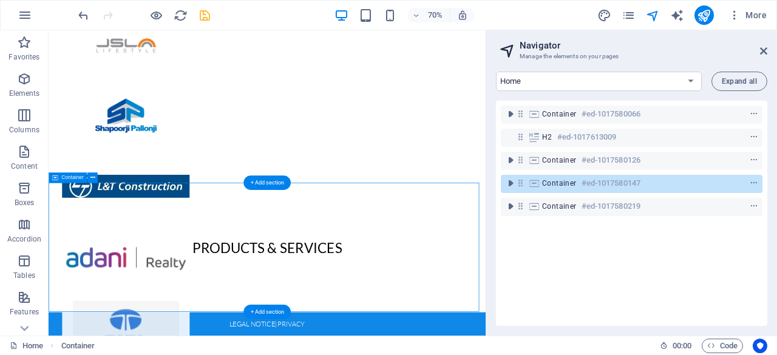
click at [599, 182] on h6 "#ed-1017580147" at bounding box center [611, 183] width 59 height 15
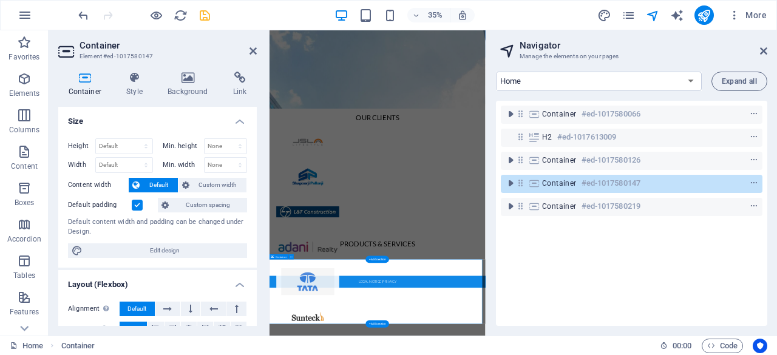
scroll to position [163, 0]
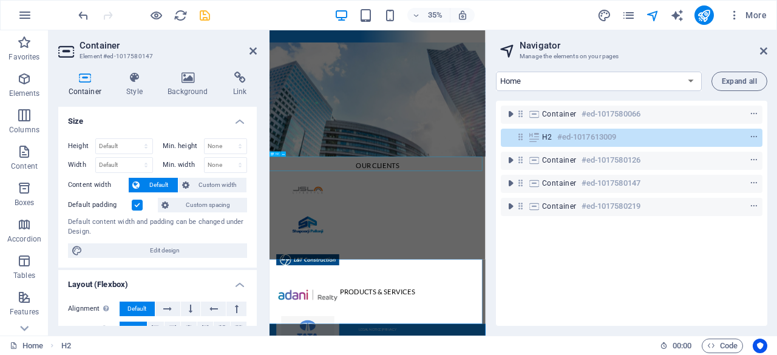
scroll to position [197, 0]
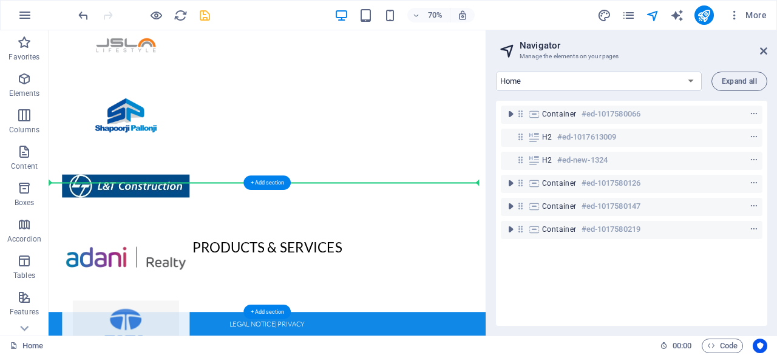
drag, startPoint x: 504, startPoint y: 279, endPoint x: 485, endPoint y: 295, distance: 25.4
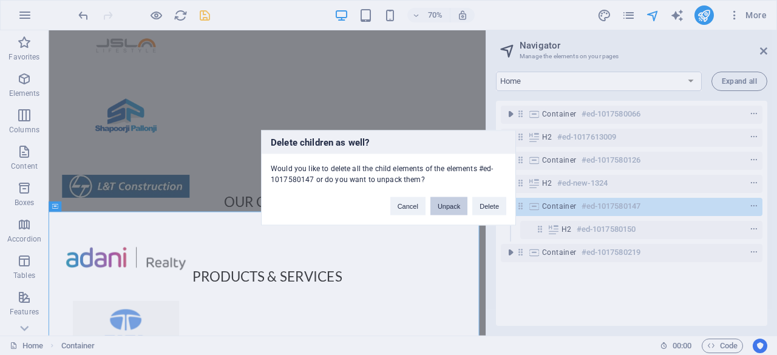
click at [460, 206] on button "Unpack" at bounding box center [448, 206] width 37 height 18
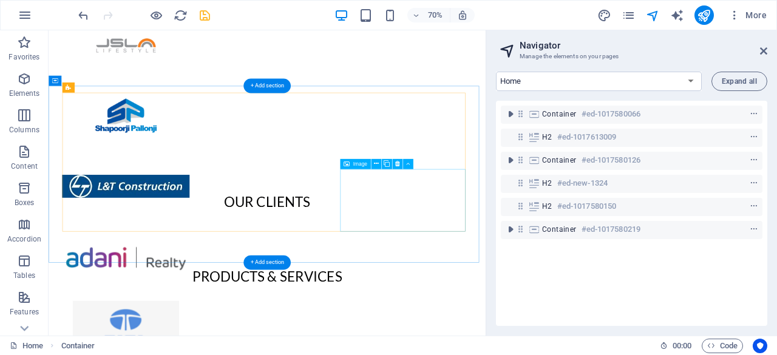
scroll to position [350, 0]
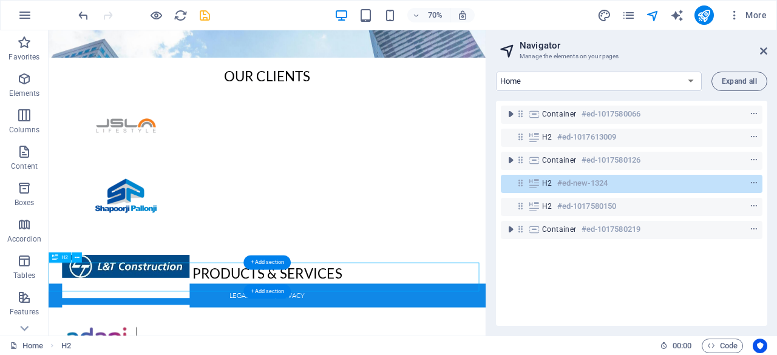
scroll to position [308, 0]
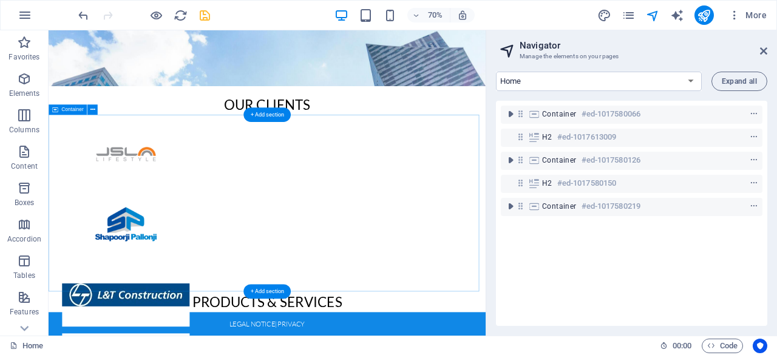
click at [52, 157] on div at bounding box center [361, 278] width 625 height 253
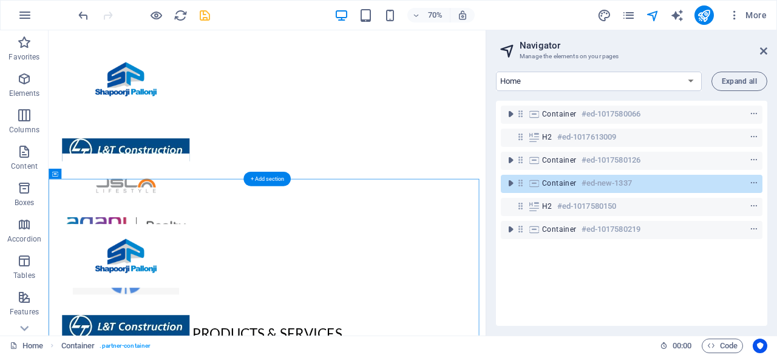
scroll to position [561, 0]
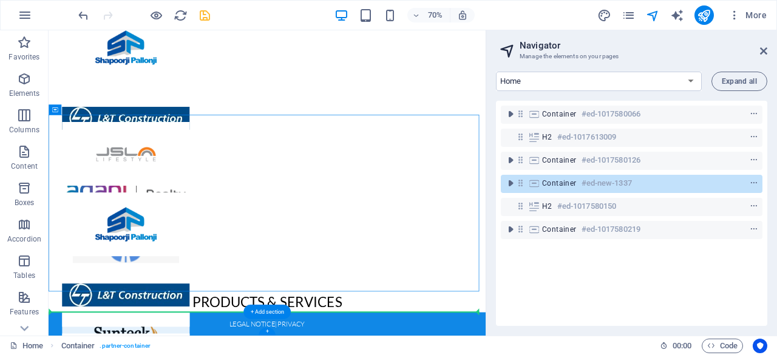
drag, startPoint x: 59, startPoint y: 270, endPoint x: 131, endPoint y: 436, distance: 180.9
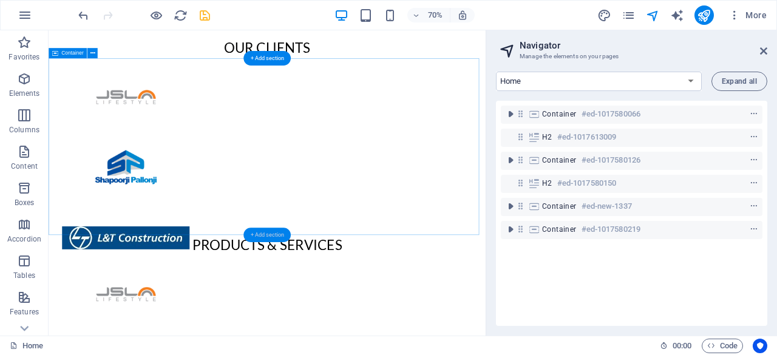
scroll to position [392, 0]
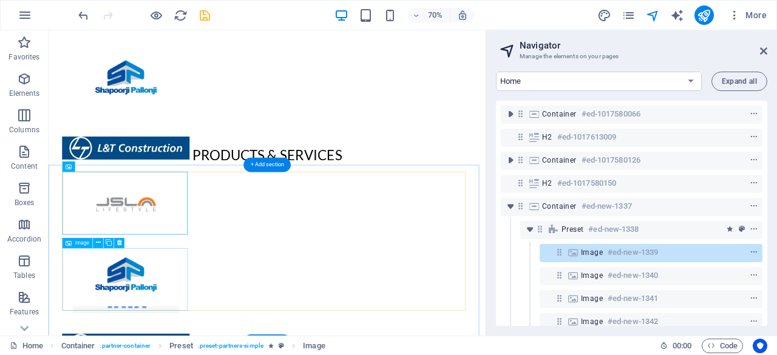
scroll to position [518, 0]
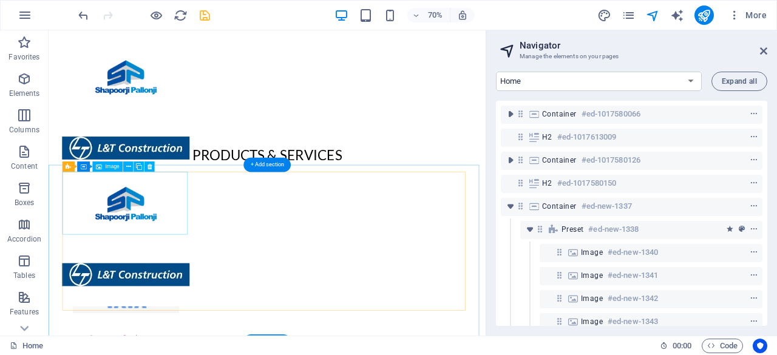
click at [194, 288] on figure at bounding box center [159, 278] width 182 height 91
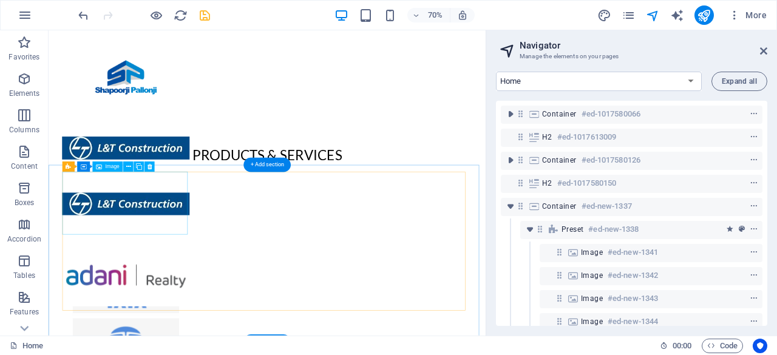
click at [194, 288] on figure at bounding box center [159, 278] width 182 height 91
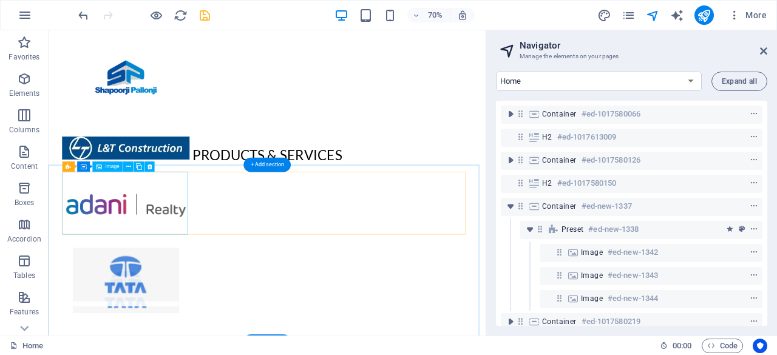
click at [194, 288] on figure at bounding box center [159, 278] width 182 height 91
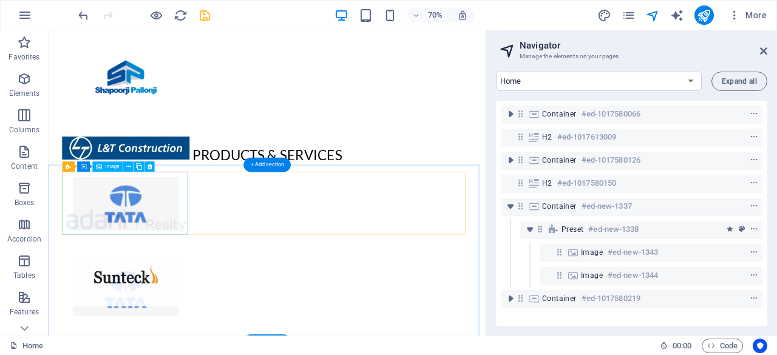
click at [194, 288] on figure at bounding box center [159, 278] width 182 height 91
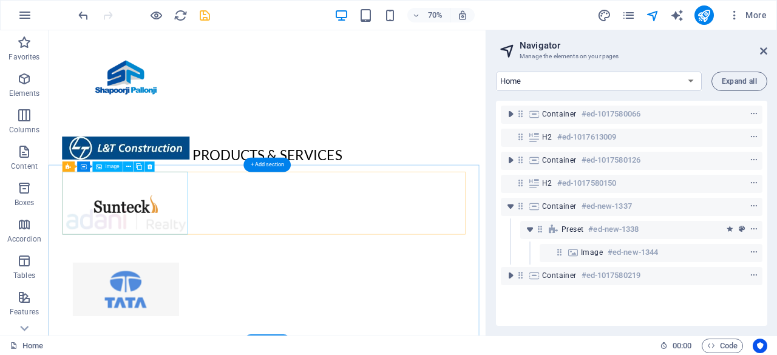
click at [194, 288] on figure at bounding box center [159, 278] width 182 height 91
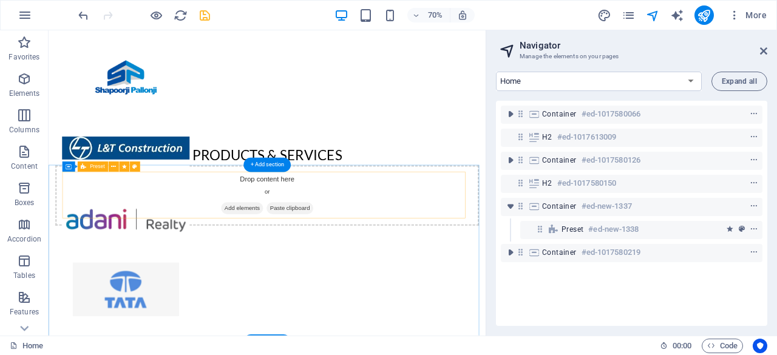
click at [345, 277] on span "Add elements" at bounding box center [325, 284] width 60 height 17
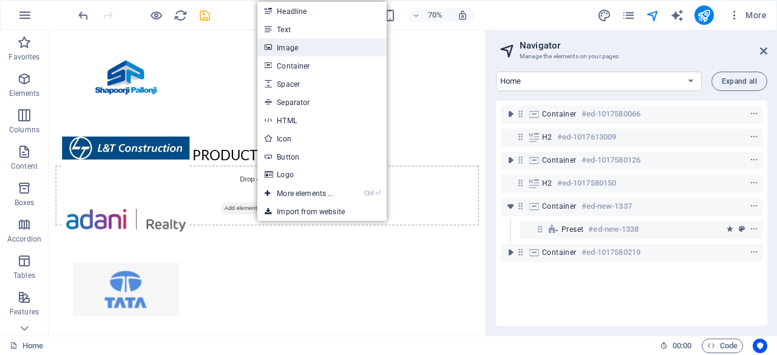
click at [290, 48] on link "Image" at bounding box center [321, 47] width 129 height 18
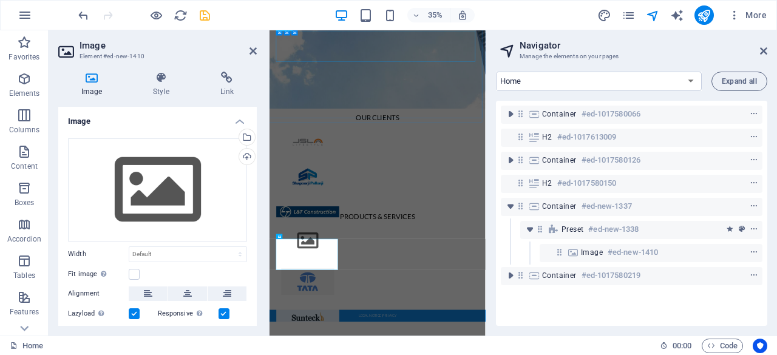
scroll to position [260, 0]
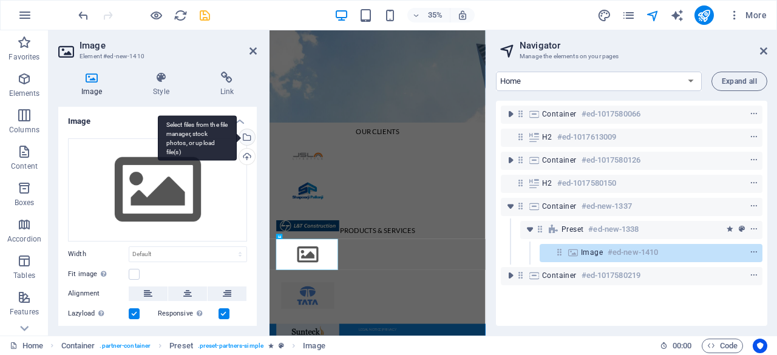
click at [251, 132] on div "Select files from the file manager, stock photos, or upload file(s)" at bounding box center [246, 138] width 18 height 18
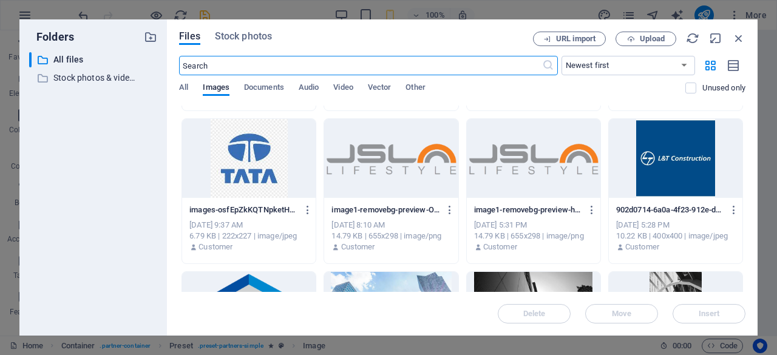
scroll to position [142, 0]
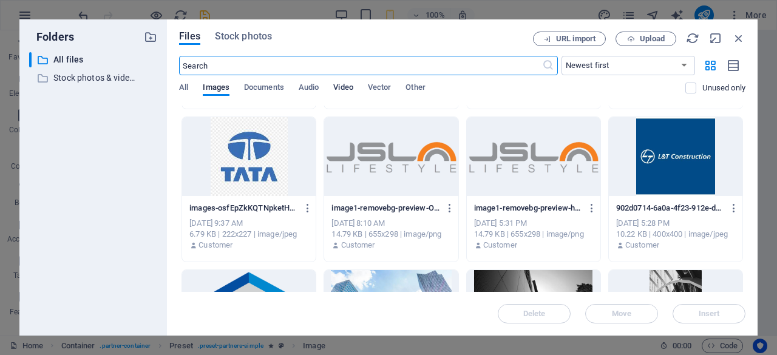
click at [347, 89] on span "Video" at bounding box center [342, 88] width 19 height 17
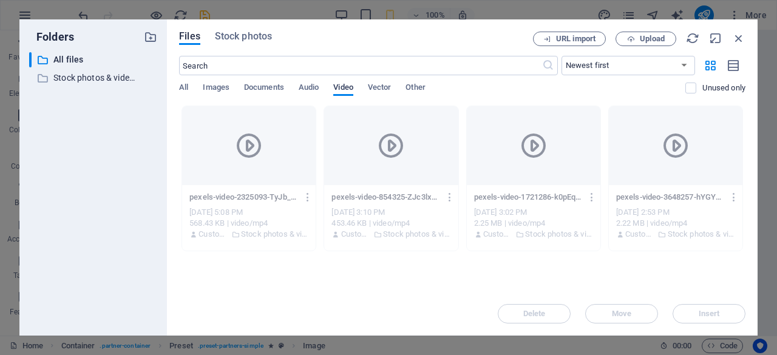
scroll to position [0, 0]
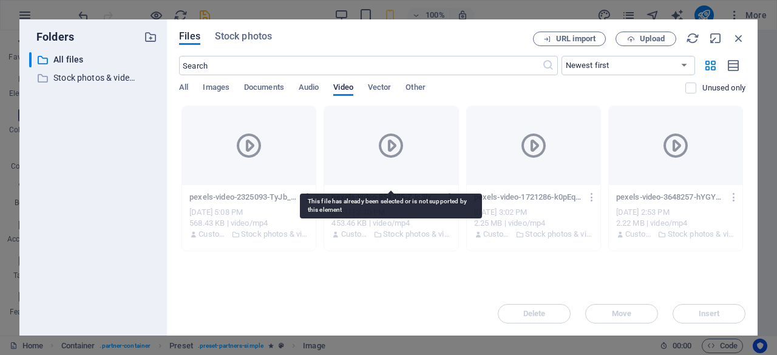
click at [433, 160] on div at bounding box center [391, 145] width 134 height 79
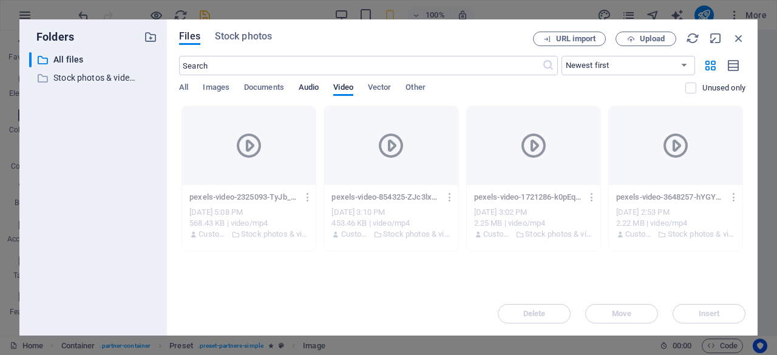
click at [319, 92] on span "Audio" at bounding box center [309, 88] width 20 height 17
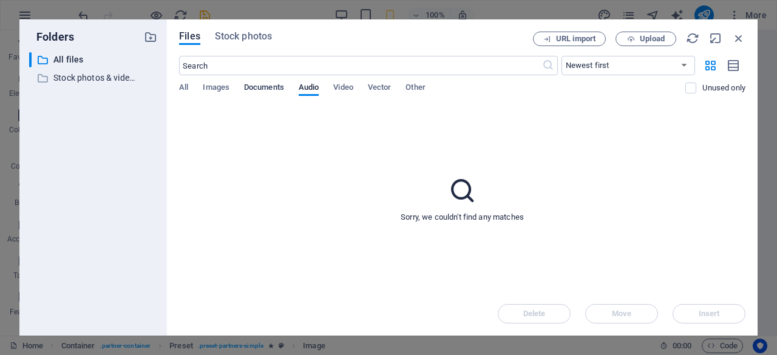
click at [267, 90] on span "Documents" at bounding box center [264, 88] width 40 height 17
click at [214, 92] on span "Images" at bounding box center [216, 88] width 27 height 17
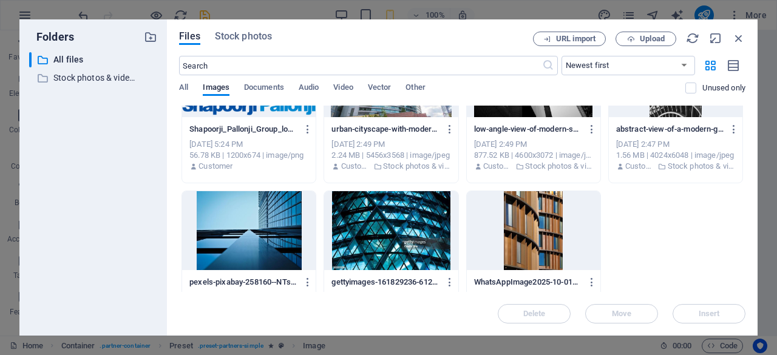
scroll to position [378, 0]
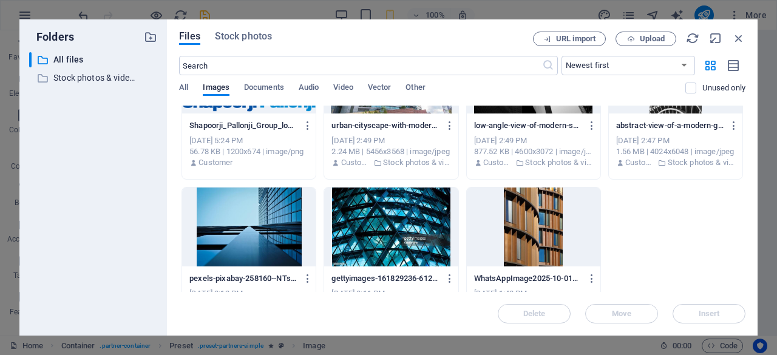
click at [429, 216] on div at bounding box center [391, 227] width 134 height 79
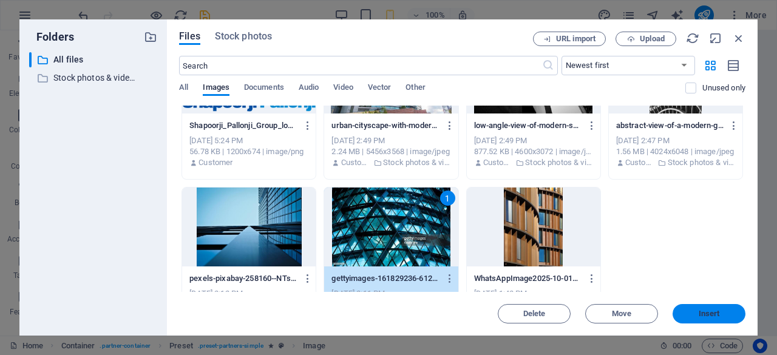
click at [714, 317] on span "Insert" at bounding box center [709, 313] width 21 height 7
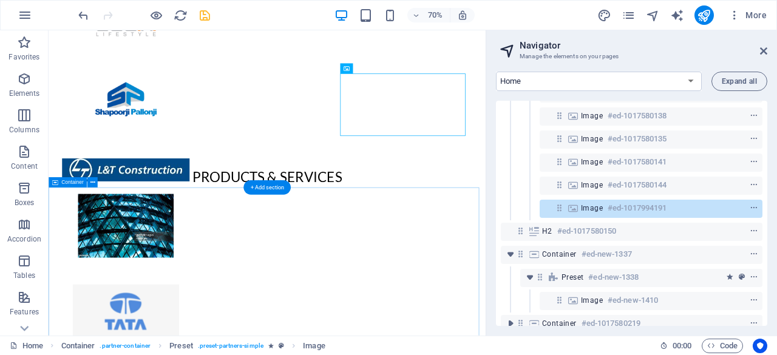
scroll to position [487, 0]
click at [207, 313] on figure at bounding box center [159, 310] width 182 height 91
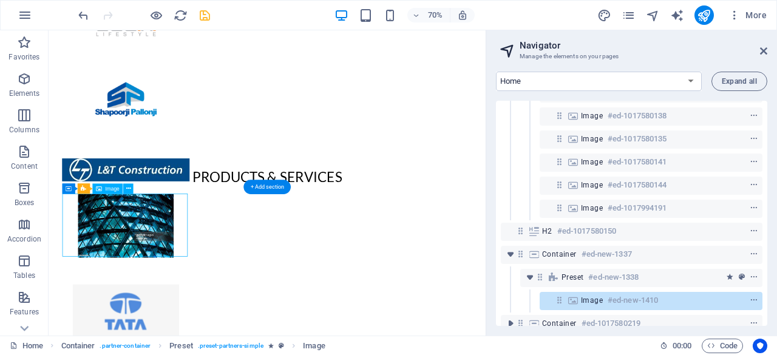
scroll to position [561, 0]
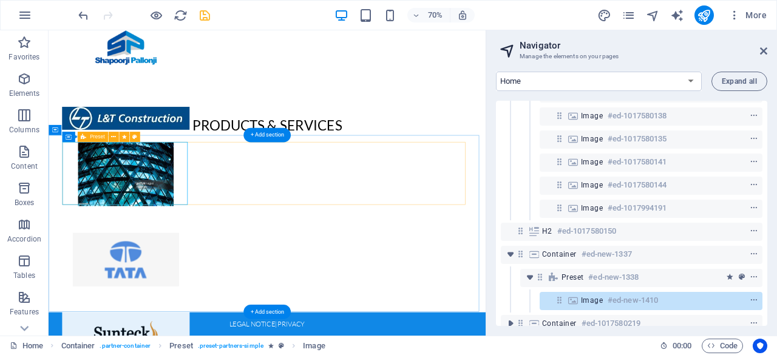
click at [314, 271] on div at bounding box center [361, 236] width 586 height 91
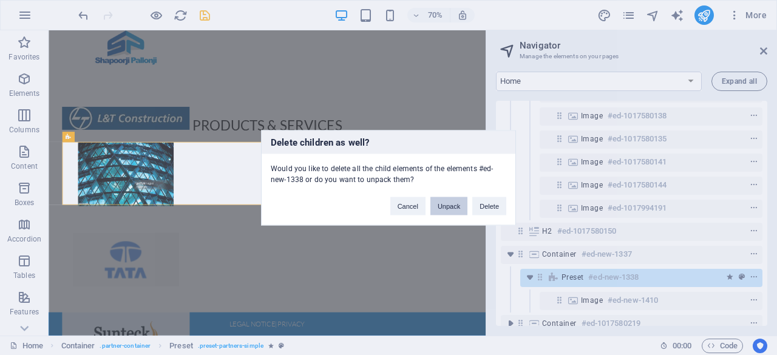
click at [454, 208] on button "Unpack" at bounding box center [448, 206] width 37 height 18
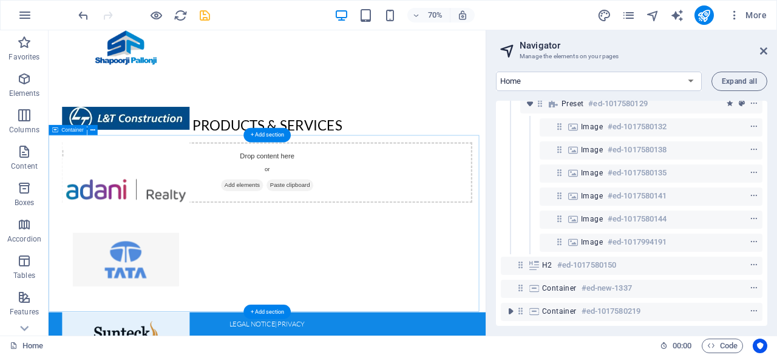
scroll to position [89, 0]
click at [55, 187] on div "Drop content here or Add elements Paste clipboard" at bounding box center [361, 307] width 625 height 253
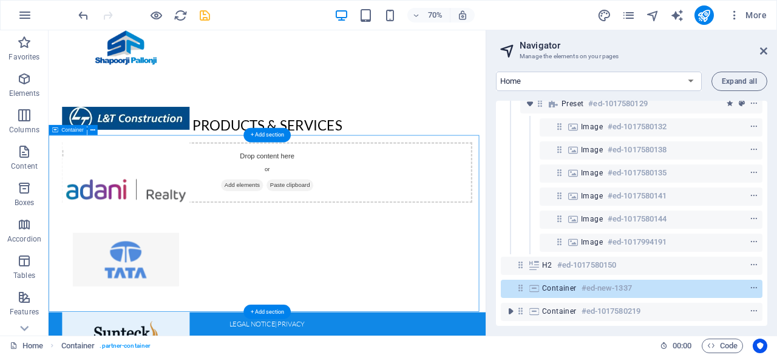
click at [55, 187] on div "Drop content here or Add elements Paste clipboard" at bounding box center [361, 307] width 625 height 253
select select "rem"
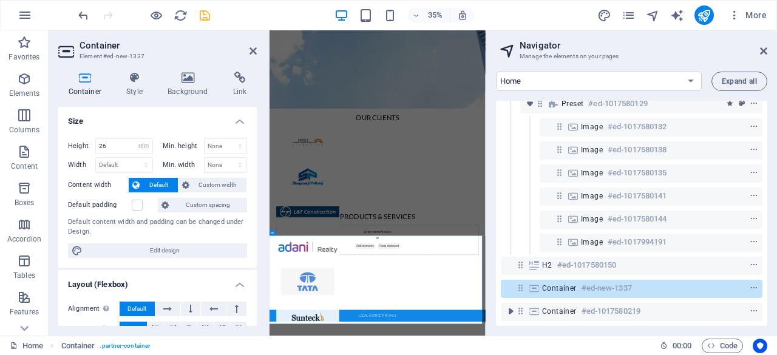
scroll to position [260, 0]
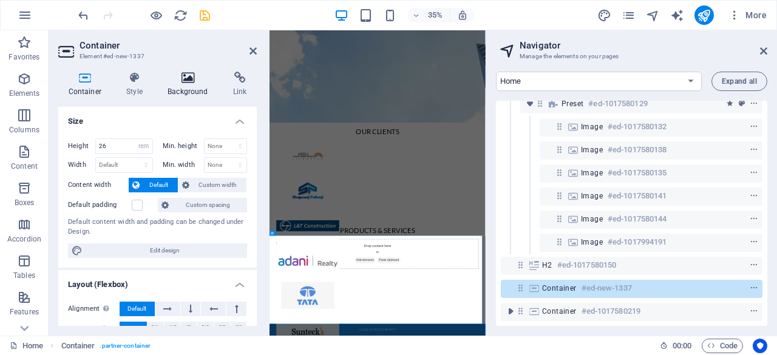
click at [200, 83] on icon at bounding box center [188, 78] width 61 height 12
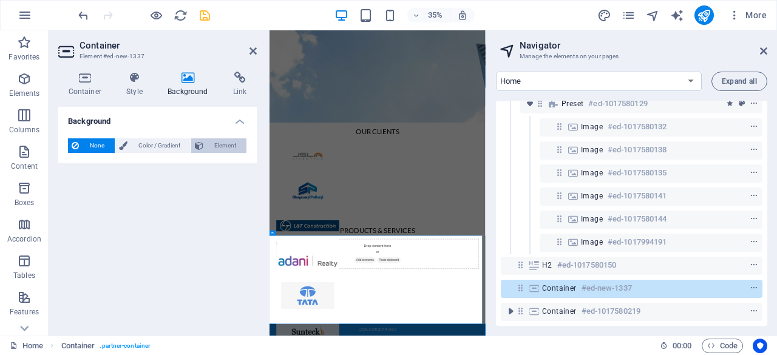
click at [225, 141] on span "Element" at bounding box center [225, 145] width 36 height 15
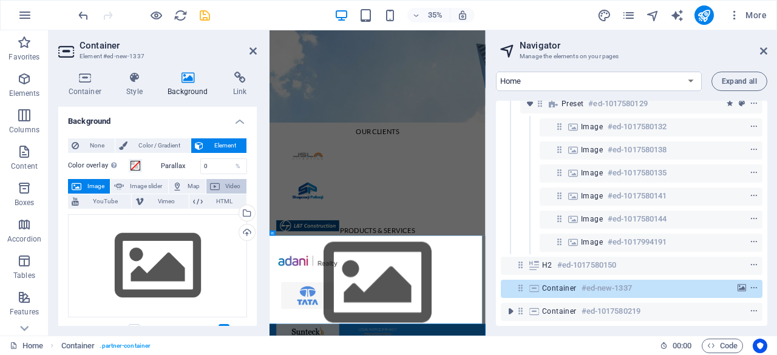
click at [223, 189] on span "Video" at bounding box center [232, 186] width 19 height 15
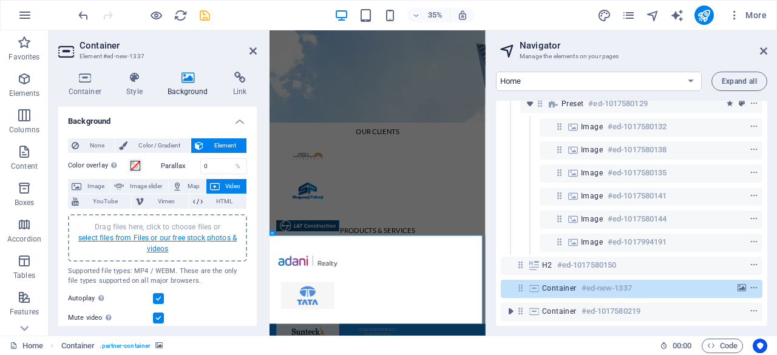
click at [206, 237] on link "select files from Files or our free stock photos & videos" at bounding box center [157, 243] width 158 height 19
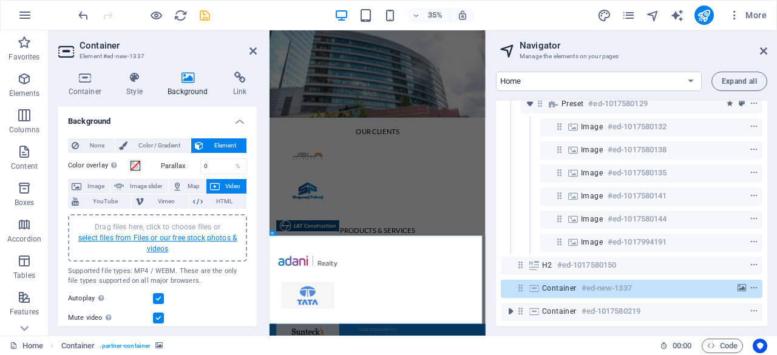
scroll to position [1539, 0]
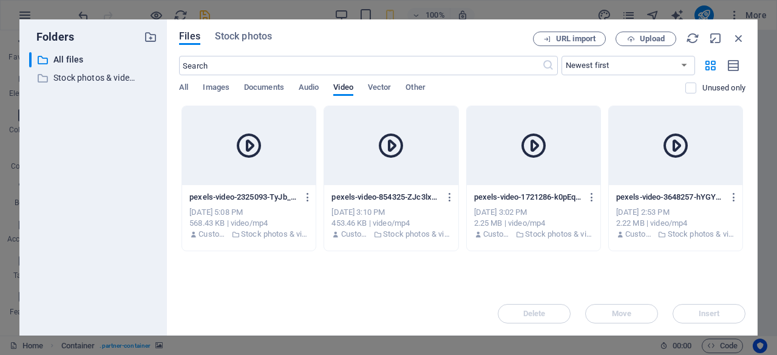
click at [418, 205] on div "pexels-video-854325-ZJc3lxk_4iP-Qt0Nuum-Ow.mp4 pexels-video-854325-ZJc3lxk_4iP-…" at bounding box center [390, 197] width 119 height 19
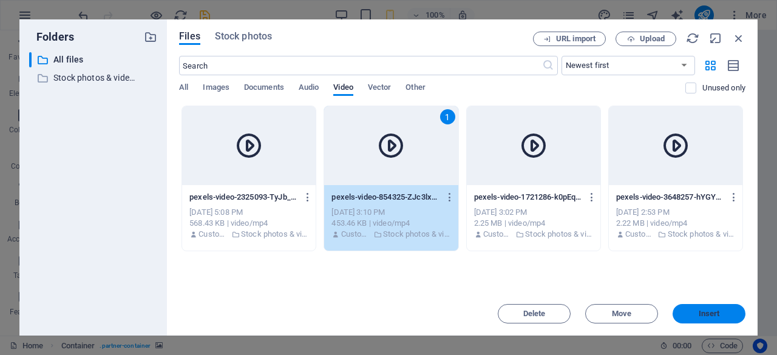
click at [696, 311] on span "Insert" at bounding box center [708, 313] width 63 height 7
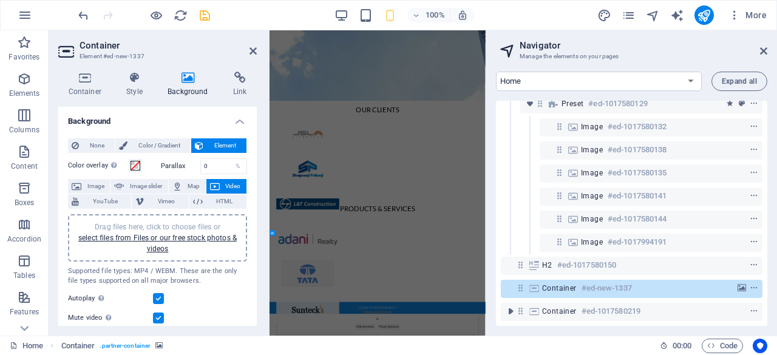
scroll to position [260, 0]
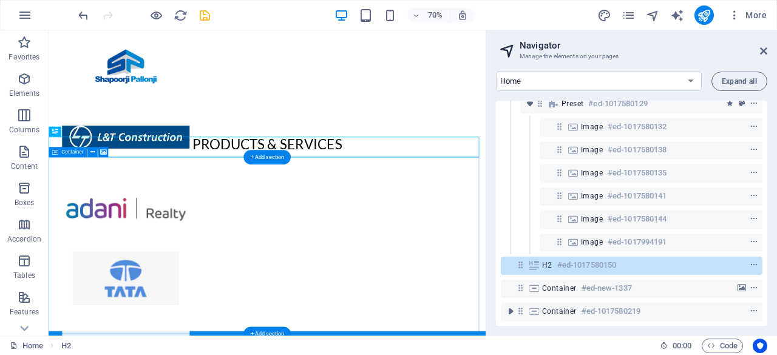
scroll to position [561, 0]
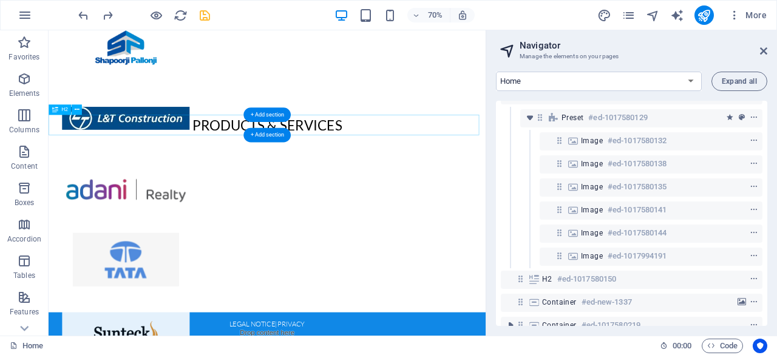
click at [431, 169] on div "Products & Services" at bounding box center [361, 166] width 625 height 29
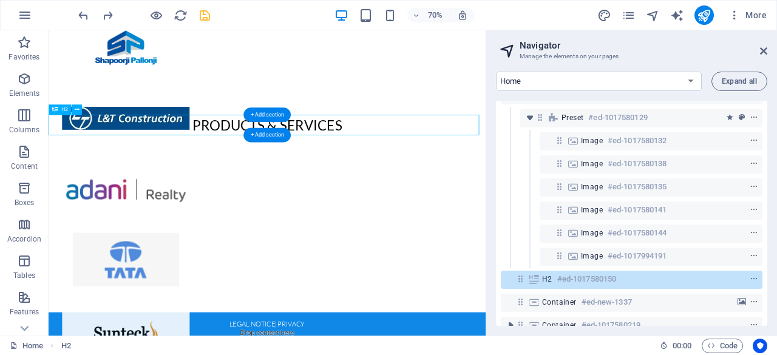
click at [431, 169] on div "Products & Services" at bounding box center [361, 166] width 625 height 29
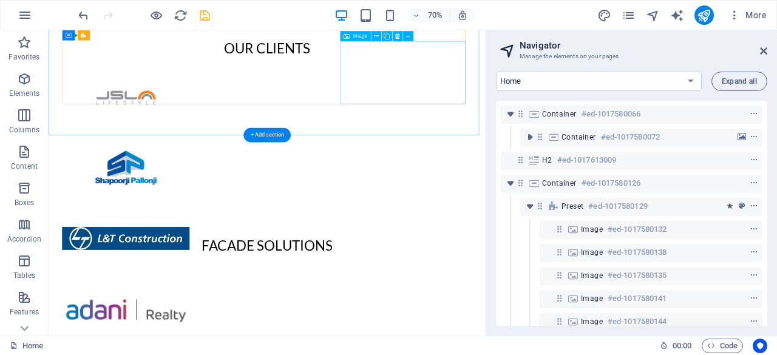
scroll to position [561, 0]
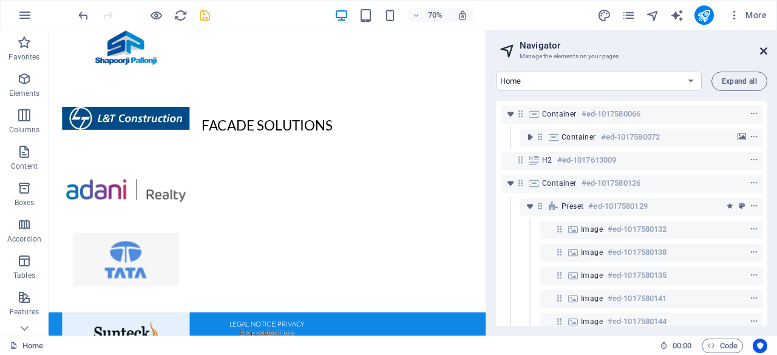
click at [764, 52] on icon at bounding box center [763, 51] width 7 height 10
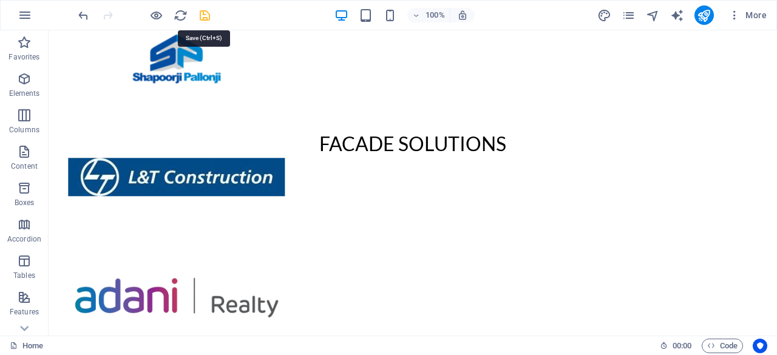
click at [199, 12] on icon "save" at bounding box center [205, 15] width 14 height 14
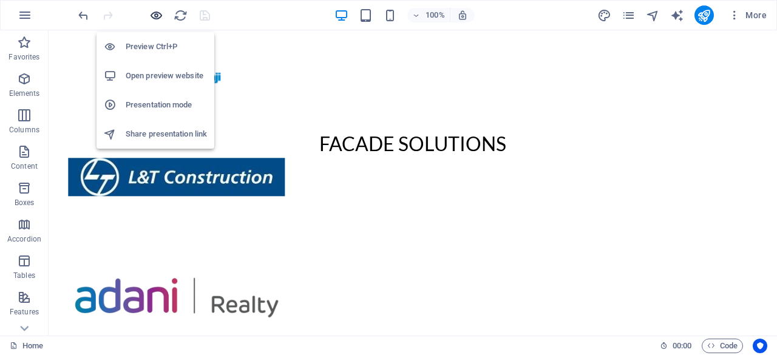
click at [158, 12] on icon "button" at bounding box center [156, 15] width 14 height 14
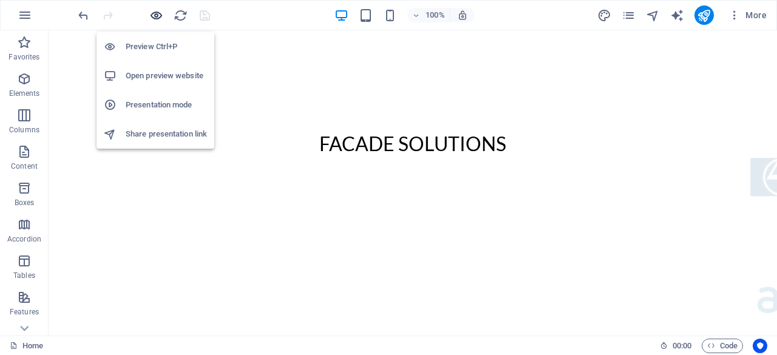
scroll to position [594, 0]
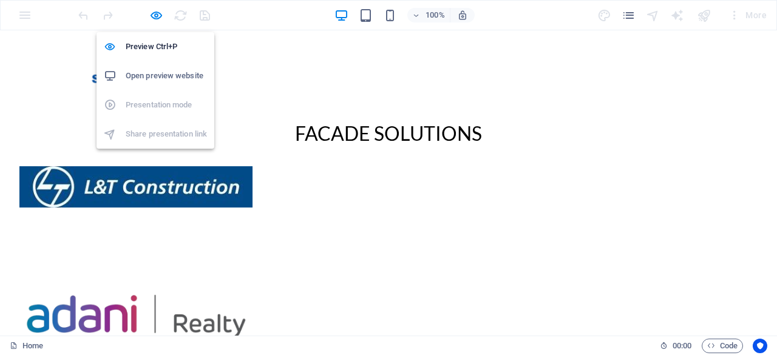
click at [159, 75] on h6 "Open preview website" at bounding box center [166, 76] width 81 height 15
click at [160, 16] on icon "button" at bounding box center [156, 15] width 14 height 14
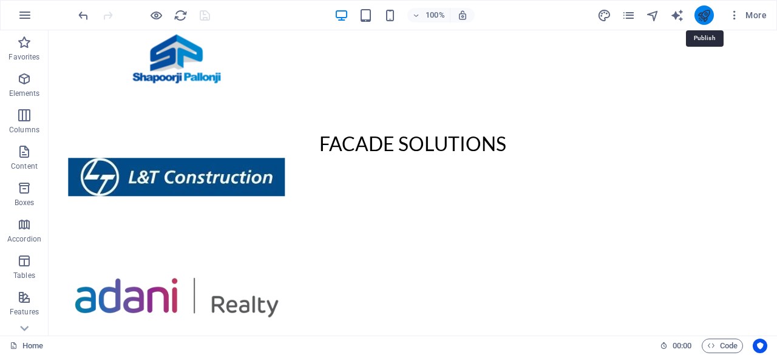
click at [703, 20] on icon "publish" at bounding box center [704, 15] width 14 height 14
